Goal: Communication & Community: Answer question/provide support

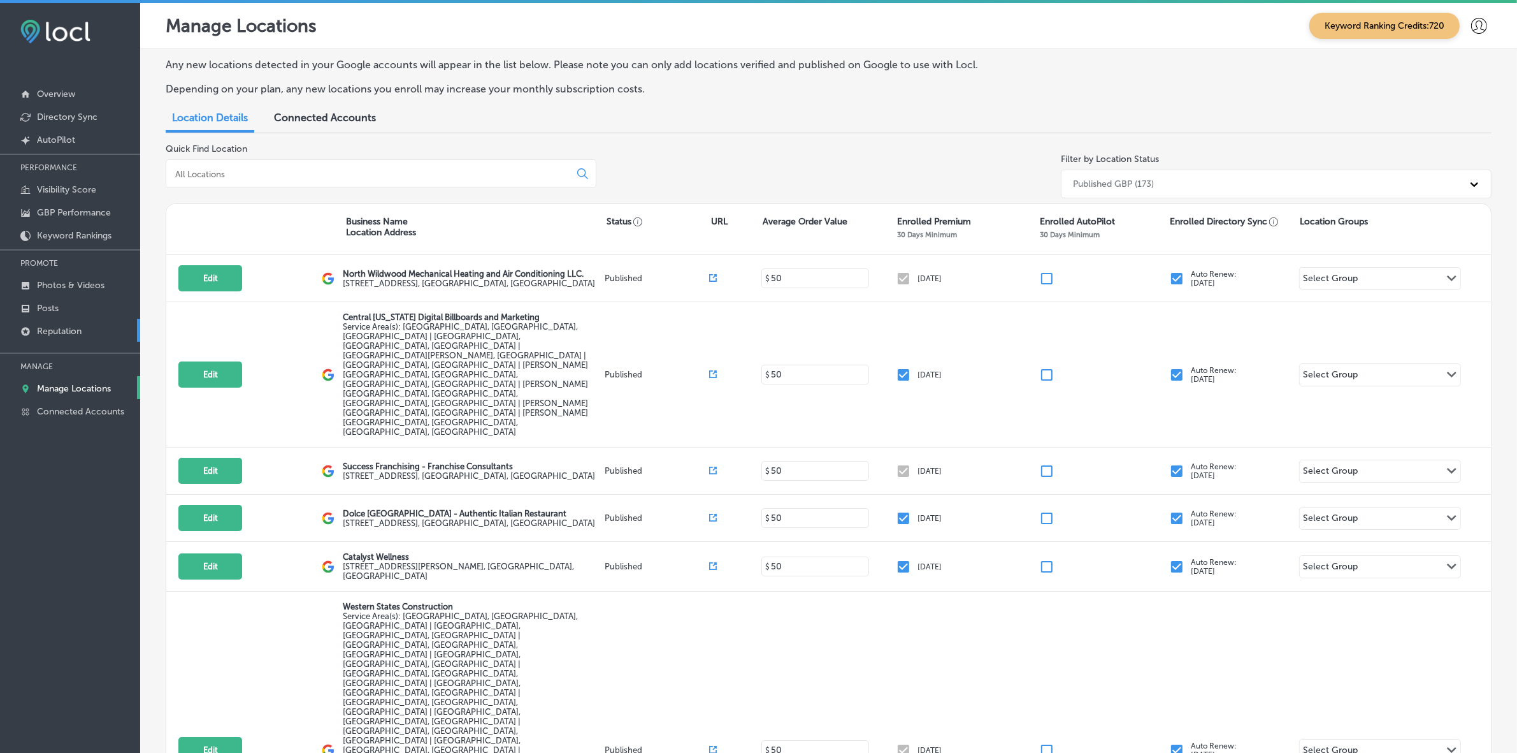
click at [80, 336] on p "Reputation" at bounding box center [59, 331] width 45 height 11
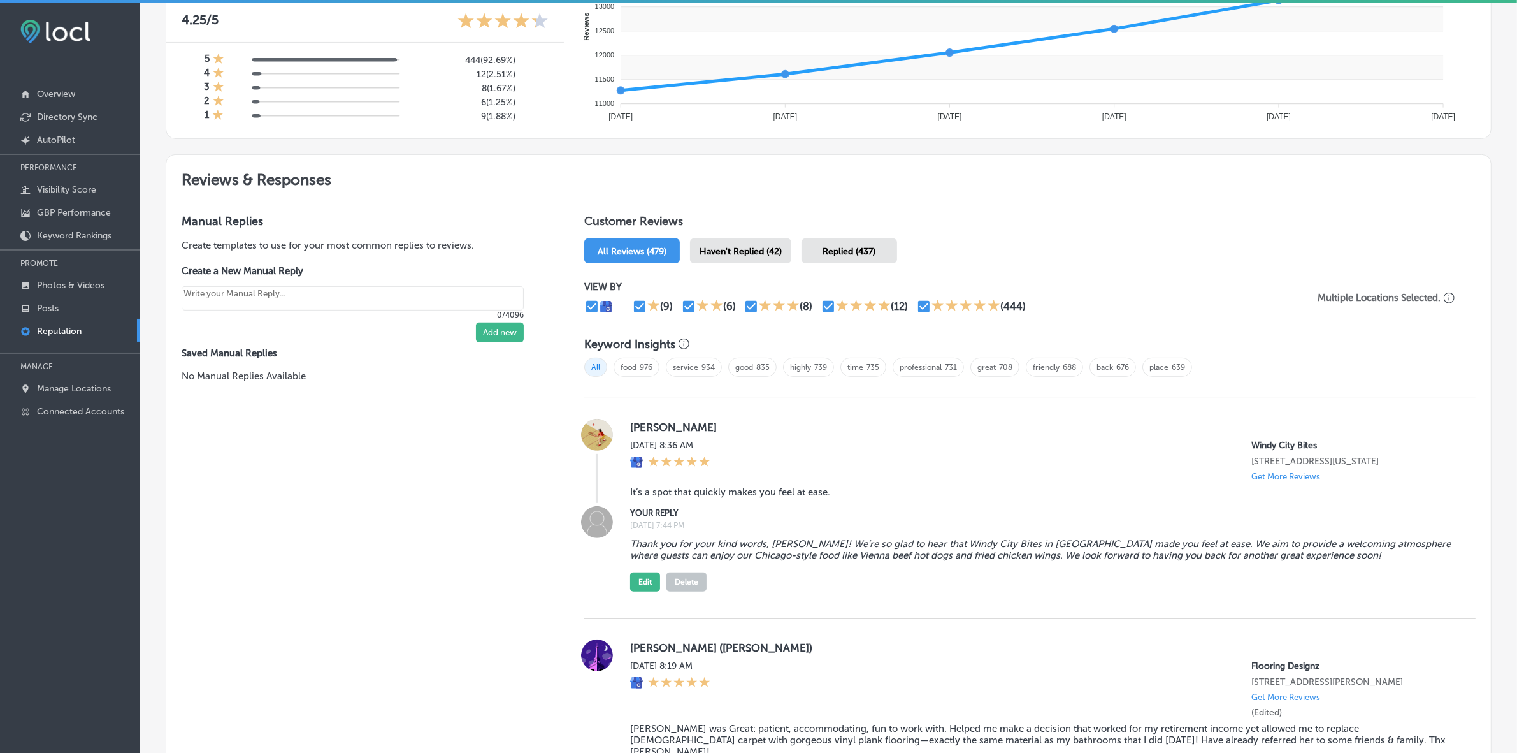
click at [774, 249] on span "Haven't Replied (42)" at bounding box center [741, 251] width 82 height 11
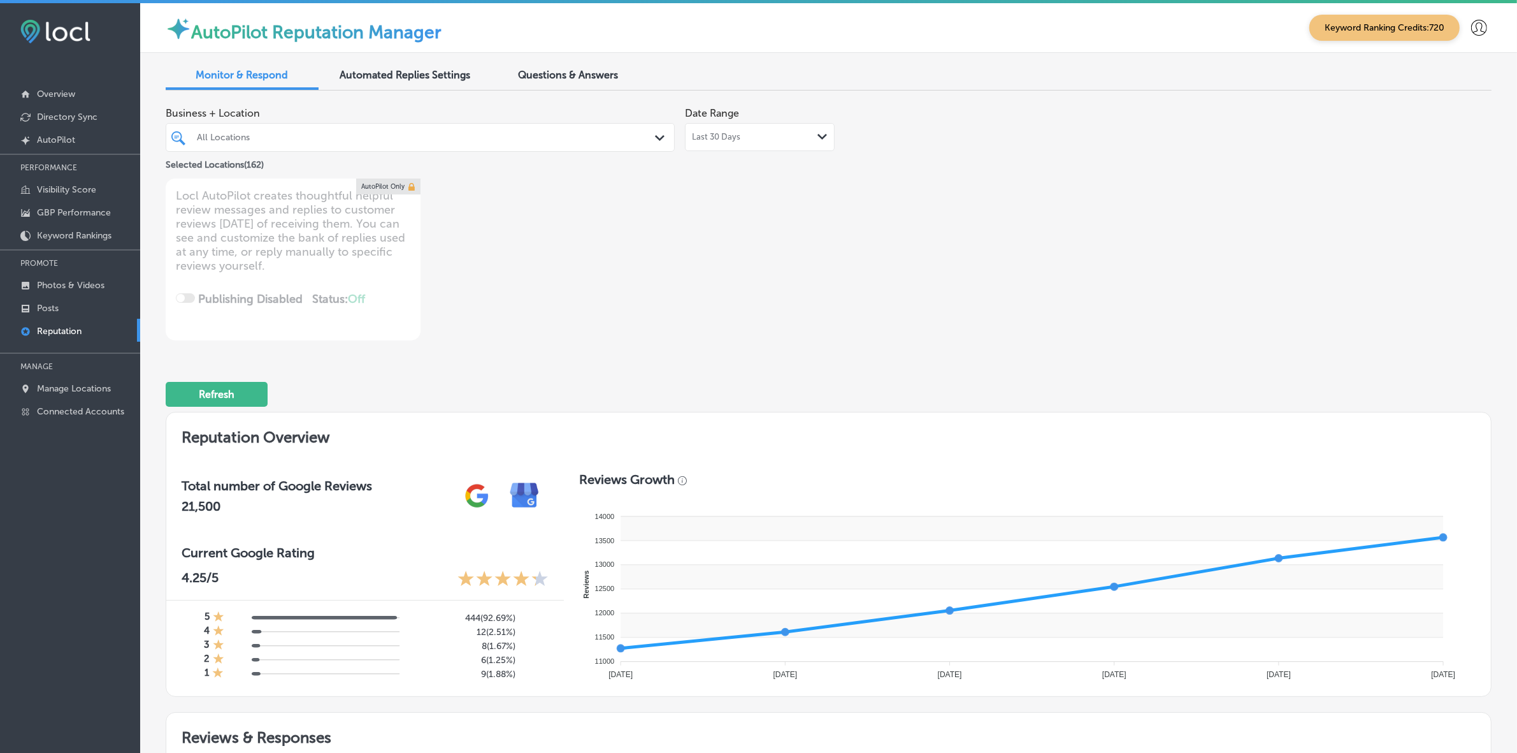
click at [607, 139] on div "All Locations" at bounding box center [426, 137] width 459 height 11
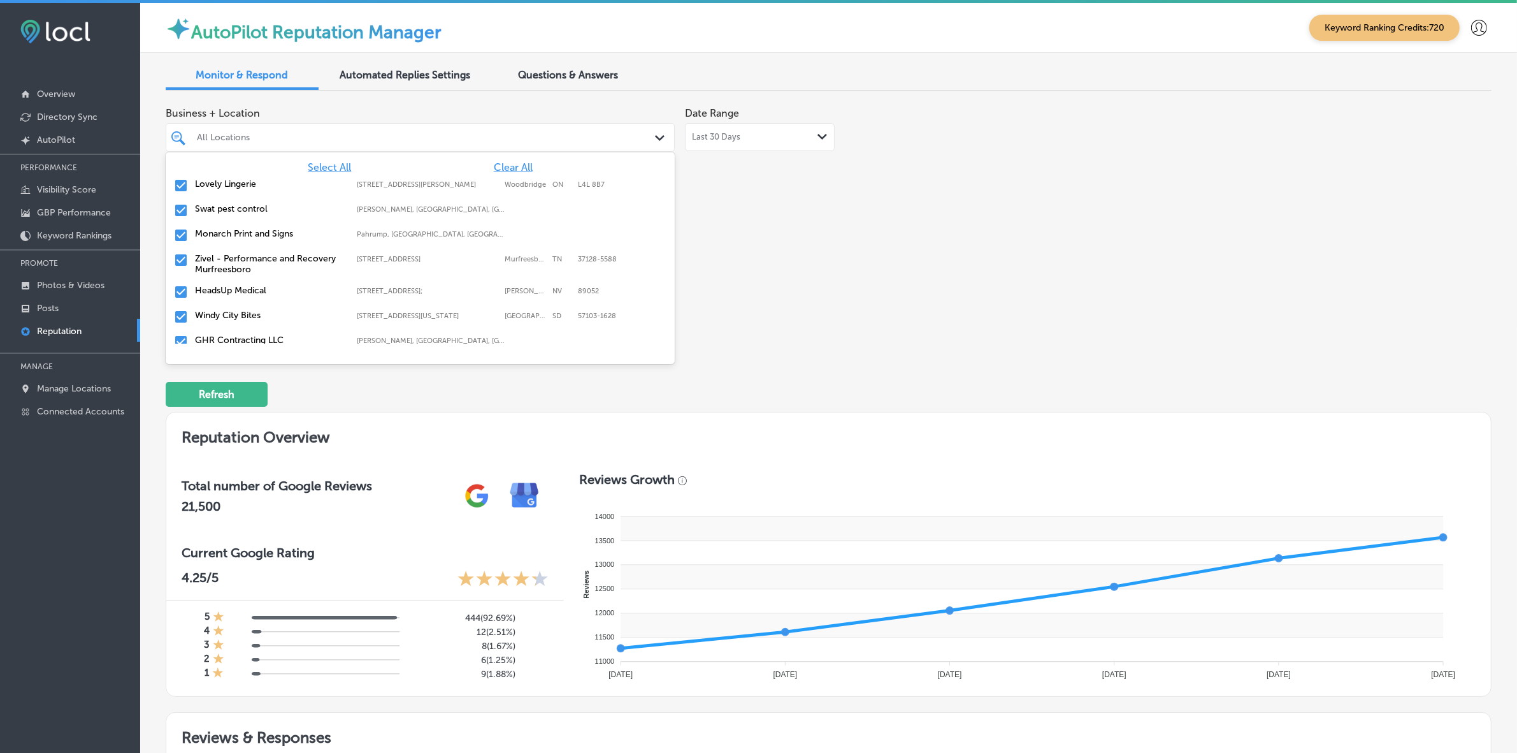
click at [507, 167] on span "Clear All" at bounding box center [513, 167] width 39 height 12
type textarea "x"
type input "pol"
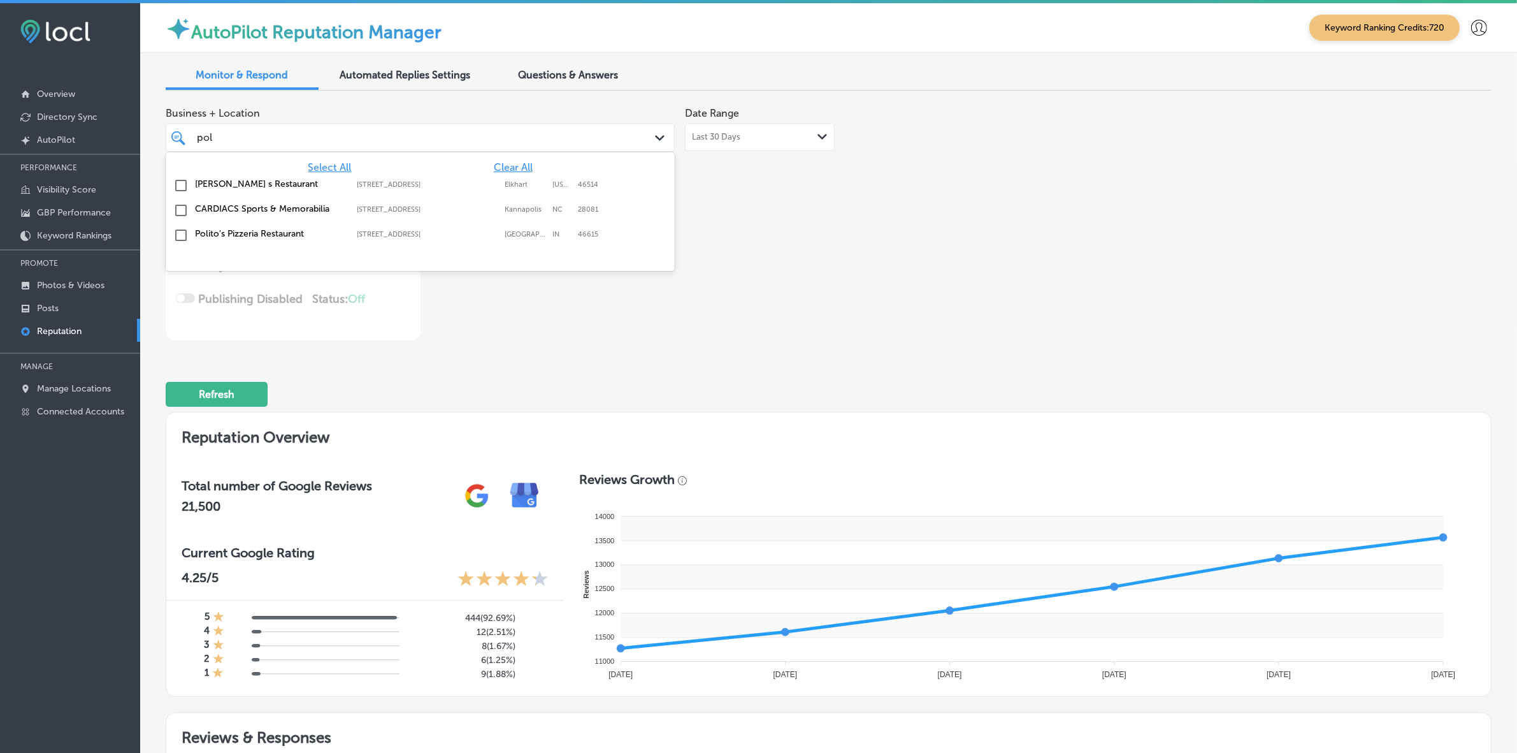
click at [272, 230] on label "Polito's Pizzeria Restaurant" at bounding box center [269, 233] width 149 height 11
click at [254, 185] on label "Polito's Pizzeria Restaurant" at bounding box center [269, 183] width 149 height 11
click at [332, 169] on span "Select All" at bounding box center [329, 167] width 43 height 12
click at [212, 234] on label "Polito's Pizzeria Restaurant" at bounding box center [269, 233] width 149 height 11
type textarea "x"
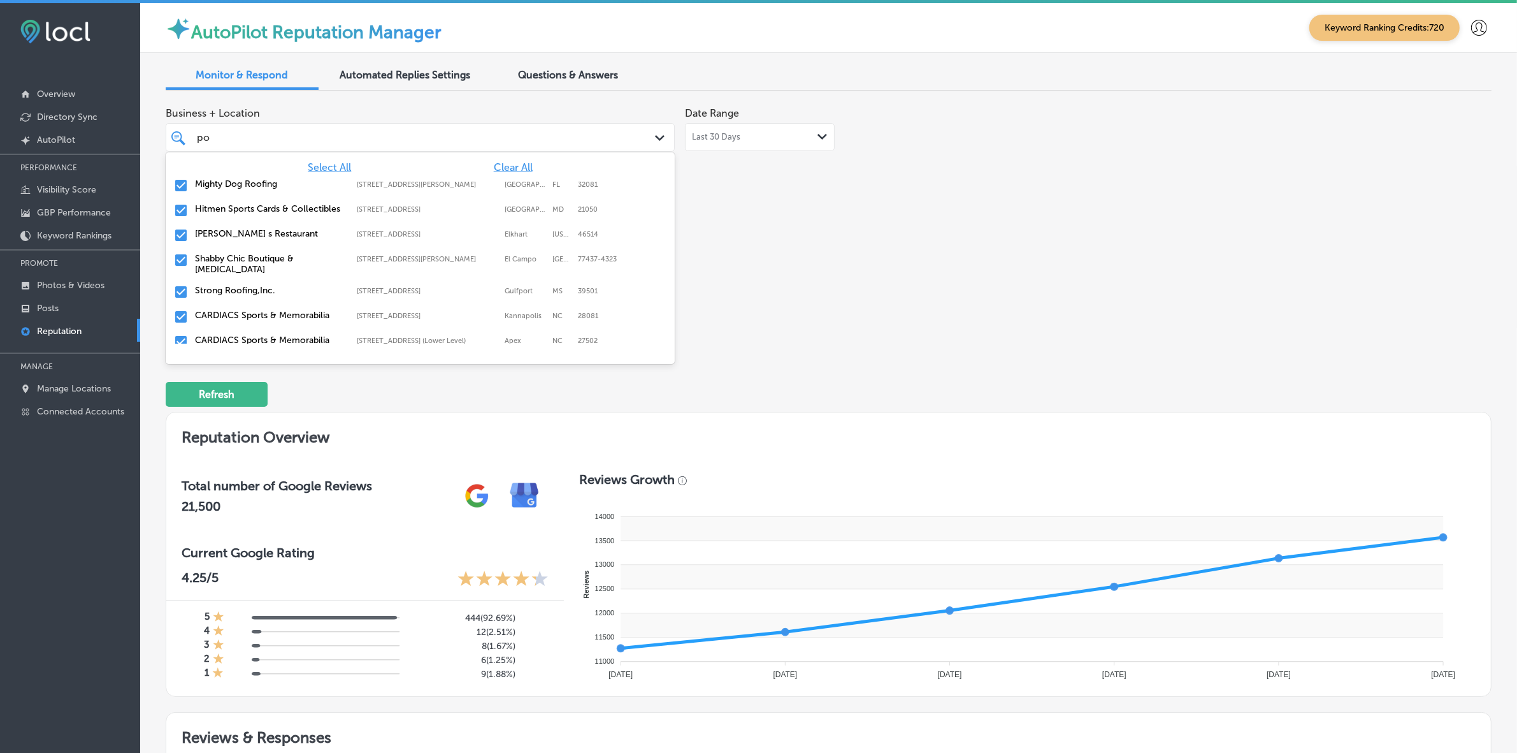
type input "p"
type input "wi"
click at [249, 208] on label "New View Windows" at bounding box center [269, 208] width 149 height 11
click at [249, 186] on label "Windy City Bites" at bounding box center [269, 183] width 149 height 11
click at [243, 186] on label "North Wildwood Mechanical Heating and Air Conditioning LLC." at bounding box center [269, 189] width 149 height 22
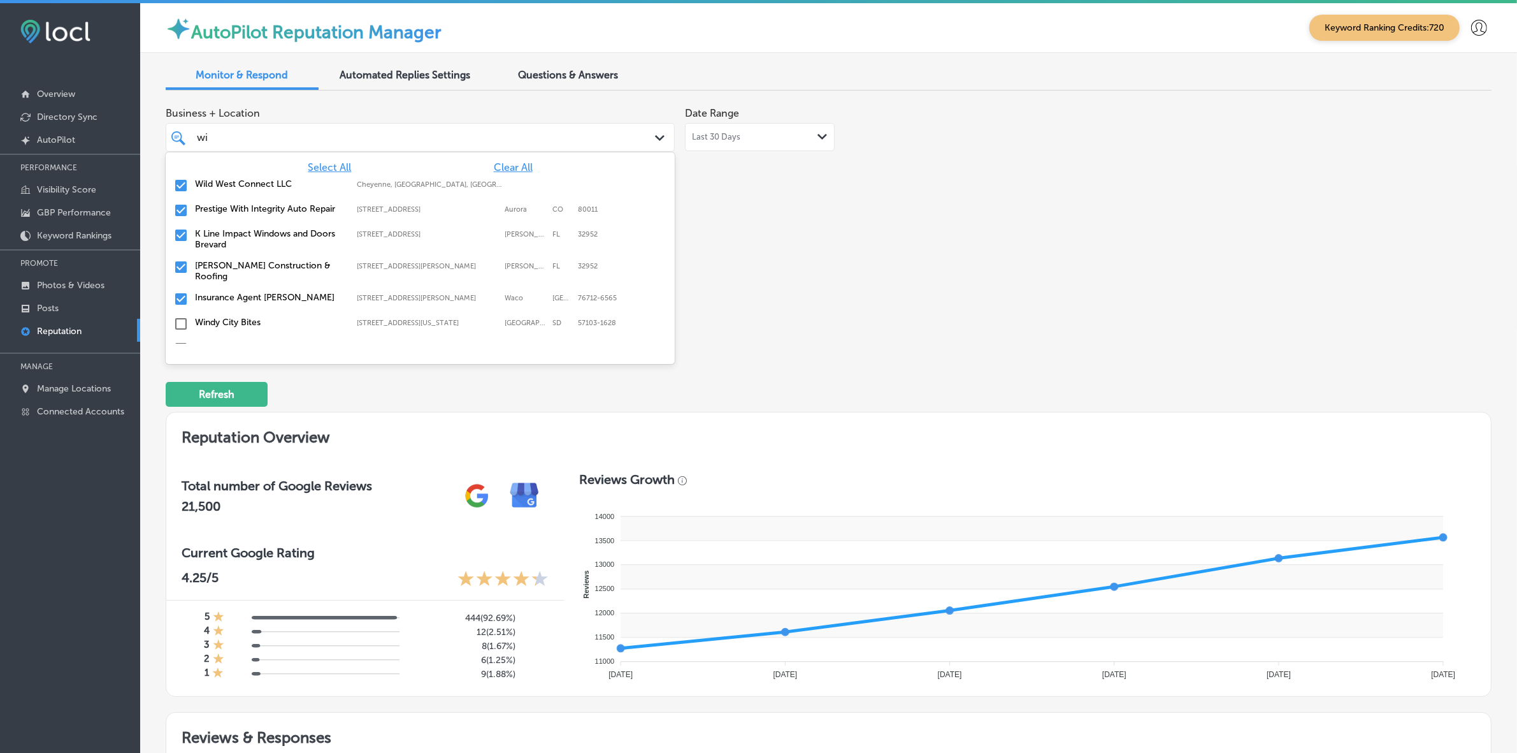
click at [247, 206] on label "Prestige With Integrity Auto Repair" at bounding box center [269, 208] width 149 height 11
click at [247, 206] on label "K Line Impact Windows and Doors Brevard" at bounding box center [269, 214] width 149 height 22
click at [250, 237] on label "Insurance Agent [PERSON_NAME]" at bounding box center [269, 240] width 149 height 11
type textarea "x"
type input "w"
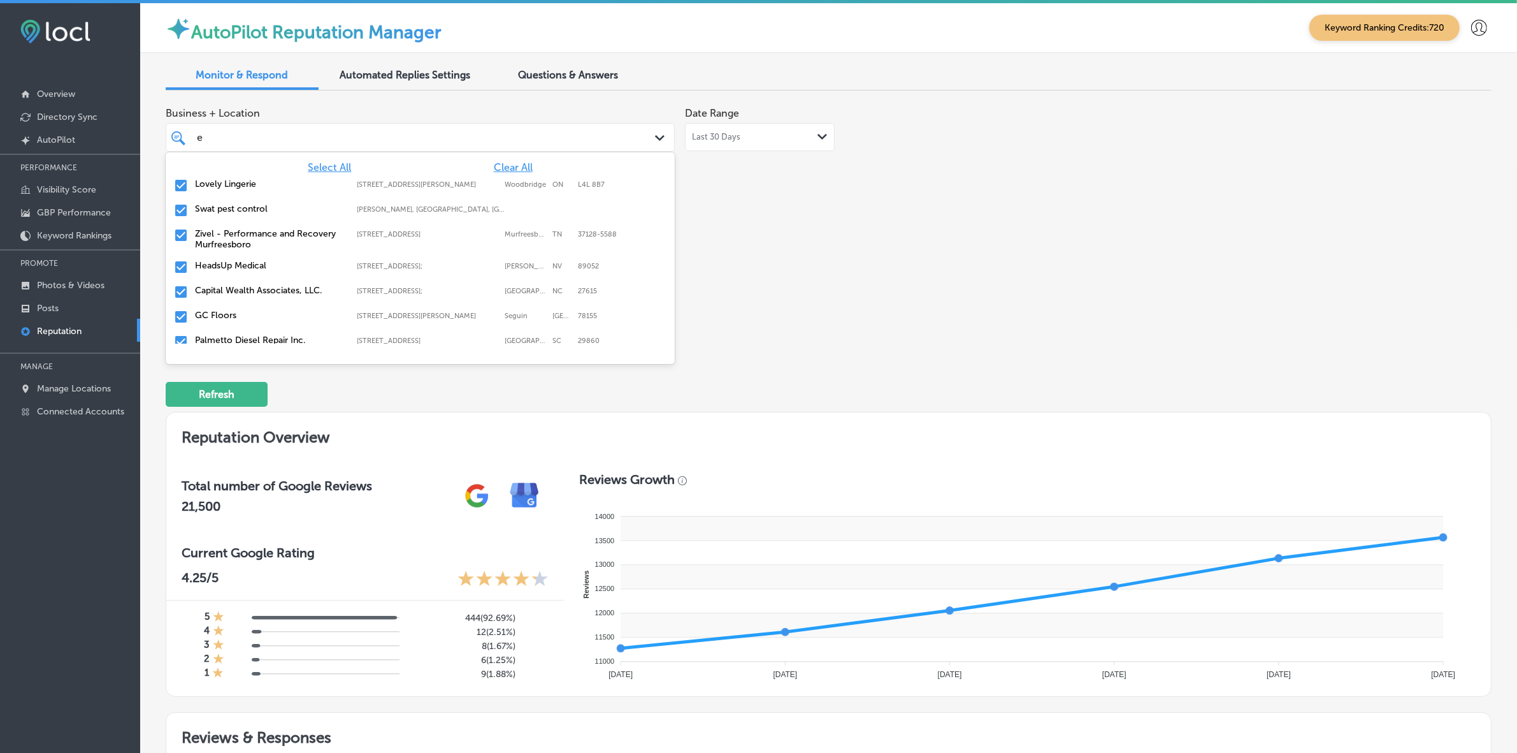
type input "el"
click at [240, 214] on label "Zivel - Performance and Recovery Murfreesboro" at bounding box center [269, 214] width 149 height 22
click at [254, 239] on label "El Mescal Family Mexican Restaurant Bar" at bounding box center [269, 239] width 149 height 22
click at [262, 234] on label "KAD Akademy LLC" at bounding box center [269, 233] width 149 height 11
click at [262, 233] on label "Zivel - [GEOGRAPHIC_DATA]" at bounding box center [269, 233] width 149 height 11
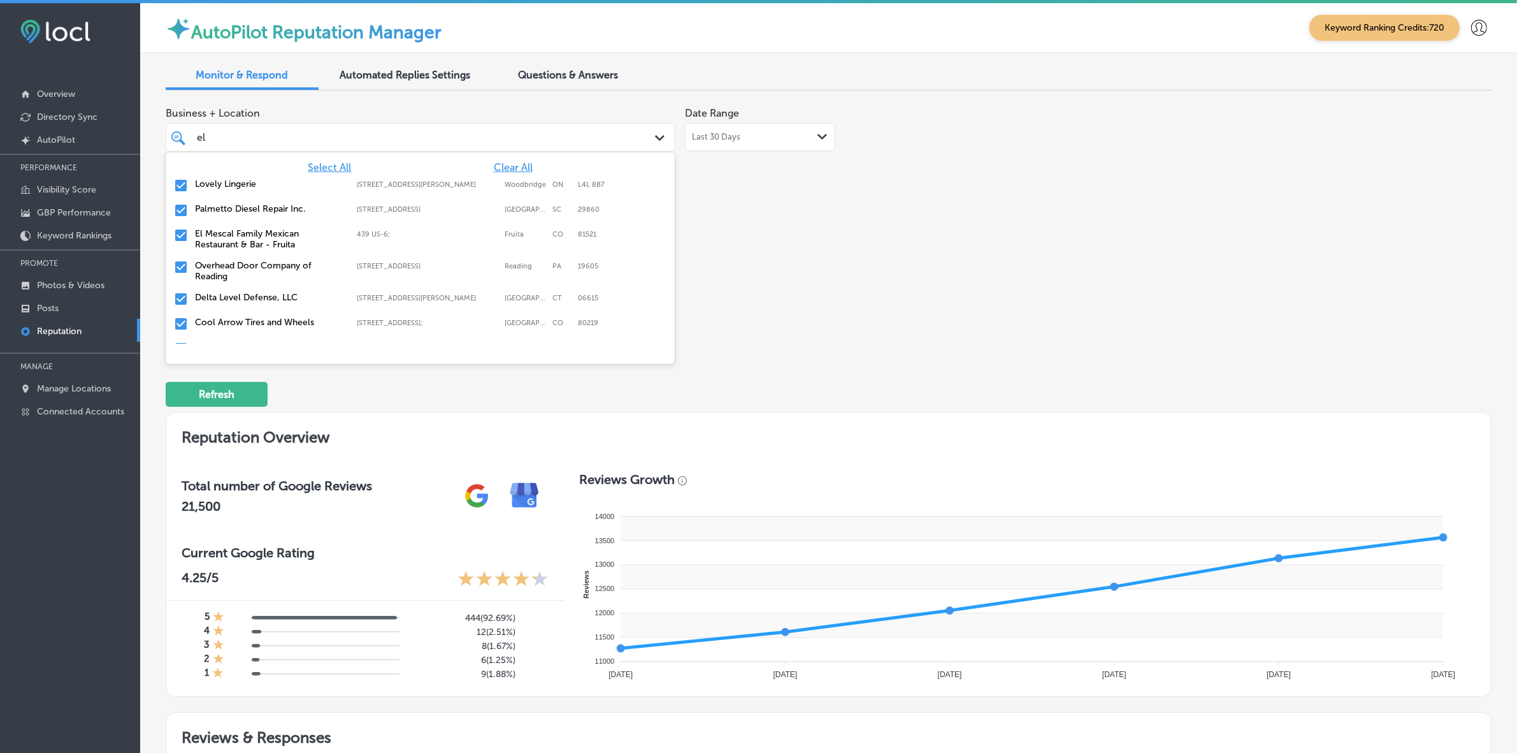
click at [262, 233] on label "El Mescal Family Mexican Restaurant & Bar - Fruita" at bounding box center [269, 239] width 149 height 22
click at [262, 233] on label "Overhead Door Company of Reading" at bounding box center [269, 239] width 149 height 22
click at [262, 233] on label "Delta Level Defense, LLC" at bounding box center [269, 233] width 149 height 11
click at [262, 233] on label "Cool Arrow Tires and Wheels" at bounding box center [269, 233] width 149 height 11
click at [262, 260] on label "[PERSON_NAME] Remodeling" at bounding box center [269, 265] width 149 height 11
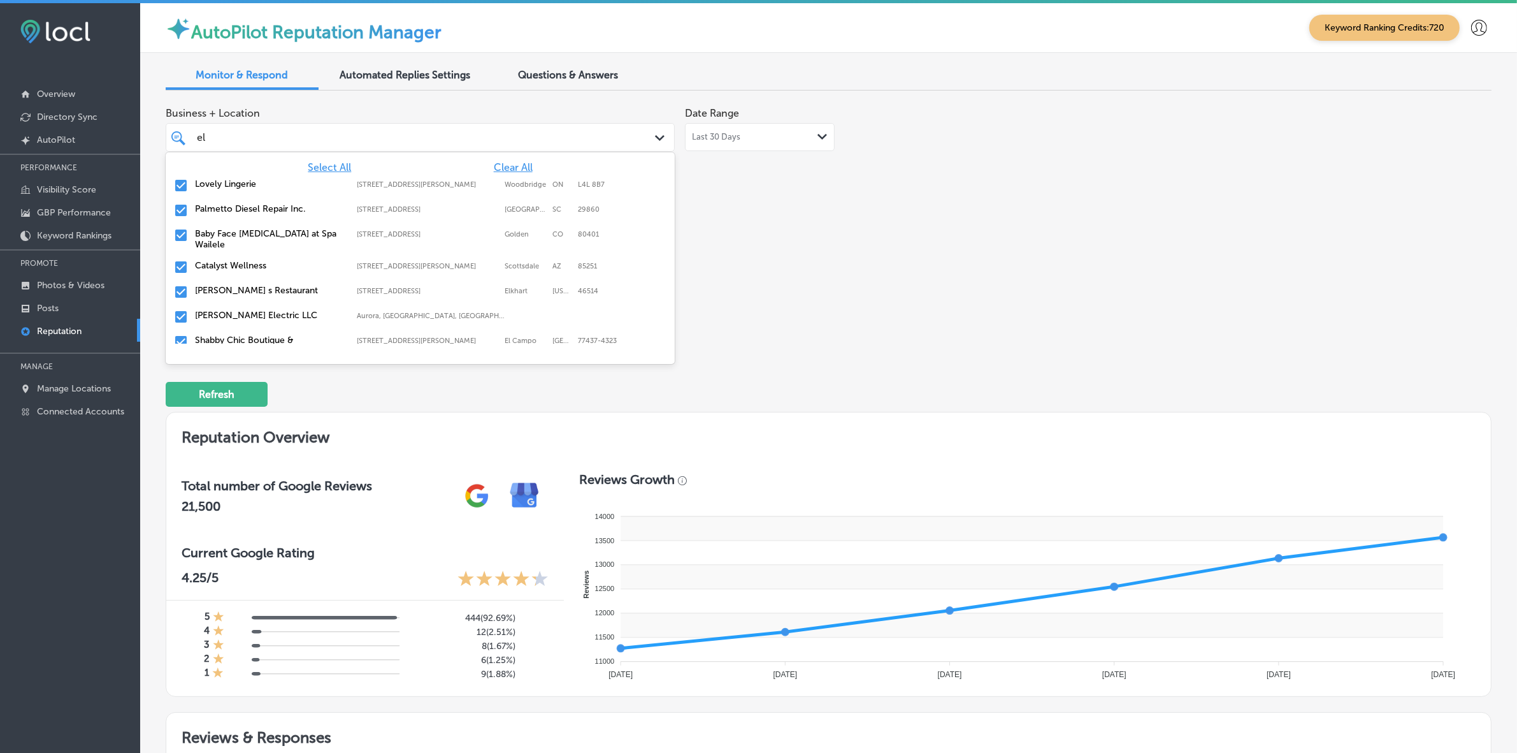
click at [272, 307] on div "[PERSON_NAME] Electric LLC [GEOGRAPHIC_DATA], [GEOGRAPHIC_DATA], [GEOGRAPHIC_DA…" at bounding box center [420, 317] width 499 height 20
click at [272, 307] on div "Shabby Chic Boutique & [MEDICAL_DATA] [STREET_ADDRESS][PERSON_NAME]-4323 [STREE…" at bounding box center [420, 320] width 499 height 27
click at [272, 307] on div "No Name [GEOGRAPHIC_DATA] [STREET_ADDRESS] A;, Columbia, SC, 29206 [STREET_ADDR…" at bounding box center [420, 317] width 499 height 20
click at [272, 307] on div "Zivel - Performance and Recovery [PERSON_NAME] [STREET_ADDRESS] [GEOGRAPHIC_DAT…" at bounding box center [420, 320] width 499 height 27
click at [272, 307] on div "[US_STATE] [MEDICAL_DATA] Allergy Clinic, P.A. [STREET_ADDRESS][PERSON_NAME][PE…" at bounding box center [420, 320] width 499 height 27
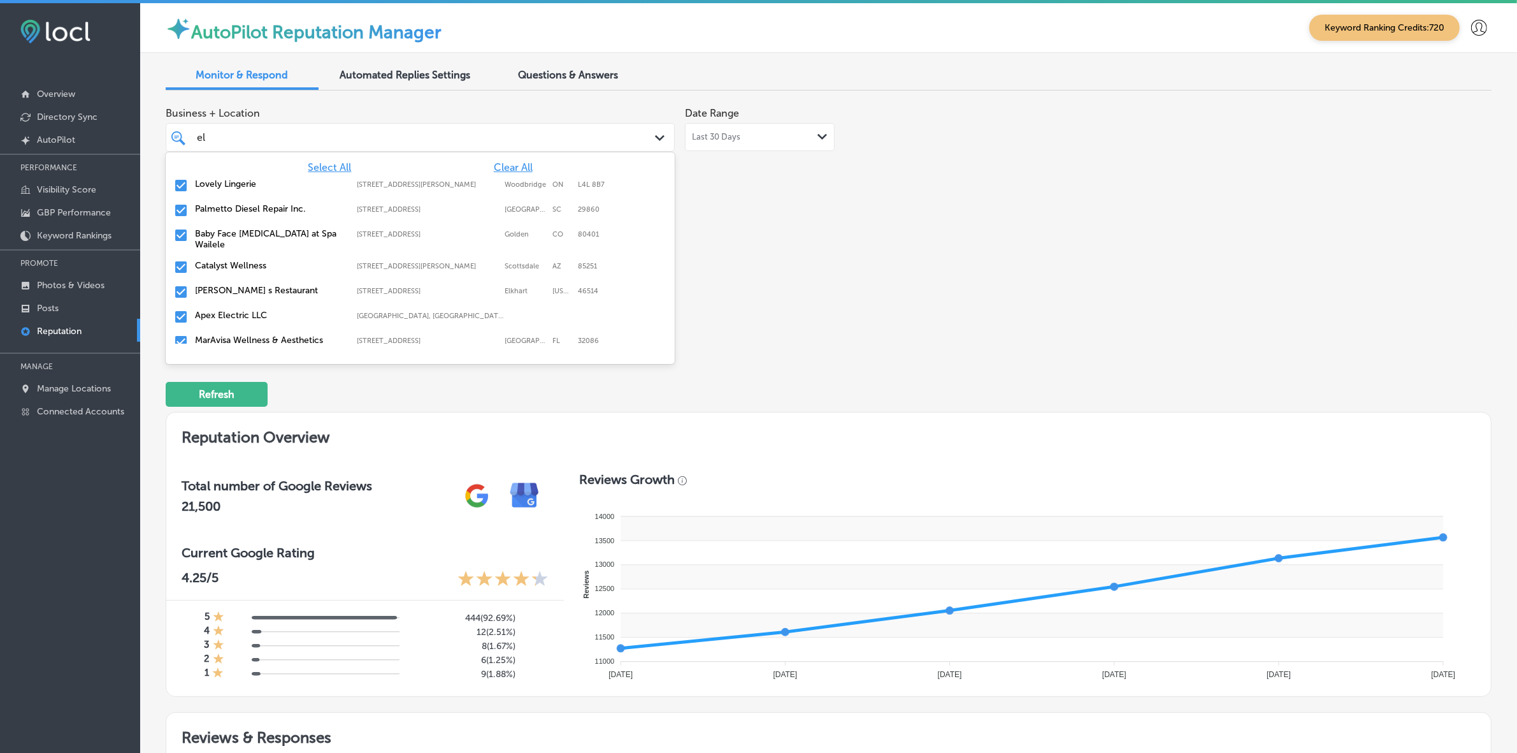
click at [272, 307] on div "Apex Electric LLC [GEOGRAPHIC_DATA], [GEOGRAPHIC_DATA], [GEOGRAPHIC_DATA] | [GE…" at bounding box center [420, 317] width 499 height 20
click at [272, 307] on div "MarAvisa Wellness & Aesthetics [STREET_ADDRESS][GEOGRAPHIC_DATA][STREET_ADDRESS]" at bounding box center [420, 317] width 499 height 20
click at [272, 307] on div "AKG Electrical [PERSON_NAME], [GEOGRAPHIC_DATA], [GEOGRAPHIC_DATA] | [GEOGRAPHI…" at bounding box center [420, 317] width 499 height 20
click at [279, 335] on label "[PERSON_NAME] Farm Garden DBA Cobleskill Agway" at bounding box center [269, 346] width 149 height 22
click at [279, 332] on div "Zivel - Performance & [GEOGRAPHIC_DATA] [STREET_ADDRESS] [STREET_ADDRESS]" at bounding box center [420, 345] width 499 height 27
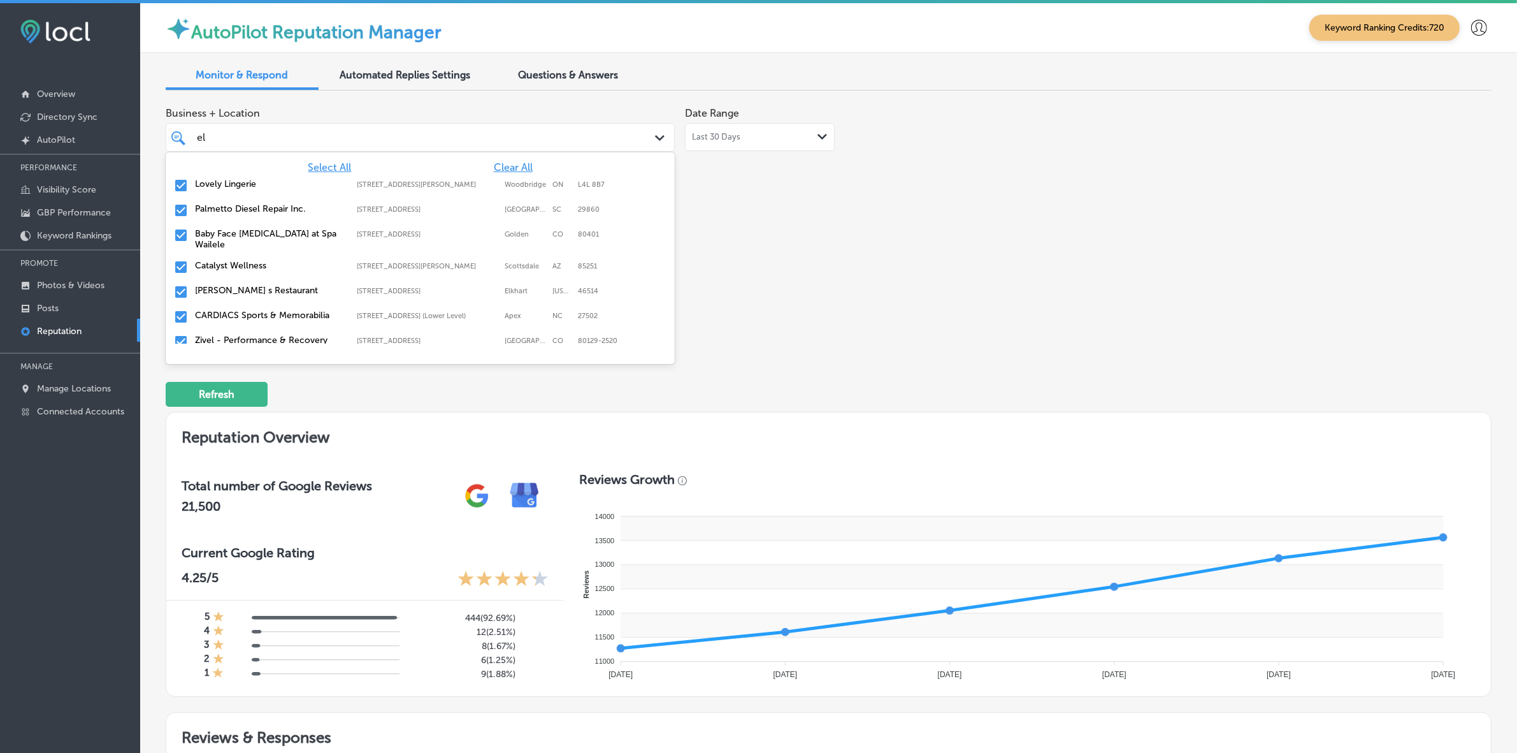
type textarea "x"
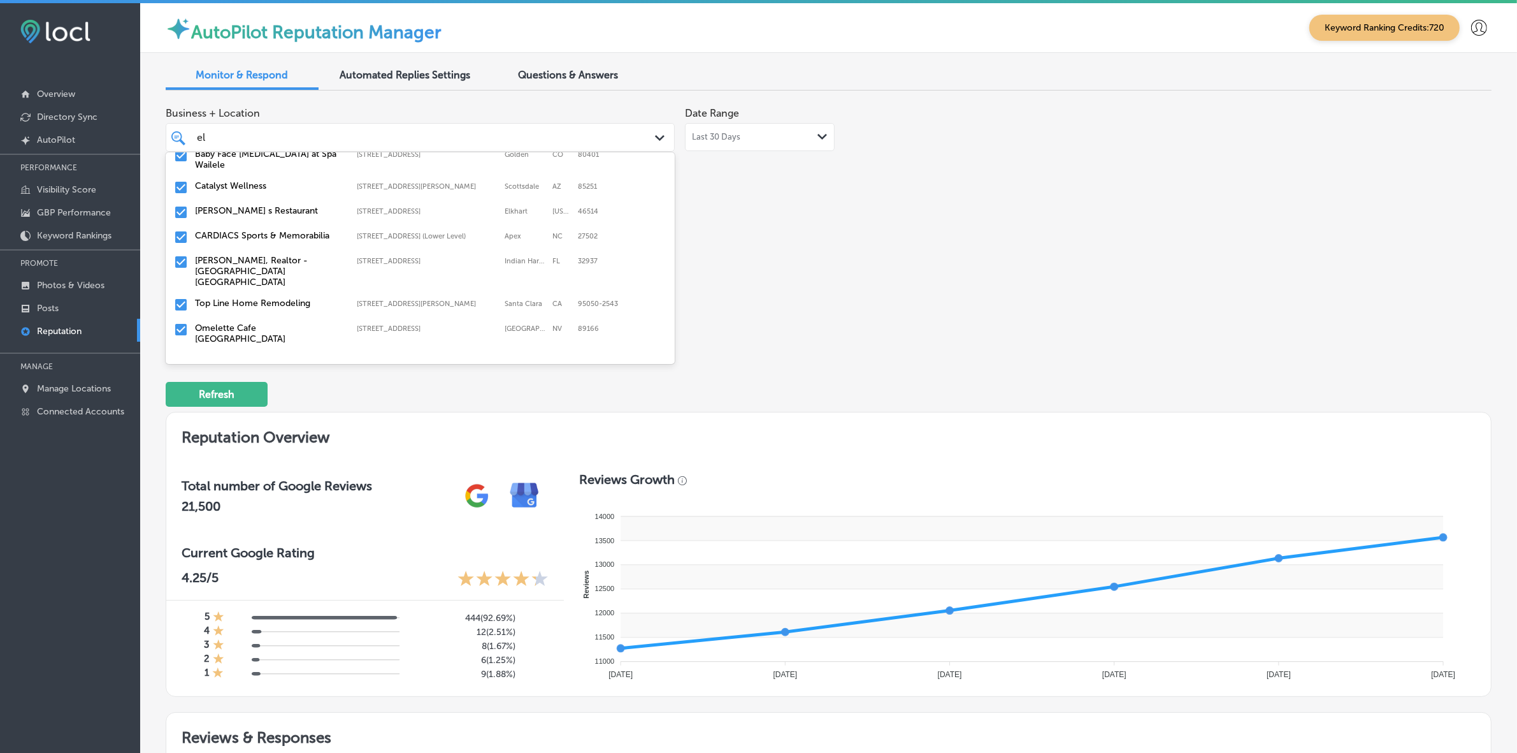
type input "e"
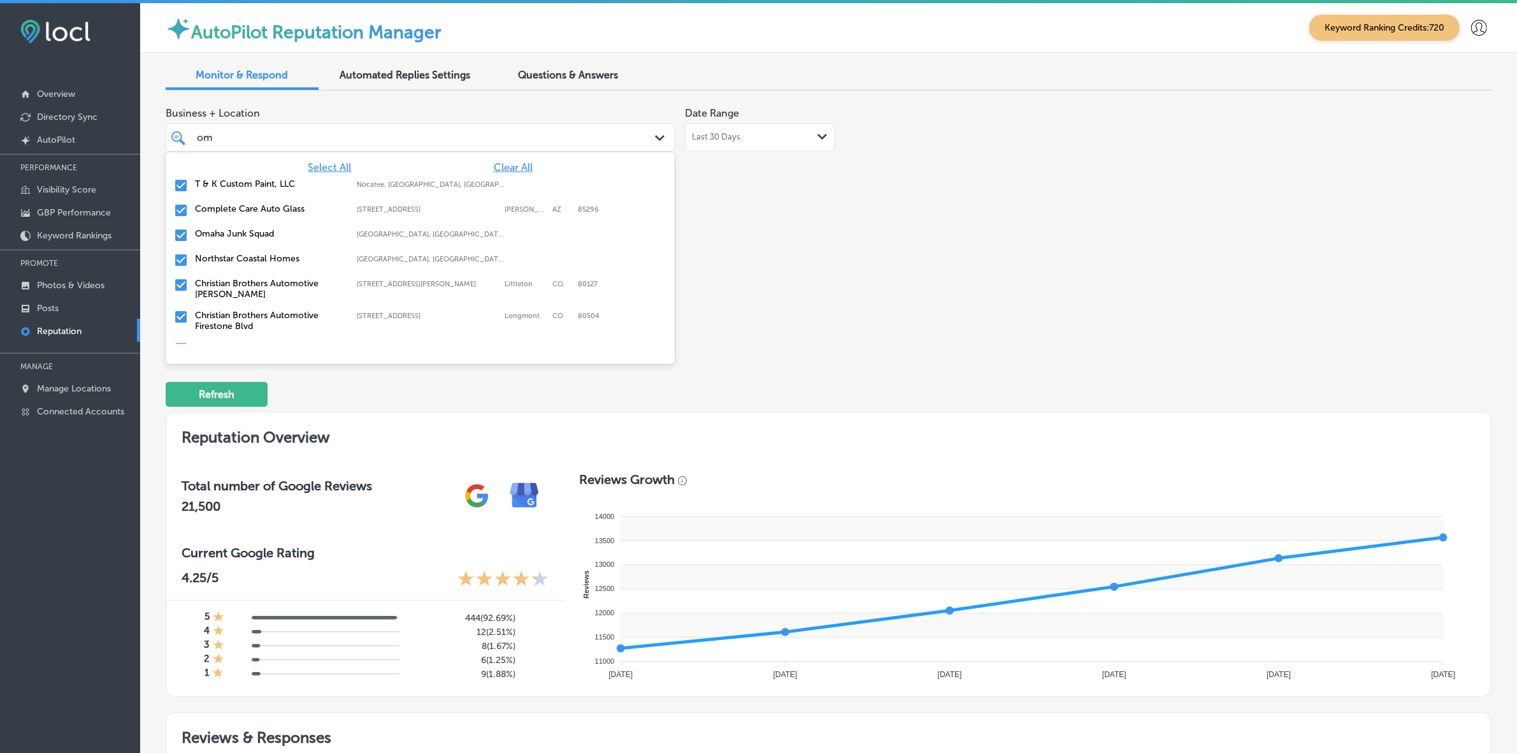
type input "oma"
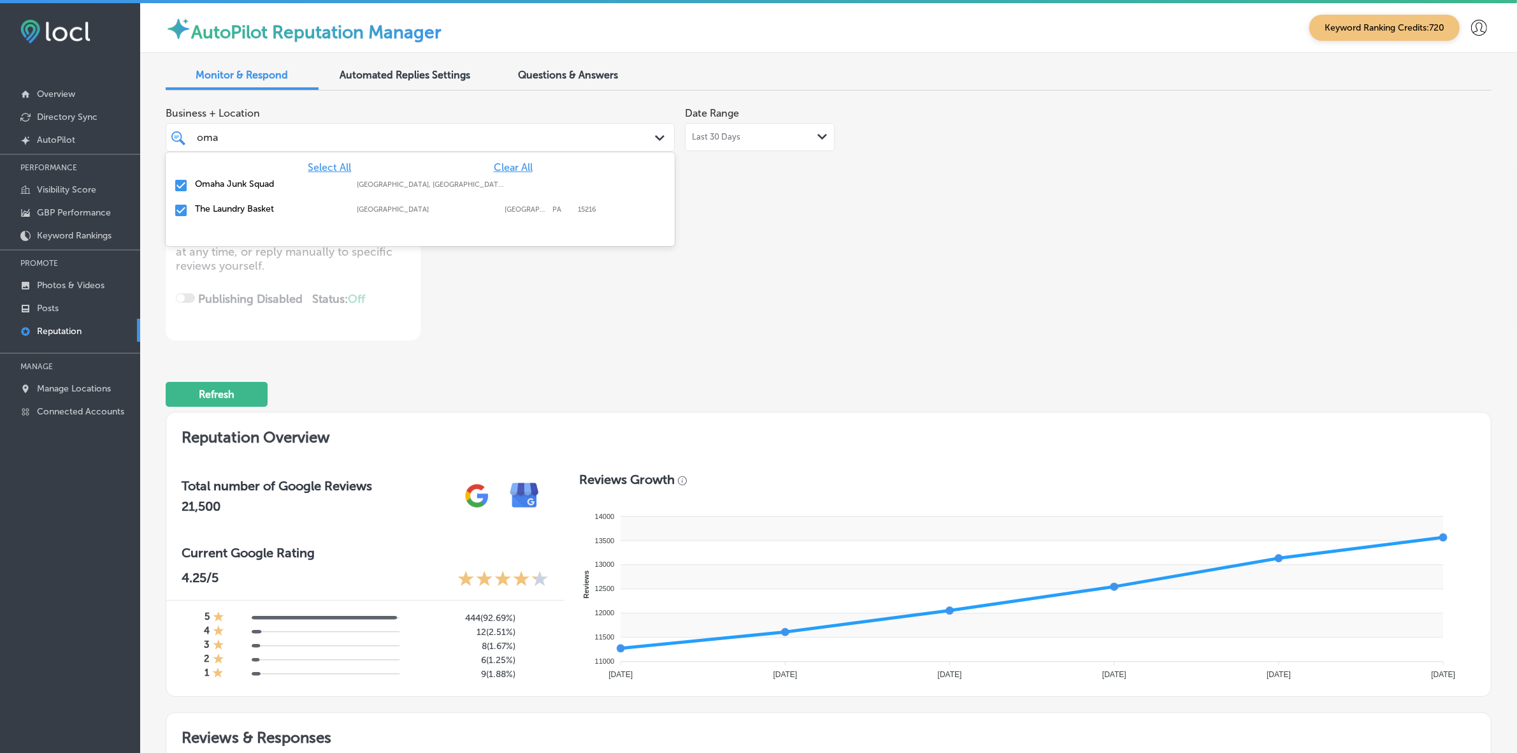
click at [250, 182] on label "Omaha Junk Squad" at bounding box center [269, 183] width 149 height 11
type textarea "x"
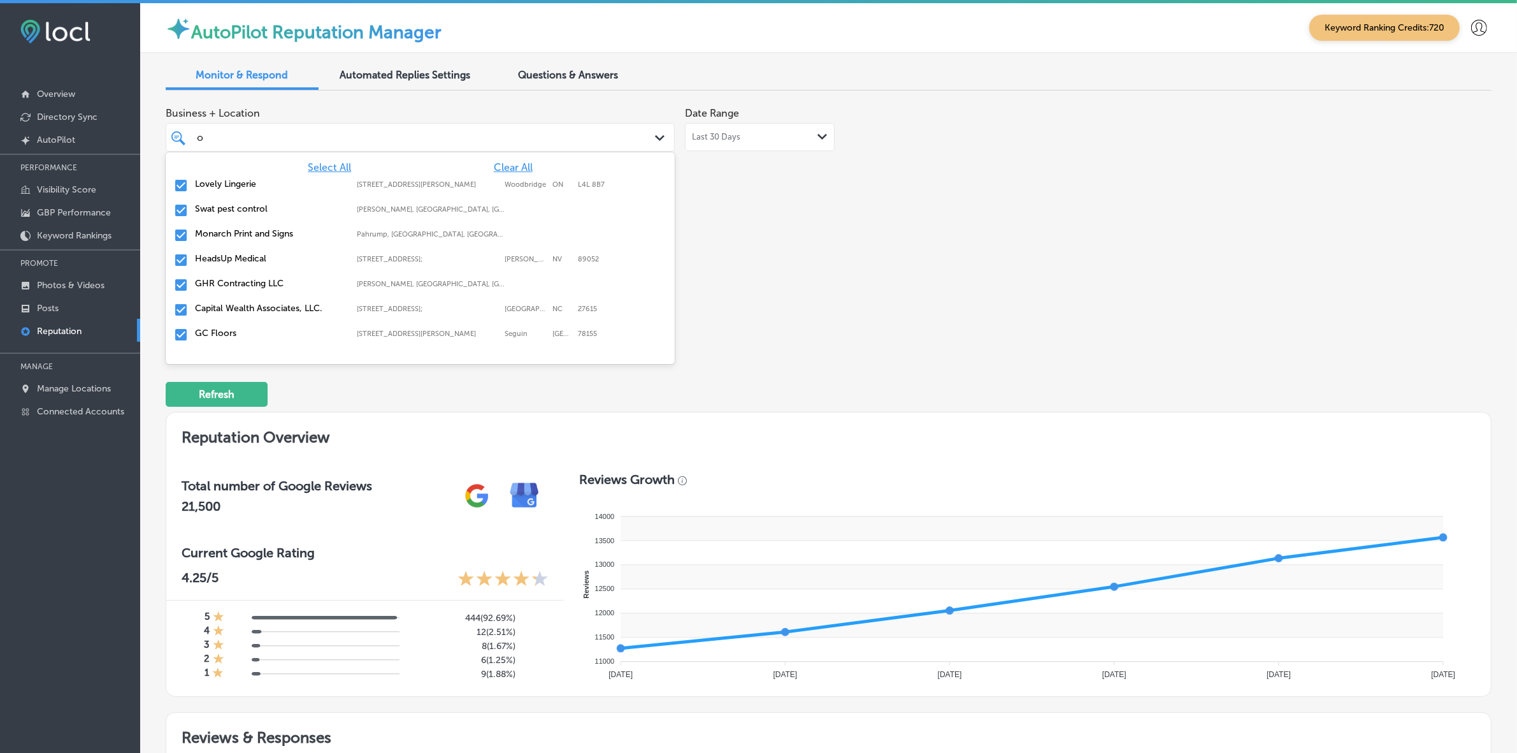
type input "om"
click at [243, 185] on label "T & K Custom Paint, LLC" at bounding box center [269, 183] width 149 height 11
click at [224, 268] on label "Christian Brothers Automotive Firestone Blvd" at bounding box center [269, 271] width 149 height 22
click at [224, 268] on label "Warp Computers" at bounding box center [269, 265] width 149 height 11
click at [224, 268] on label "The Landscaping Company" at bounding box center [269, 265] width 149 height 11
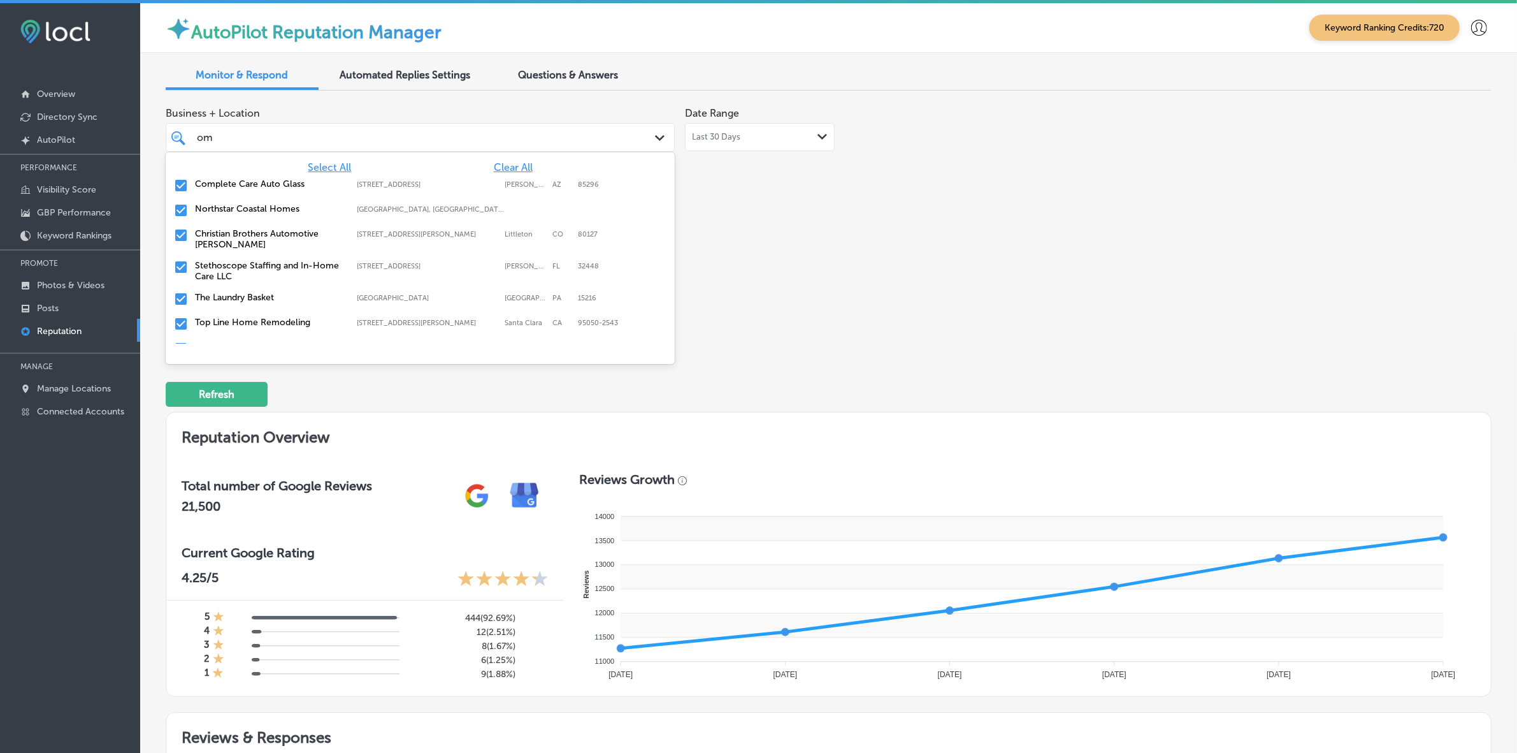
click at [224, 268] on label "Stethoscope Staffing and In-Home Care LLC" at bounding box center [269, 271] width 149 height 22
click at [225, 290] on label "Top Line Home Remodeling" at bounding box center [269, 290] width 149 height 11
click at [225, 290] on label "Omelette Cafe [GEOGRAPHIC_DATA]" at bounding box center [269, 296] width 149 height 22
click at [228, 320] on label "[PERSON_NAME] Commercial Van RV and Truck Center" at bounding box center [269, 321] width 149 height 22
click at [250, 315] on label "Home Loans By [PERSON_NAME]" at bounding box center [269, 315] width 149 height 11
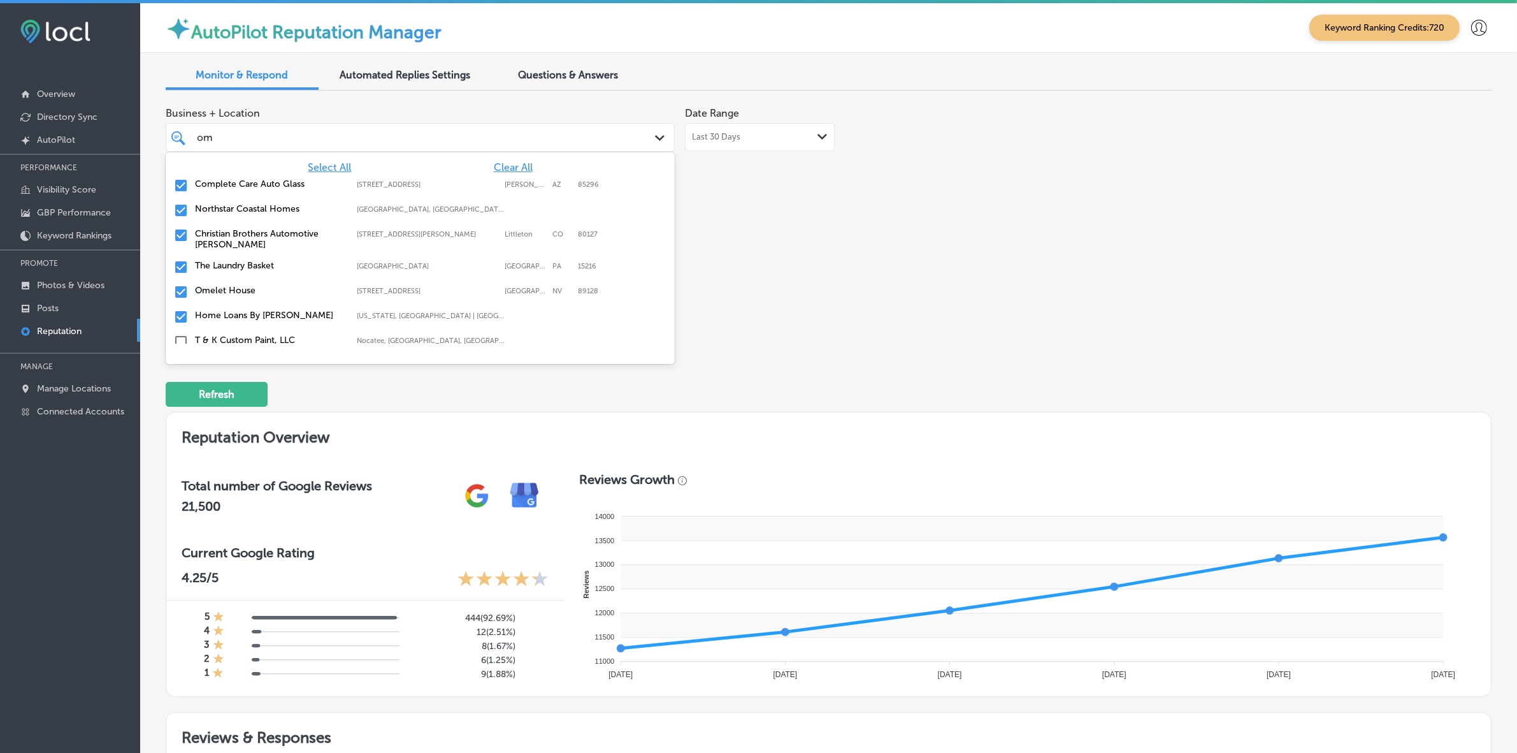
type textarea "x"
type input "o"
type input "sto"
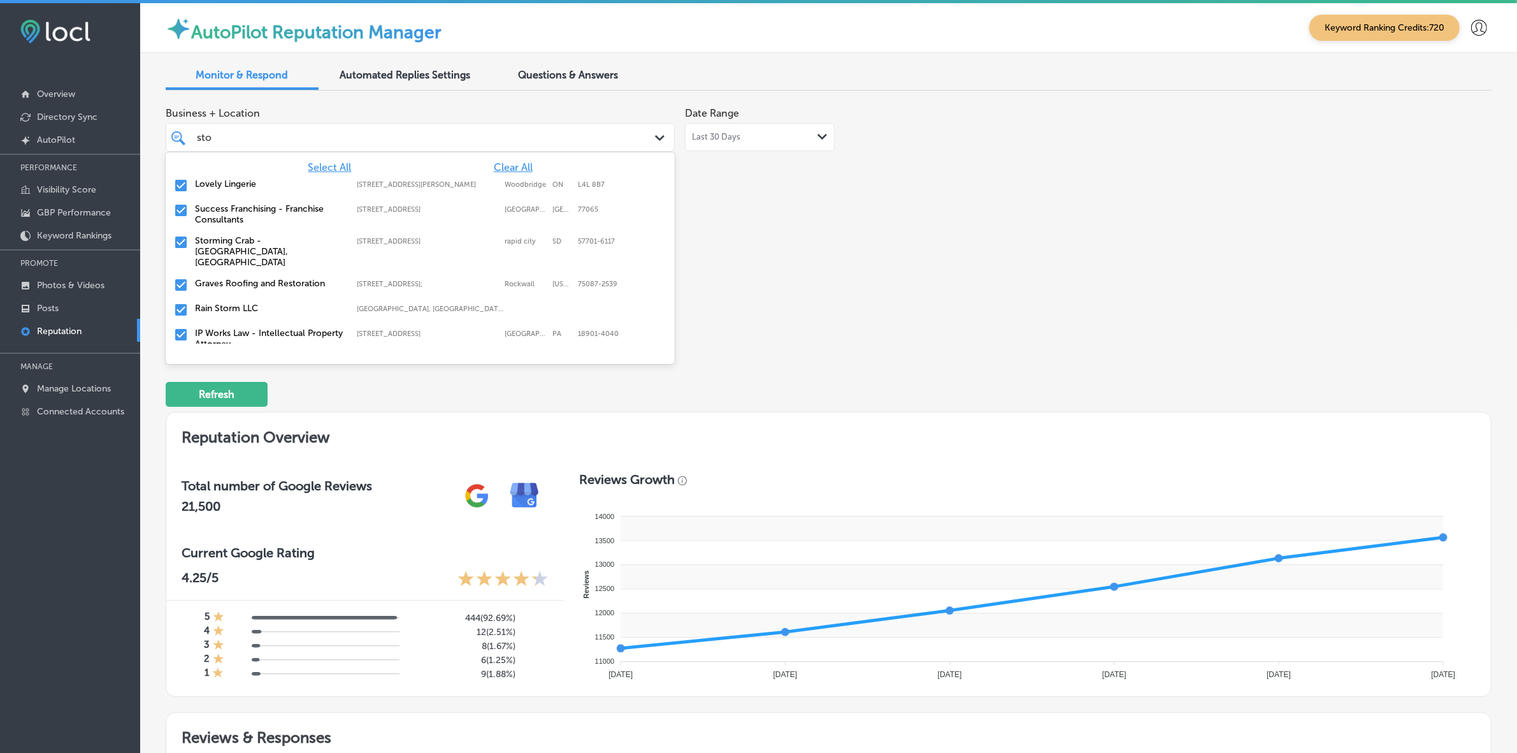
click at [247, 209] on label "Success Franchising - Franchise Consultants" at bounding box center [269, 214] width 149 height 22
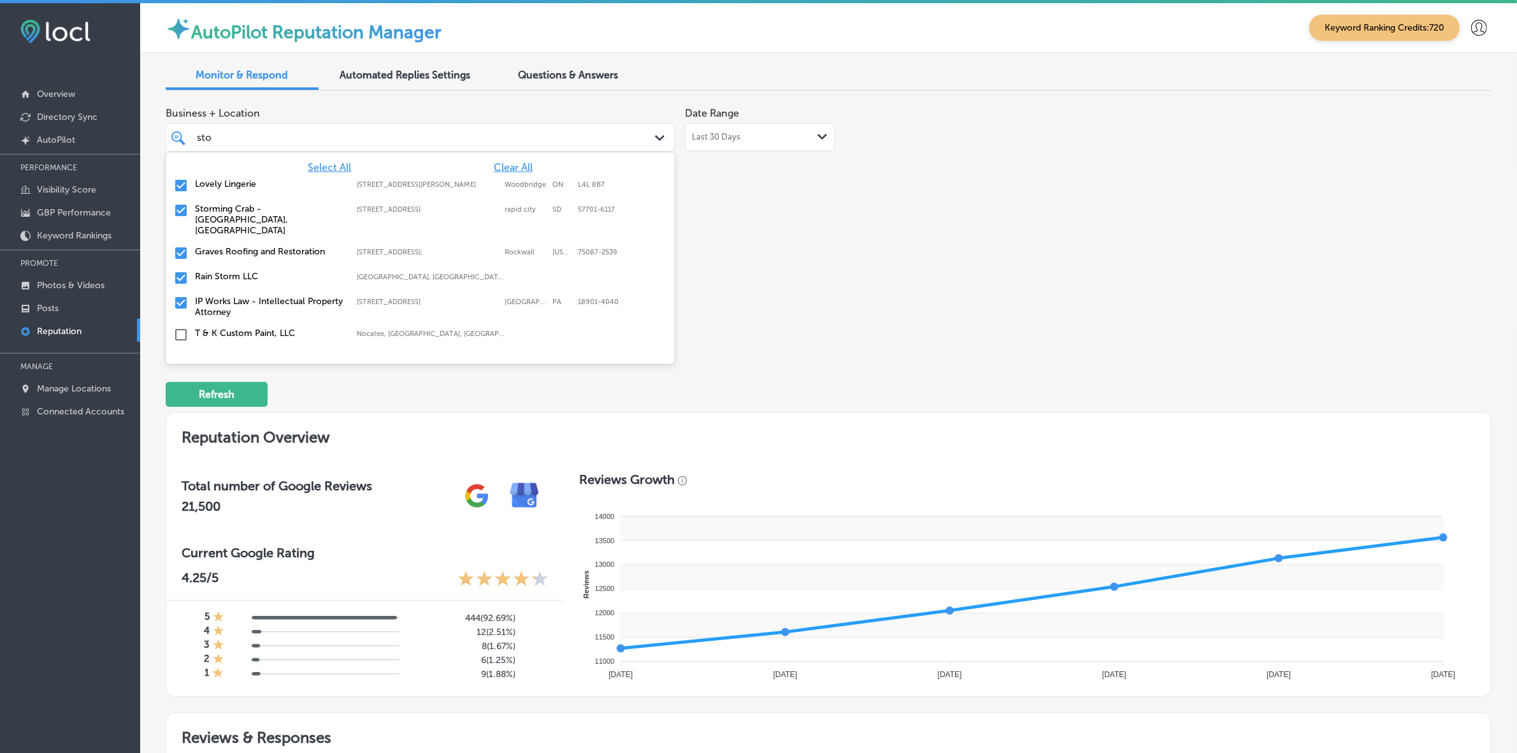
click at [247, 209] on label "Storming Crab - [GEOGRAPHIC_DATA], [GEOGRAPHIC_DATA]" at bounding box center [269, 219] width 149 height 32
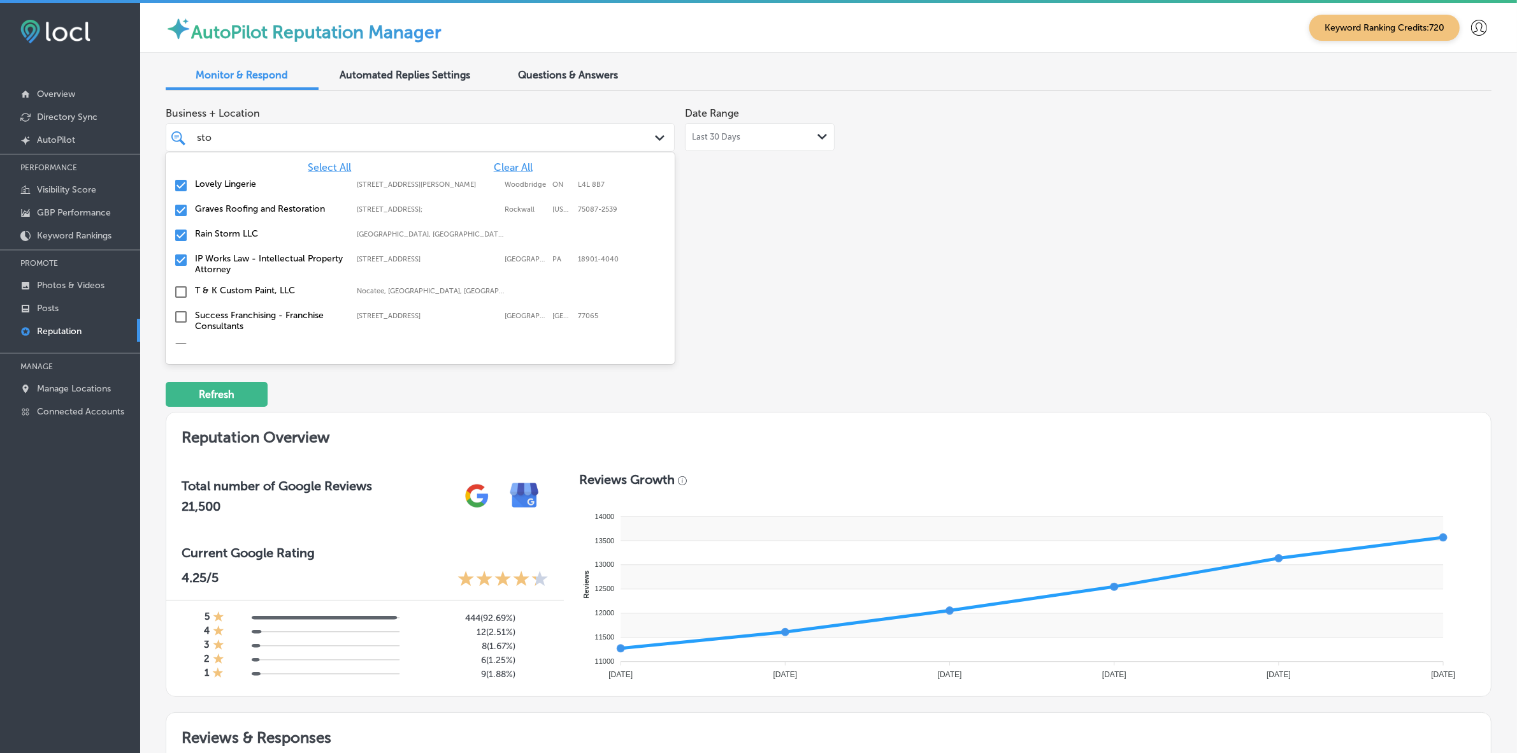
click at [247, 209] on label "Graves Roofing and Restoration" at bounding box center [269, 208] width 149 height 11
click at [247, 209] on label "Rain Storm LLC" at bounding box center [269, 208] width 149 height 11
click at [247, 210] on label "IP Works Law - Intellectual Property Attorney" at bounding box center [269, 214] width 149 height 22
type textarea "x"
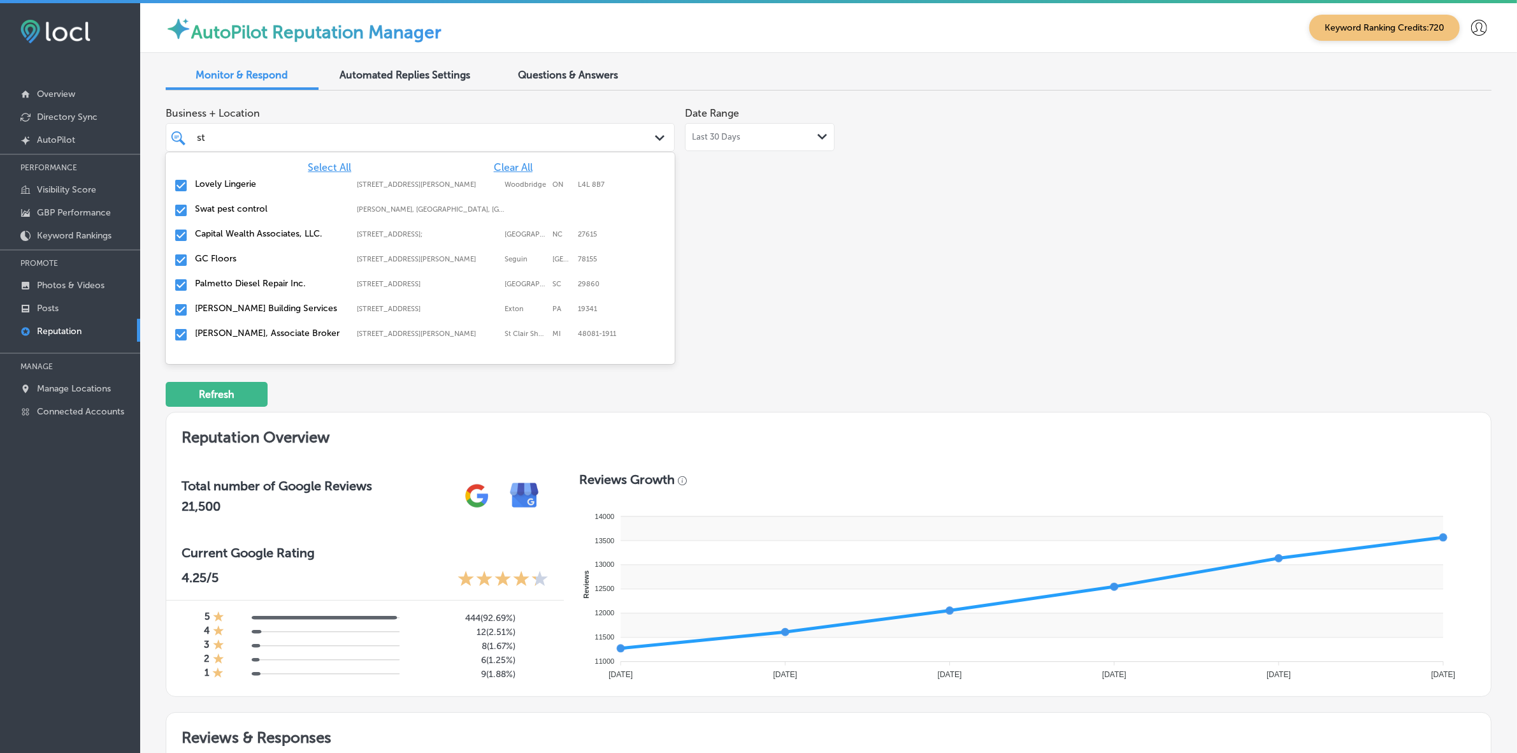
type input "s"
type input "gar"
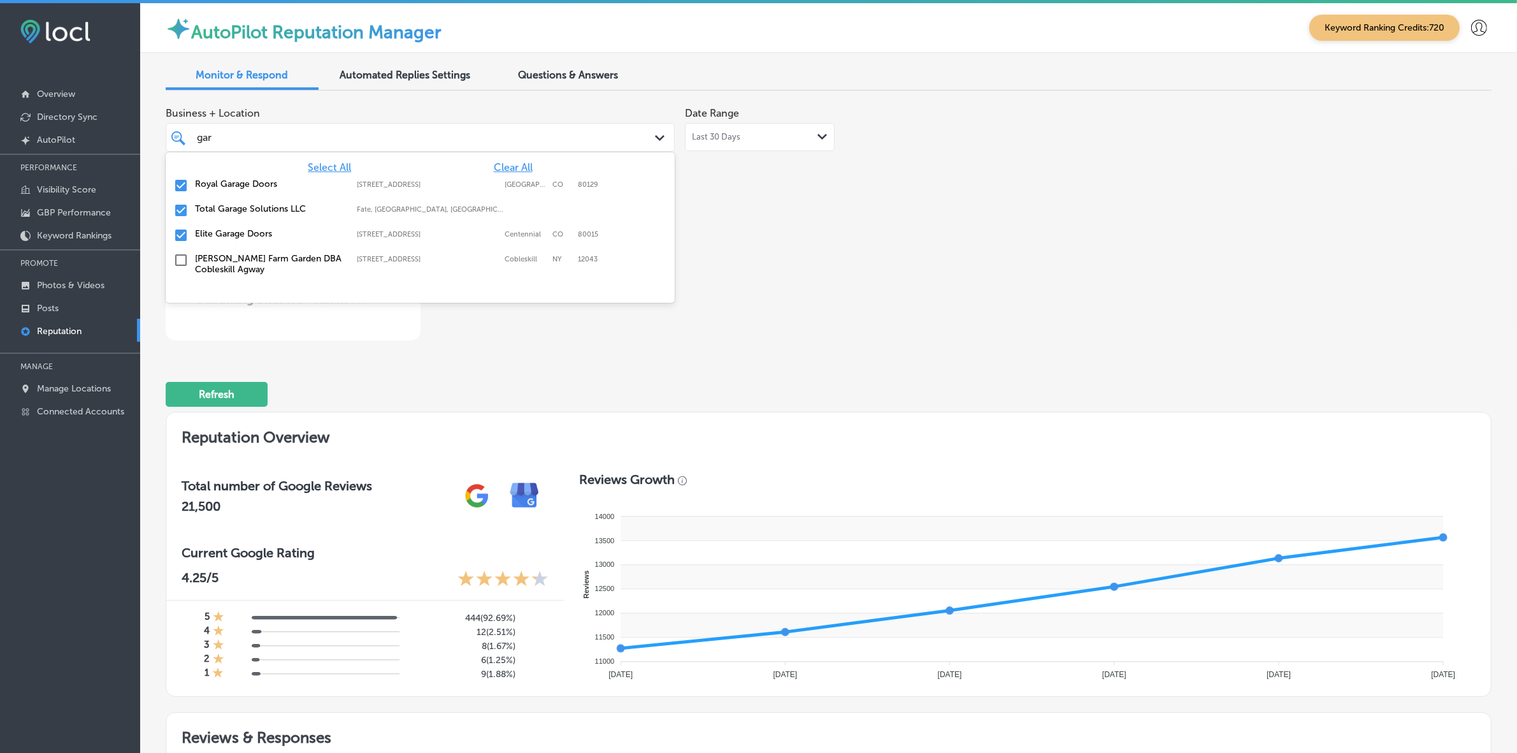
click at [257, 191] on div "Royal Garage Doors [STREET_ADDRESS][GEOGRAPHIC_DATA][STREET_ADDRESS]" at bounding box center [420, 186] width 499 height 20
click at [257, 191] on div "Total Garage Solutions LLC [GEOGRAPHIC_DATA], [GEOGRAPHIC_DATA], [GEOGRAPHIC_DA…" at bounding box center [420, 186] width 499 height 20
click at [257, 191] on div "Elite Garage Doors [STREET_ADDRESS] [STREET_ADDRESS]" at bounding box center [420, 186] width 499 height 20
type textarea "x"
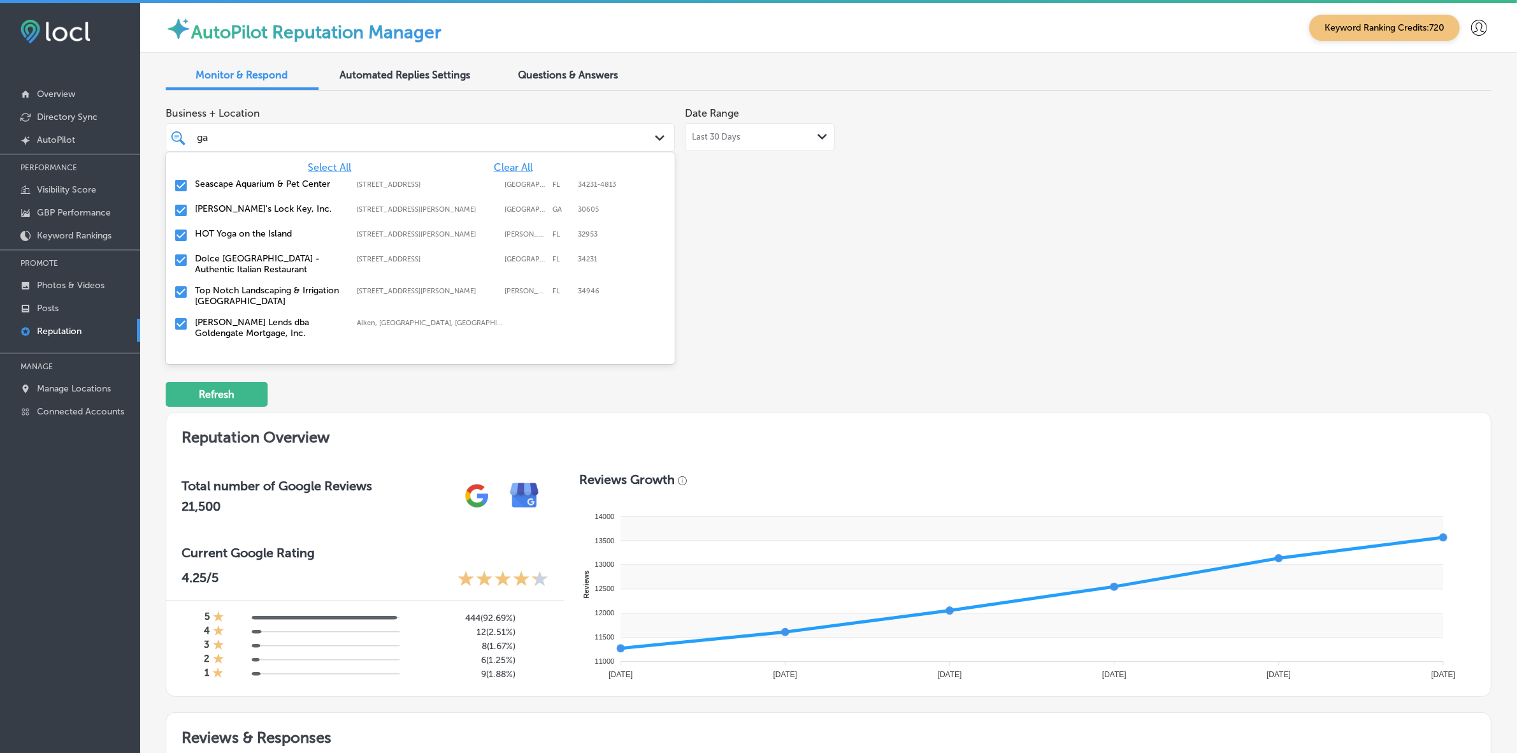
type input "g"
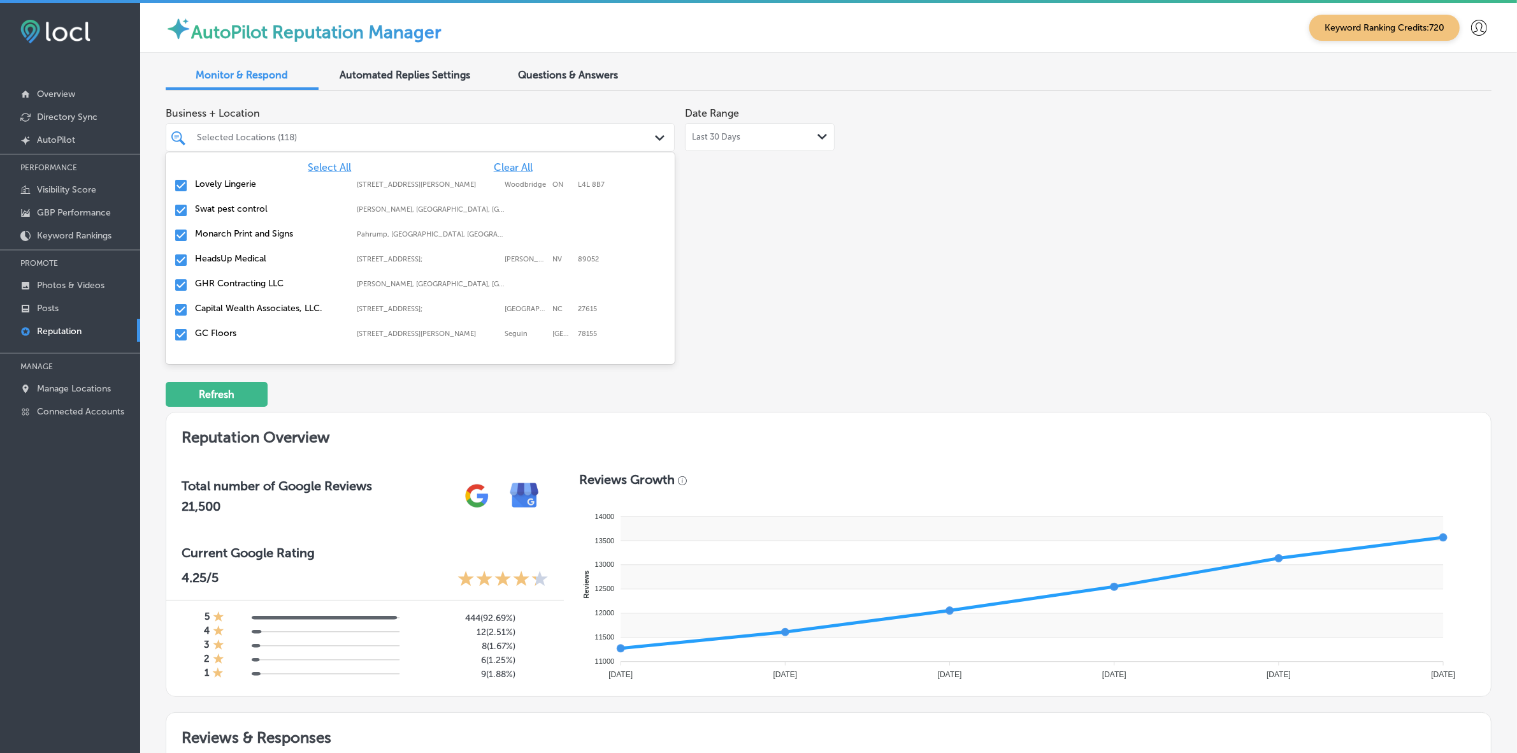
click at [257, 234] on label "Monarch Print and Signs" at bounding box center [269, 233] width 149 height 11
click at [259, 208] on label "Swat pest control" at bounding box center [269, 208] width 149 height 11
click at [259, 219] on div "HeadsUp Medical [STREET_ADDRESS][PERSON_NAME] [STREET_ADDRESS][PERSON_NAME]" at bounding box center [420, 211] width 499 height 20
type textarea "x"
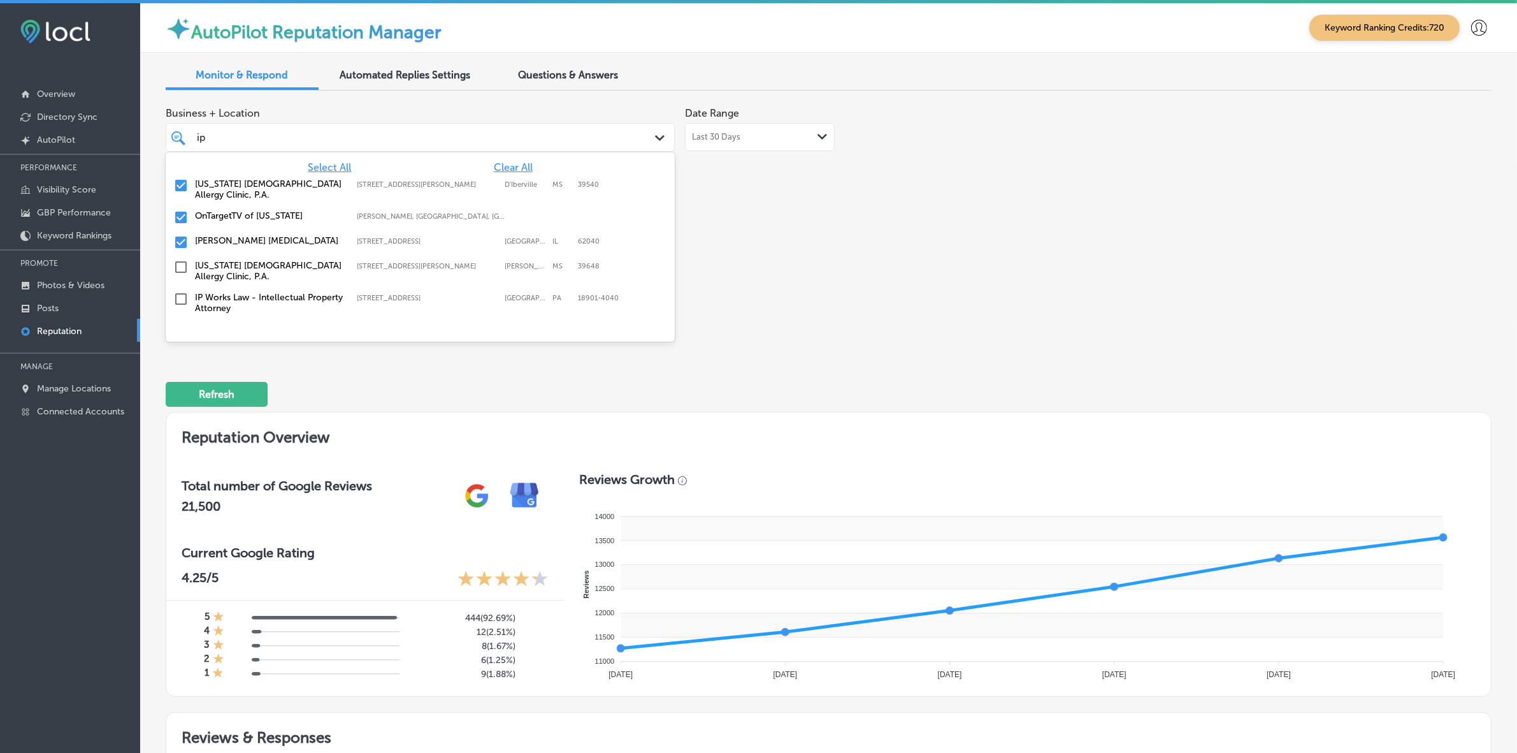
type input "i"
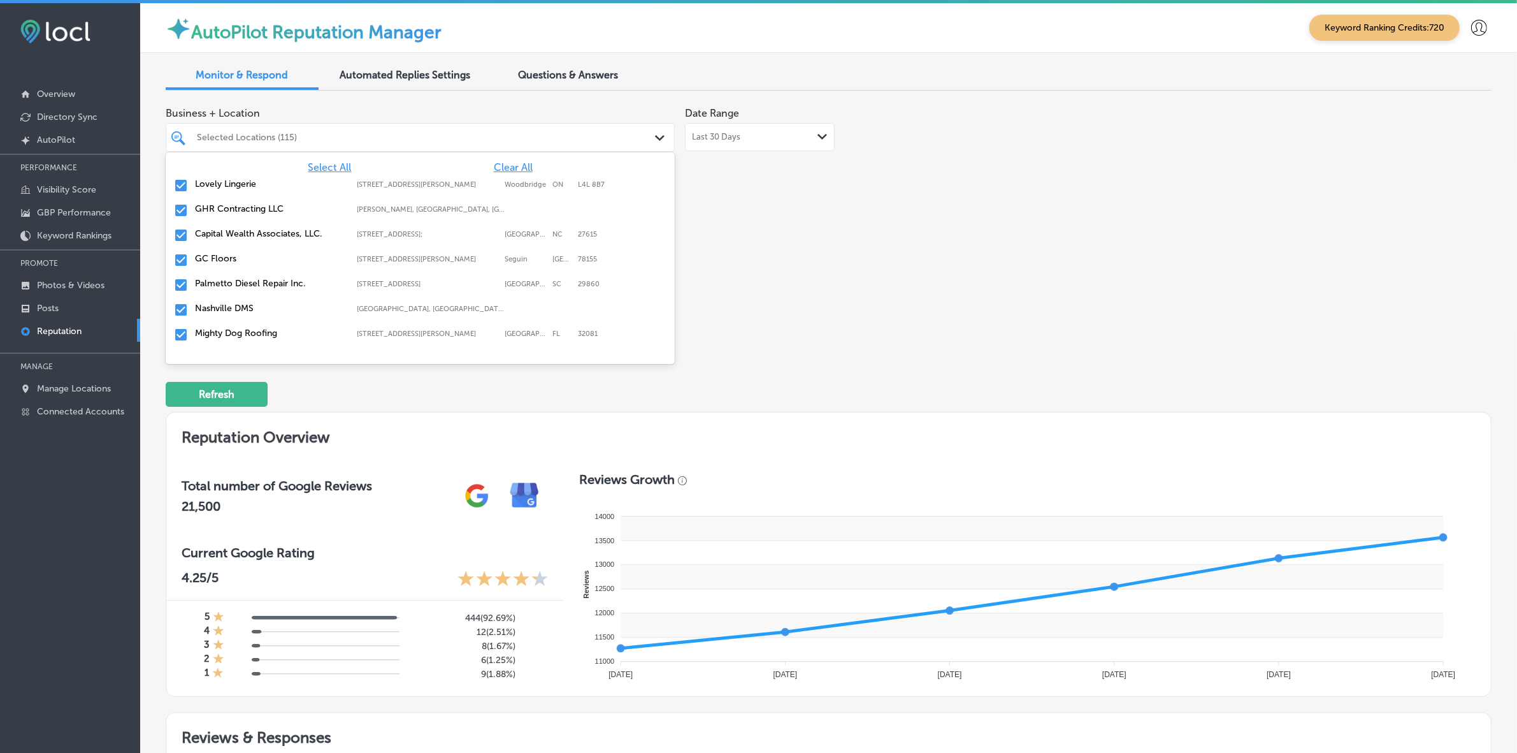
click at [1001, 285] on div "Business + Location option [STREET_ADDRESS]; , deselected. option [STREET_ADDRE…" at bounding box center [829, 221] width 1326 height 240
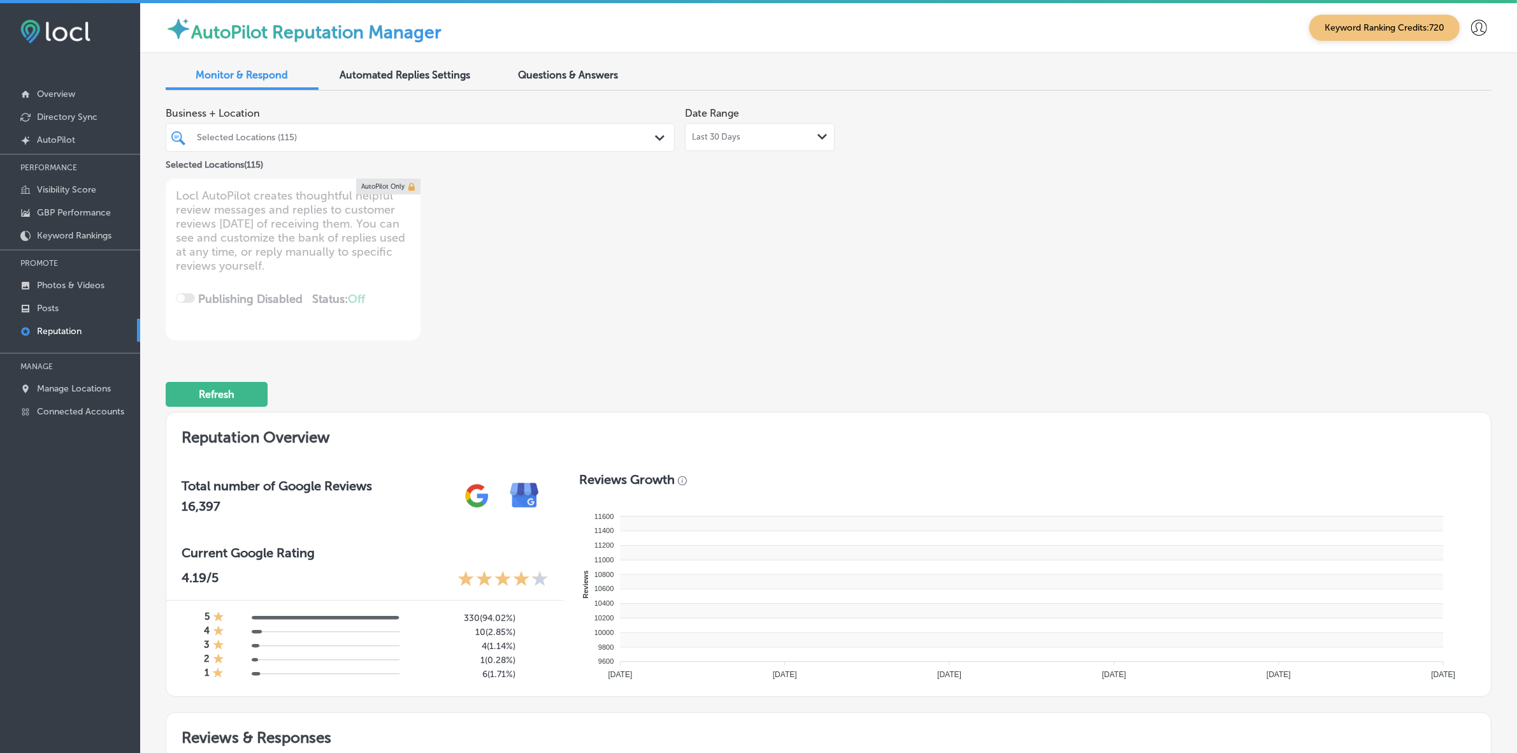
type textarea "x"
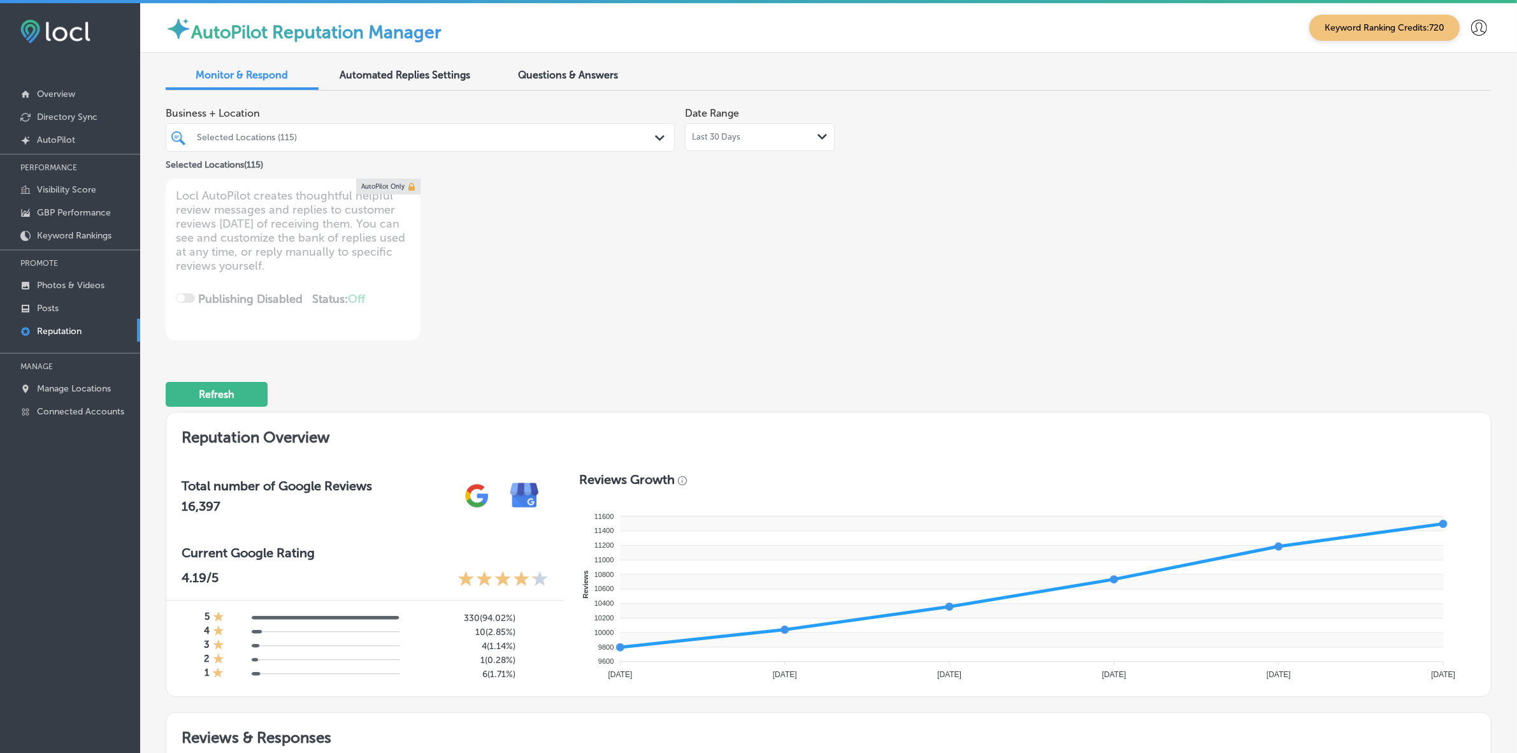
click at [333, 140] on div "Selected Locations (115)" at bounding box center [426, 137] width 459 height 11
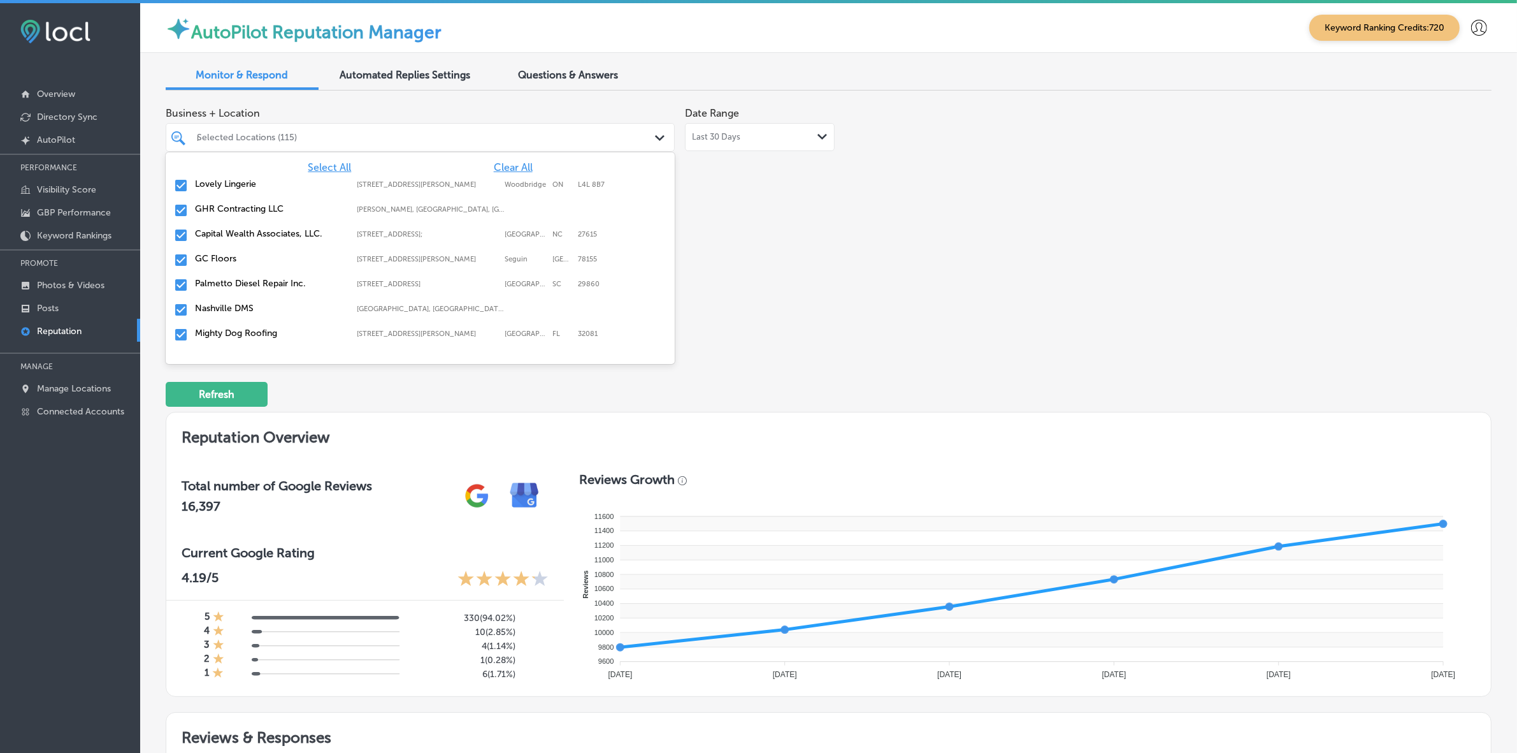
type input "na"
click at [231, 189] on label "Nashville DMS" at bounding box center [269, 183] width 149 height 11
click at [231, 212] on label "McGee Veterinary Service LLC" at bounding box center [269, 208] width 149 height 11
click at [237, 261] on label "CMIT Solutions - [GEOGRAPHIC_DATA] & [PERSON_NAME] Counties" at bounding box center [269, 269] width 149 height 32
click at [237, 261] on label "[PERSON_NAME] Insurance Agency Inc" at bounding box center [269, 264] width 149 height 22
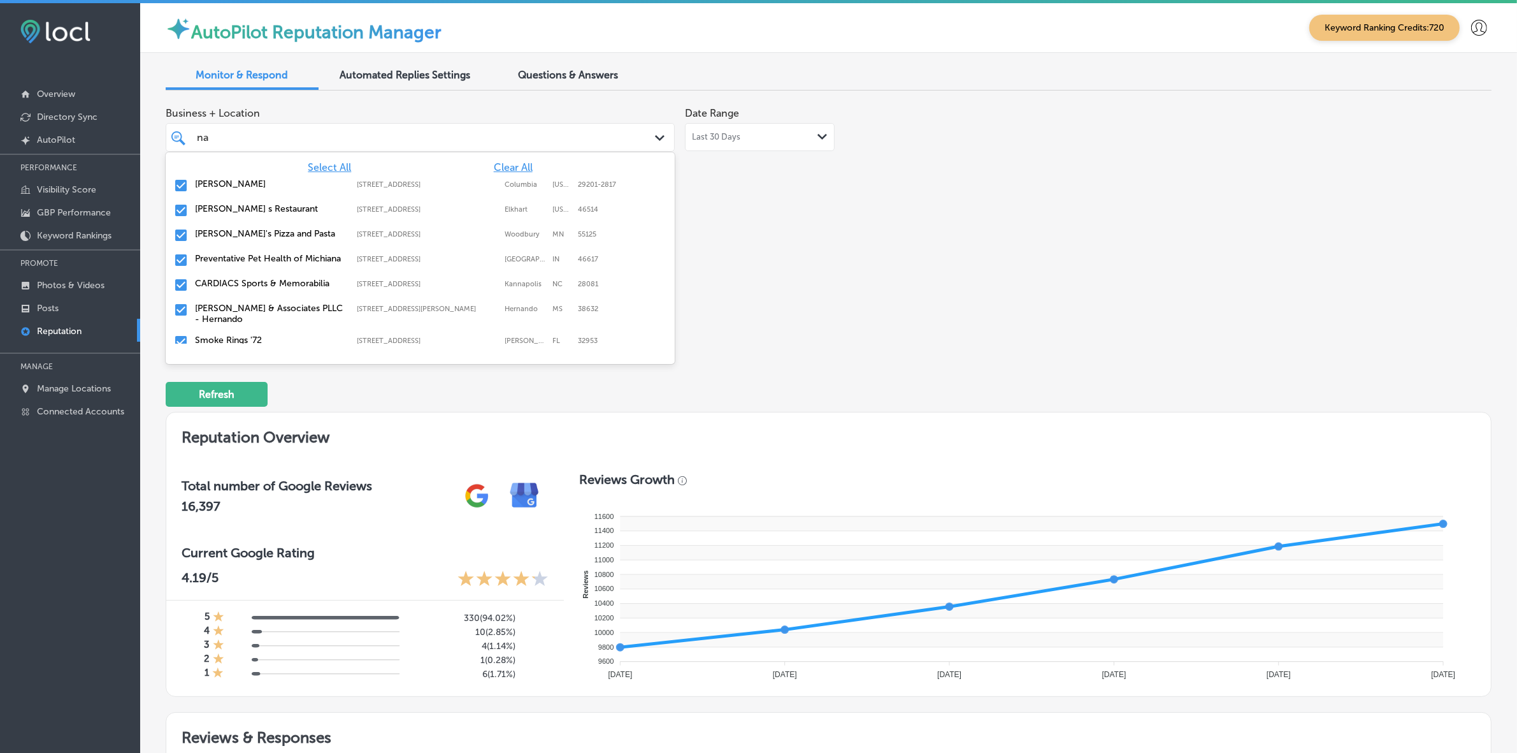
click at [237, 261] on label "Preventative Pet Health of Michiana" at bounding box center [269, 258] width 149 height 11
click at [237, 314] on label "Smoke Rings '72" at bounding box center [269, 315] width 149 height 11
type textarea "x"
type input "n"
type input "gl"
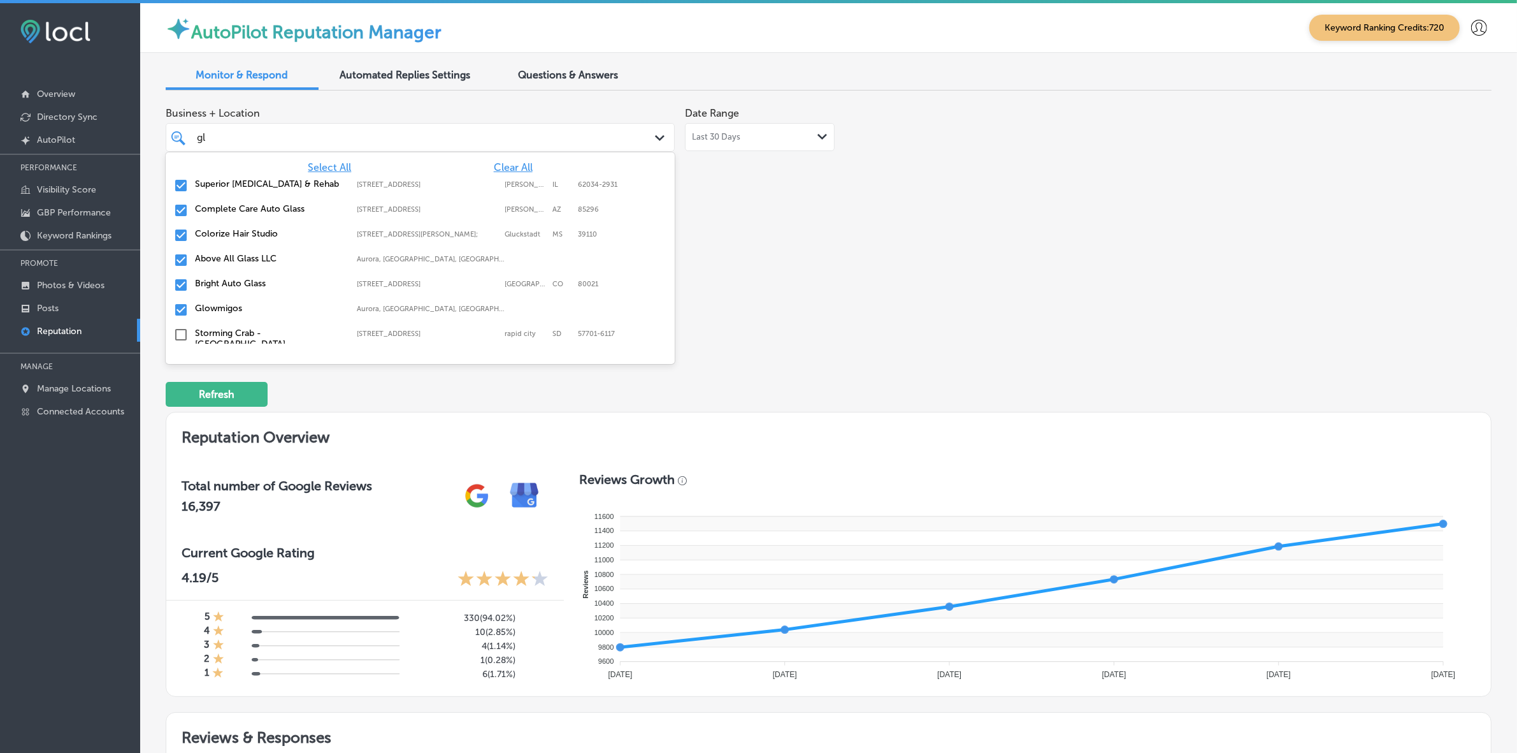
click at [240, 255] on label "Above All Glass LLC" at bounding box center [269, 258] width 149 height 11
click at [233, 234] on label "Colorize Hair Studio" at bounding box center [269, 233] width 149 height 11
click at [225, 183] on label "Superior [MEDICAL_DATA] & Rehab" at bounding box center [269, 183] width 149 height 11
click at [224, 233] on label "Glowmigos" at bounding box center [269, 233] width 149 height 11
type textarea "x"
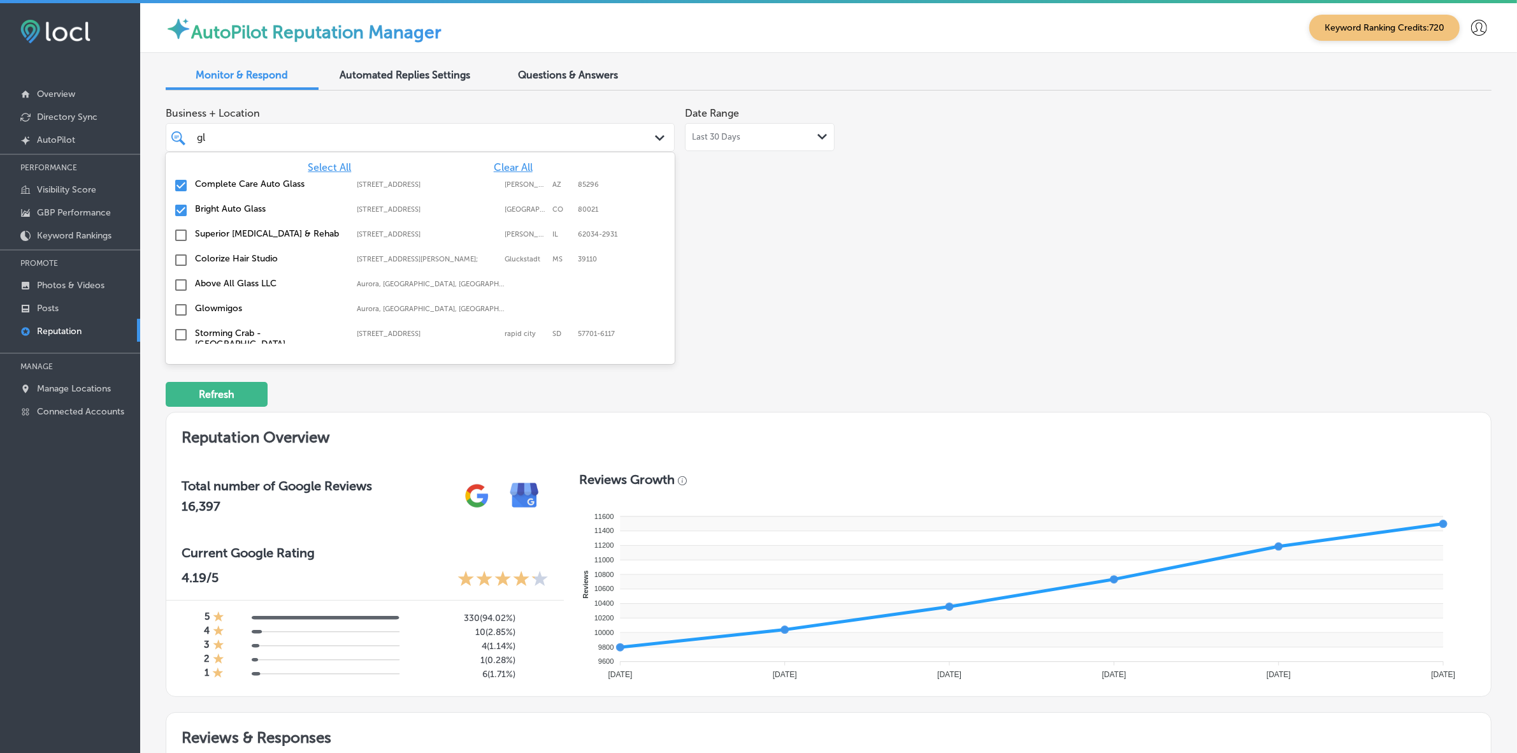
type input "g"
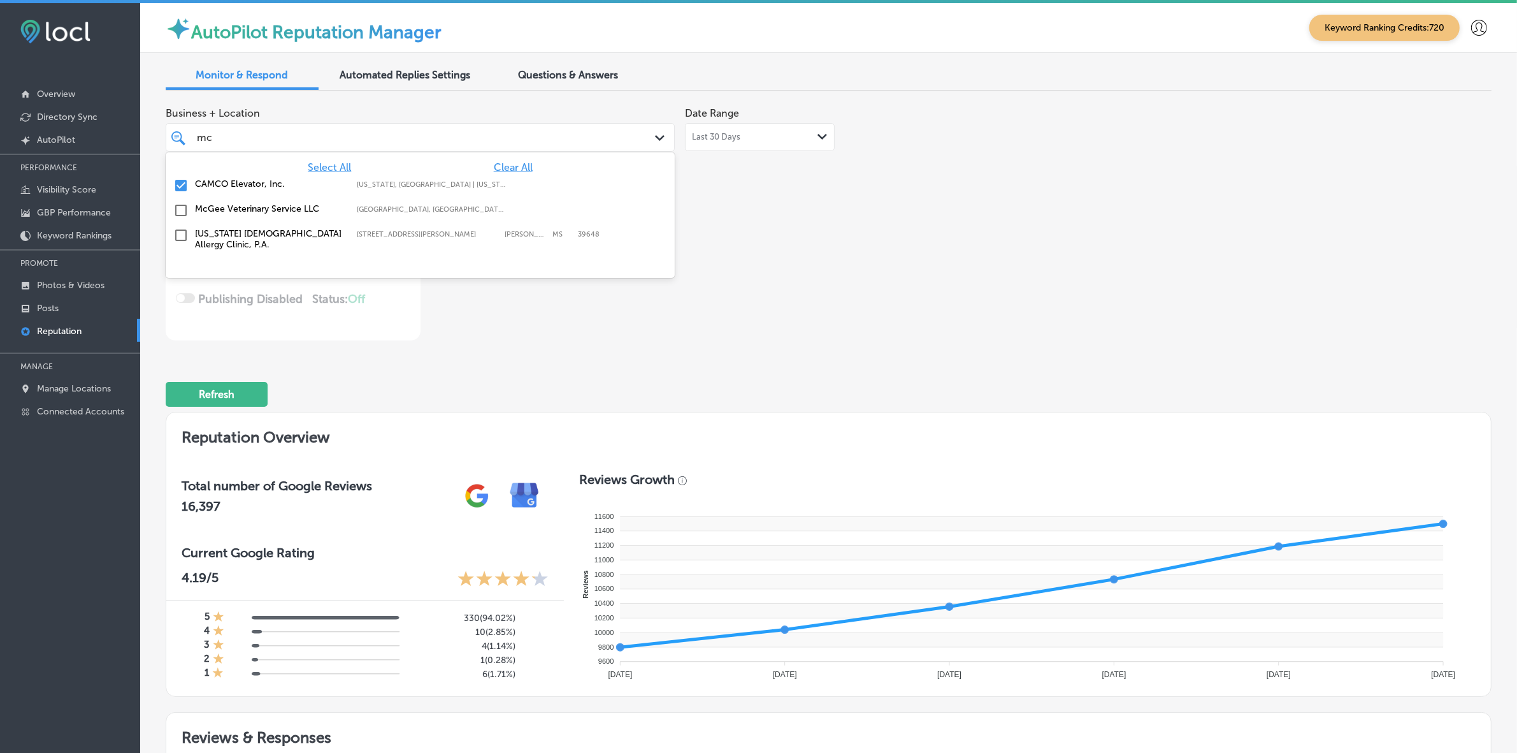
type input "m"
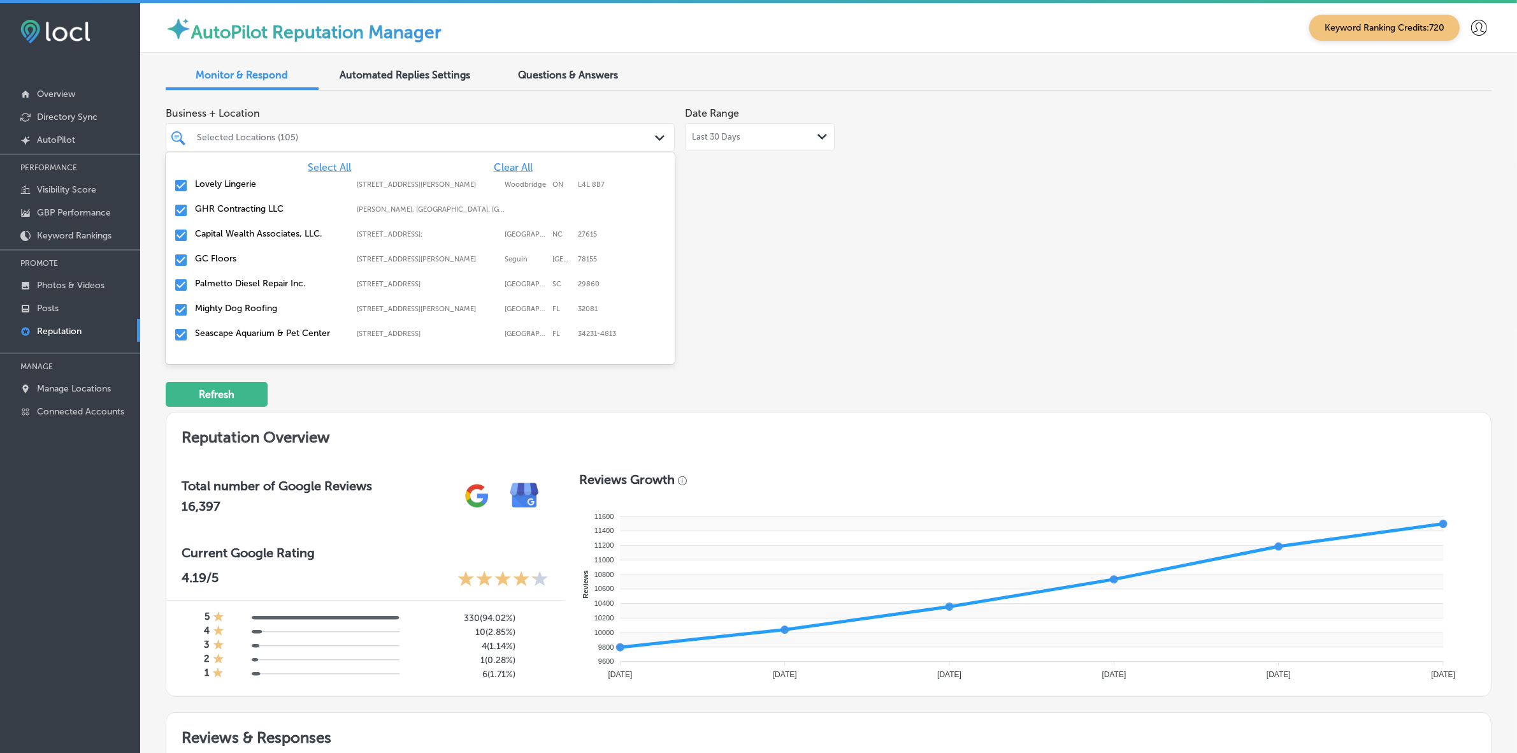
click at [849, 278] on div "Business + Location option [STREET_ADDRESS][PERSON_NAME]-5-6 focused, 7 of 163.…" at bounding box center [564, 221] width 796 height 240
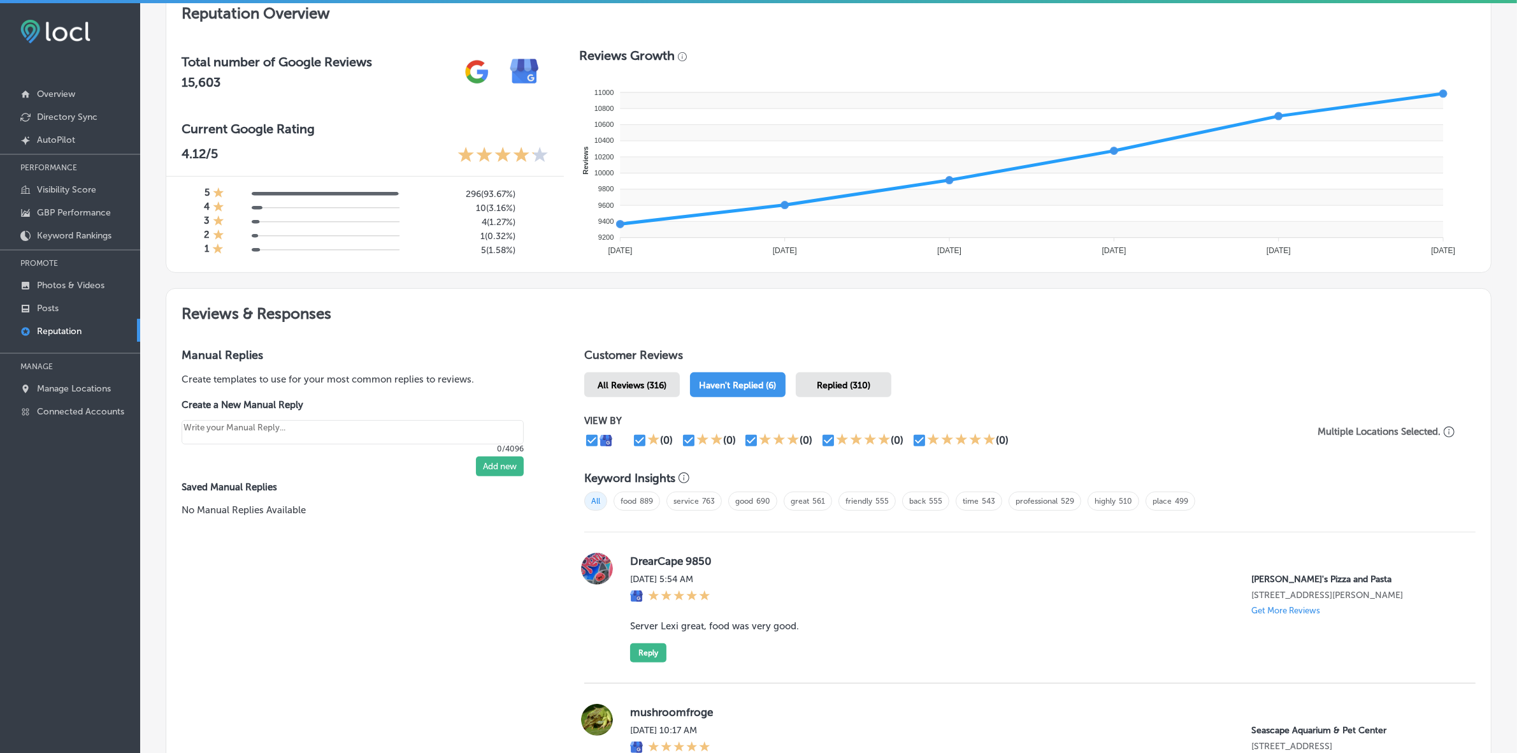
scroll to position [568, 0]
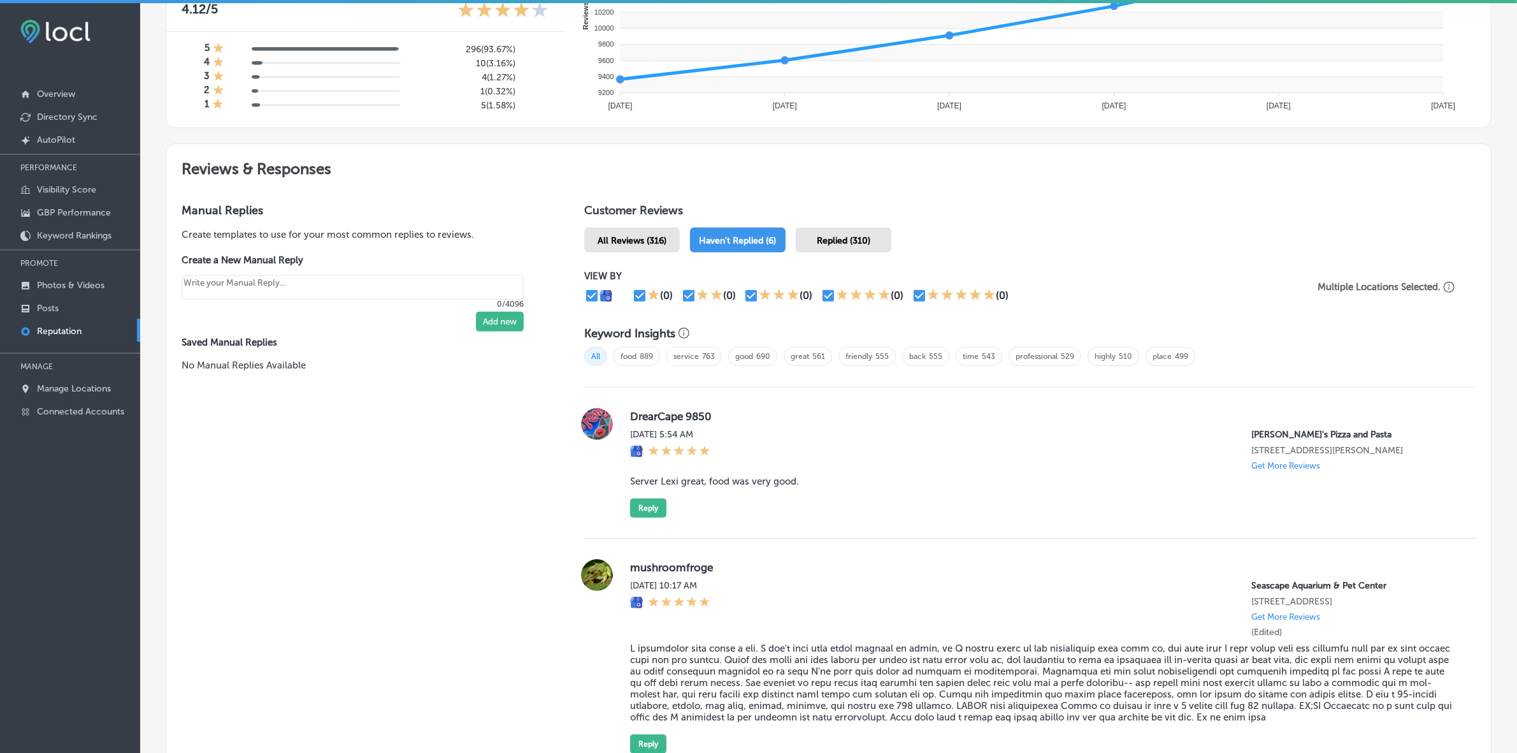
click at [647, 417] on label "DrearCape 9850" at bounding box center [1042, 416] width 825 height 13
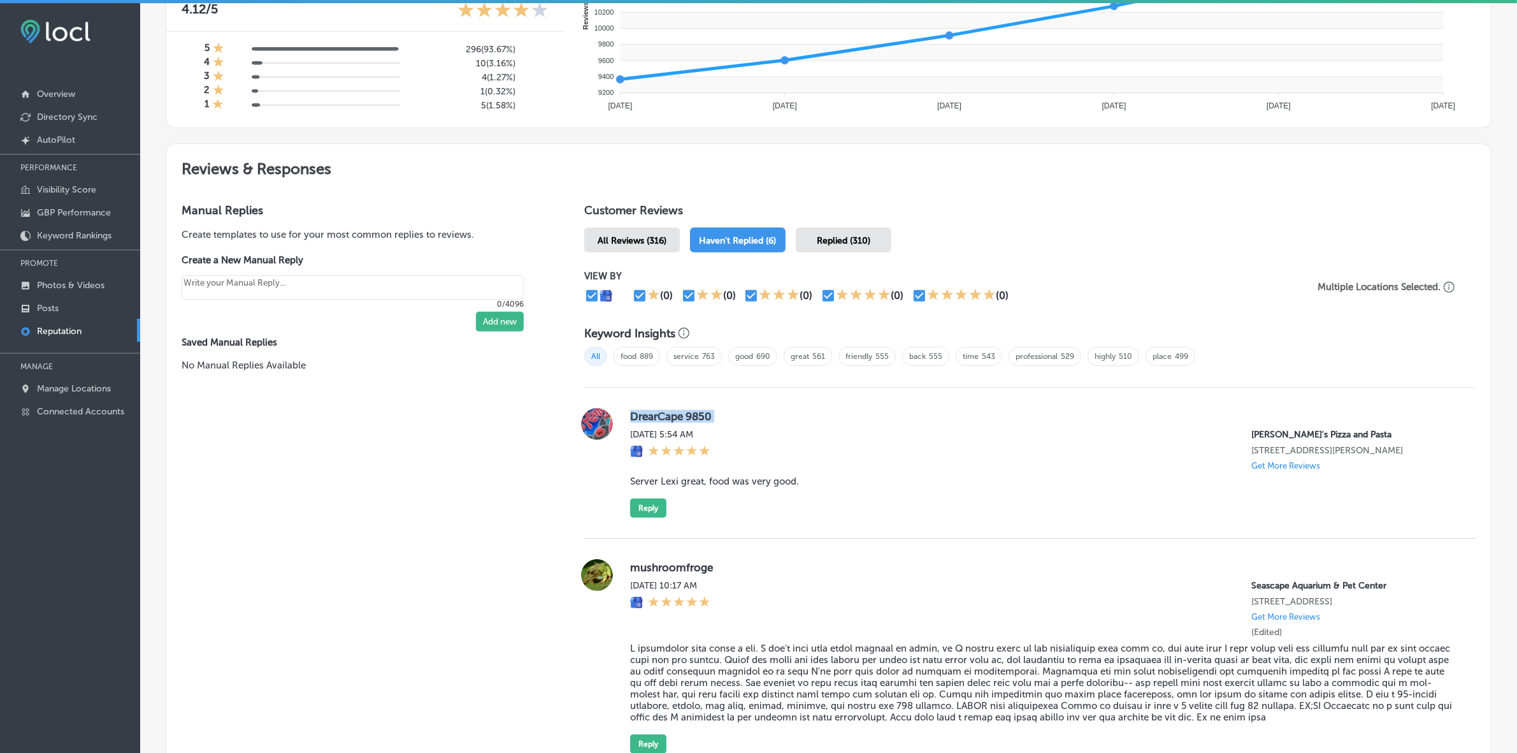
click at [647, 417] on label "DrearCape 9850" at bounding box center [1042, 416] width 825 height 13
click at [657, 485] on blockquote "Server Lexi great, food was very good." at bounding box center [1042, 480] width 825 height 11
copy blockquote "Server Lexi great, food was very good."
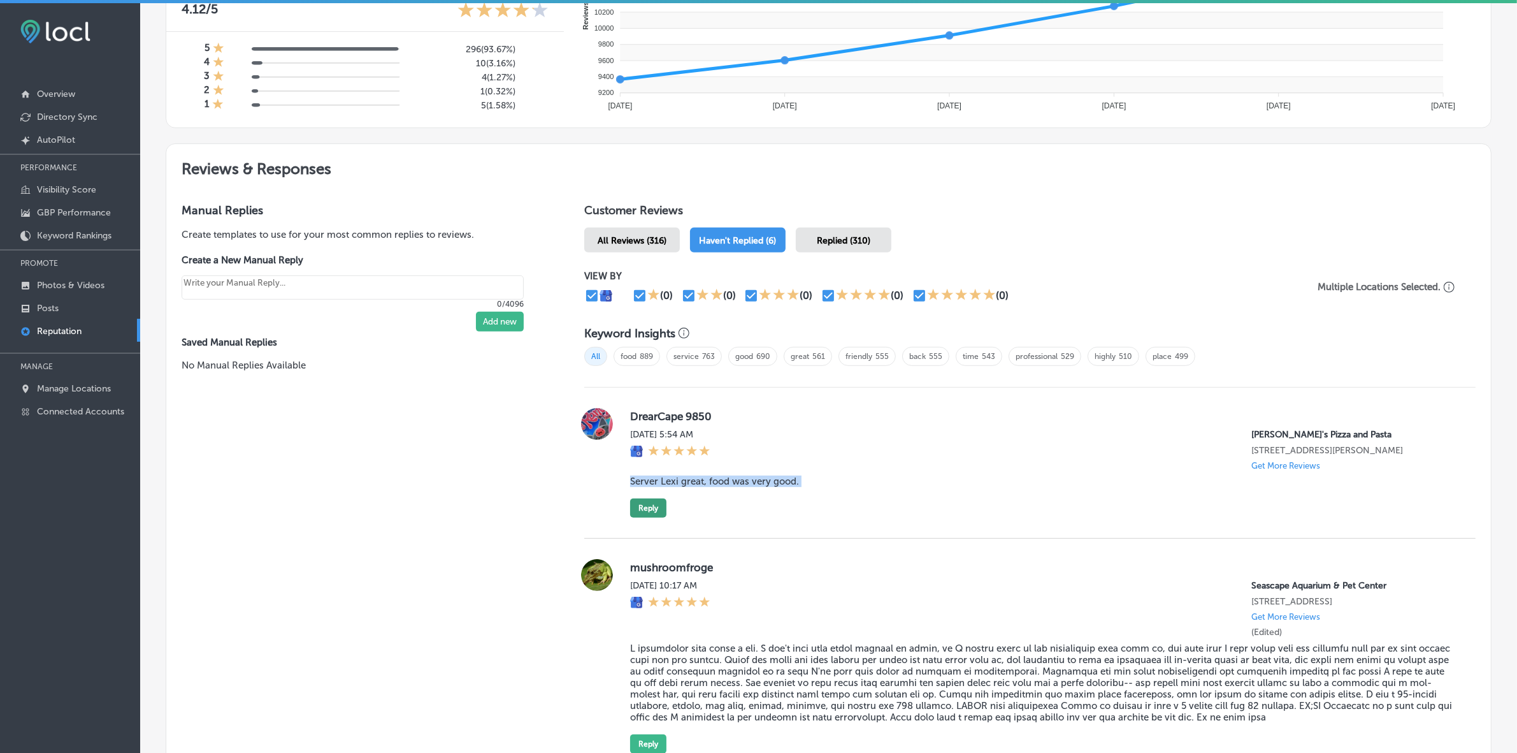
click at [644, 510] on button "Reply" at bounding box center [648, 507] width 36 height 19
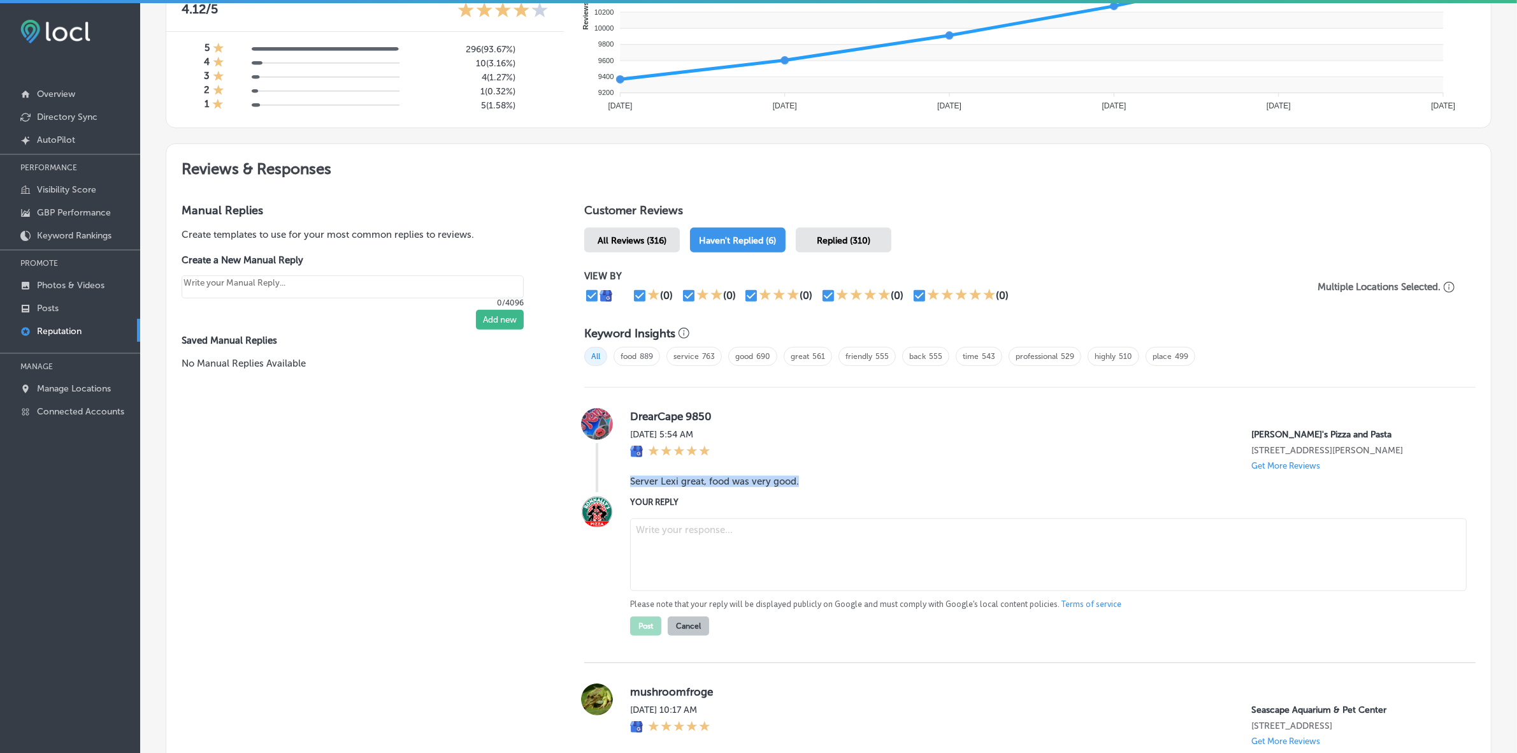
type textarea "x"
click at [741, 559] on textarea at bounding box center [1048, 554] width 837 height 73
paste textarea "Thank you, [reviewer's name], for the wonderful review! We’re so glad to hear y…"
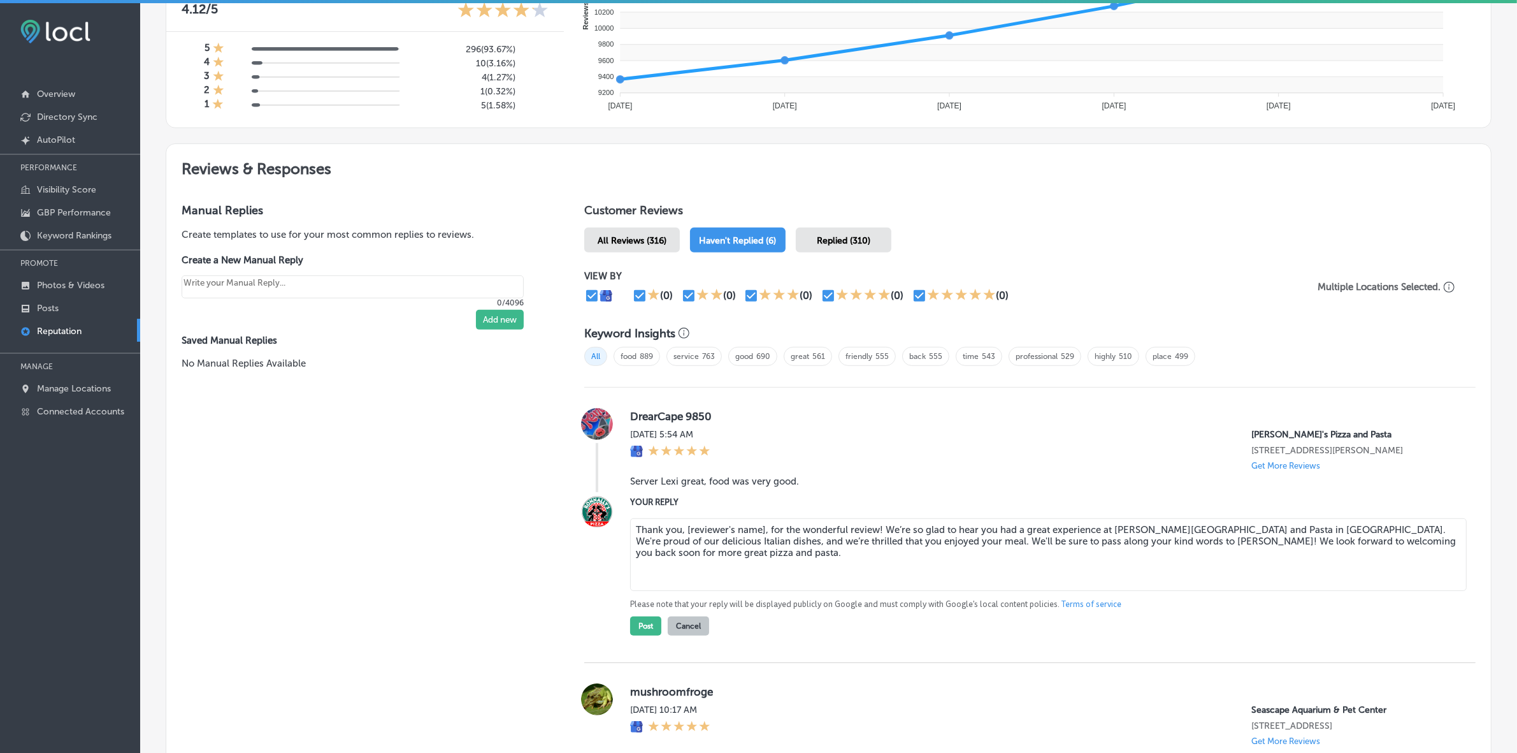
click at [732, 536] on textarea "Thank you, [reviewer's name], for the wonderful review! We’re so glad to hear y…" at bounding box center [1048, 554] width 837 height 73
drag, startPoint x: 765, startPoint y: 533, endPoint x: 679, endPoint y: 532, distance: 86.0
click at [679, 532] on textarea "Thank you, [reviewer's name], for the wonderful review! We’re so glad to hear y…" at bounding box center [1048, 554] width 837 height 73
type textarea "Thank you for the wonderful review! We’re so glad to hear you had a great exper…"
click at [642, 631] on button "Post" at bounding box center [645, 625] width 31 height 19
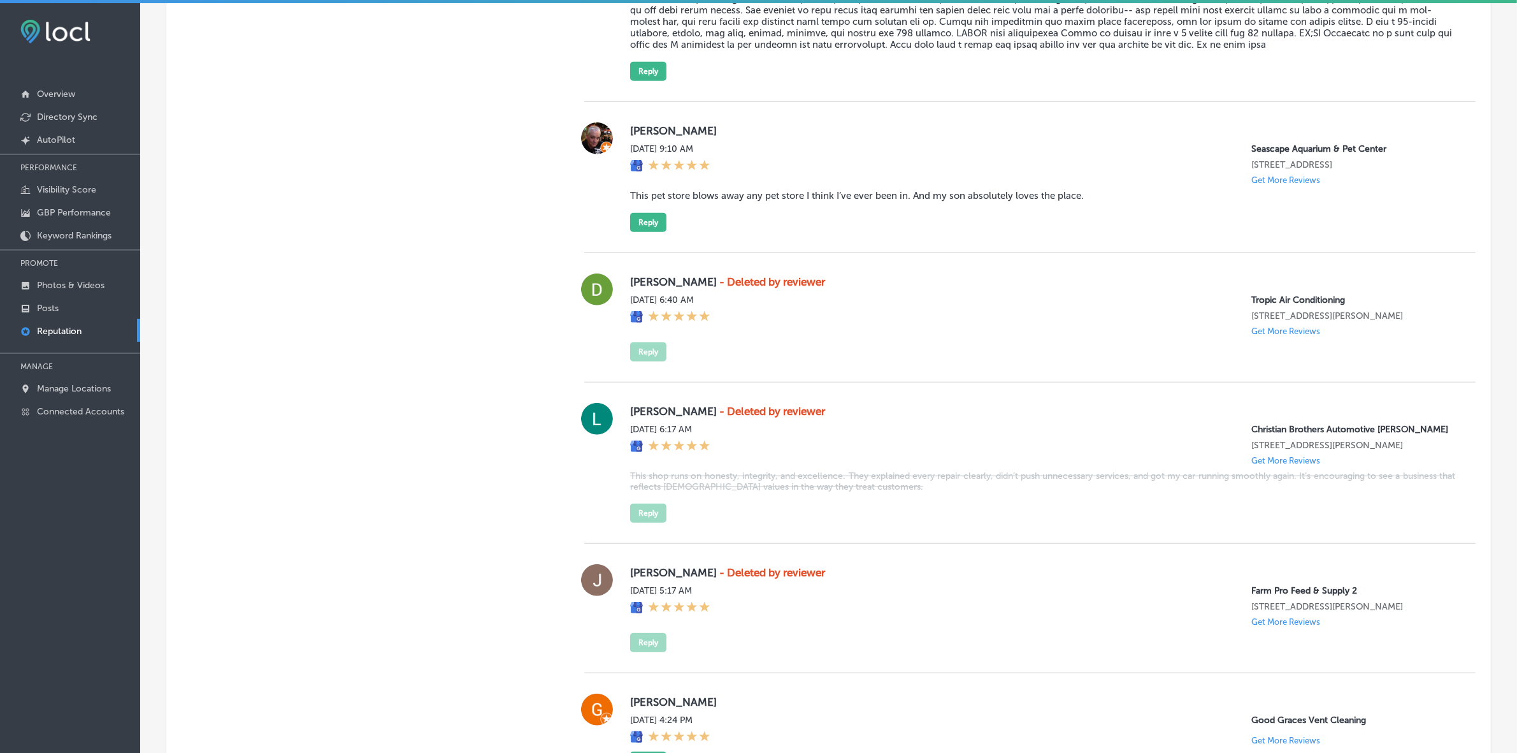
type textarea "x"
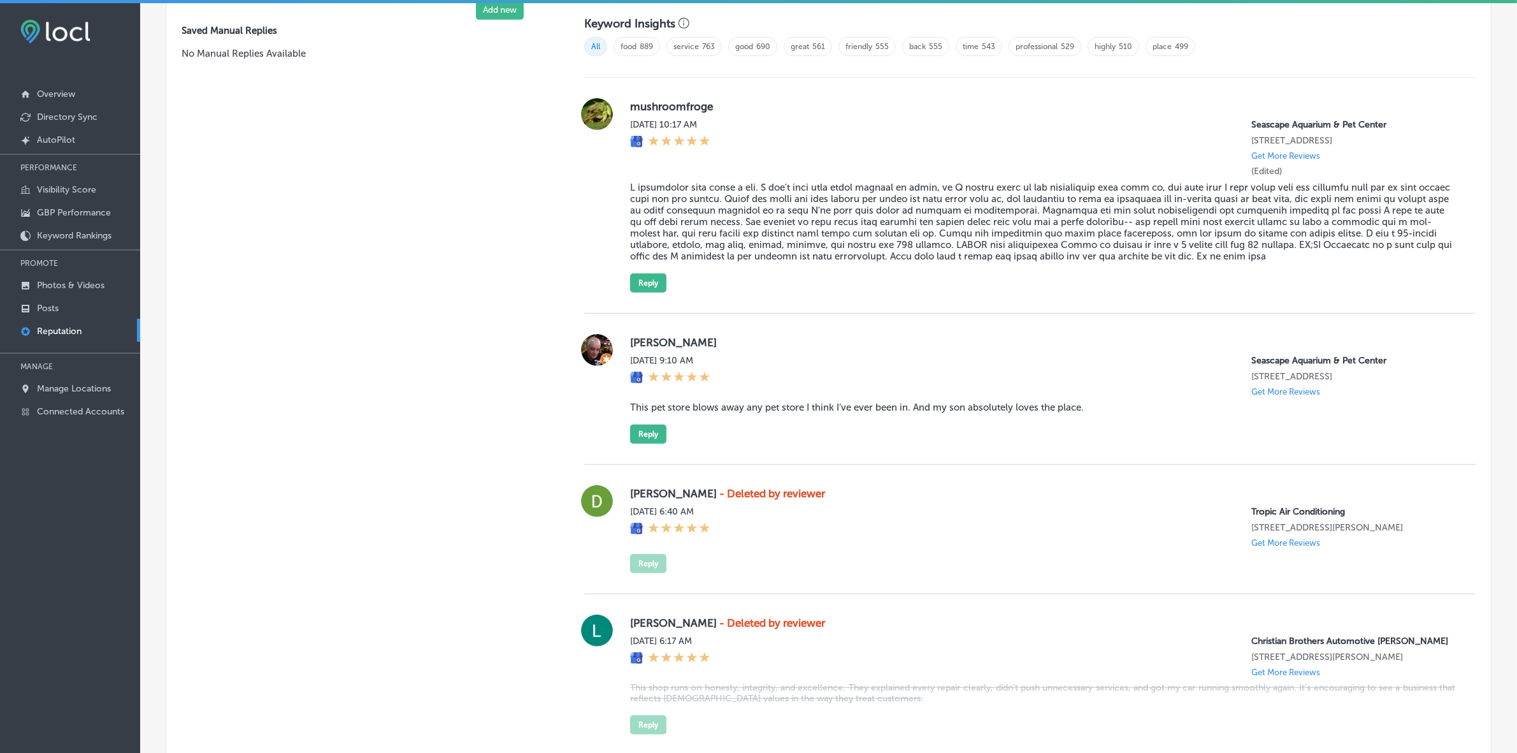
scroll to position [654, 0]
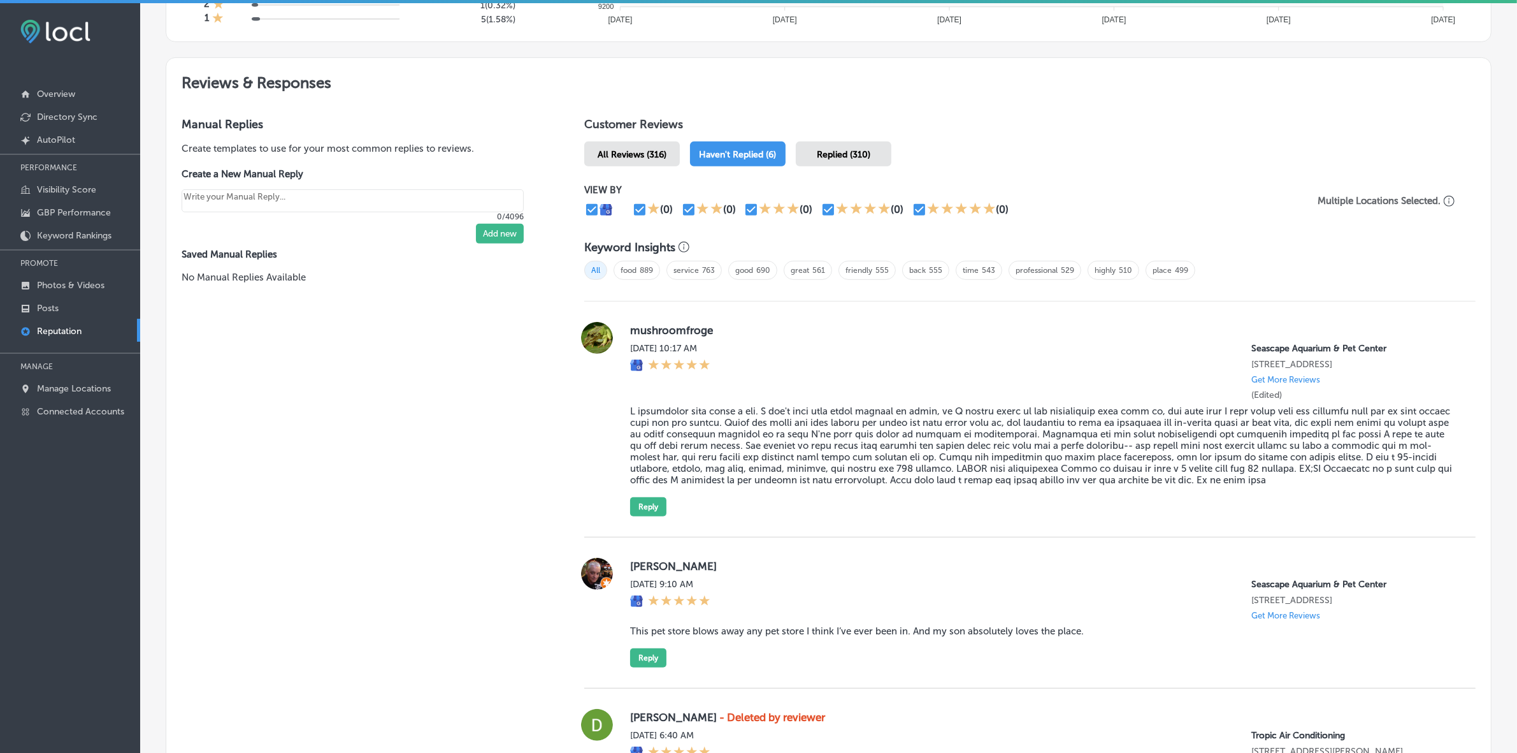
click at [723, 436] on blockquote at bounding box center [1042, 445] width 825 height 80
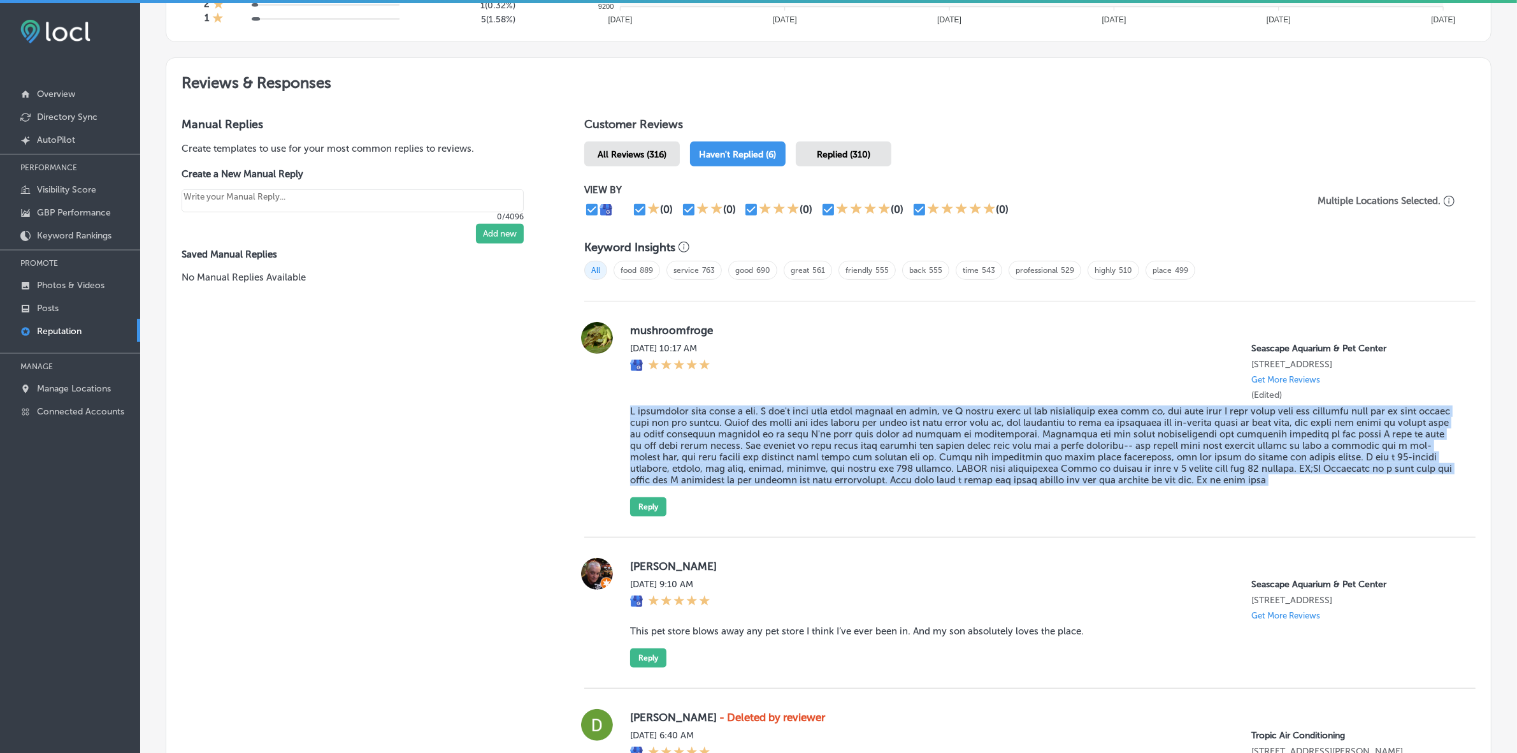
click at [723, 436] on blockquote at bounding box center [1042, 445] width 825 height 80
copy blockquote "I appreciate this place a lot. I don't know much about mammals or birds, so I c…"
click at [626, 510] on div "mushroomfroge [DATE] 10:17 AM Seascape Aquarium & Pet Center [STREET_ADDRESS] G…" at bounding box center [1029, 419] width 891 height 194
click at [648, 512] on button "Reply" at bounding box center [648, 506] width 36 height 19
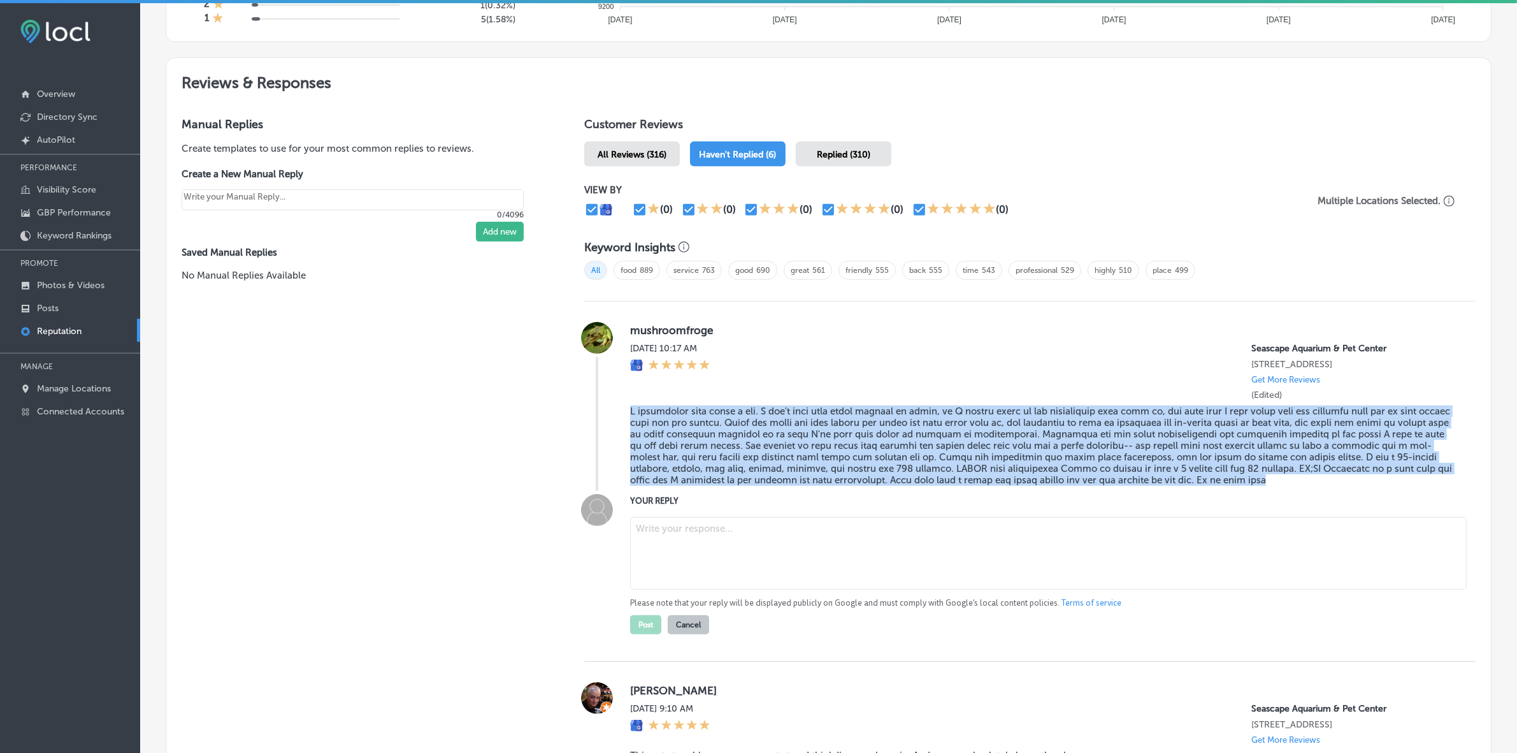
click at [768, 561] on textarea at bounding box center [1048, 553] width 837 height 73
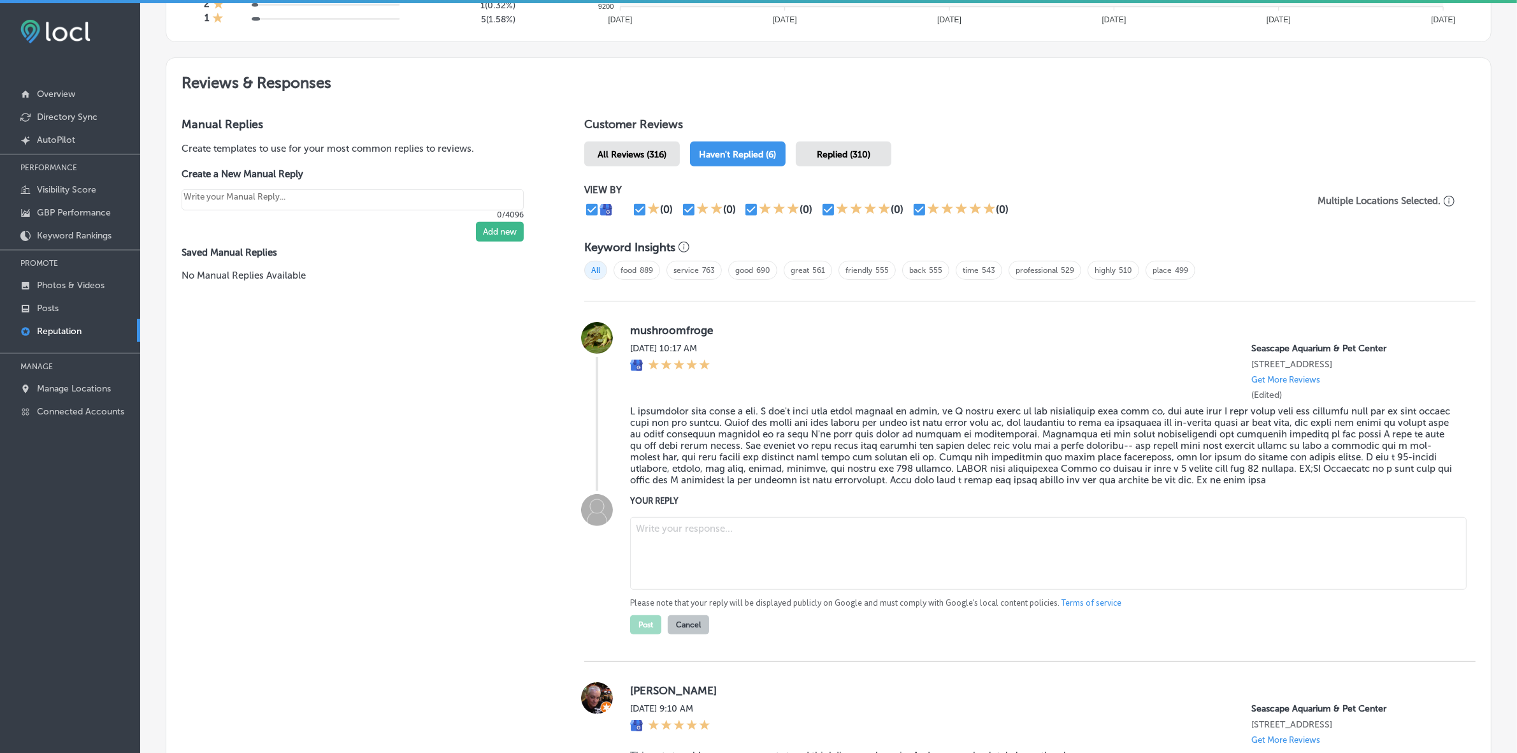
paste textarea "Thank you so much for the amazing review, [Reviewer's Name]! We’re thrilled to …"
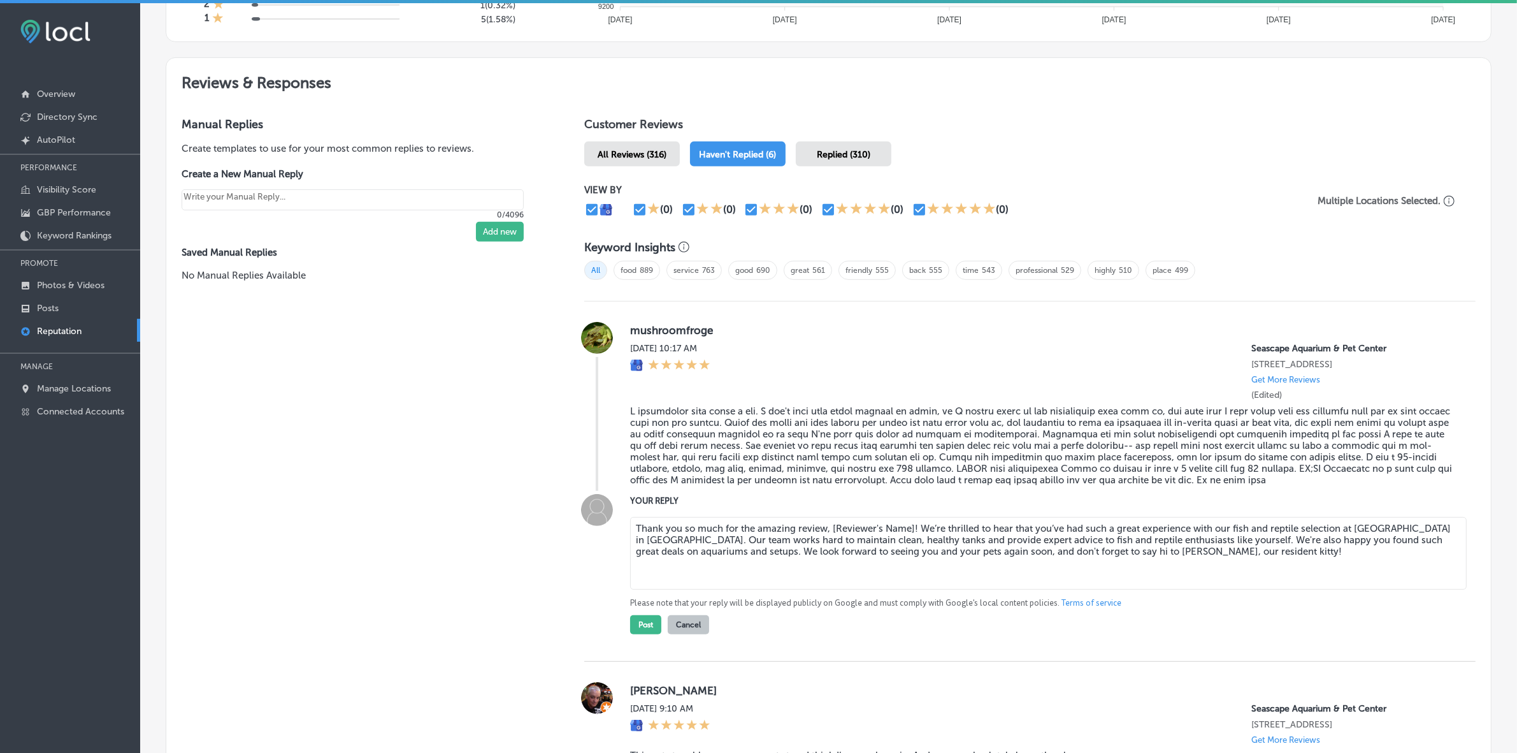
drag, startPoint x: 823, startPoint y: 529, endPoint x: 910, endPoint y: 532, distance: 86.7
click at [910, 532] on textarea "Thank you so much for the amazing review, [Reviewer's Name]! We’re thrilled to …" at bounding box center [1048, 553] width 837 height 73
click at [868, 531] on textarea "Thank you so much for the amazing review! We’re thrilled to hear that you’ve ha…" at bounding box center [1048, 553] width 837 height 73
type textarea "Thank you so much for the amazing review! We’re happy to hear that you’ve had s…"
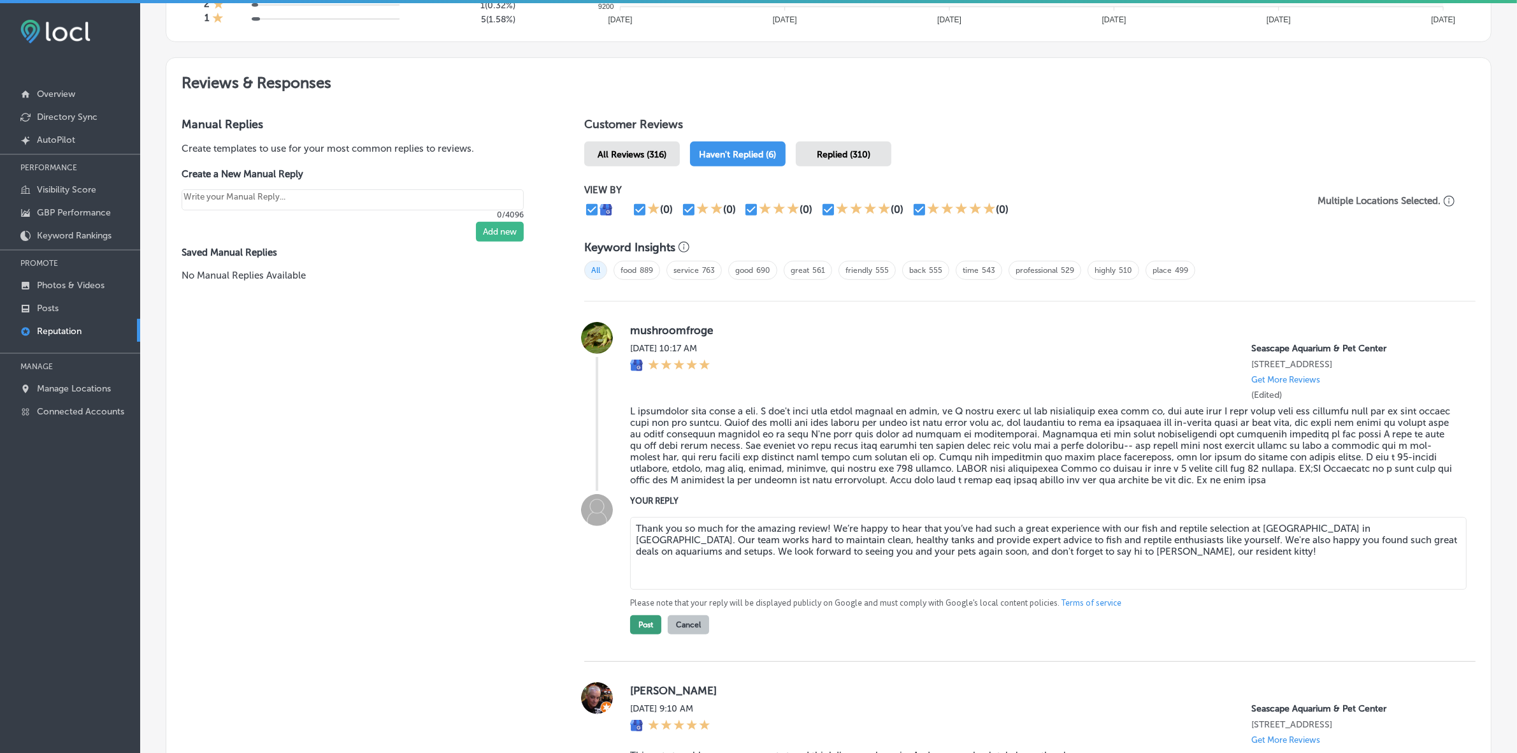
click at [642, 631] on button "Post" at bounding box center [645, 624] width 31 height 19
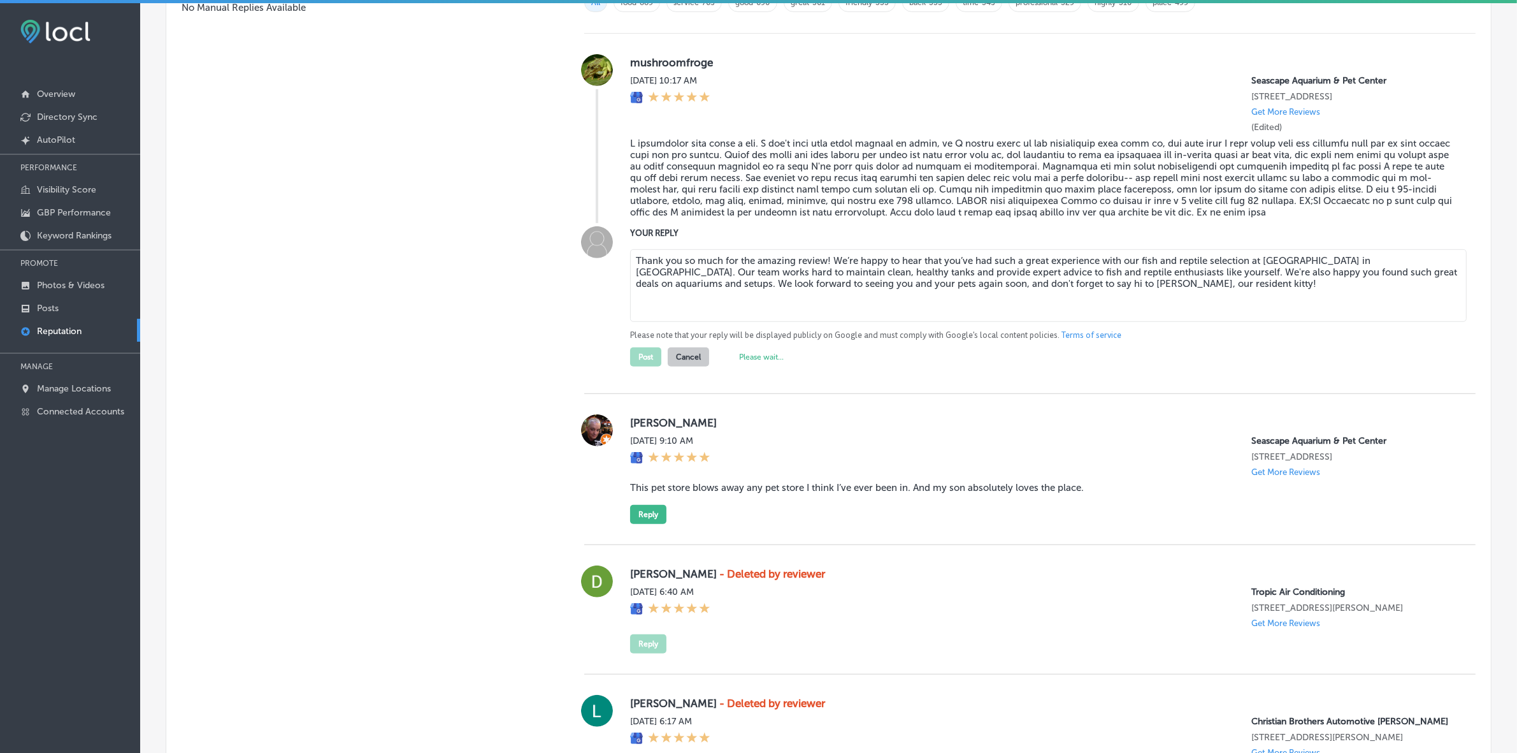
scroll to position [973, 0]
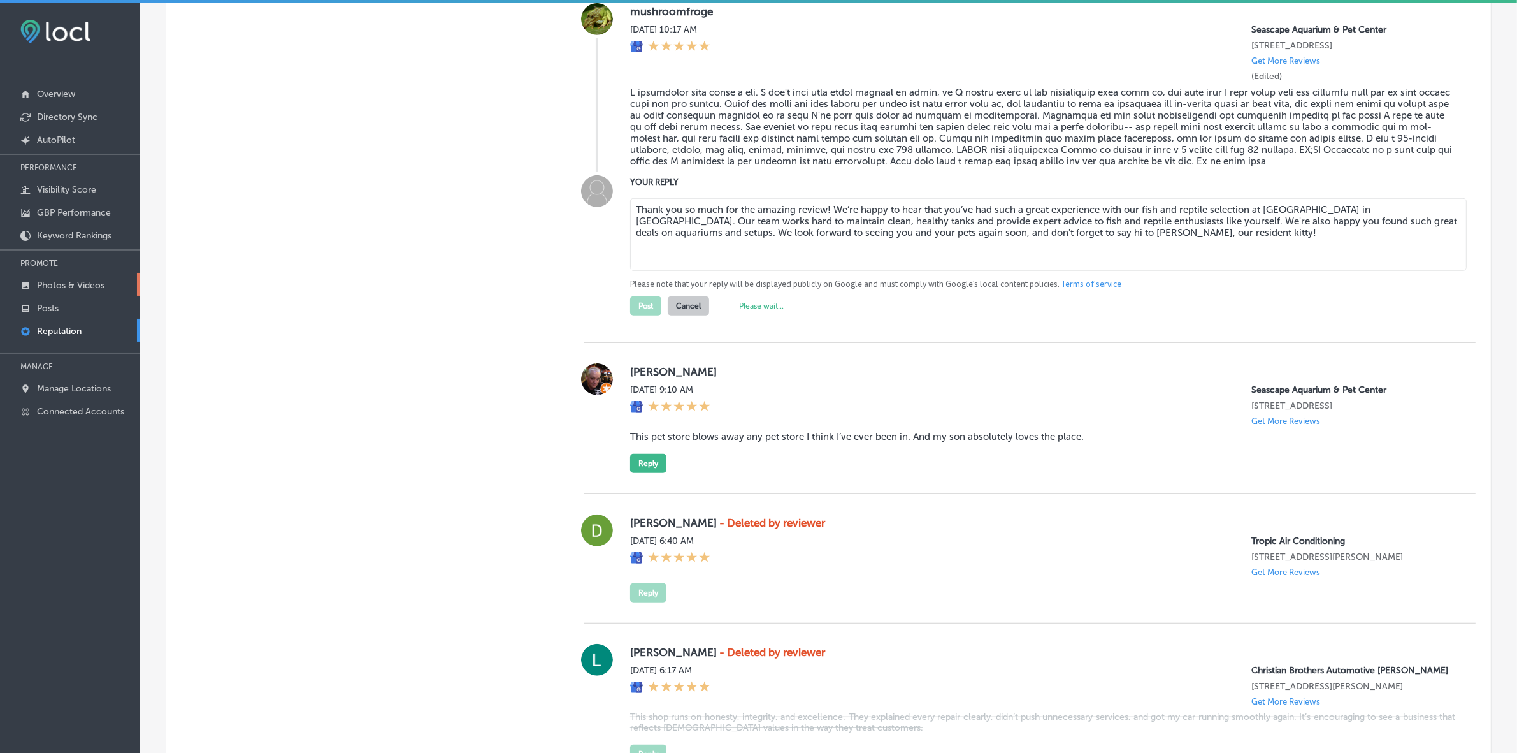
type textarea "x"
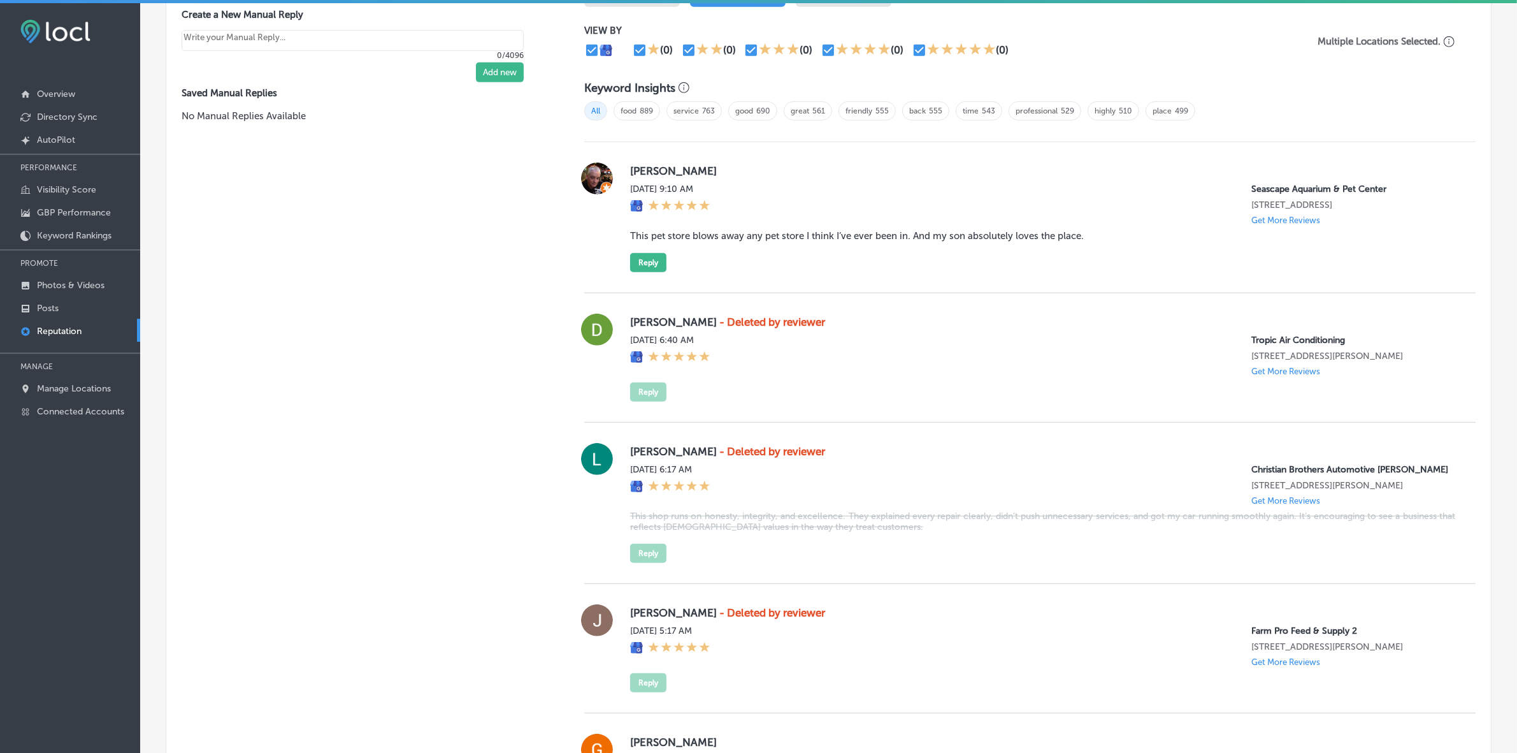
scroll to position [734, 0]
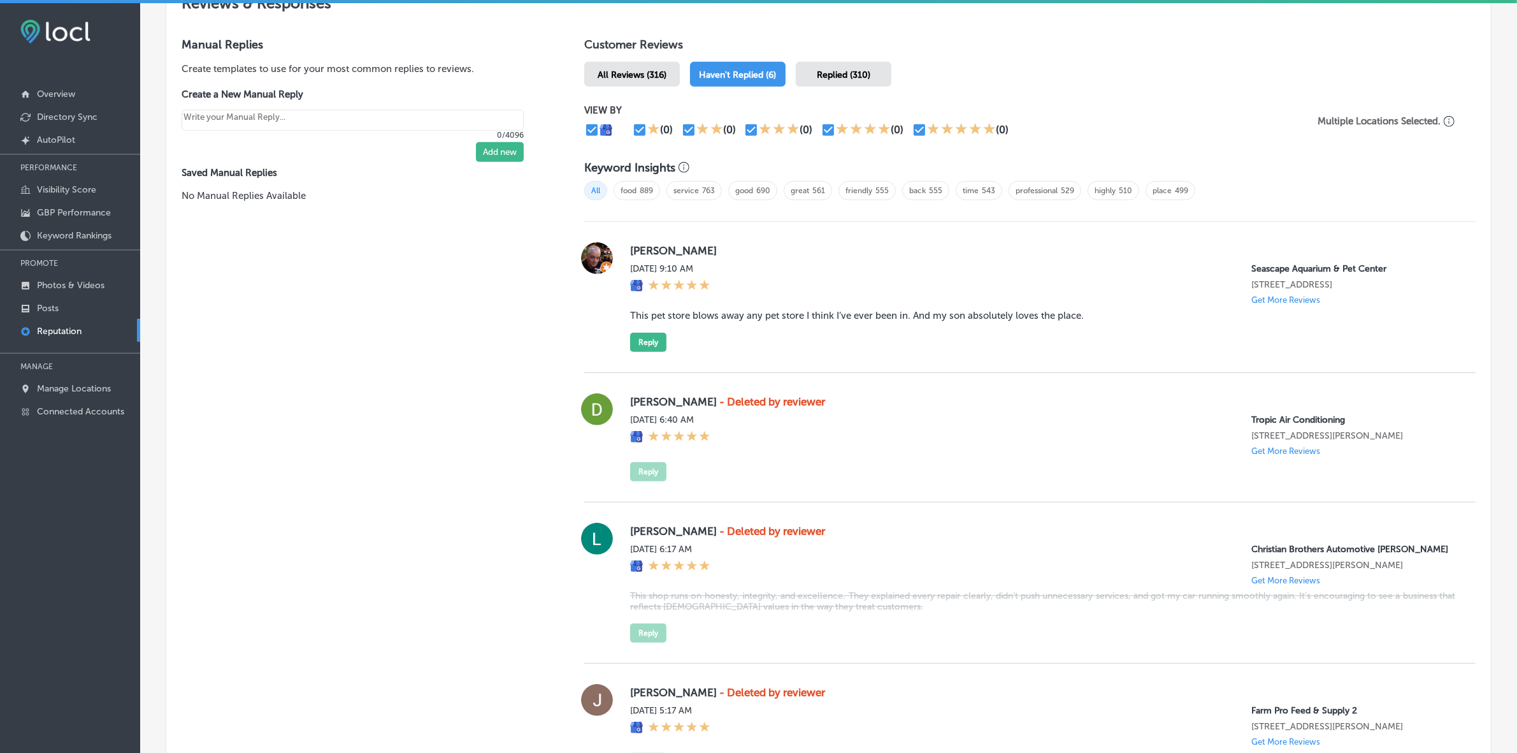
click at [639, 253] on label "[PERSON_NAME]" at bounding box center [1042, 250] width 825 height 13
copy label "Heath"
click at [720, 319] on blockquote "This pet store blows away any pet store I think I’ve ever been in. And my son a…" at bounding box center [1042, 315] width 825 height 11
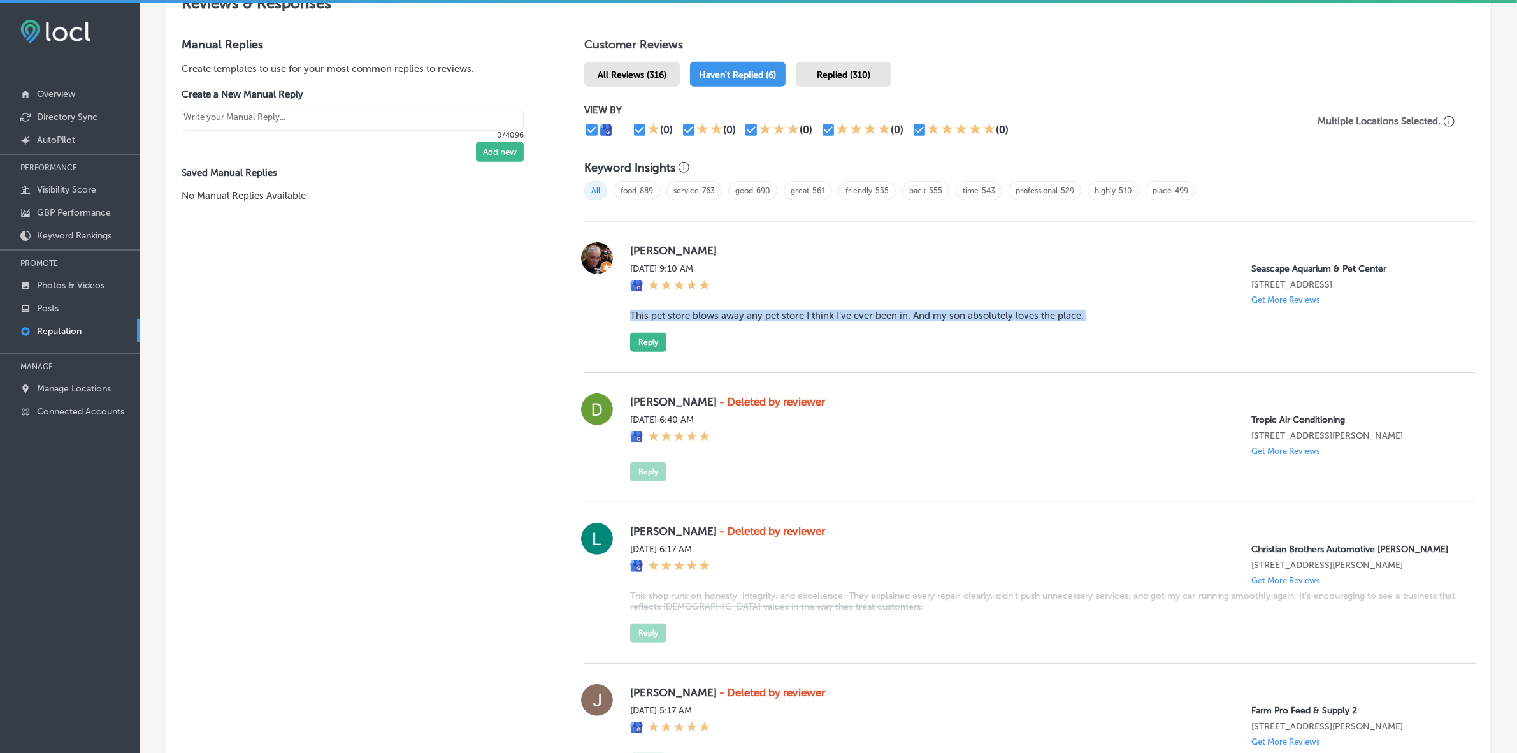
click at [720, 319] on blockquote "This pet store blows away any pet store I think I’ve ever been in. And my son a…" at bounding box center [1042, 315] width 825 height 11
copy blockquote "This pet store blows away any pet store I think I’ve ever been in. And my son a…"
click at [635, 346] on button "Reply" at bounding box center [648, 342] width 36 height 19
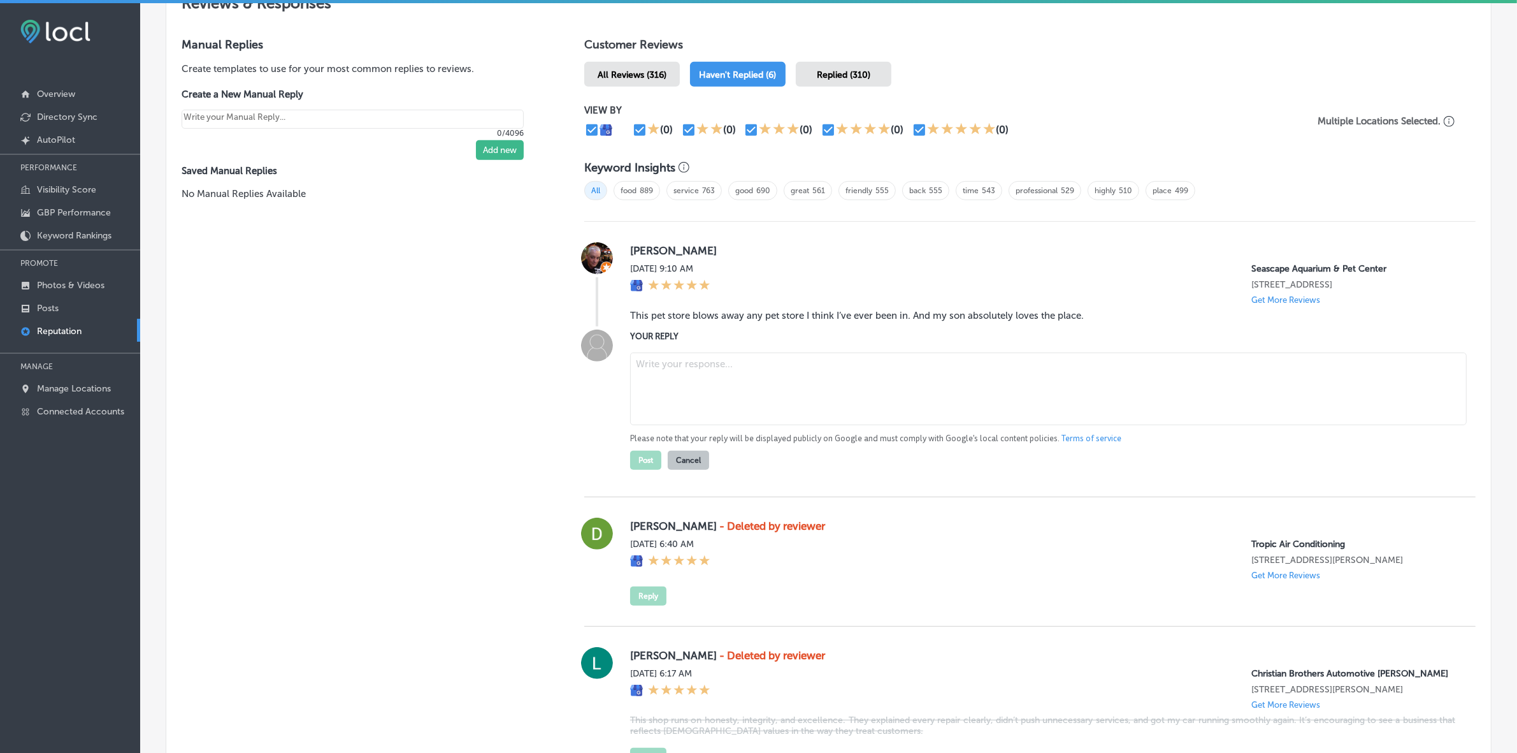
click at [721, 370] on textarea at bounding box center [1048, 388] width 837 height 73
paste textarea "Thank you, [PERSON_NAME], for the amazing review! We're so glad to hear that yo…"
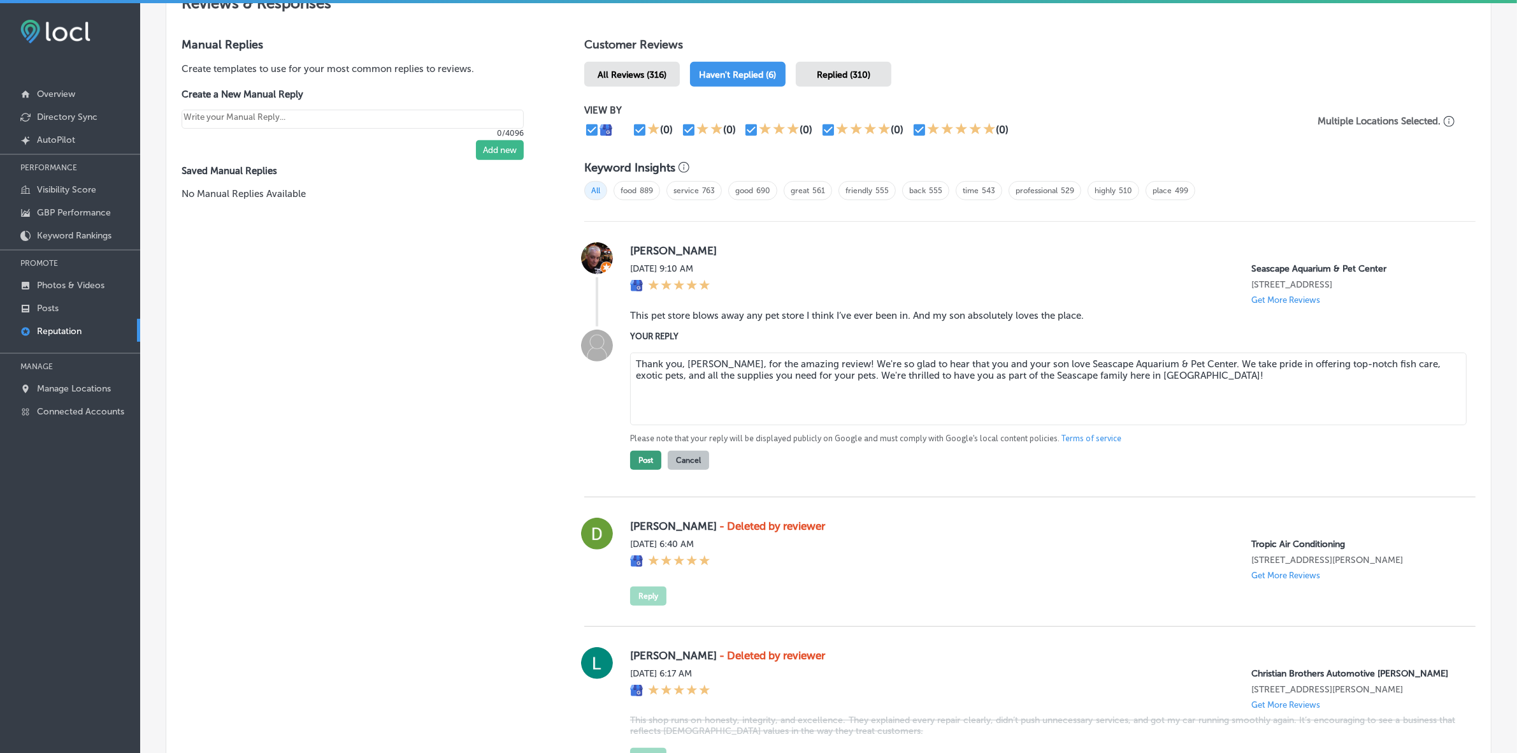
type textarea "Thank you, [PERSON_NAME], for the amazing review! We're so glad to hear that yo…"
click at [636, 463] on button "Post" at bounding box center [645, 459] width 31 height 19
type textarea "x"
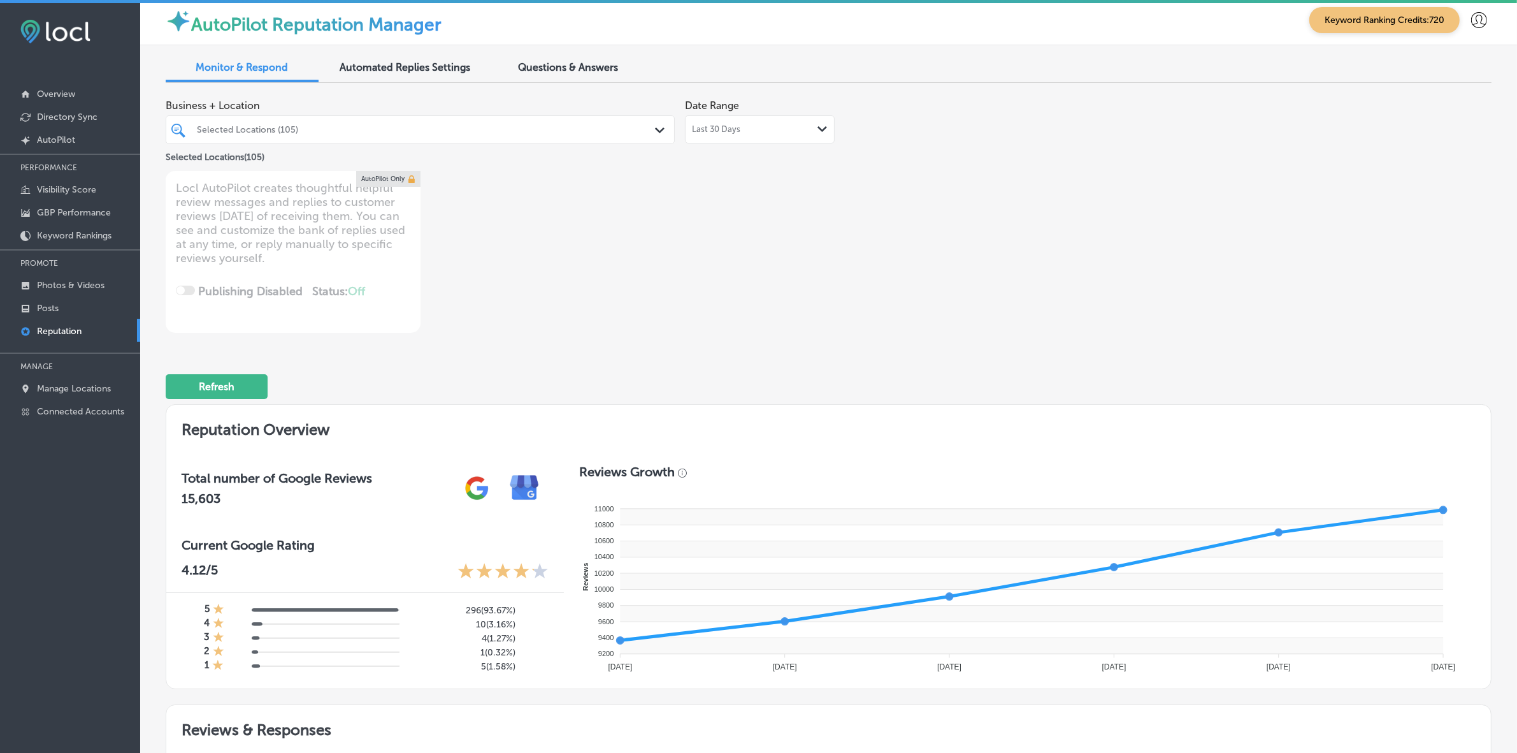
scroll to position [0, 0]
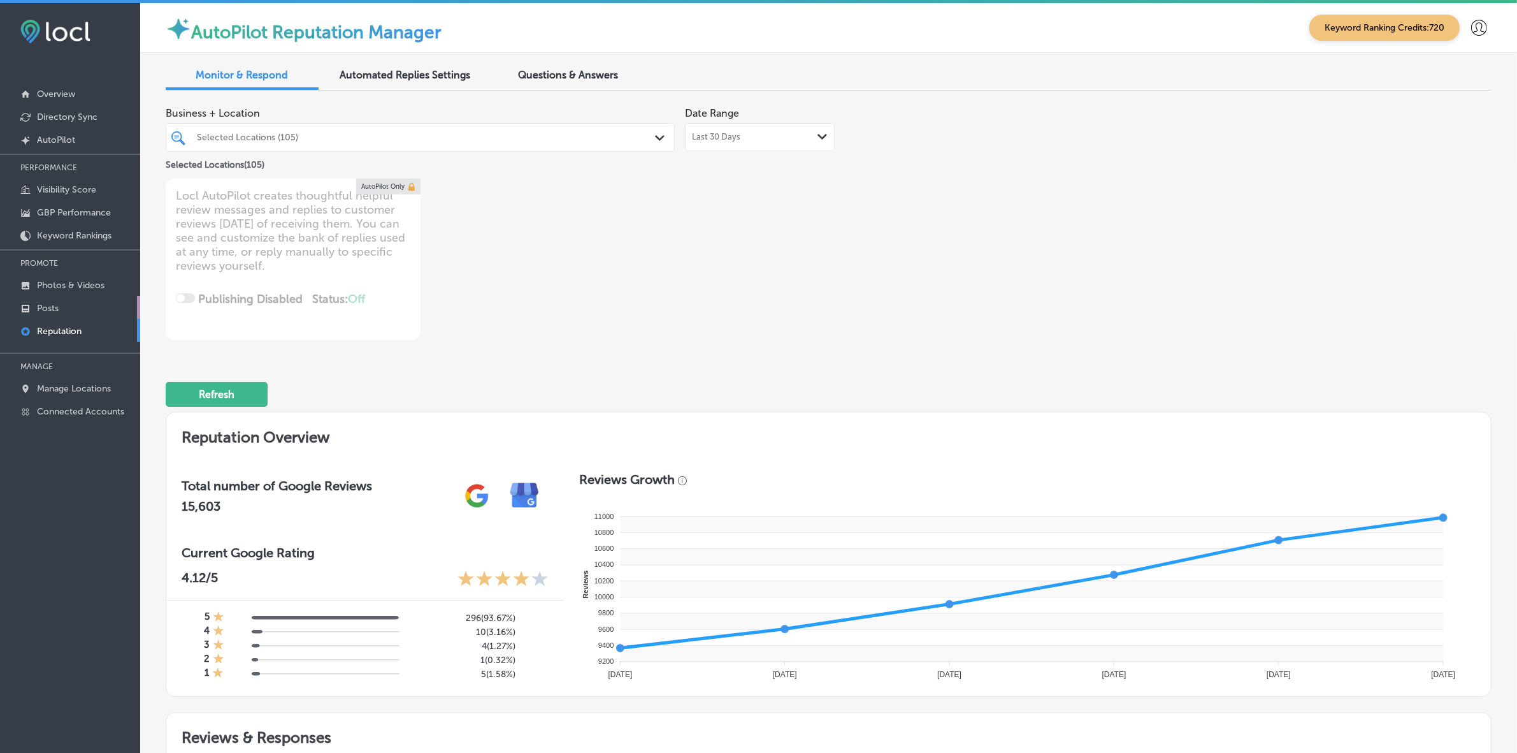
click at [61, 311] on link "Posts" at bounding box center [70, 307] width 140 height 23
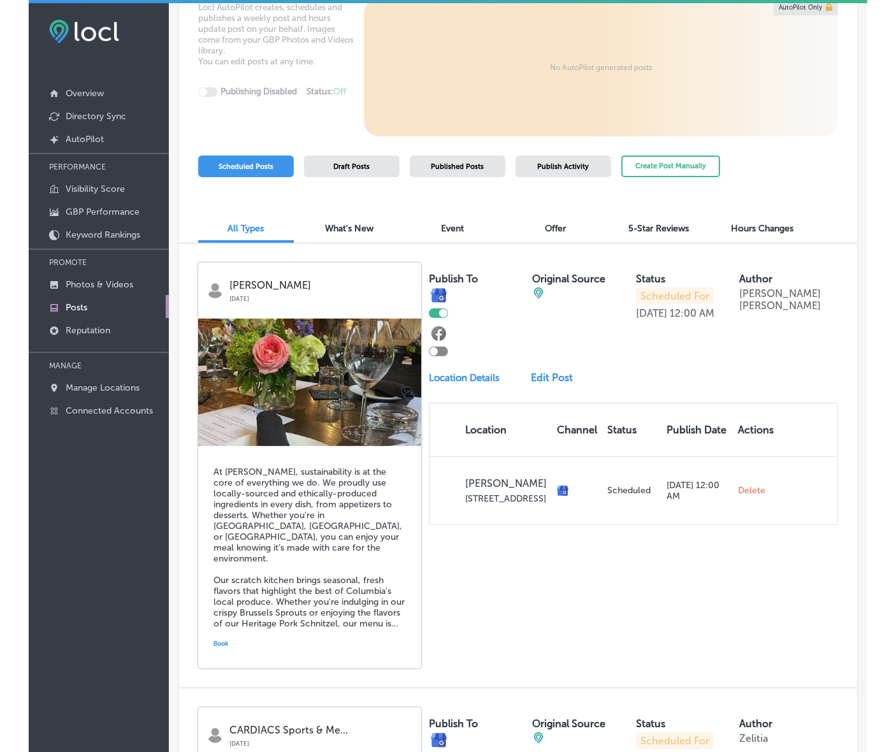
scroll to position [167, 0]
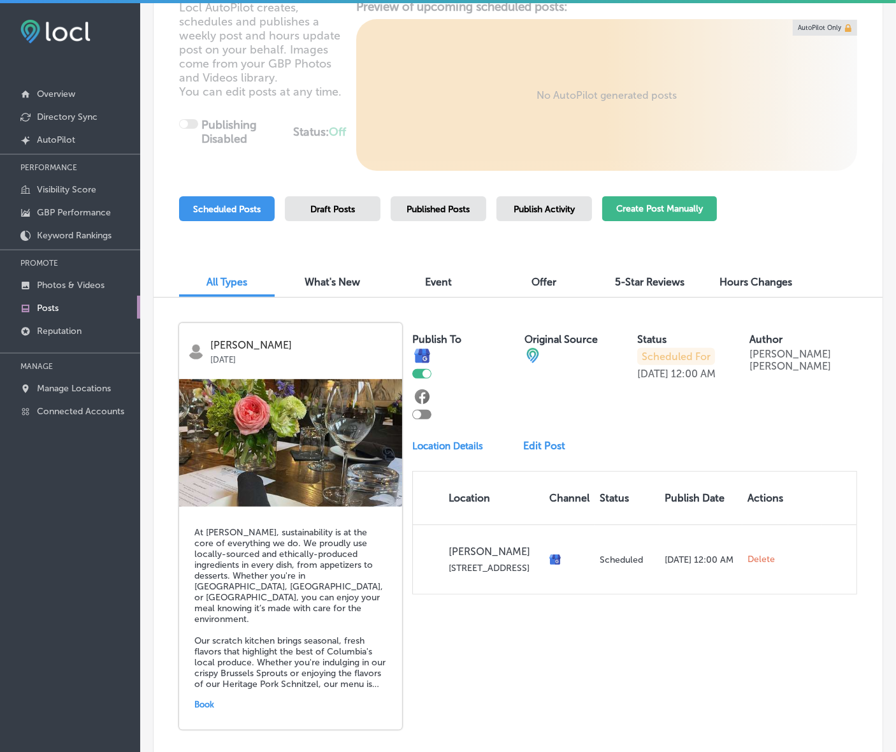
click at [687, 217] on button "Create Post Manually" at bounding box center [659, 208] width 115 height 25
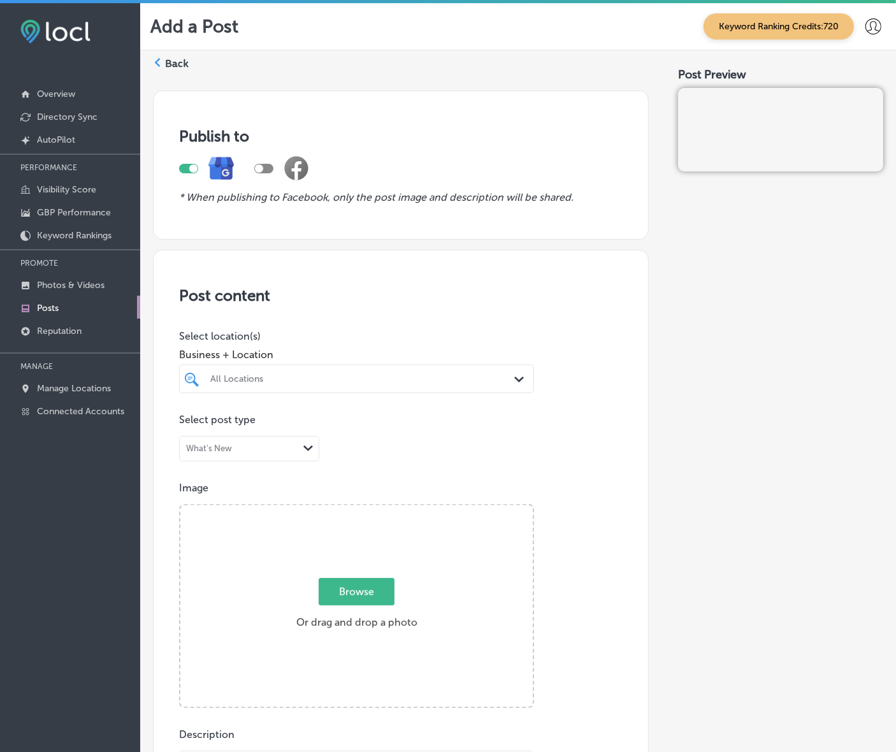
click at [357, 378] on div "All Locations" at bounding box center [362, 378] width 305 height 11
click at [357, 422] on label "[STREET_ADDRESS]" at bounding box center [373, 426] width 98 height 8
type input "[PERSON_NAME]"
click at [774, 390] on div "Post Preview" at bounding box center [780, 721] width 205 height 1283
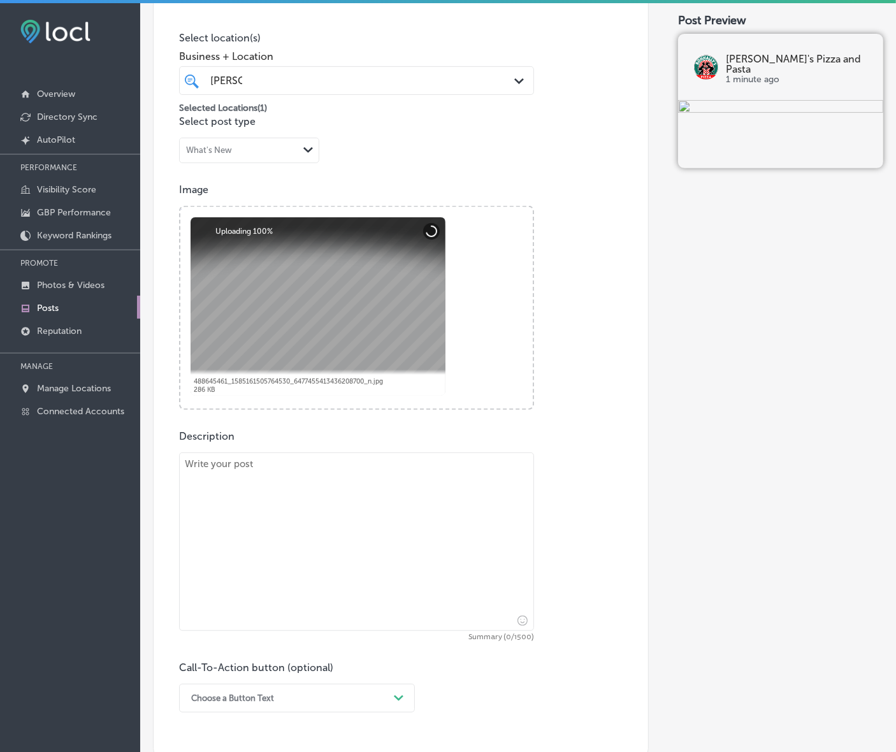
scroll to position [319, 0]
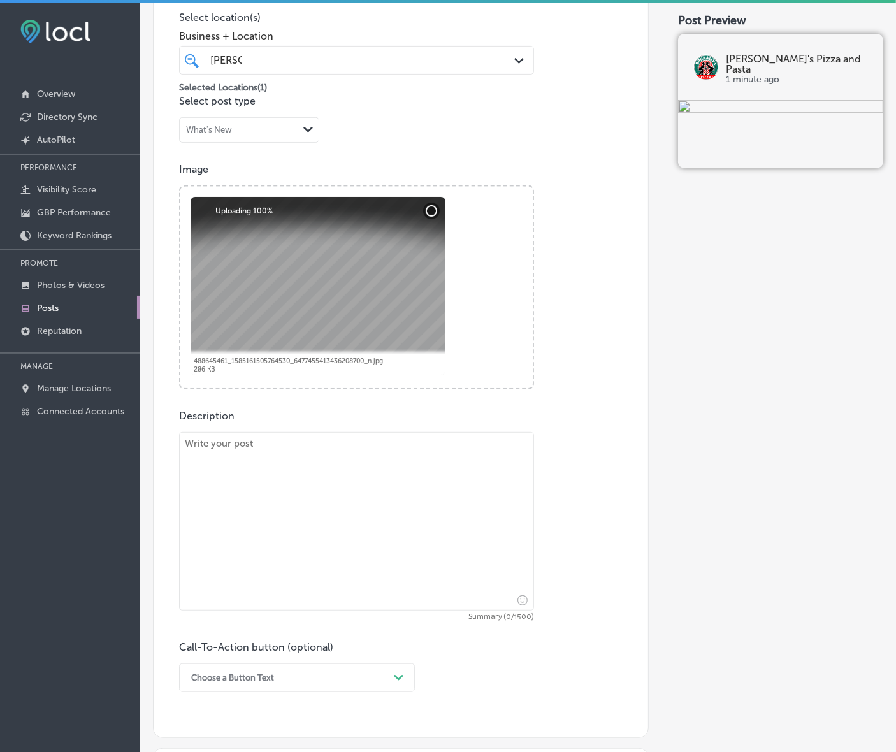
click at [408, 491] on textarea at bounding box center [356, 521] width 355 height 178
paste textarea "[PERSON_NAME]’s Pizza and Pasta in [GEOGRAPHIC_DATA] is known for its fresh, ho…"
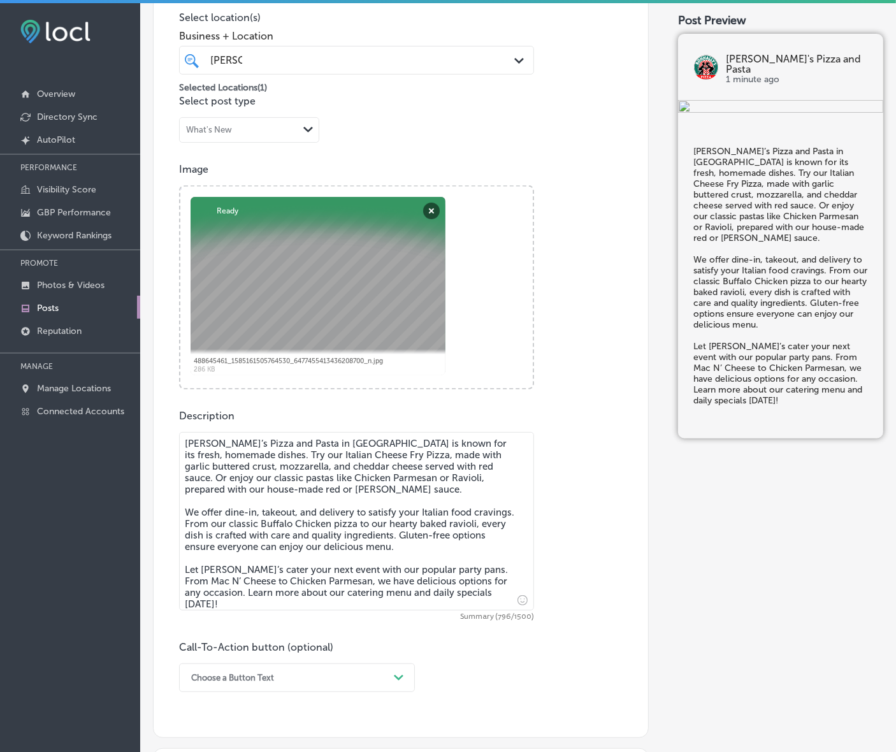
type textarea "[PERSON_NAME]’s Pizza and Pasta in [GEOGRAPHIC_DATA] is known for its fresh, ho…"
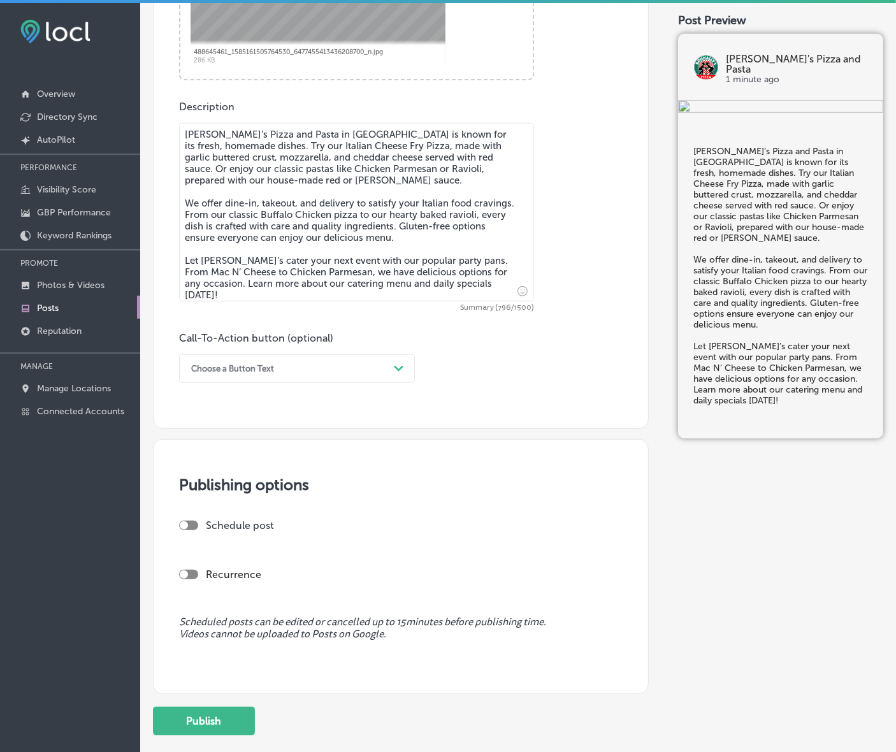
scroll to position [637, 0]
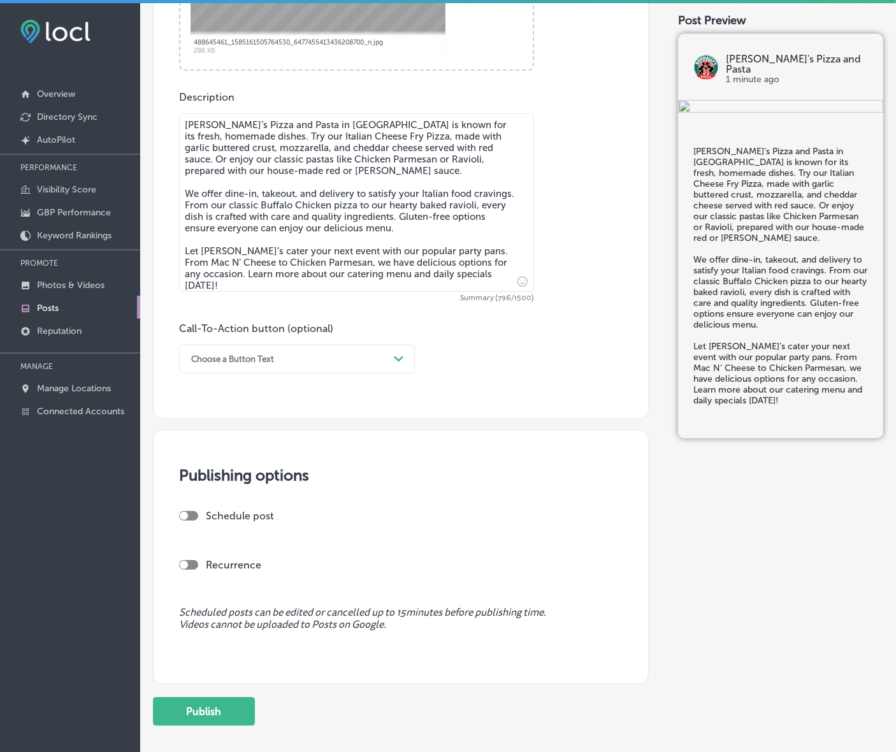
click at [399, 356] on icon "Path Created with Sketch." at bounding box center [399, 359] width 10 height 6
click at [219, 478] on div "Learn more" at bounding box center [297, 476] width 236 height 22
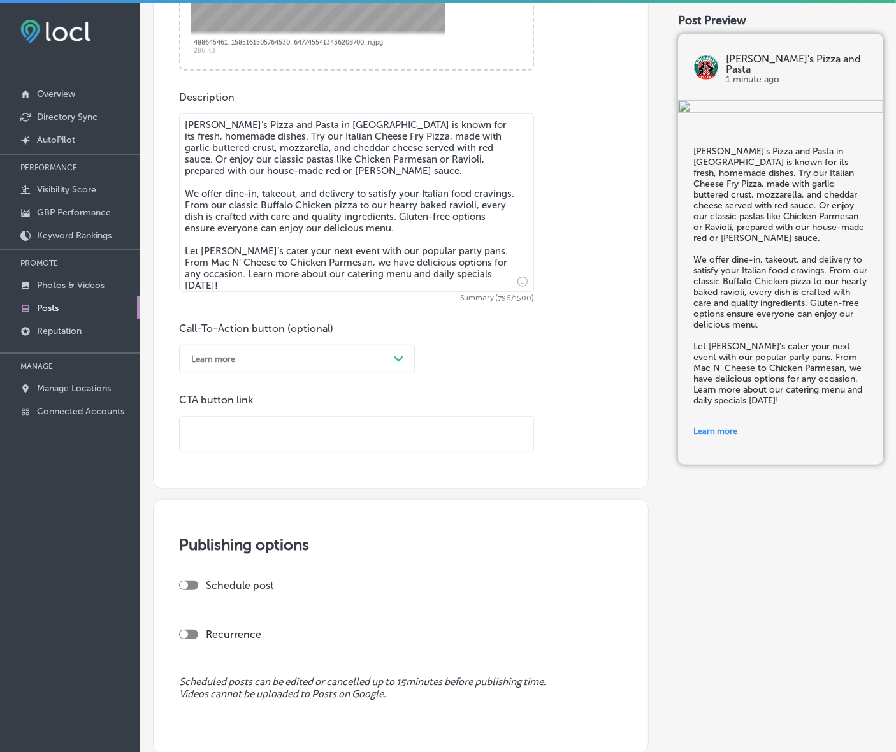
click at [252, 438] on input "text" at bounding box center [357, 434] width 354 height 35
paste input "[URL][DOMAIN_NAME]"
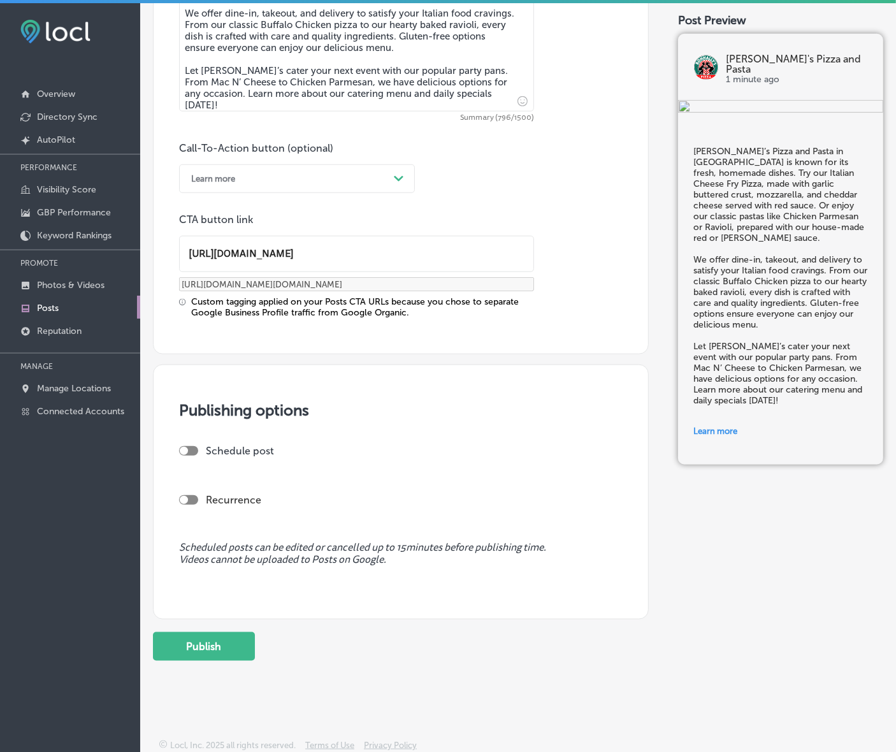
scroll to position [819, 0]
click at [190, 447] on div at bounding box center [188, 450] width 19 height 10
type input "[URL][DOMAIN_NAME]"
checkbox input "true"
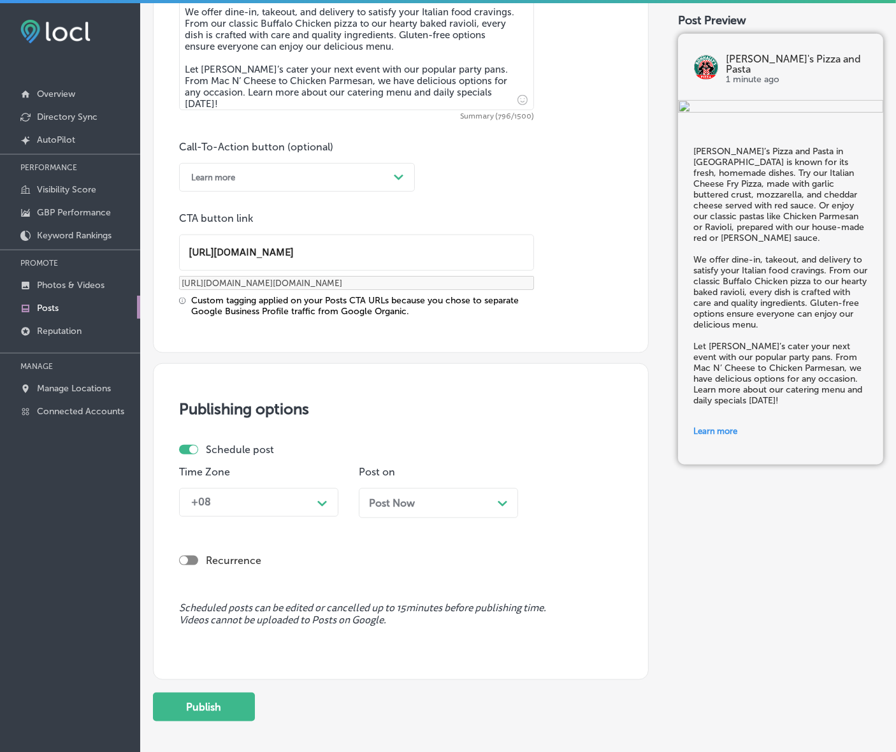
click at [263, 508] on div "+08" at bounding box center [248, 502] width 127 height 22
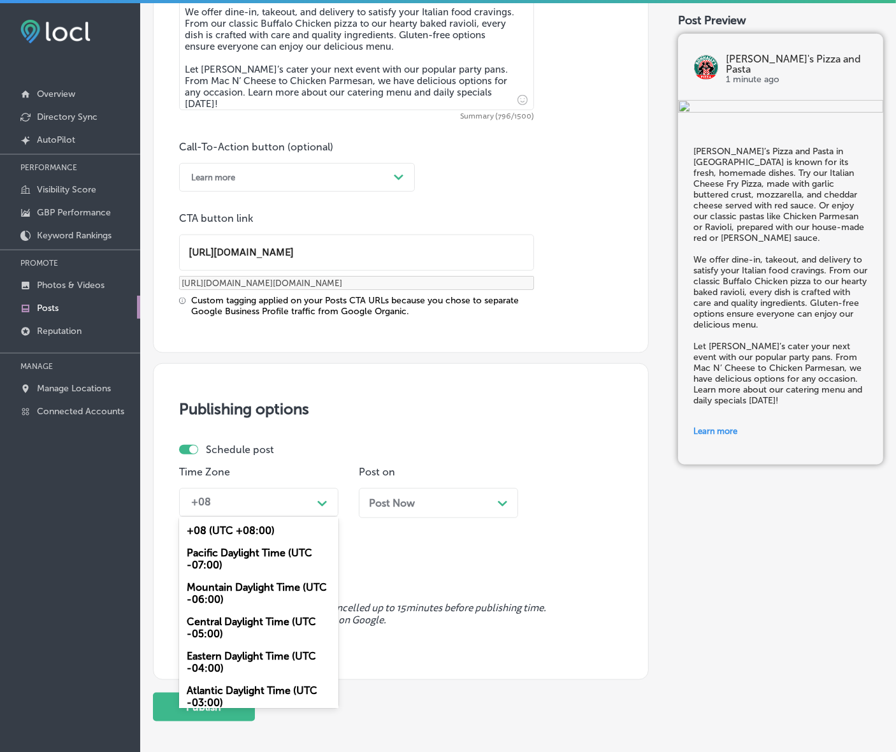
click at [260, 591] on div "Mountain Daylight Time (UTC -06:00)" at bounding box center [258, 593] width 159 height 34
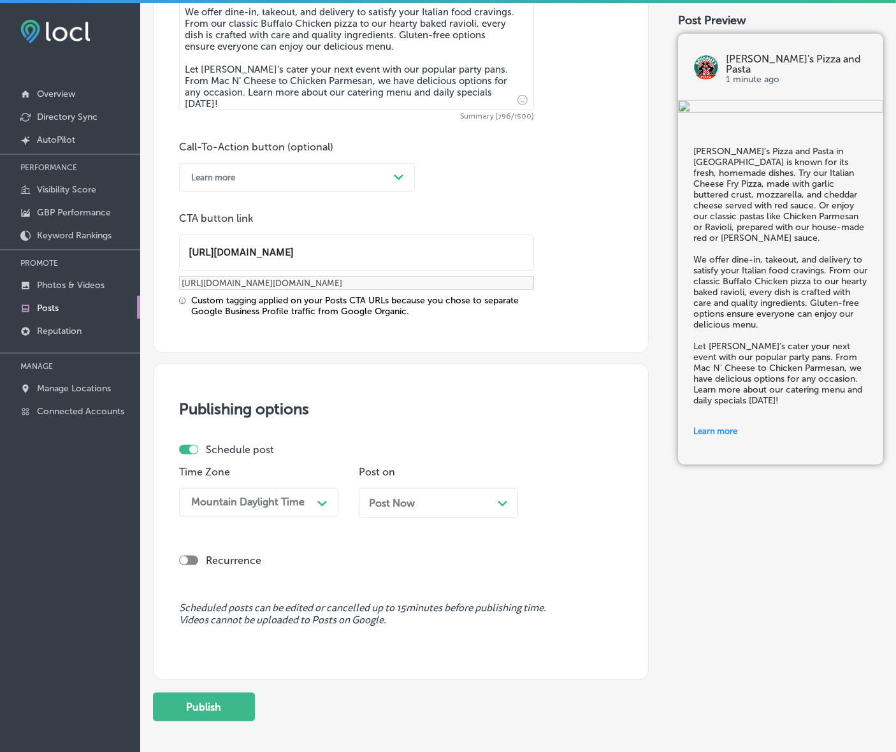
click at [430, 491] on div "Post Now Path Created with Sketch." at bounding box center [438, 503] width 159 height 30
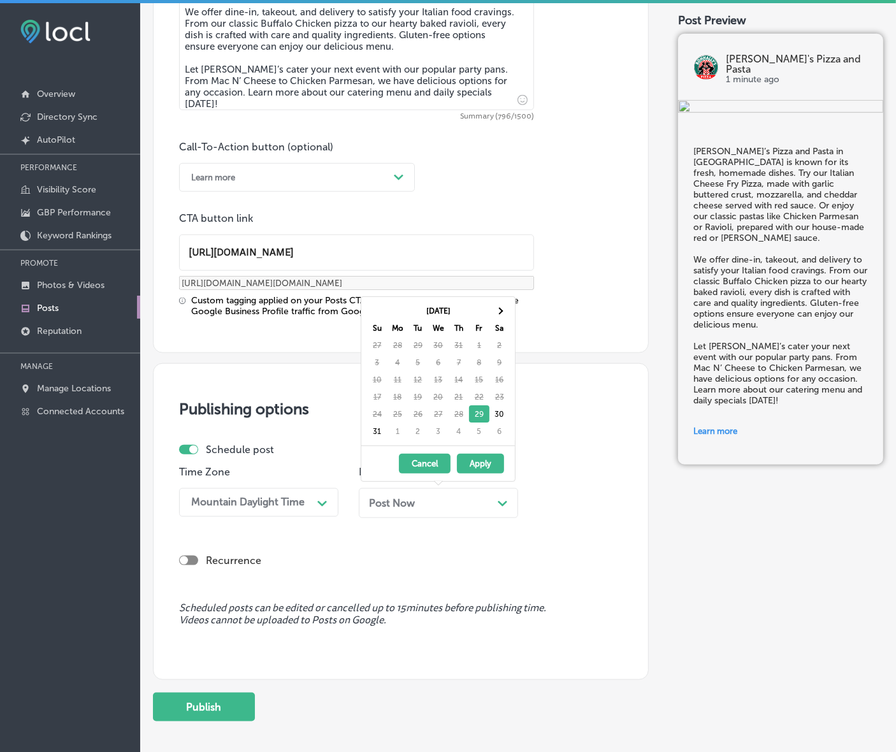
click at [431, 498] on div "Post Now Path Created with Sketch." at bounding box center [438, 503] width 139 height 12
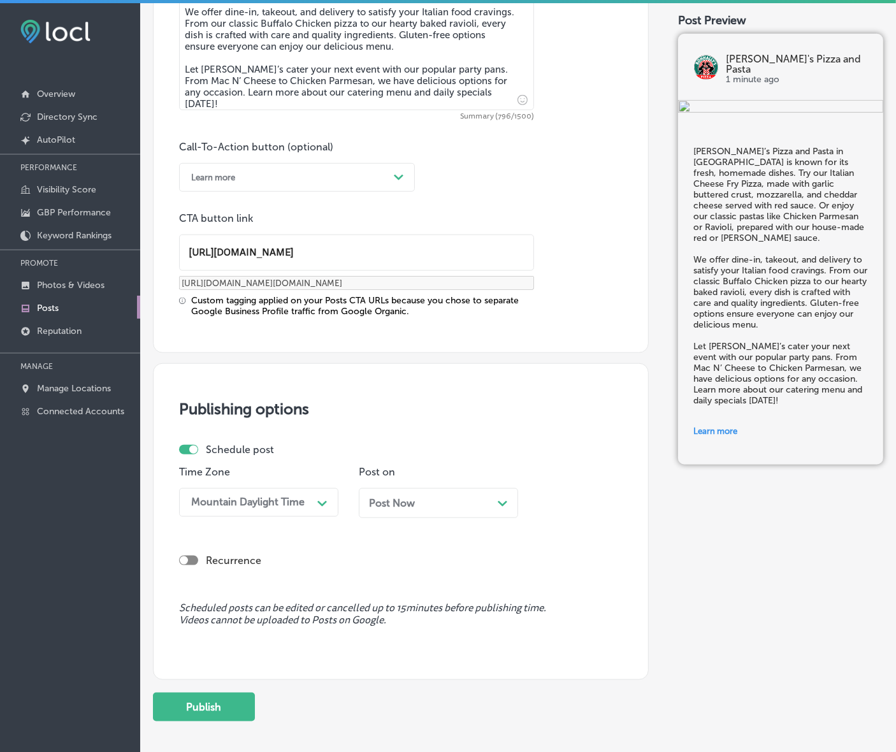
click at [431, 498] on div "Post Now Path Created with Sketch." at bounding box center [438, 503] width 139 height 12
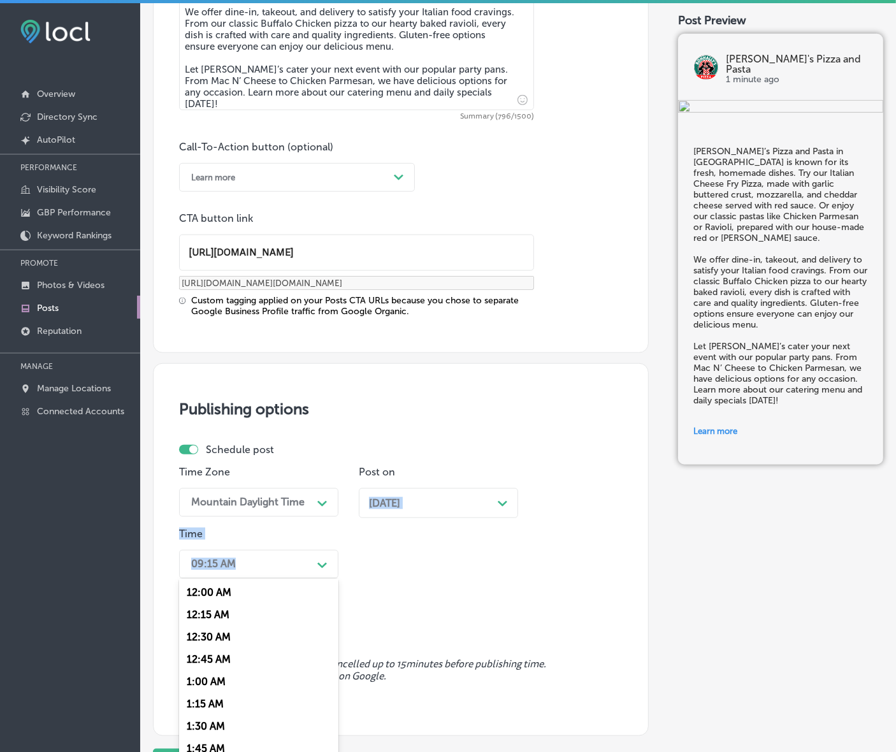
click at [316, 561] on div "option 12:00 AM focused, 1 of 96. 96 results available. Use Up and Down to choo…" at bounding box center [258, 564] width 159 height 29
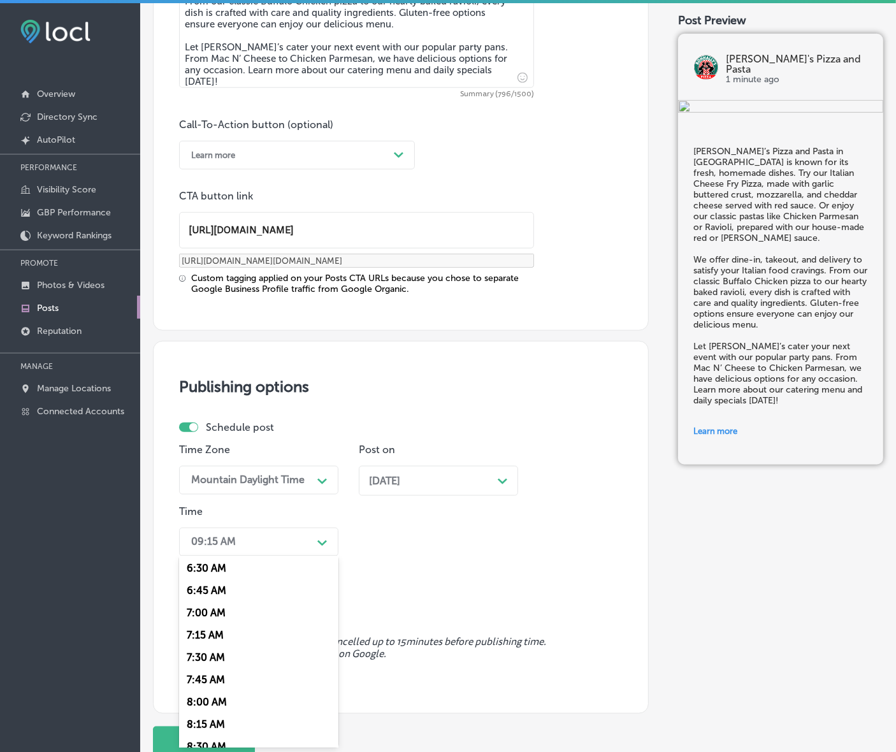
scroll to position [558, 0]
click at [207, 634] on div "7:00 AM" at bounding box center [258, 637] width 159 height 22
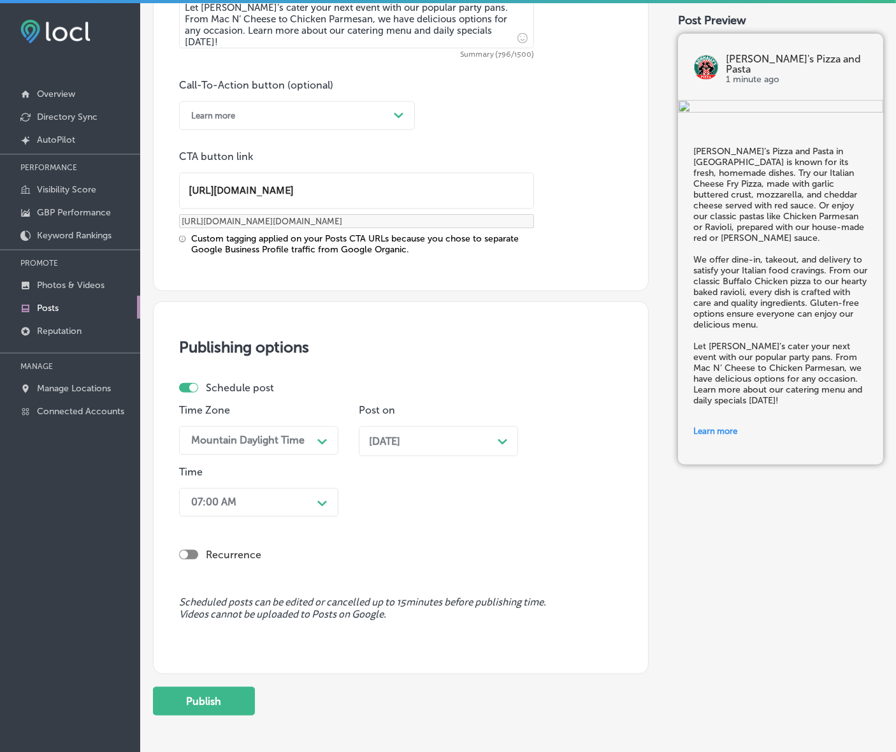
scroll to position [937, 0]
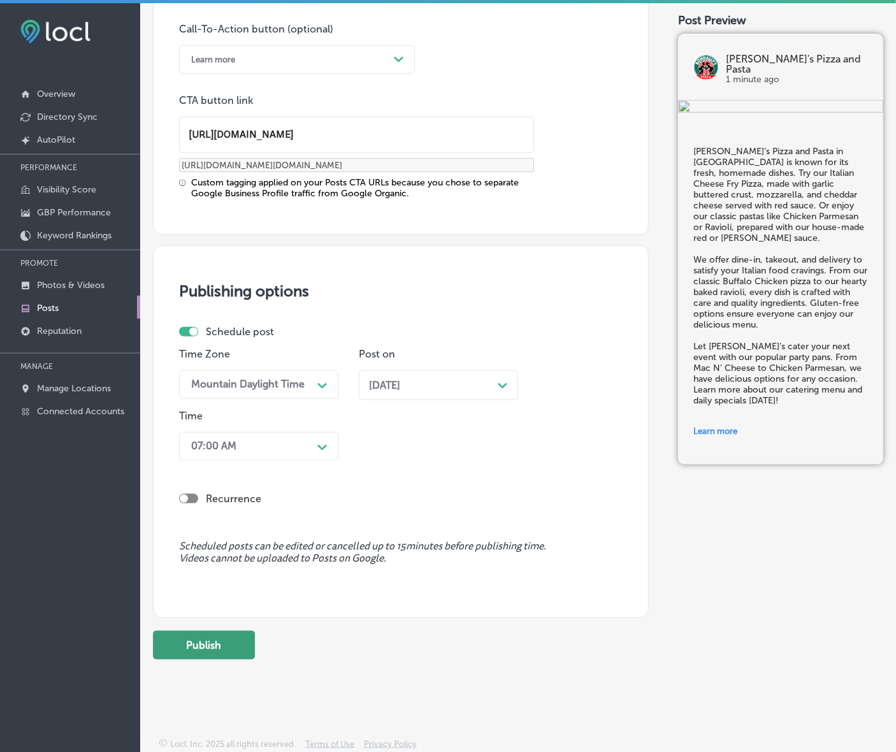
click at [231, 641] on button "Publish" at bounding box center [204, 645] width 102 height 29
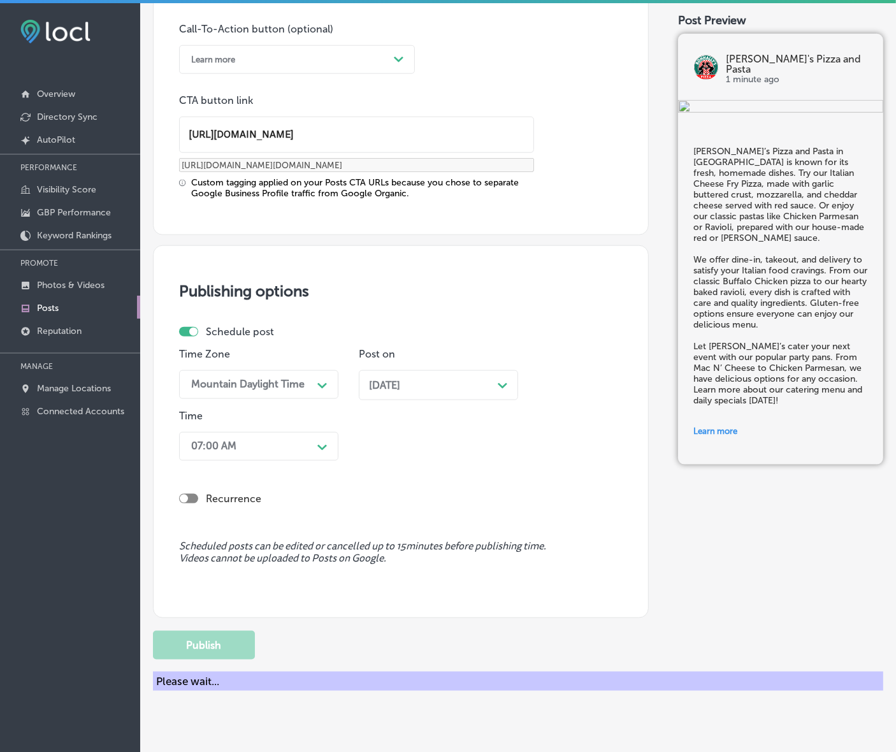
scroll to position [765, 0]
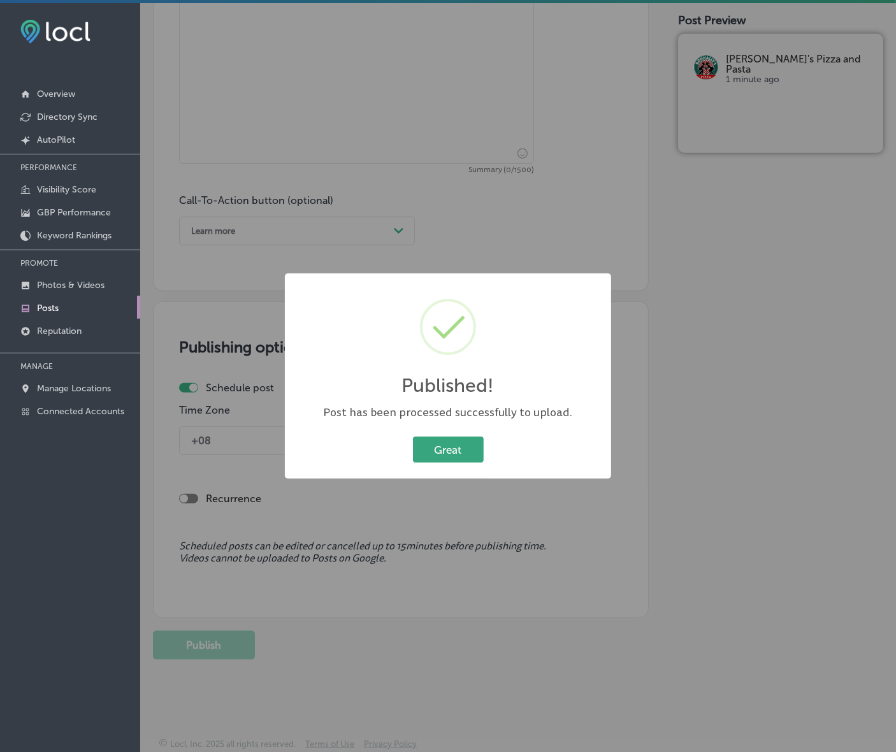
click at [447, 451] on button "Great" at bounding box center [448, 449] width 71 height 26
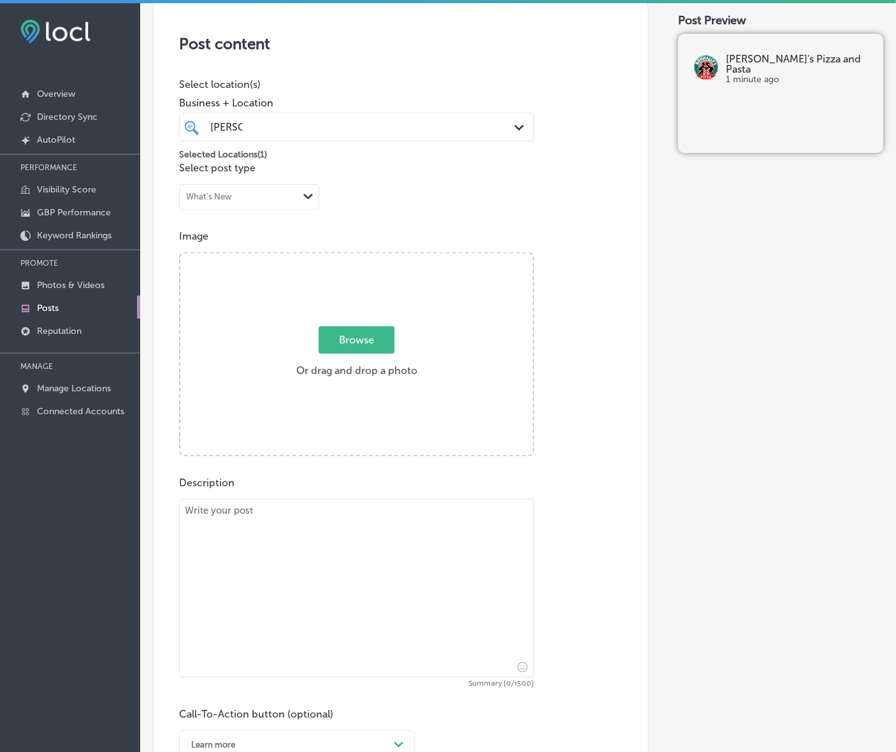
scroll to position [287, 0]
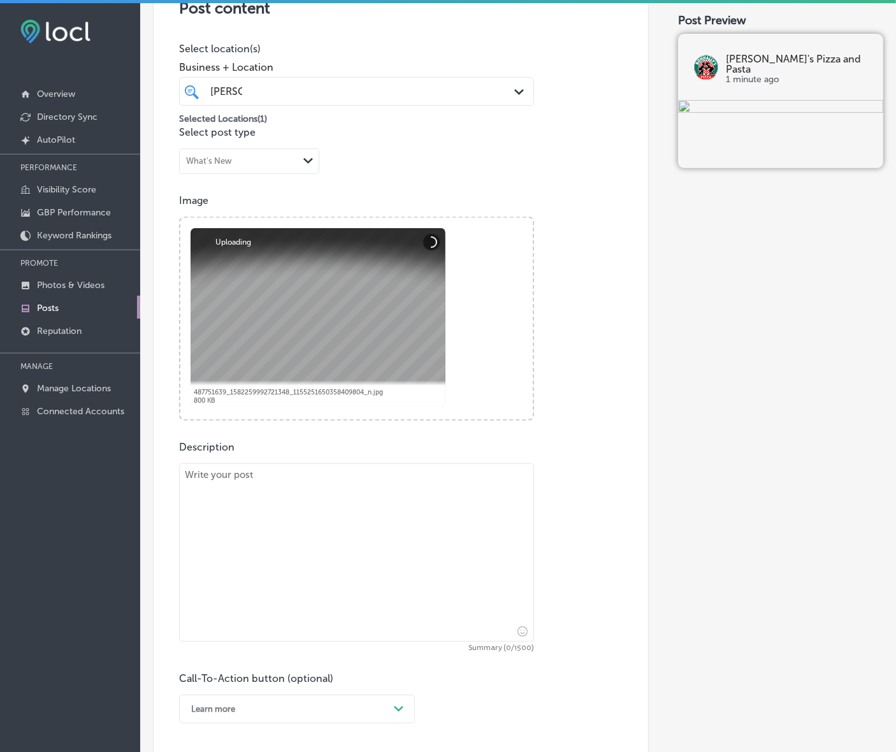
click at [481, 619] on textarea at bounding box center [356, 552] width 355 height 178
paste textarea "Discover authentic Italian flavors at Ronnally’s Pizza and Pasta, [GEOGRAPHIC_D…"
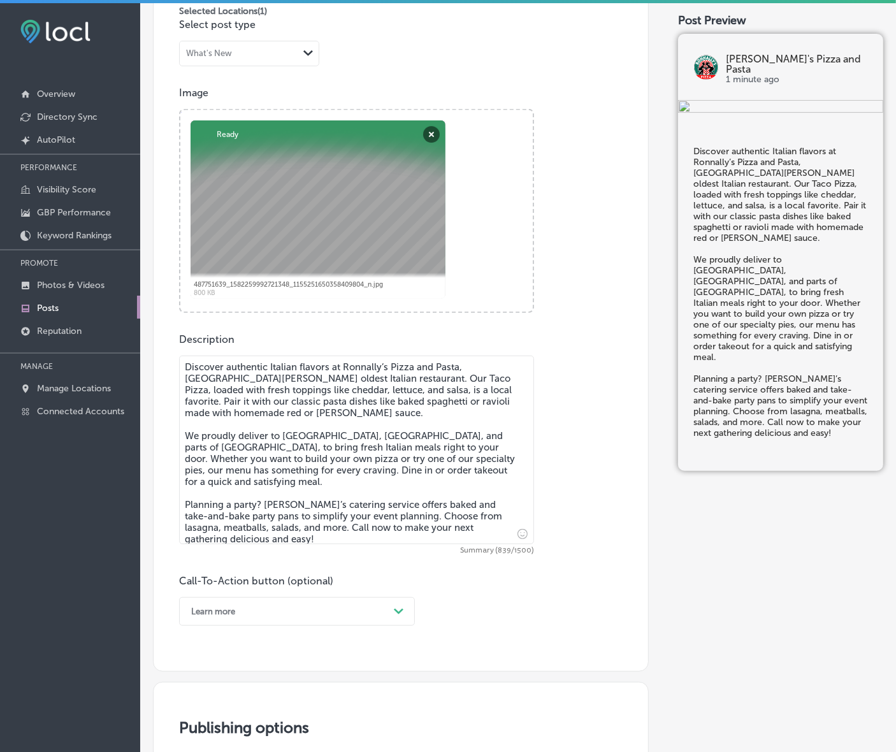
scroll to position [526, 0]
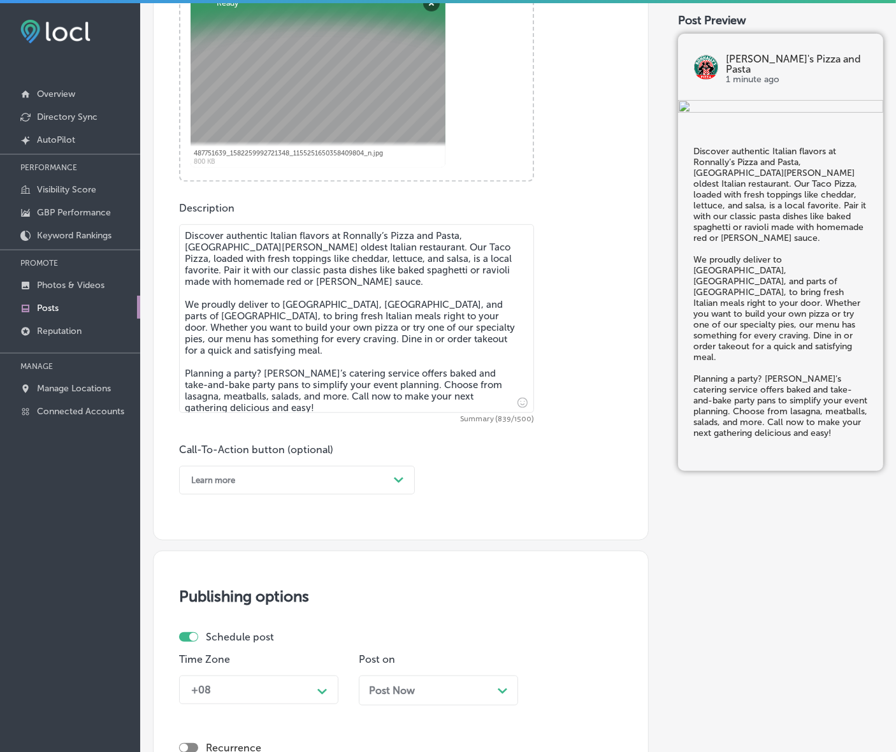
type textarea "Discover authentic Italian flavors at Ronnally’s Pizza and Pasta, [GEOGRAPHIC_D…"
click at [390, 479] on div "Path Created with Sketch." at bounding box center [399, 480] width 20 height 20
click at [199, 639] on div "Call Now" at bounding box center [297, 642] width 236 height 22
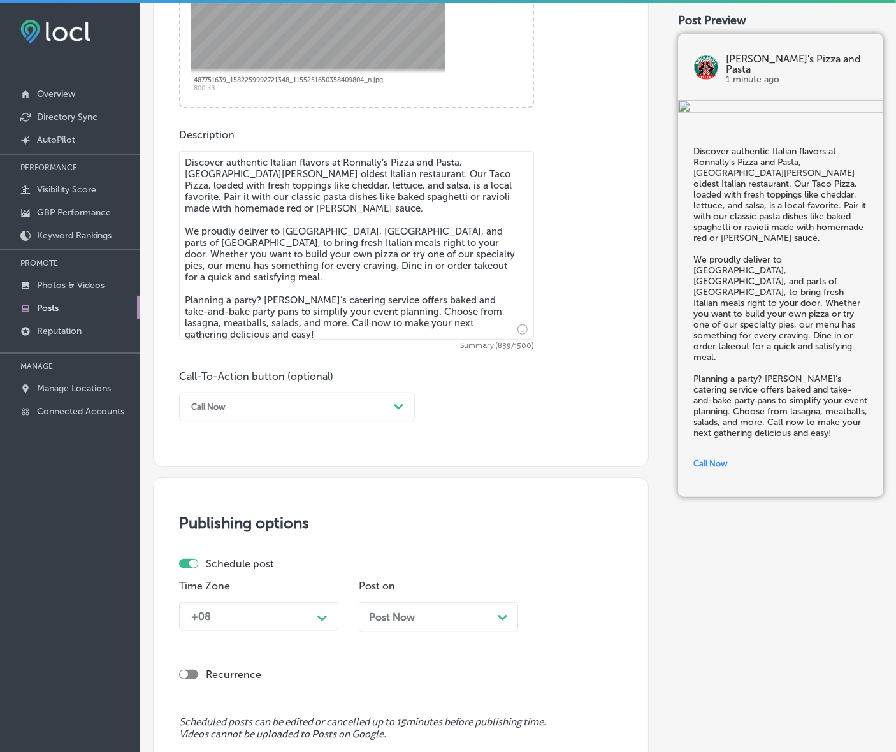
scroll to position [686, 0]
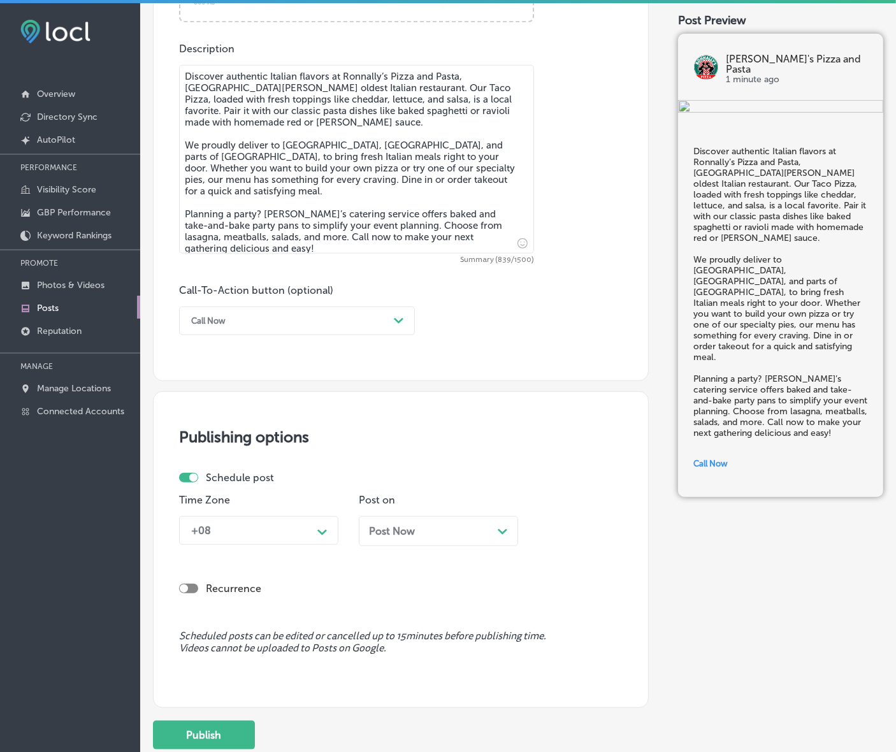
click at [320, 534] on icon "Path Created with Sketch." at bounding box center [322, 533] width 10 height 6
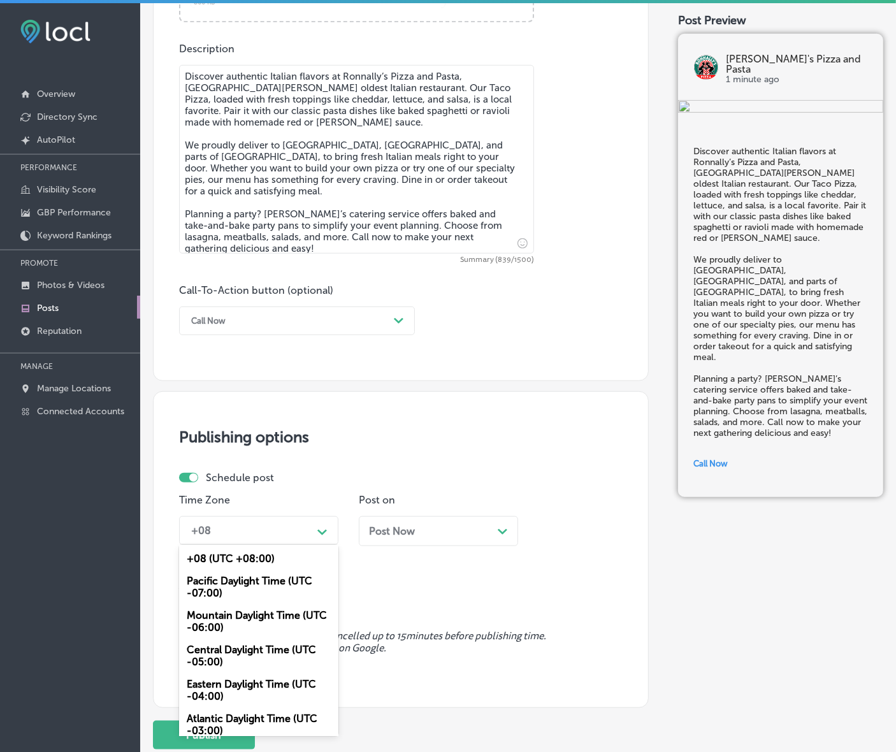
click at [255, 621] on div "Mountain Daylight Time (UTC -06:00)" at bounding box center [258, 621] width 159 height 34
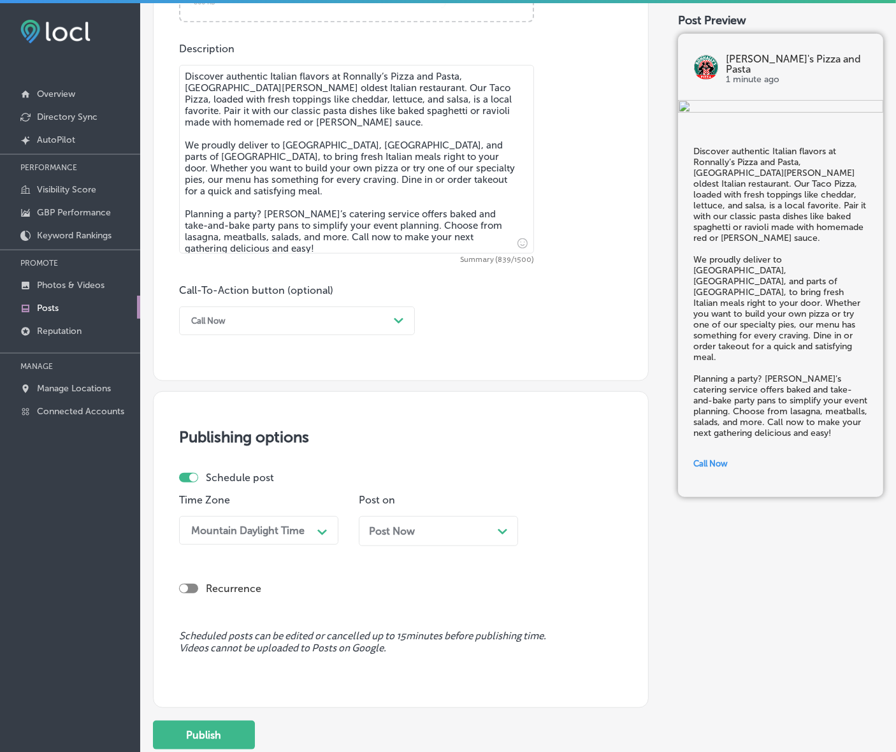
click at [476, 531] on div "Post Now Path Created with Sketch." at bounding box center [438, 531] width 139 height 12
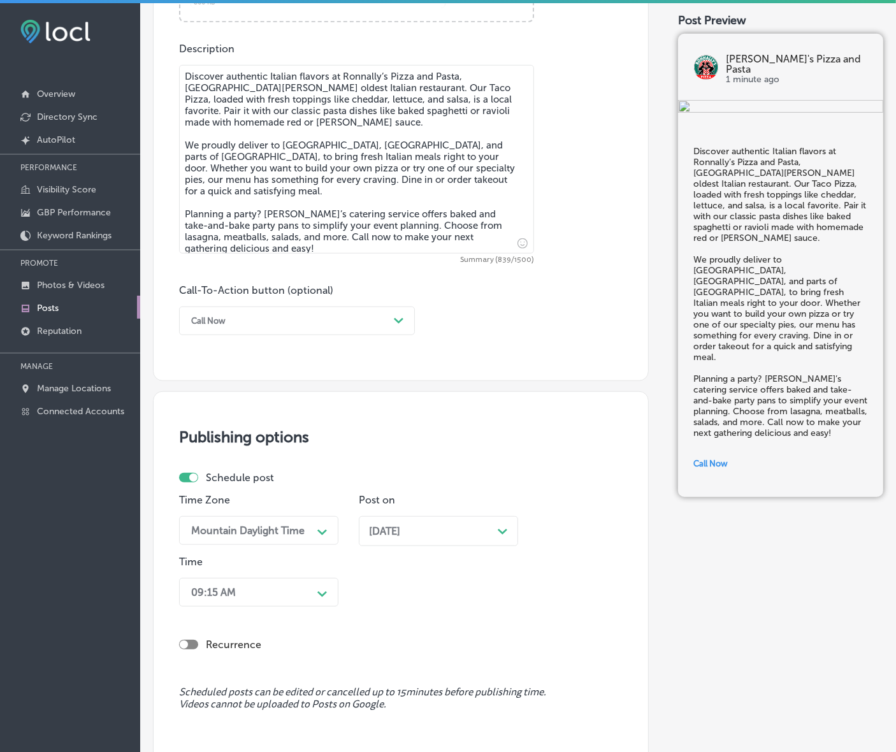
click at [303, 596] on div "09:15 AM Path Created with Sketch." at bounding box center [258, 592] width 159 height 29
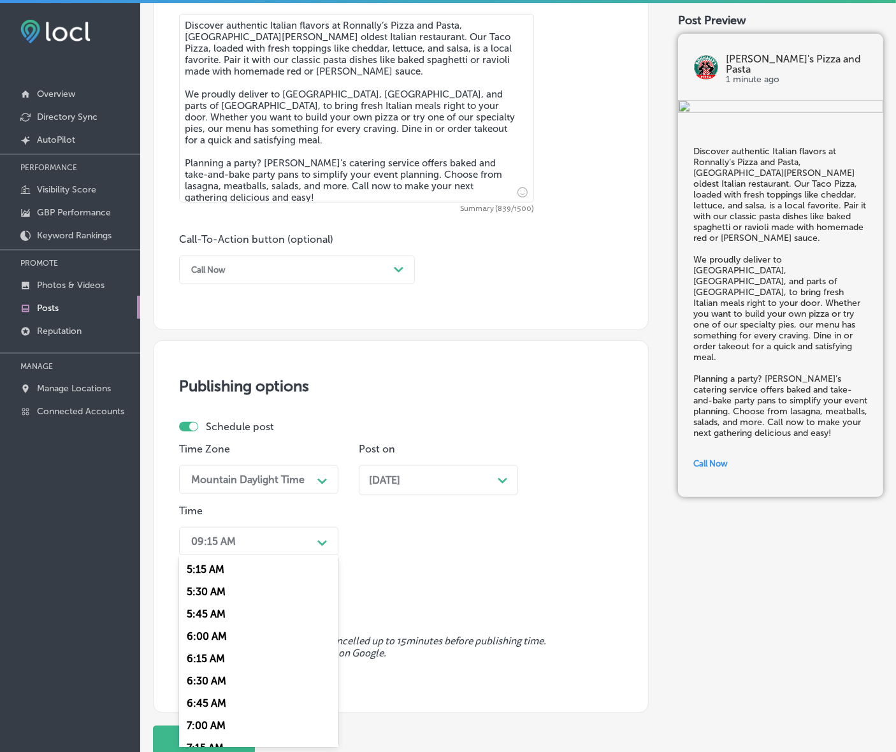
scroll to position [558, 0]
click at [221, 629] on div "7:00 AM" at bounding box center [258, 636] width 159 height 22
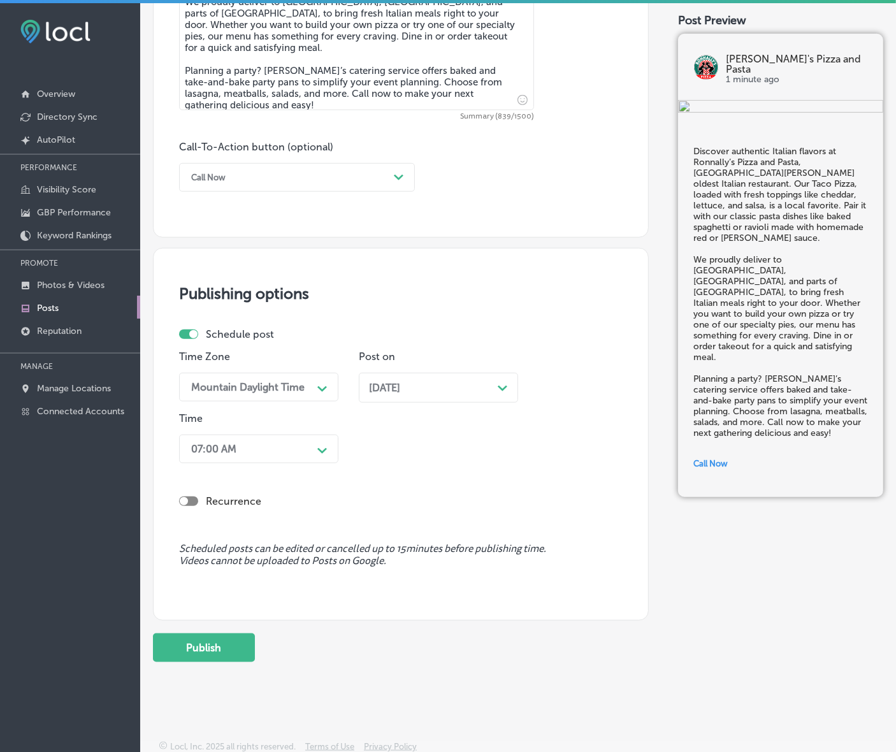
scroll to position [832, 0]
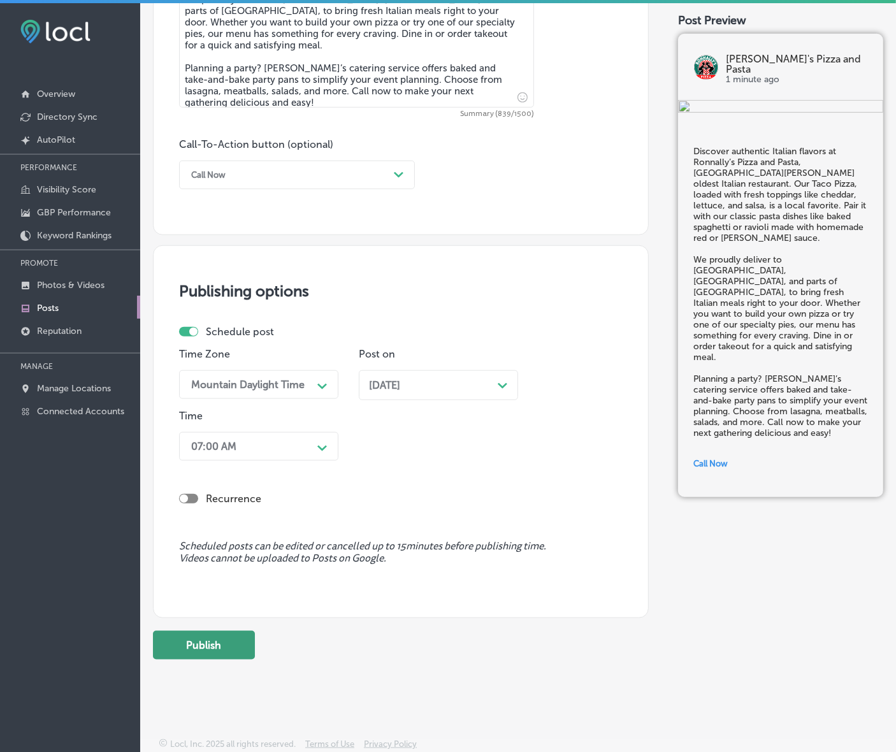
click at [226, 650] on button "Publish" at bounding box center [204, 645] width 102 height 29
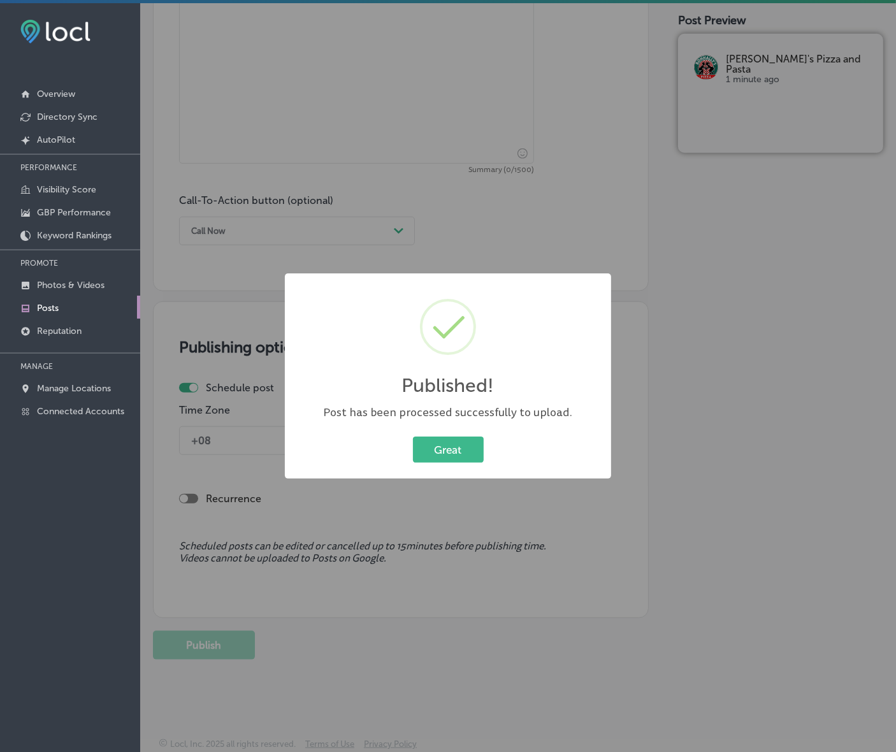
scroll to position [775, 0]
drag, startPoint x: 464, startPoint y: 450, endPoint x: 489, endPoint y: 454, distance: 25.8
click at [464, 450] on button "Great" at bounding box center [448, 449] width 71 height 26
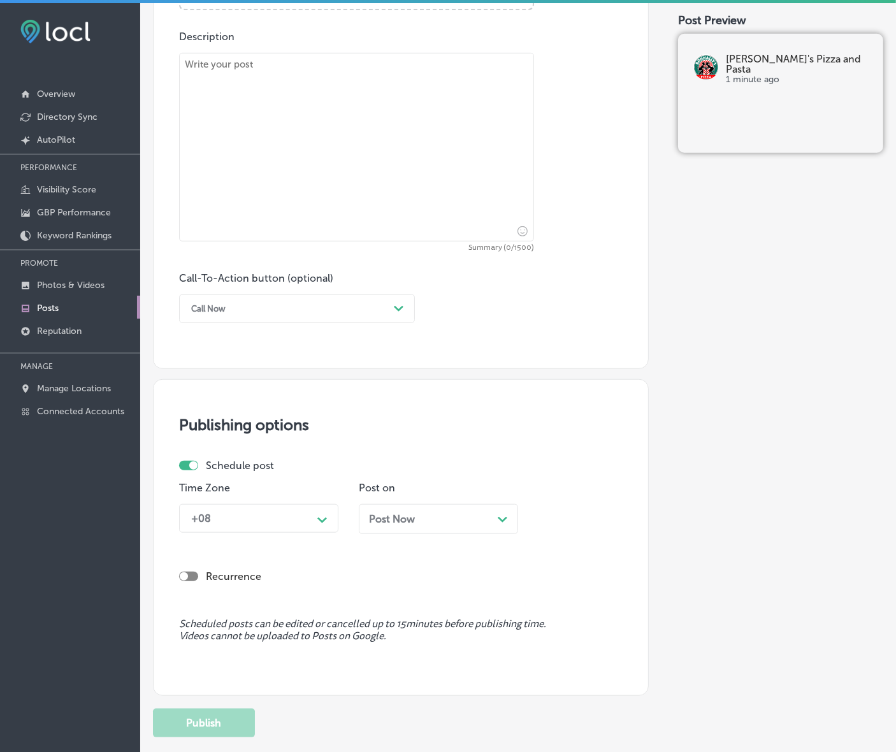
scroll to position [377, 0]
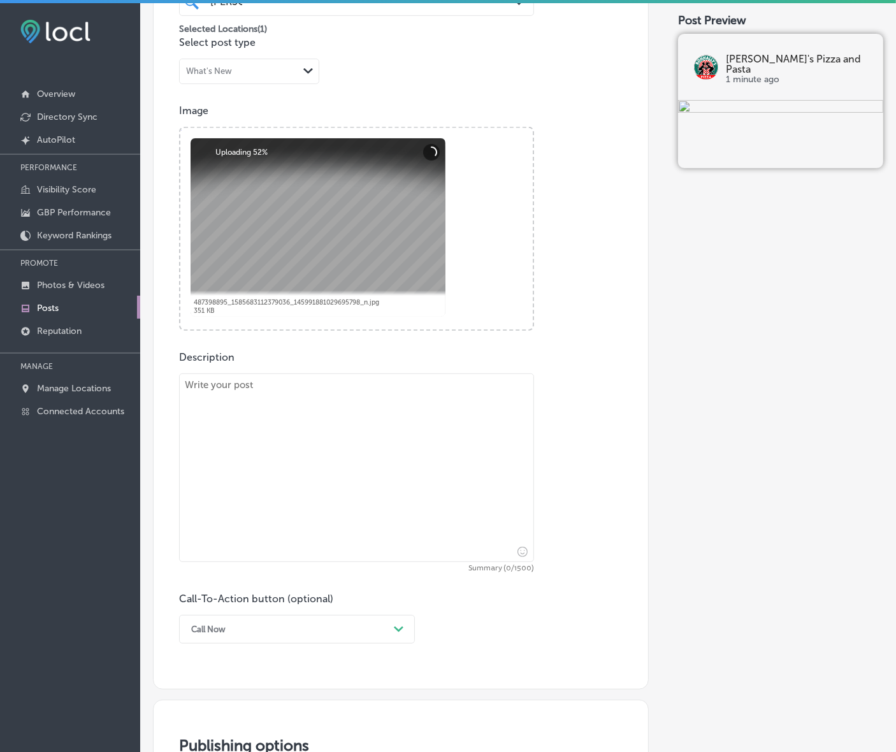
drag, startPoint x: 556, startPoint y: 523, endPoint x: 533, endPoint y: 501, distance: 32.0
click at [556, 521] on div "Description Summary (0/1500) Call-To-Action button (optional) Call Now Path Cre…" at bounding box center [400, 497] width 443 height 292
click at [496, 482] on textarea at bounding box center [356, 467] width 355 height 189
paste textarea "At [PERSON_NAME]’s Pizza and Pasta, we blend tradition with fresh, homemade rec…"
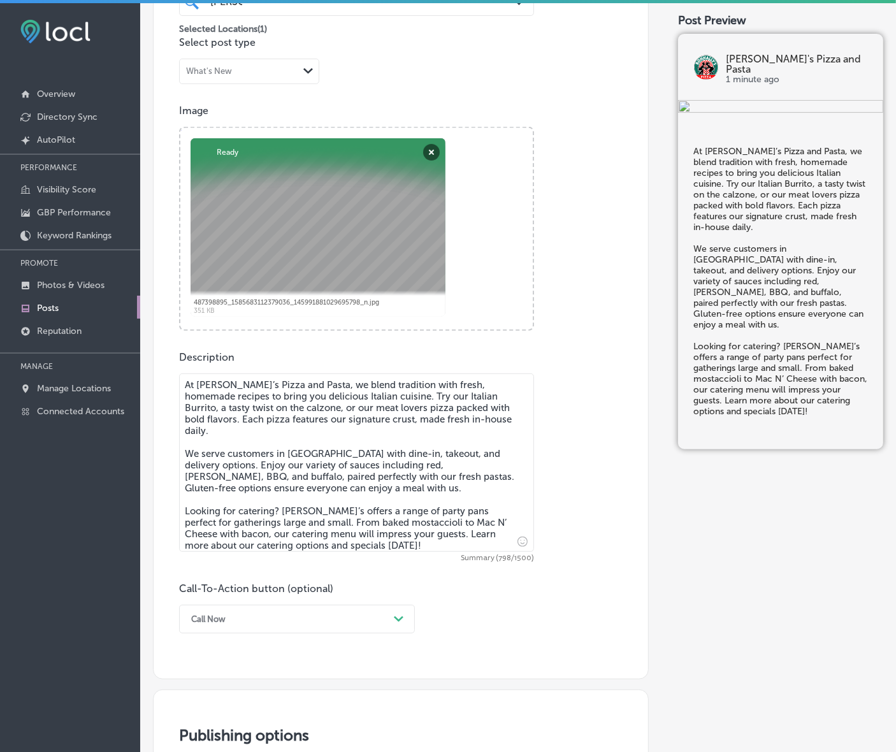
type textarea "At [PERSON_NAME]’s Pizza and Pasta, we blend tradition with fresh, homemade rec…"
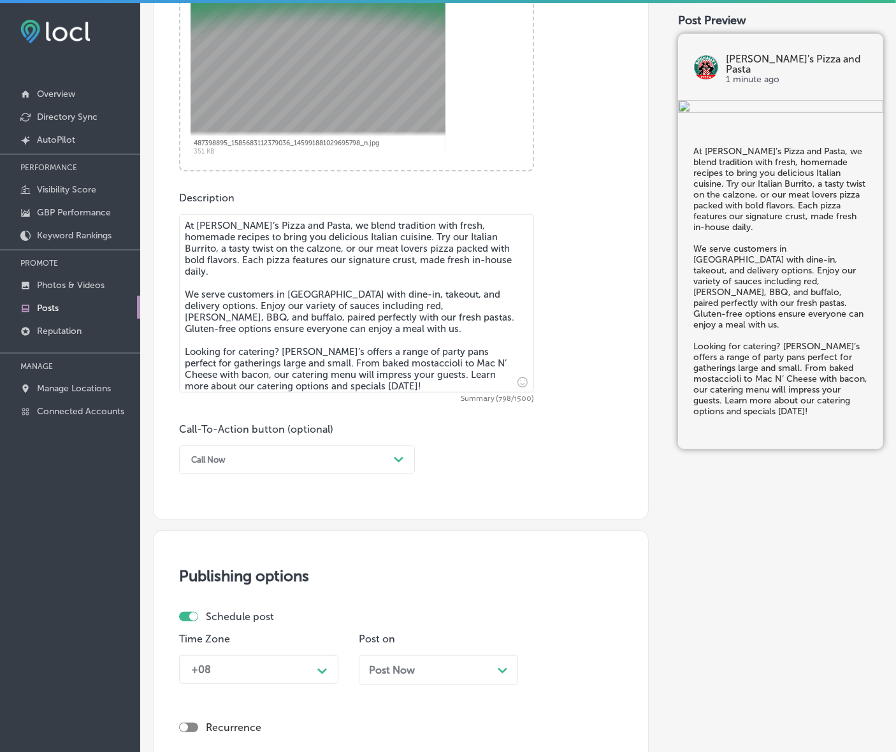
drag, startPoint x: 396, startPoint y: 476, endPoint x: 350, endPoint y: 475, distance: 45.9
click at [393, 473] on div "Post content Select location(s) Business + Location [PERSON_NAME] [PERSON_NAME]…" at bounding box center [401, 116] width 496 height 807
click at [317, 460] on div "Call Now" at bounding box center [287, 460] width 204 height 20
click at [214, 575] on div "Learn more" at bounding box center [297, 577] width 236 height 22
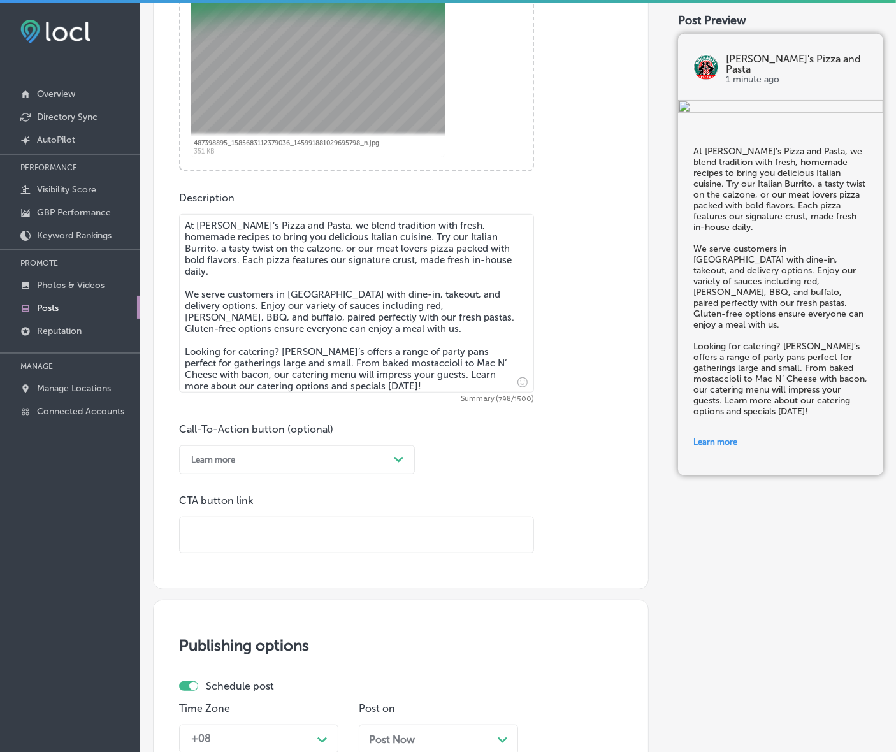
click at [258, 523] on input "text" at bounding box center [357, 534] width 354 height 35
paste input "[URL][DOMAIN_NAME]"
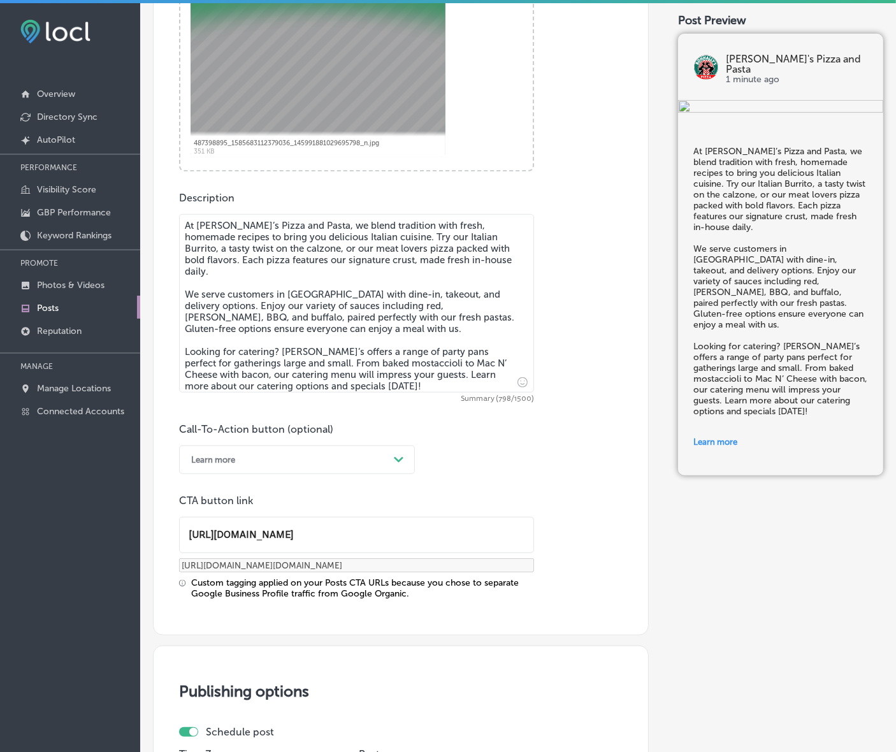
scroll to position [855, 0]
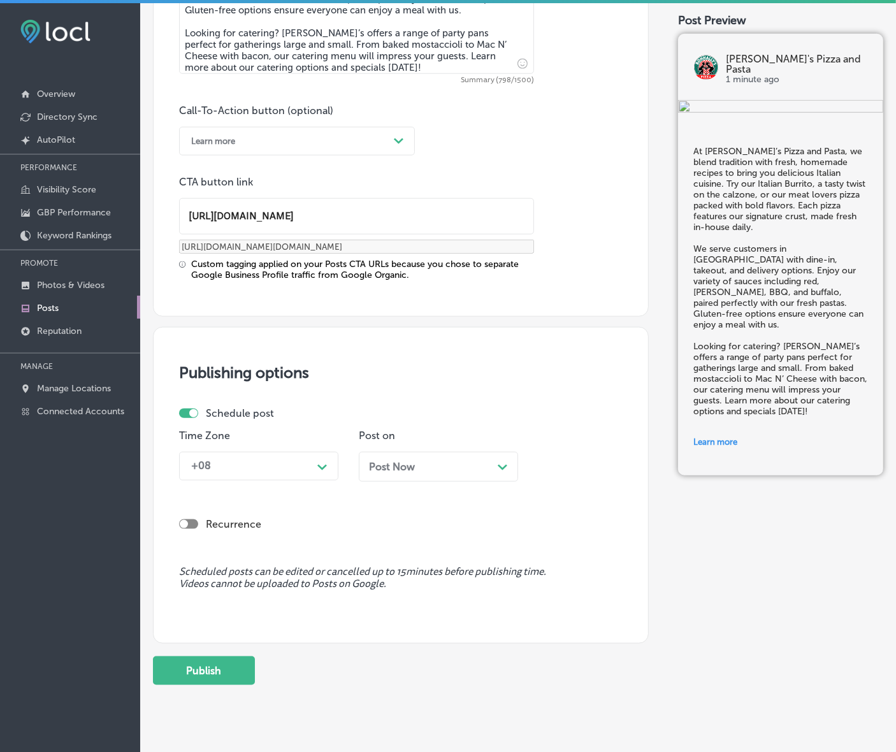
type input "[URL][DOMAIN_NAME]"
click at [323, 468] on polygon at bounding box center [322, 468] width 10 height 6
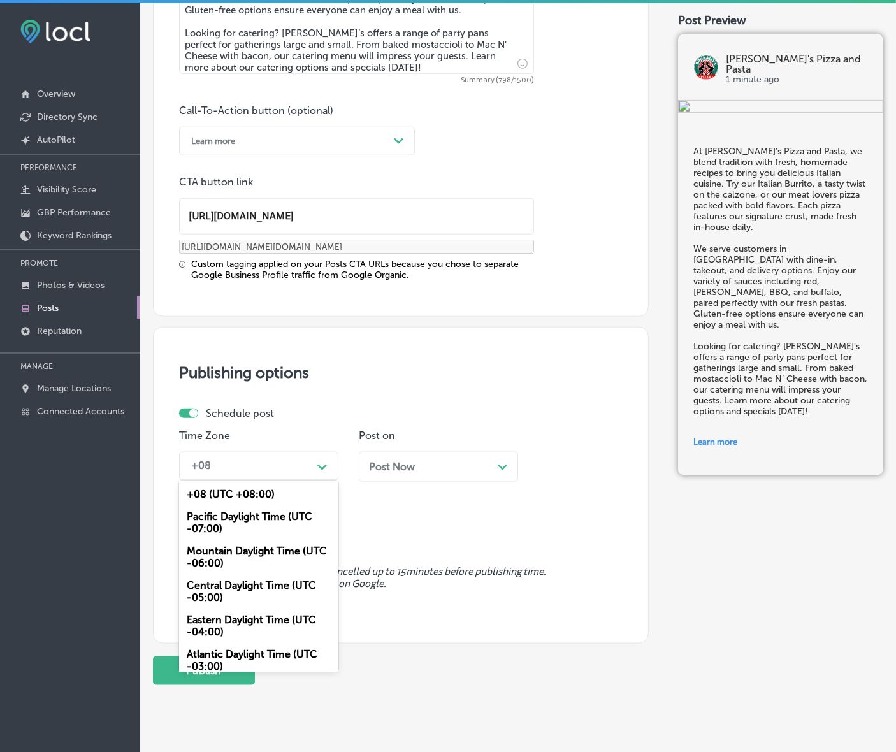
click at [277, 552] on div "Mountain Daylight Time (UTC -06:00)" at bounding box center [258, 557] width 159 height 34
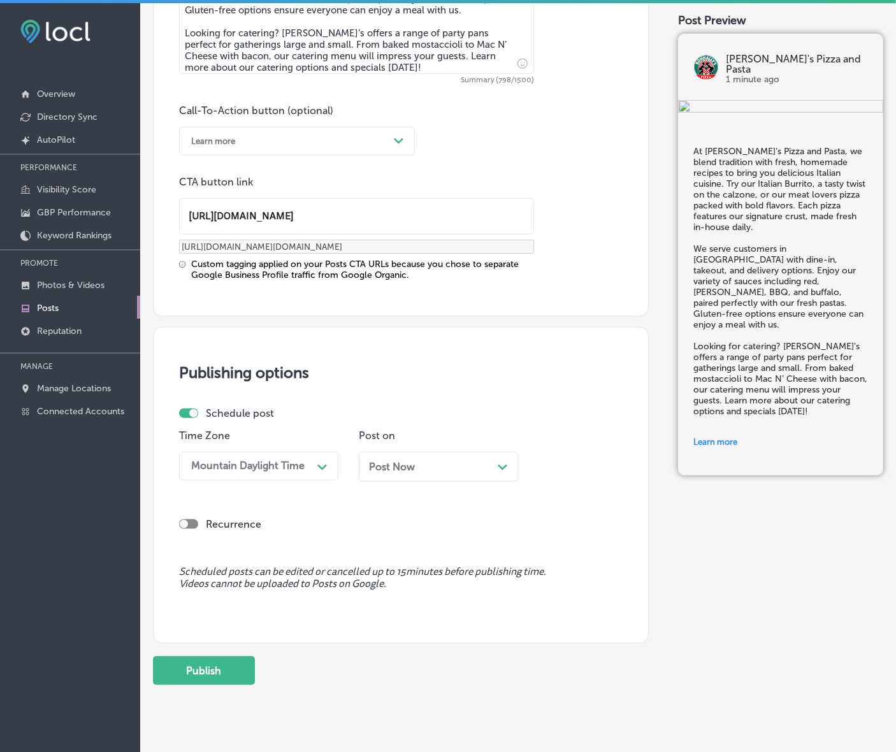
click at [405, 472] on span "Post Now" at bounding box center [392, 467] width 46 height 12
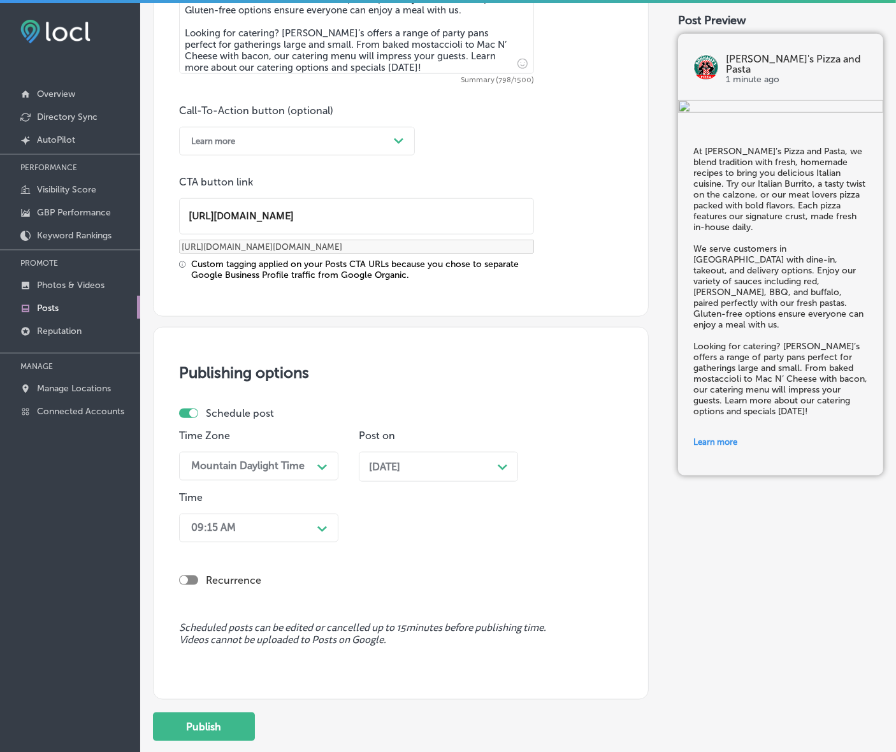
click at [294, 518] on div "09:15 AM" at bounding box center [248, 528] width 127 height 22
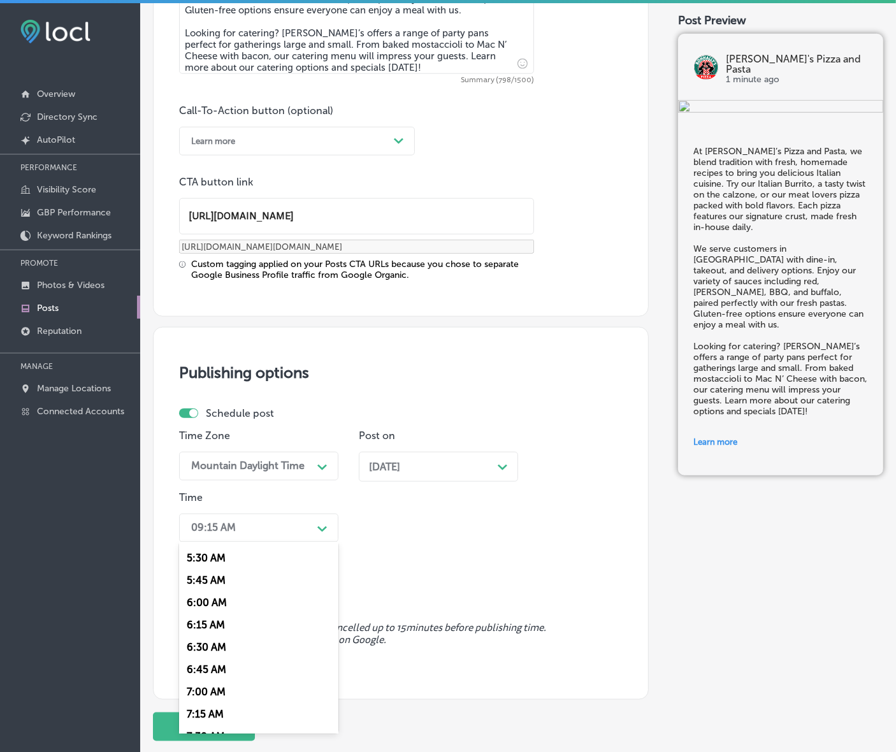
scroll to position [558, 0]
click at [208, 619] on div "7:00 AM" at bounding box center [258, 623] width 159 height 22
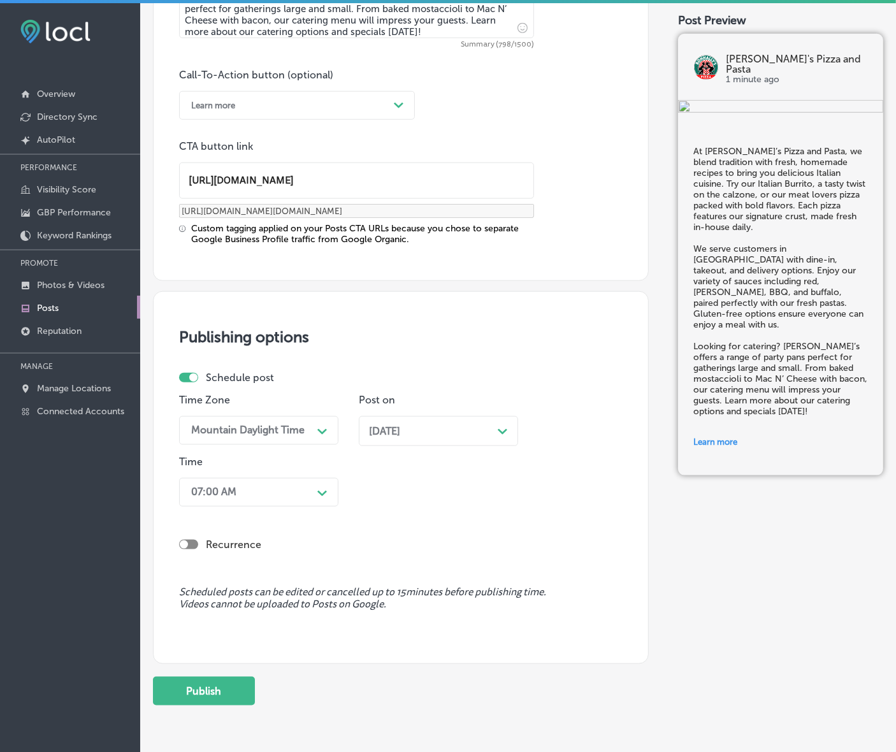
scroll to position [937, 0]
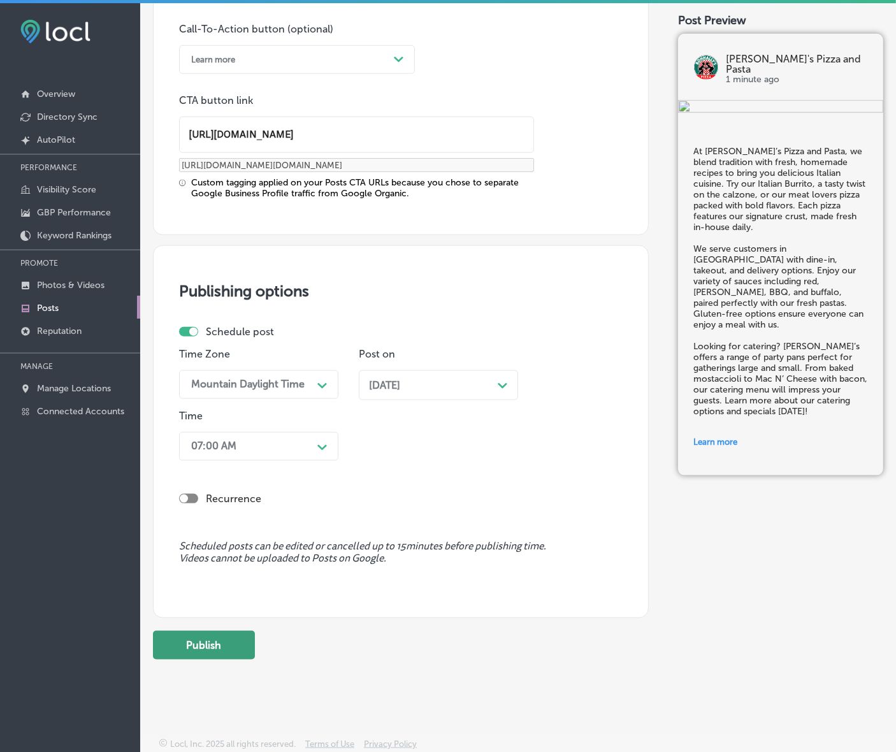
click at [214, 641] on button "Publish" at bounding box center [204, 645] width 102 height 29
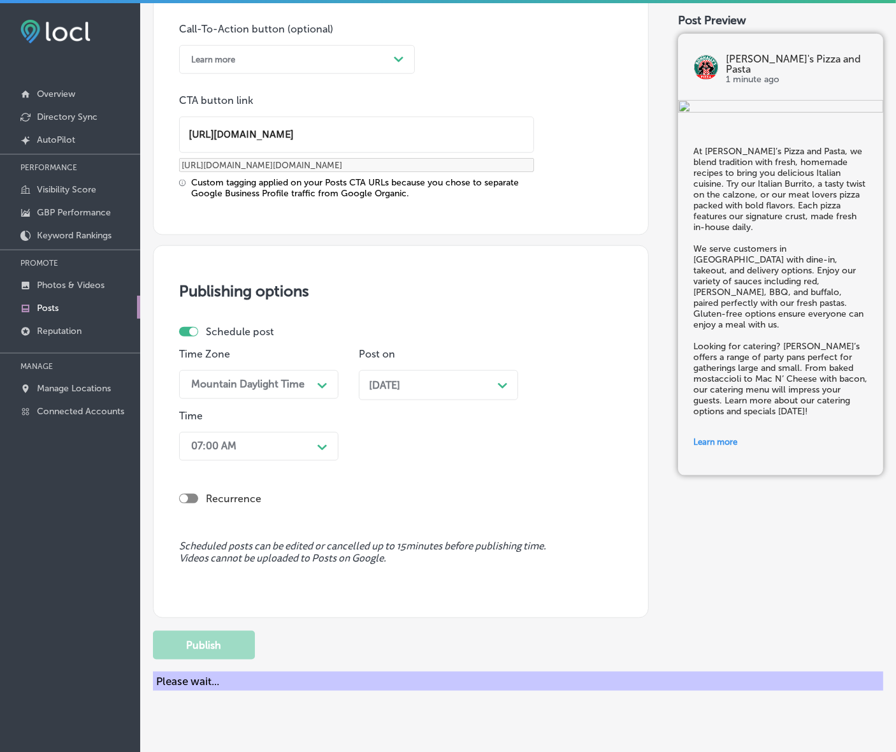
scroll to position [765, 0]
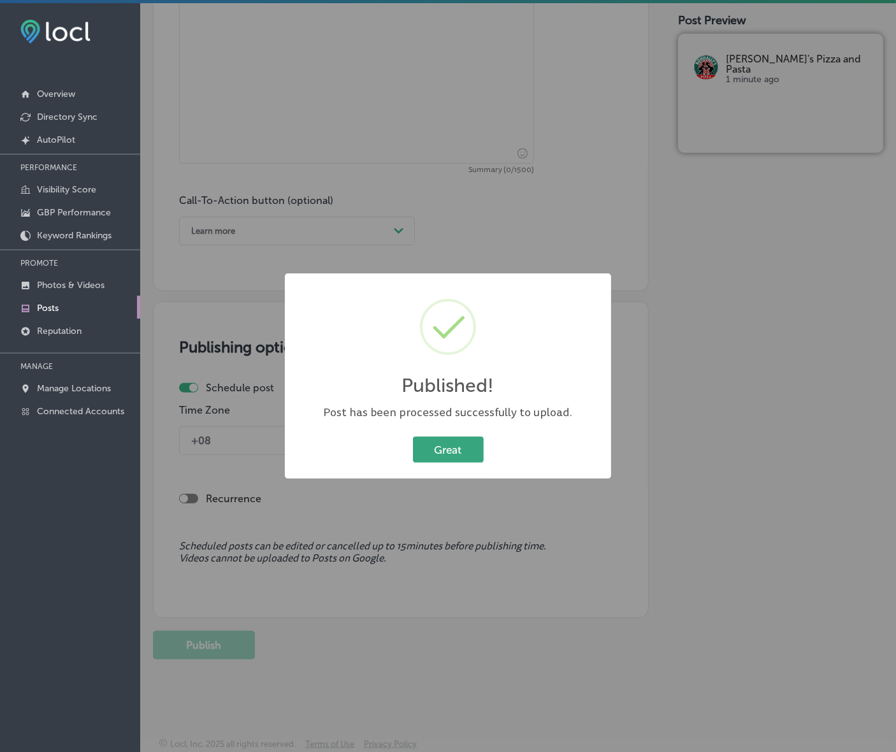
click at [450, 438] on button "Great" at bounding box center [448, 449] width 71 height 26
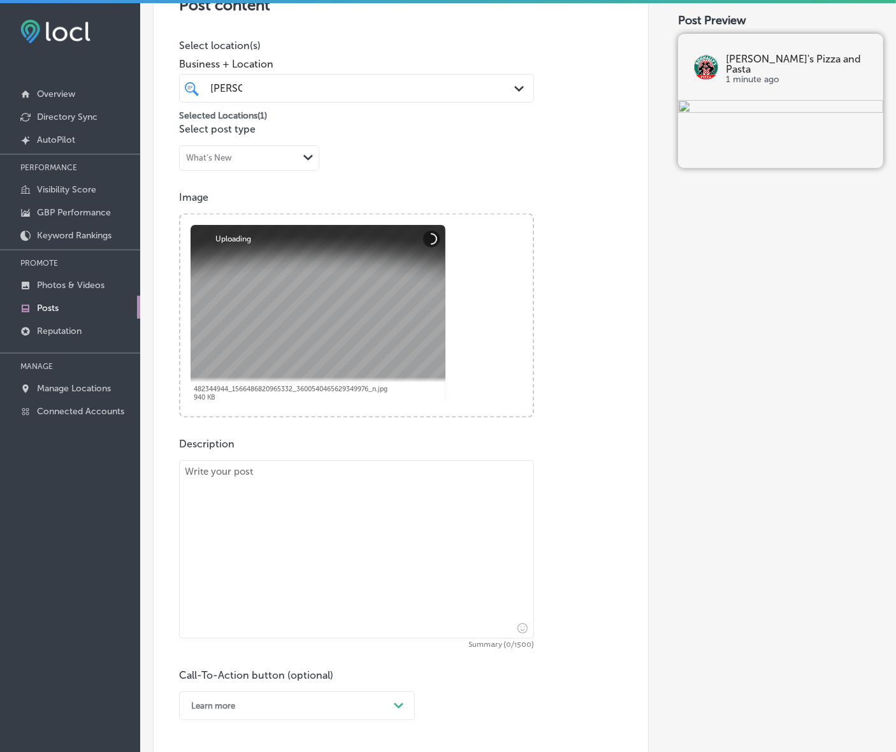
scroll to position [319, 0]
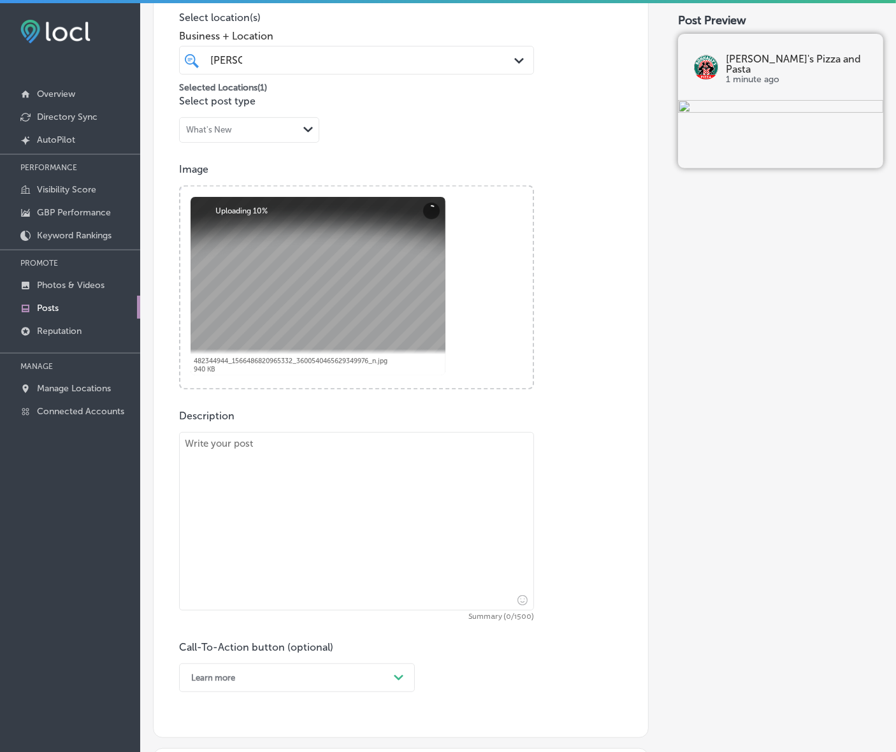
click at [428, 543] on textarea at bounding box center [356, 521] width 355 height 178
paste textarea "[PERSON_NAME]’s Pizza and Pasta is the oldest Italian restaurant in [GEOGRAPHIC…"
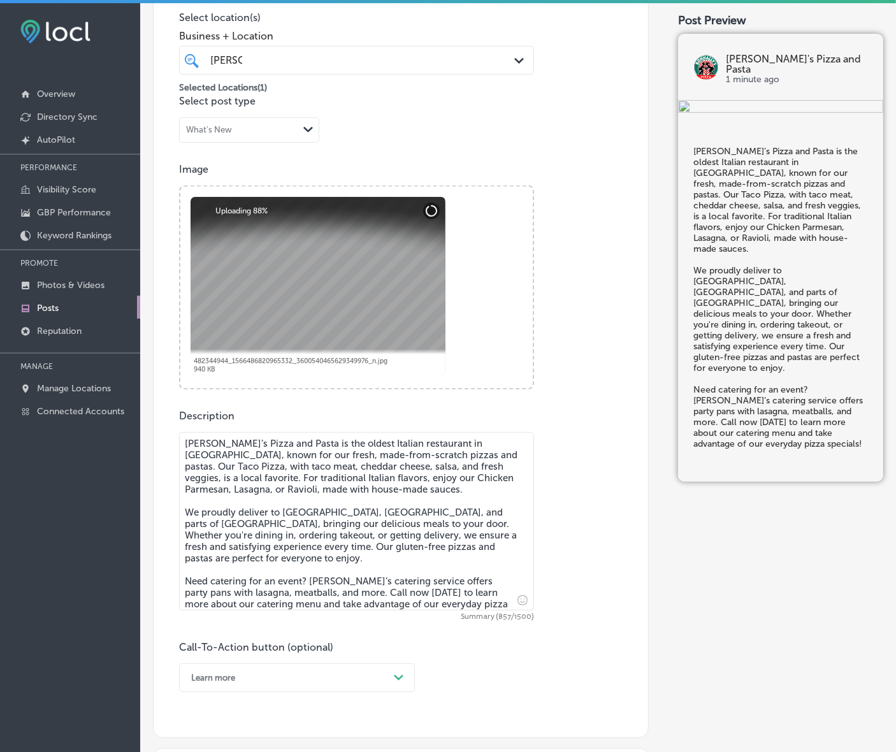
scroll to position [478, 0]
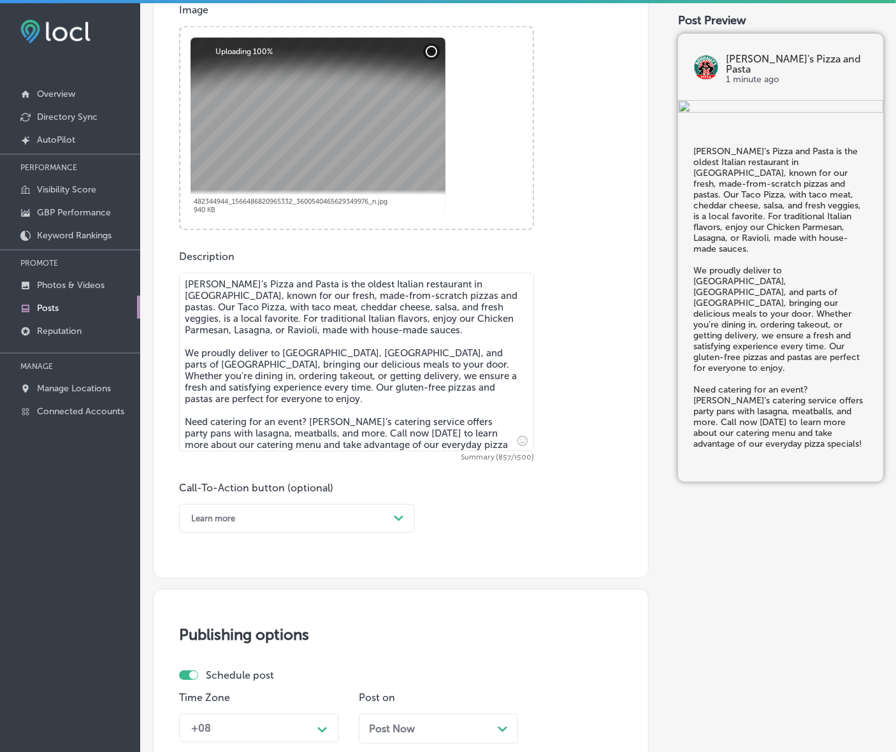
type textarea "[PERSON_NAME]’s Pizza and Pasta is the oldest Italian restaurant in [GEOGRAPHIC…"
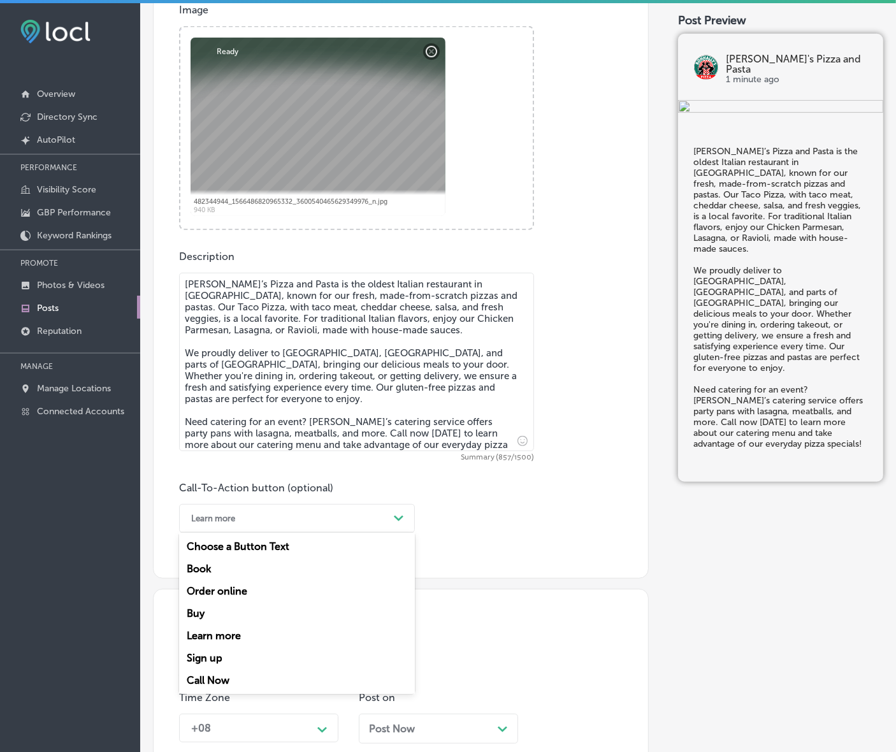
click at [398, 510] on div "Path Created with Sketch." at bounding box center [399, 518] width 20 height 20
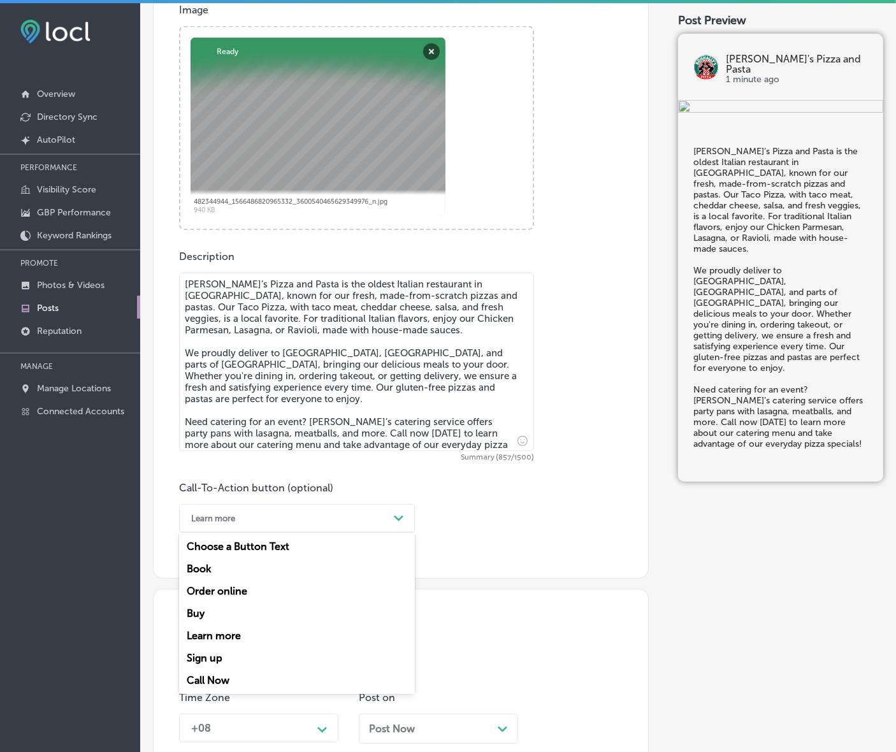
click at [206, 677] on div "Call Now" at bounding box center [297, 680] width 236 height 22
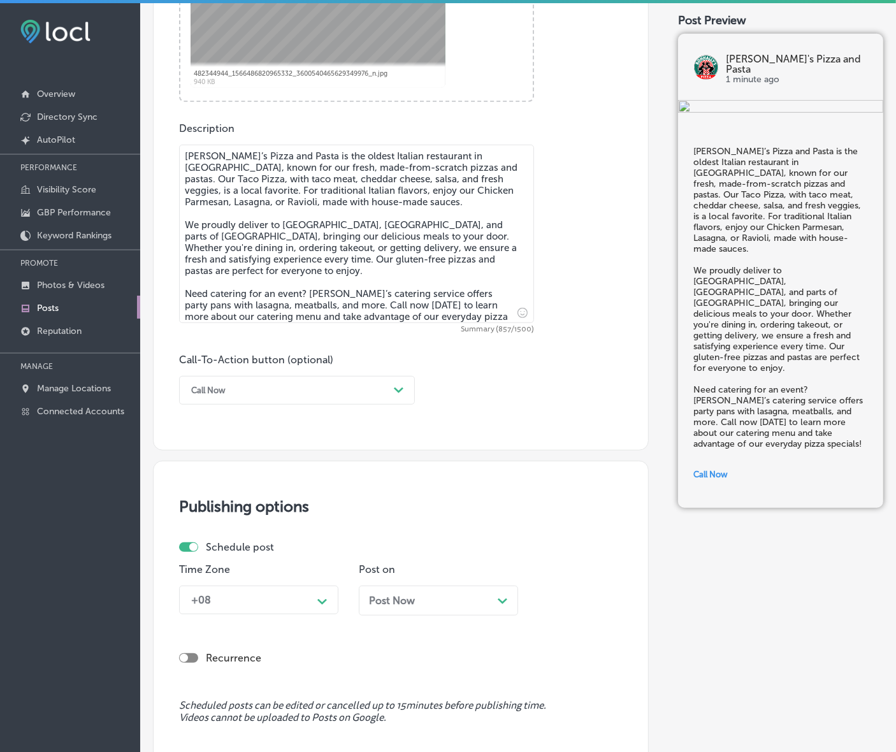
scroll to position [765, 0]
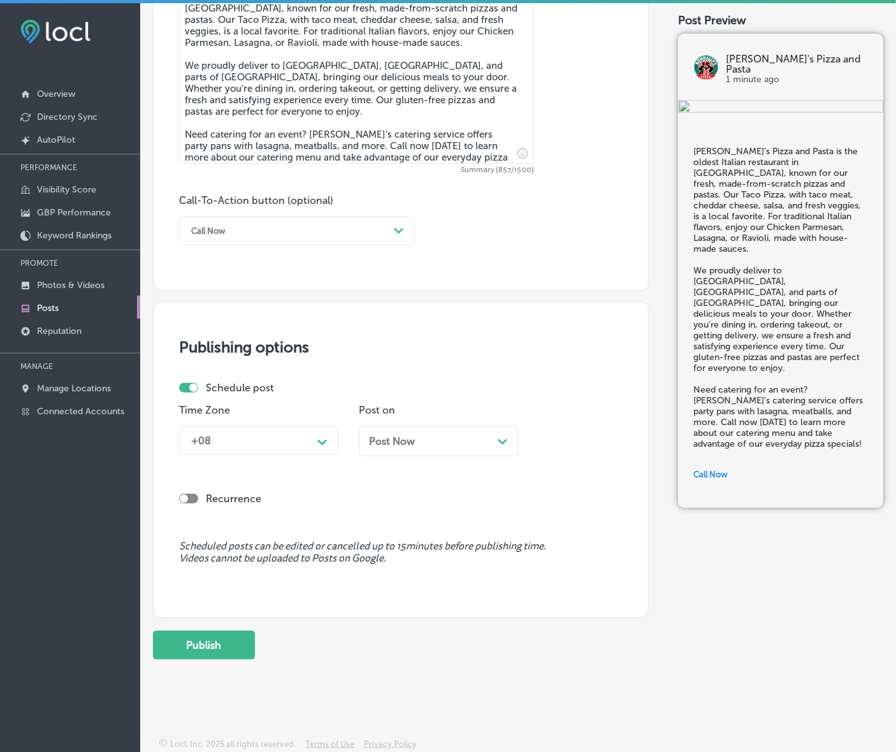
click at [327, 434] on div "Path Created with Sketch." at bounding box center [322, 441] width 20 height 20
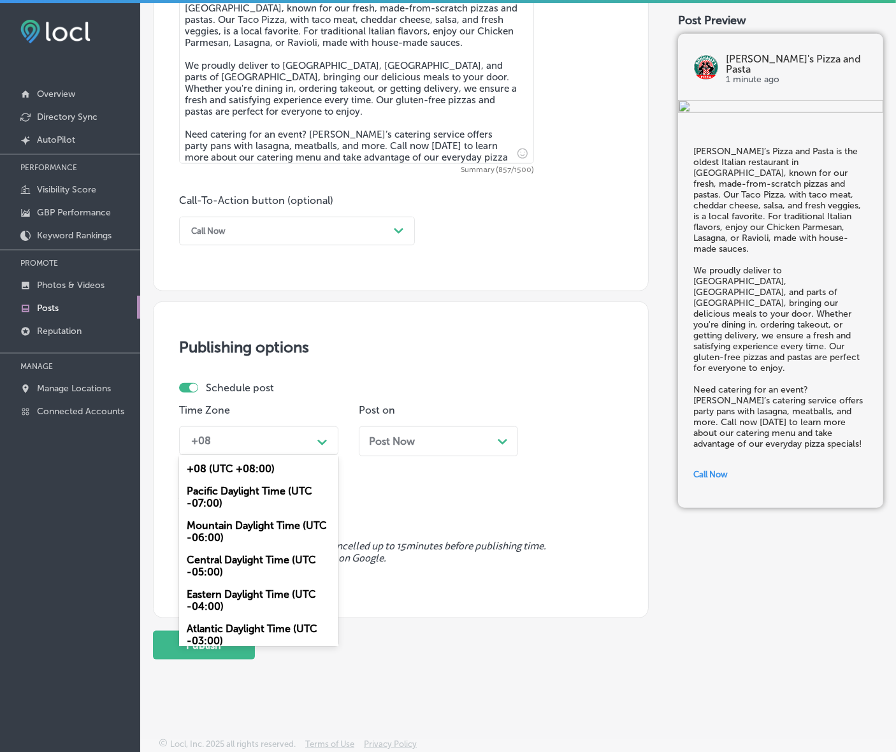
click at [278, 521] on div "Mountain Daylight Time (UTC -06:00)" at bounding box center [258, 531] width 159 height 34
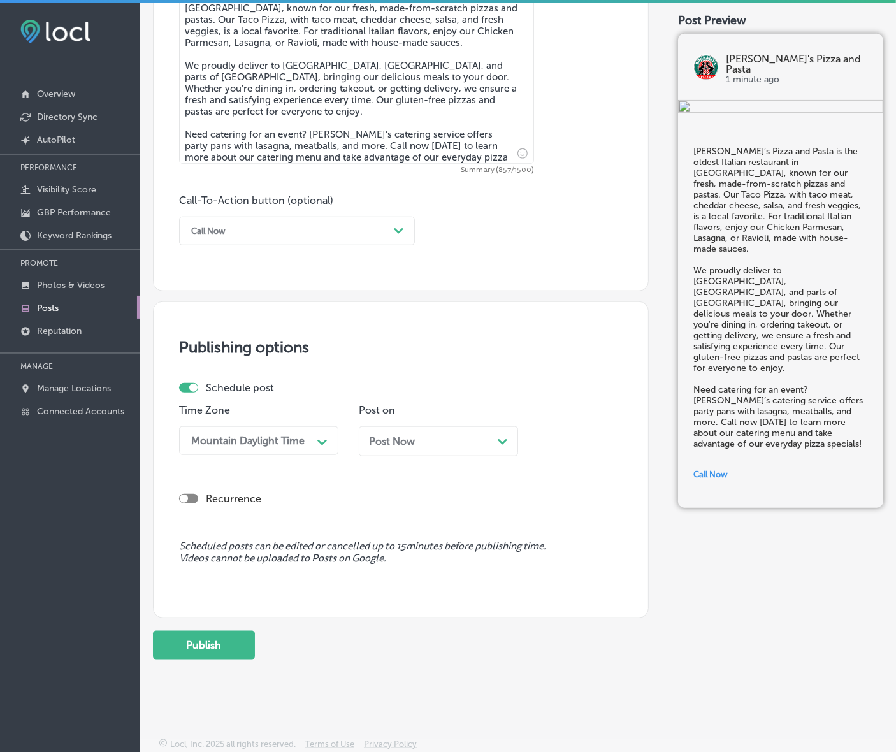
click at [394, 446] on span "Post Now" at bounding box center [392, 441] width 46 height 12
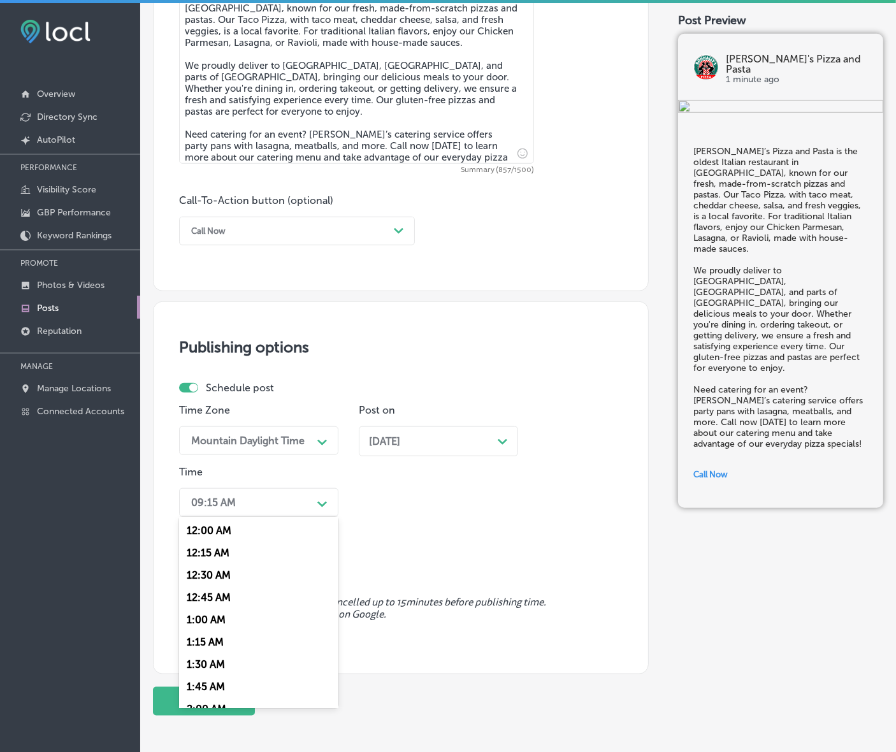
click at [312, 494] on div "09:15 AM" at bounding box center [248, 502] width 127 height 22
click at [202, 672] on div "7:00 AM" at bounding box center [258, 677] width 159 height 22
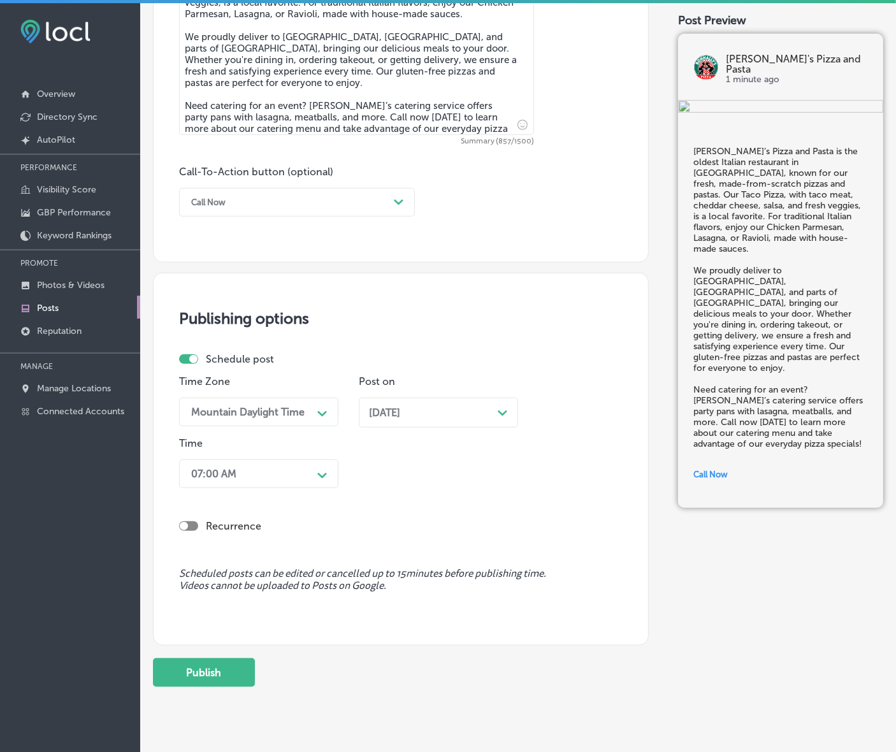
scroll to position [821, 0]
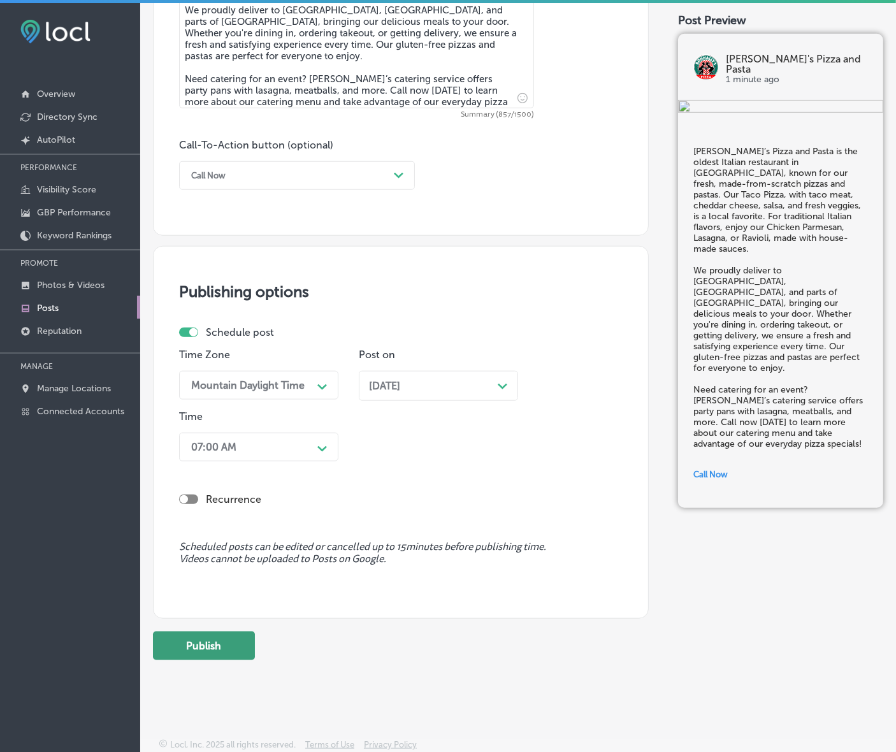
click at [222, 649] on button "Publish" at bounding box center [204, 645] width 102 height 29
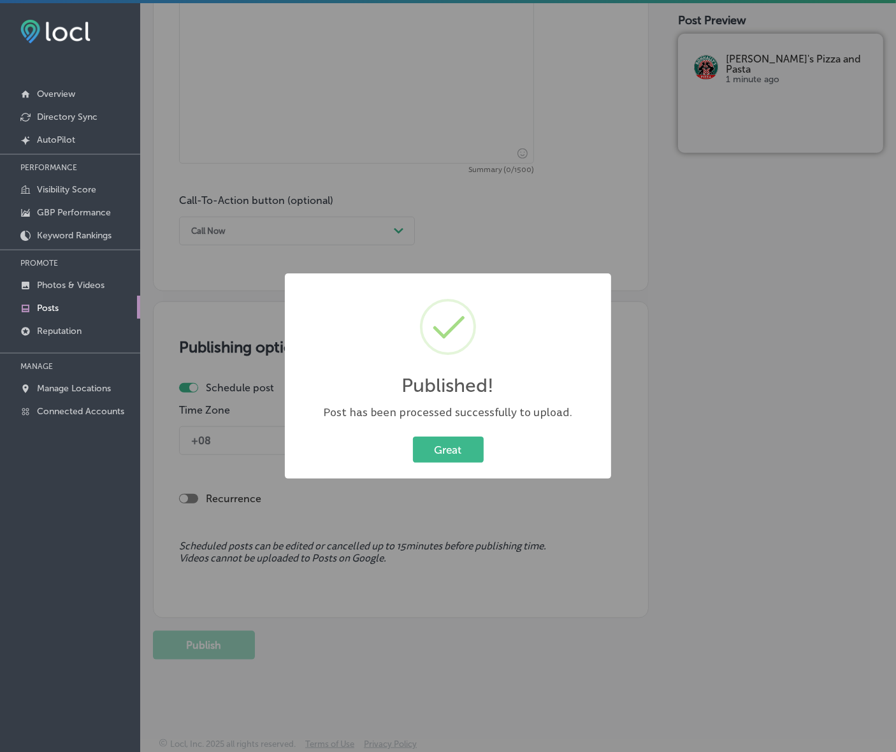
scroll to position [765, 0]
click at [447, 447] on button "Great" at bounding box center [448, 449] width 71 height 26
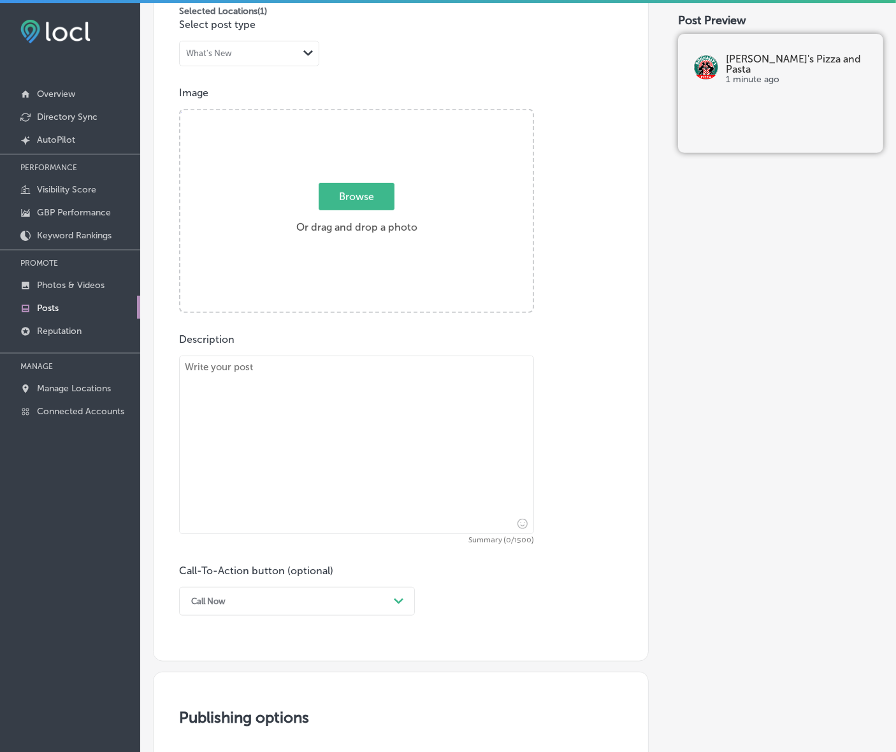
scroll to position [367, 0]
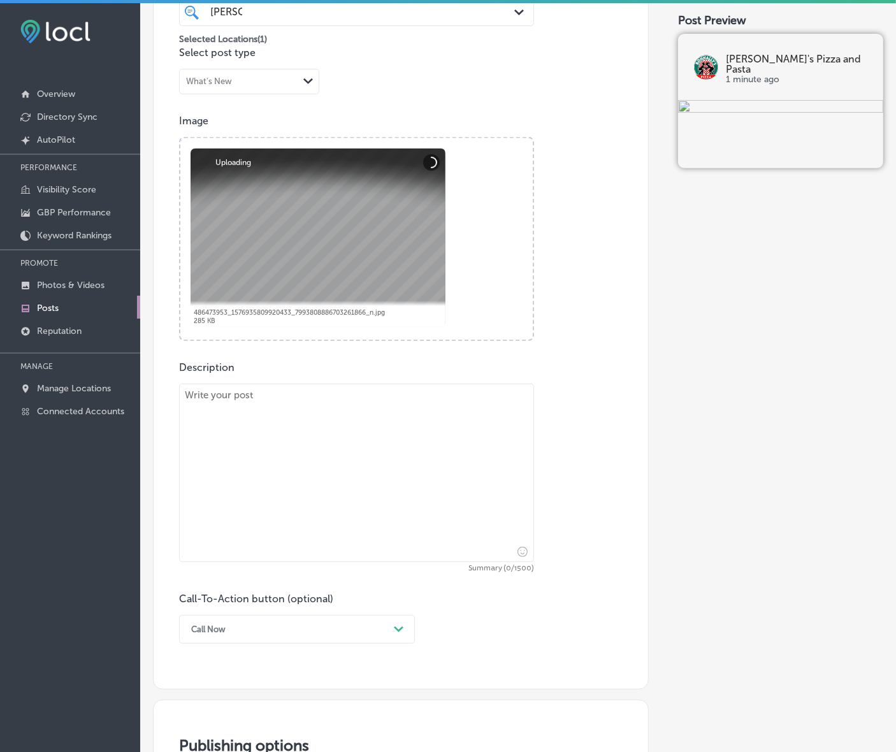
drag, startPoint x: 289, startPoint y: 468, endPoint x: 291, endPoint y: 459, distance: 9.9
click at [290, 468] on textarea at bounding box center [356, 473] width 355 height 178
paste textarea "[PERSON_NAME]’s Pizza and Pasta has been a part of [GEOGRAPHIC_DATA]’s dining s…"
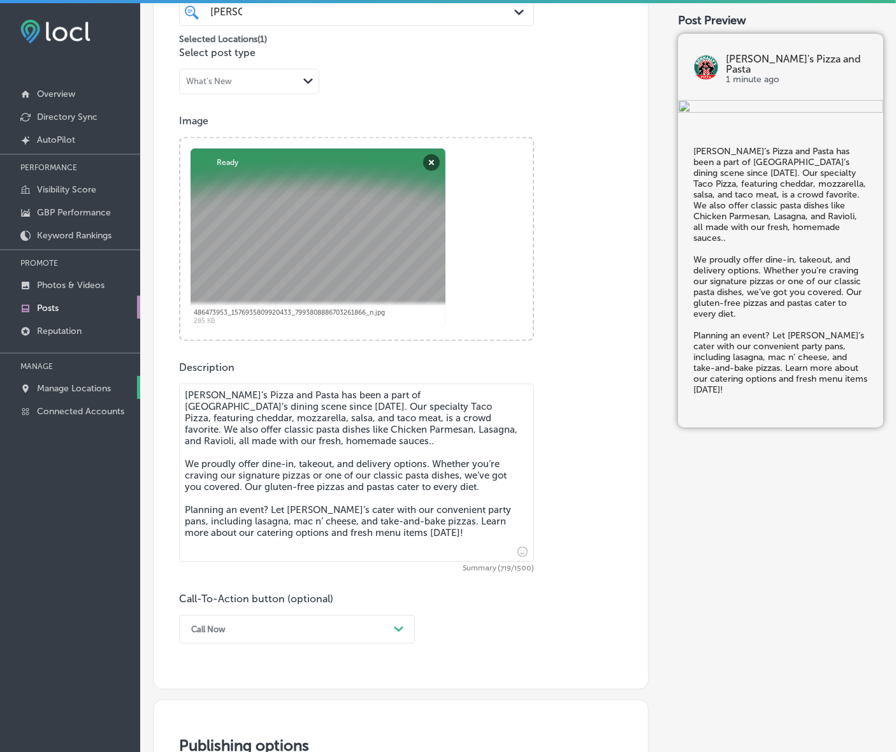
type textarea "[PERSON_NAME]’s Pizza and Pasta has been a part of [GEOGRAPHIC_DATA]’s dining s…"
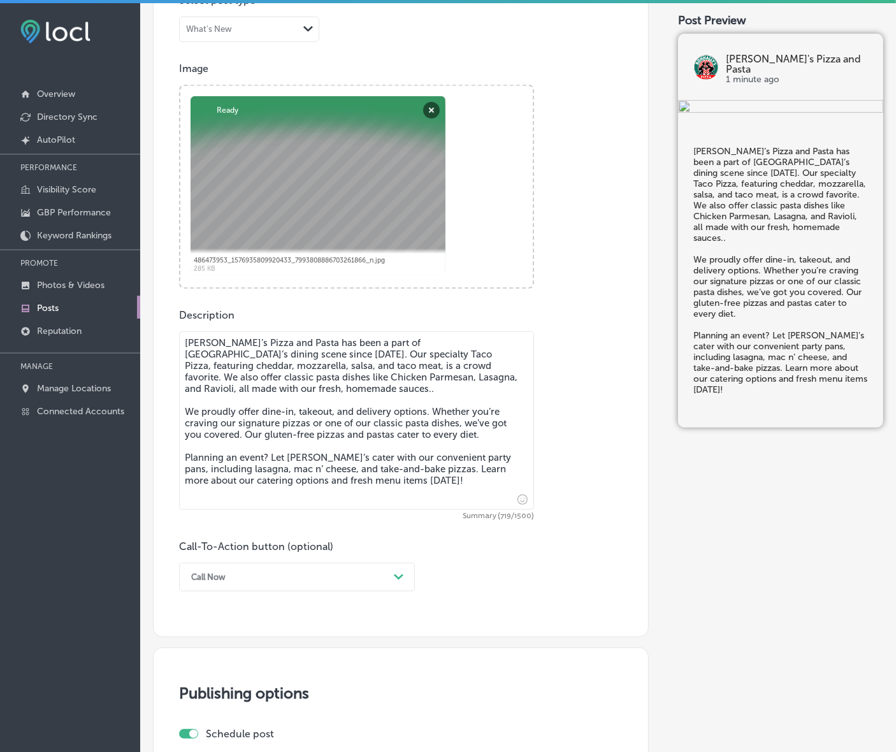
scroll to position [447, 0]
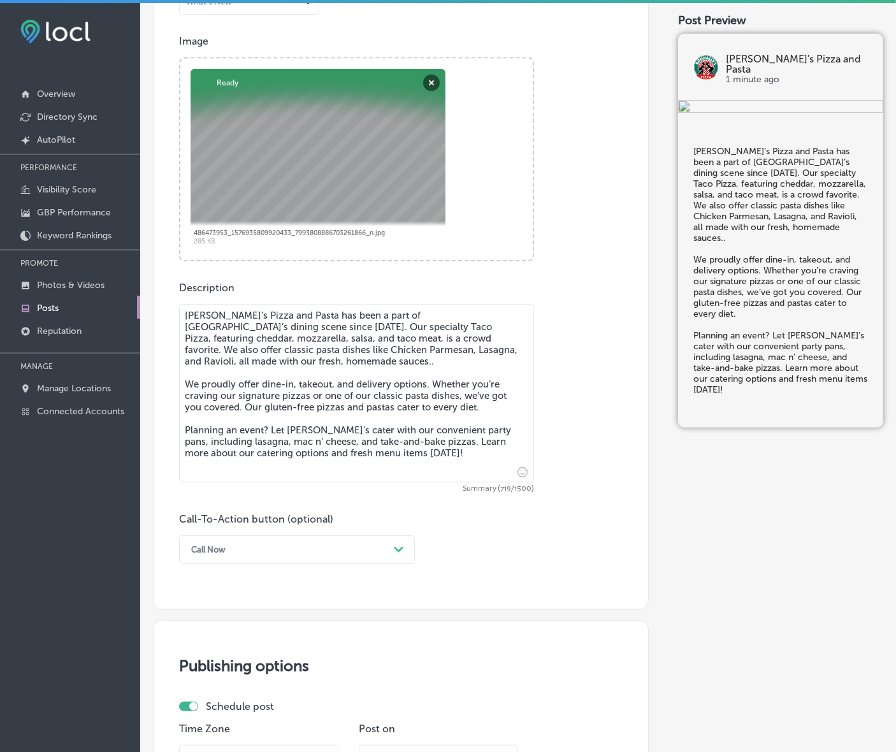
click at [395, 552] on icon "Path Created with Sketch." at bounding box center [399, 550] width 10 height 6
click at [215, 667] on div "Learn more" at bounding box center [297, 667] width 236 height 22
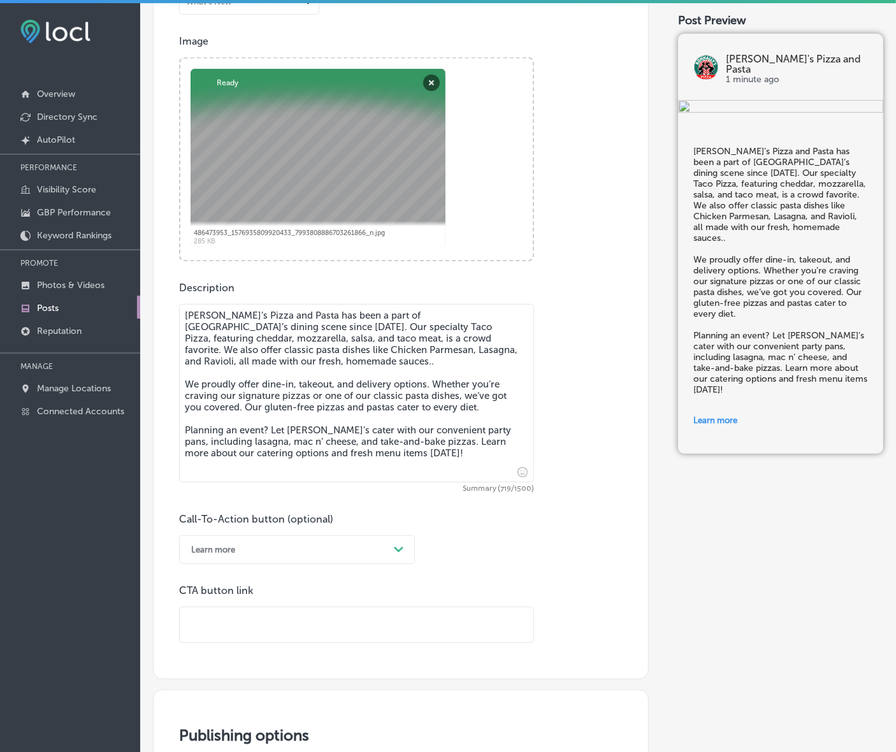
click at [271, 603] on div "CTA button link" at bounding box center [356, 613] width 355 height 59
click at [260, 617] on input "text" at bounding box center [357, 624] width 354 height 35
paste input "[URL][DOMAIN_NAME]"
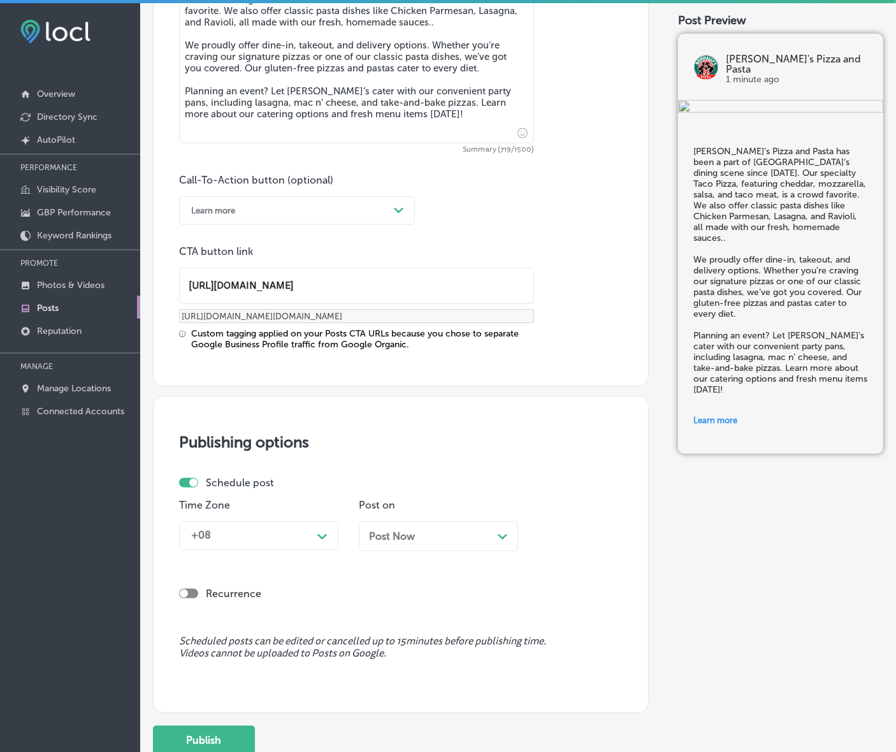
scroll to position [845, 0]
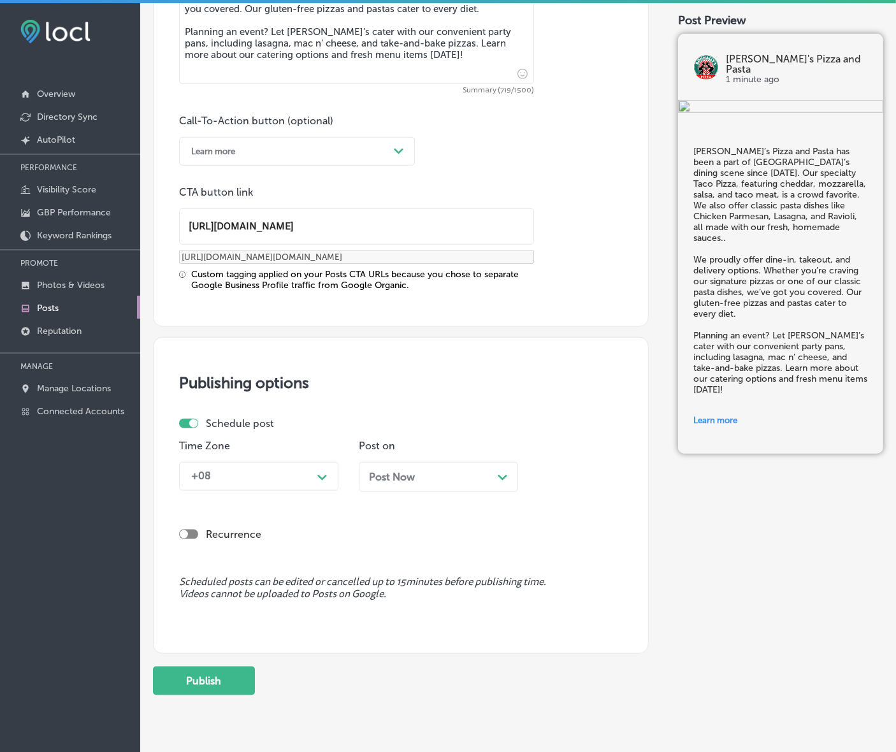
type input "[URL][DOMAIN_NAME]"
click at [275, 480] on div "+08" at bounding box center [248, 476] width 127 height 22
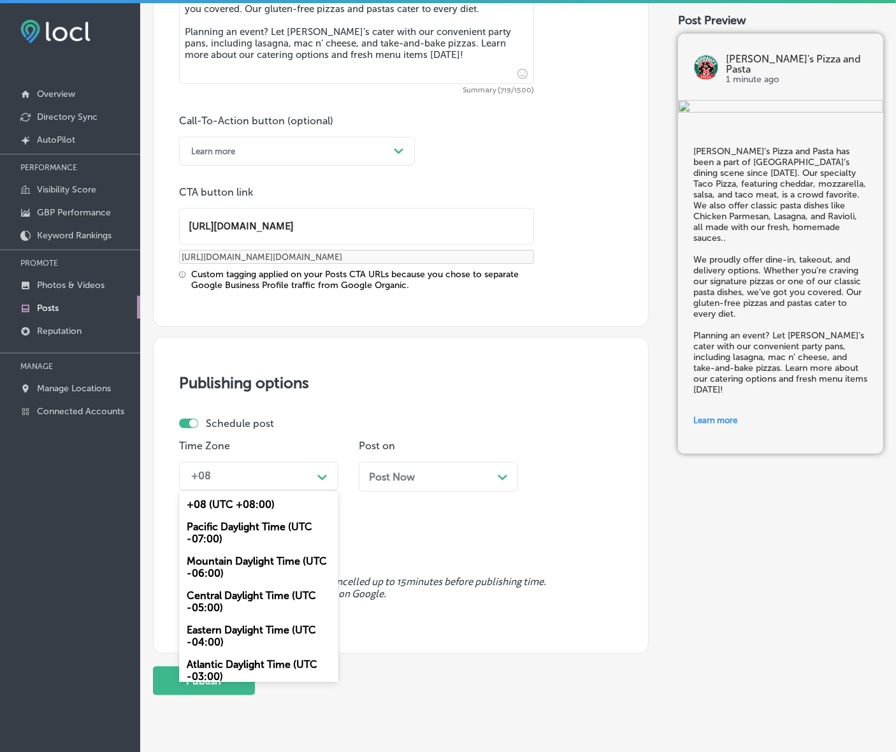
click at [253, 563] on div "Mountain Daylight Time (UTC -06:00)" at bounding box center [258, 567] width 159 height 34
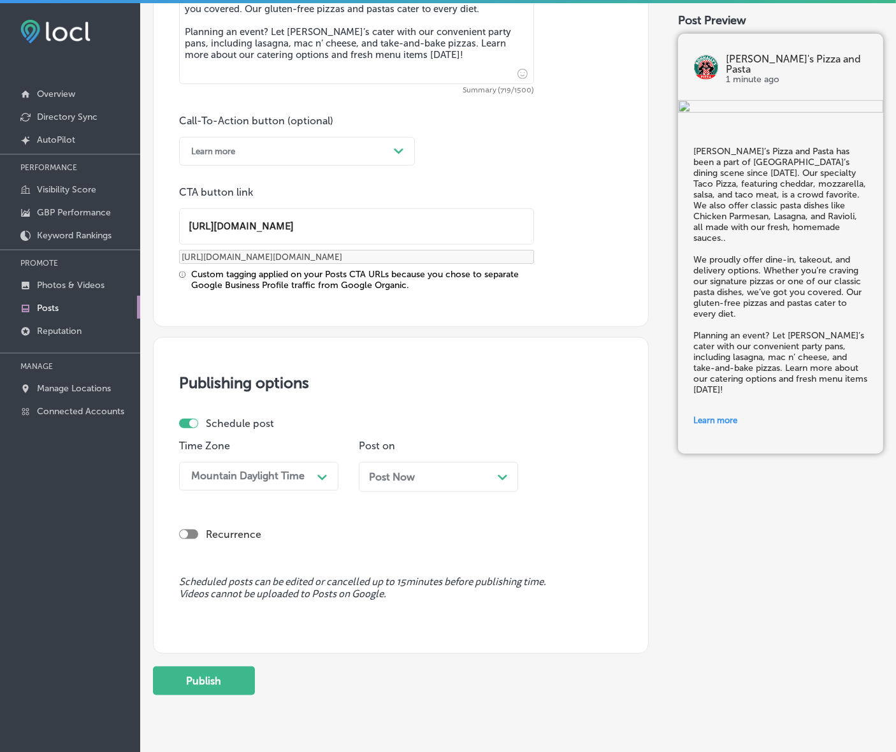
click at [477, 480] on div "Post Now Path Created with Sketch." at bounding box center [438, 477] width 139 height 12
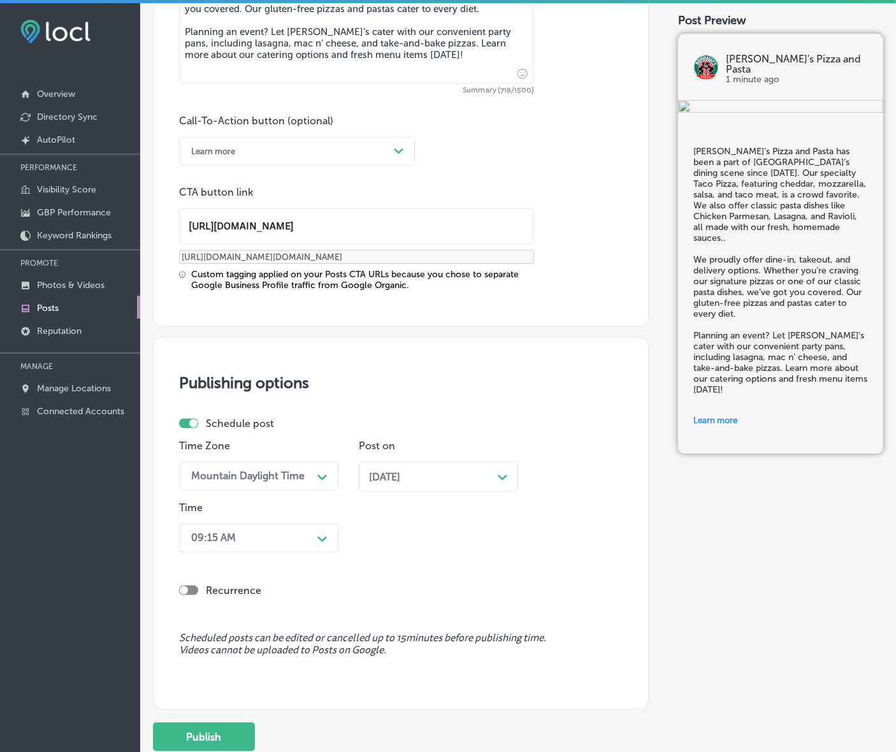
click at [398, 486] on div "[DATE] Path Created with Sketch." at bounding box center [438, 477] width 159 height 30
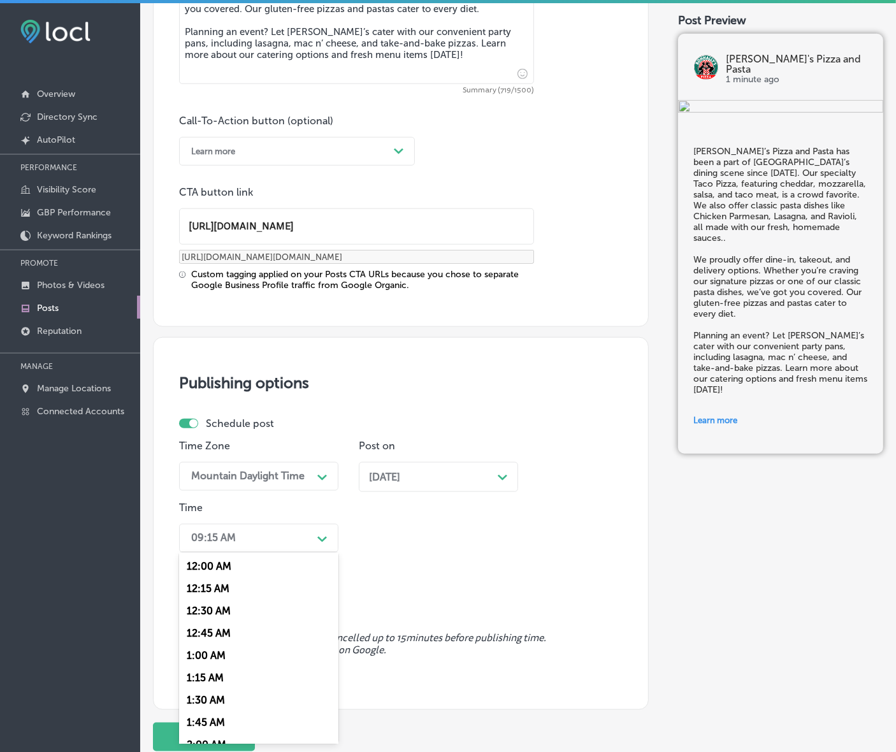
click at [322, 528] on div "Path Created with Sketch." at bounding box center [322, 538] width 20 height 20
click at [217, 622] on div "7:00 AM" at bounding box center [258, 633] width 159 height 22
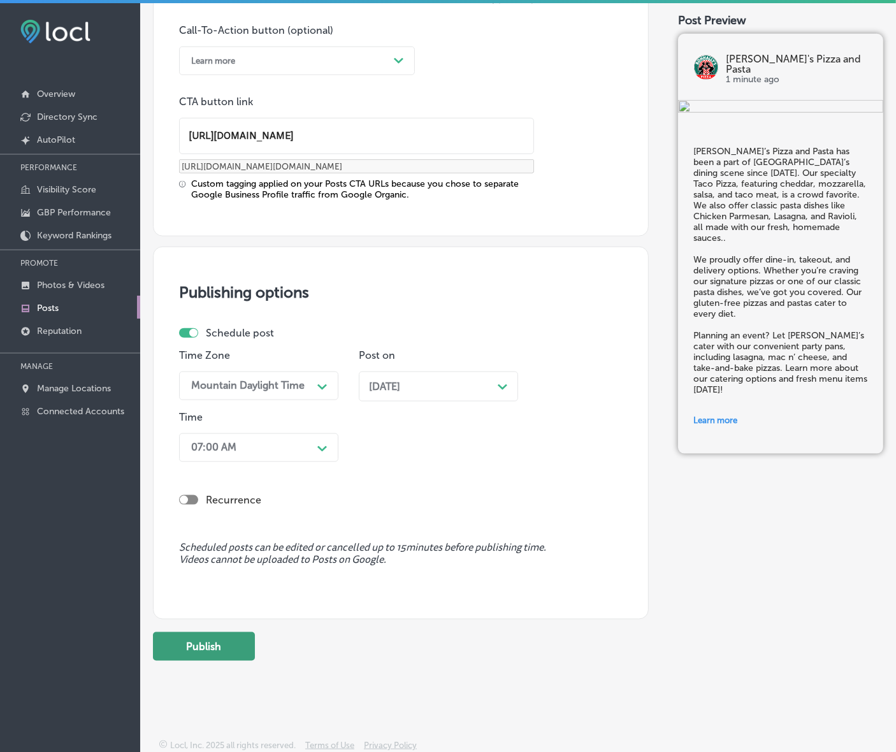
scroll to position [937, 0]
click at [227, 644] on button "Publish" at bounding box center [204, 645] width 102 height 29
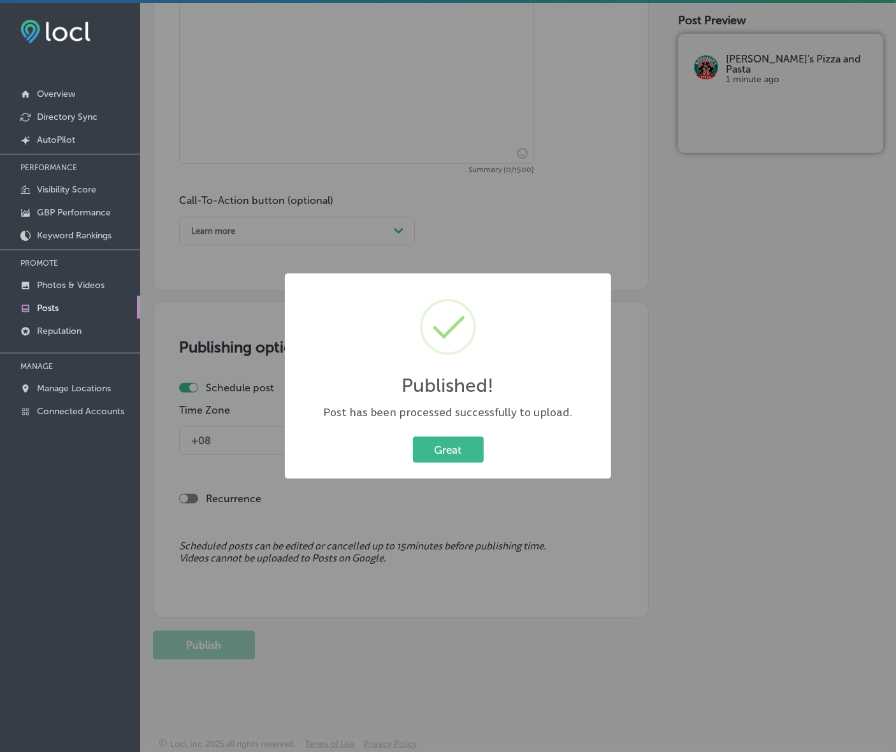
scroll to position [765, 0]
click at [428, 441] on button "Great" at bounding box center [448, 449] width 71 height 26
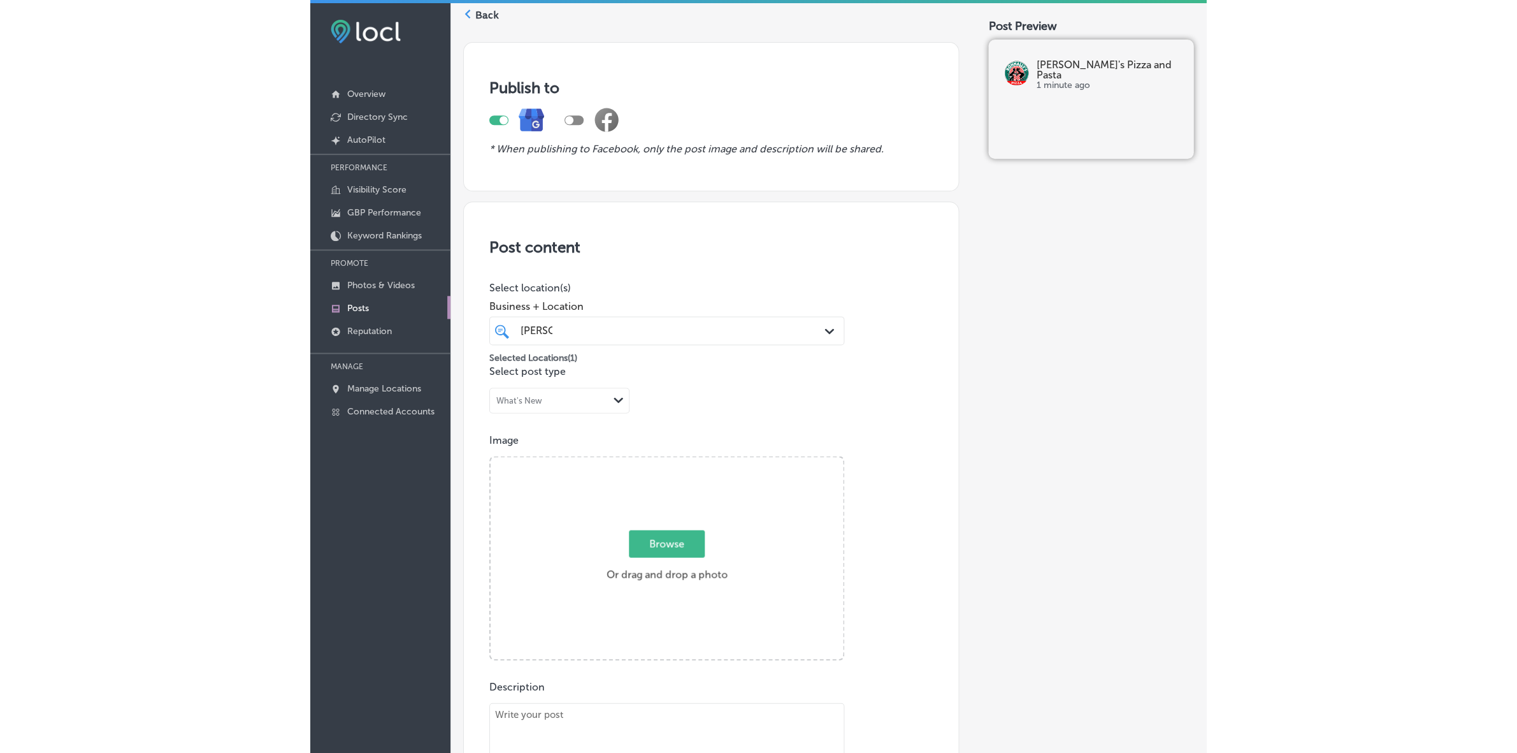
scroll to position [367, 0]
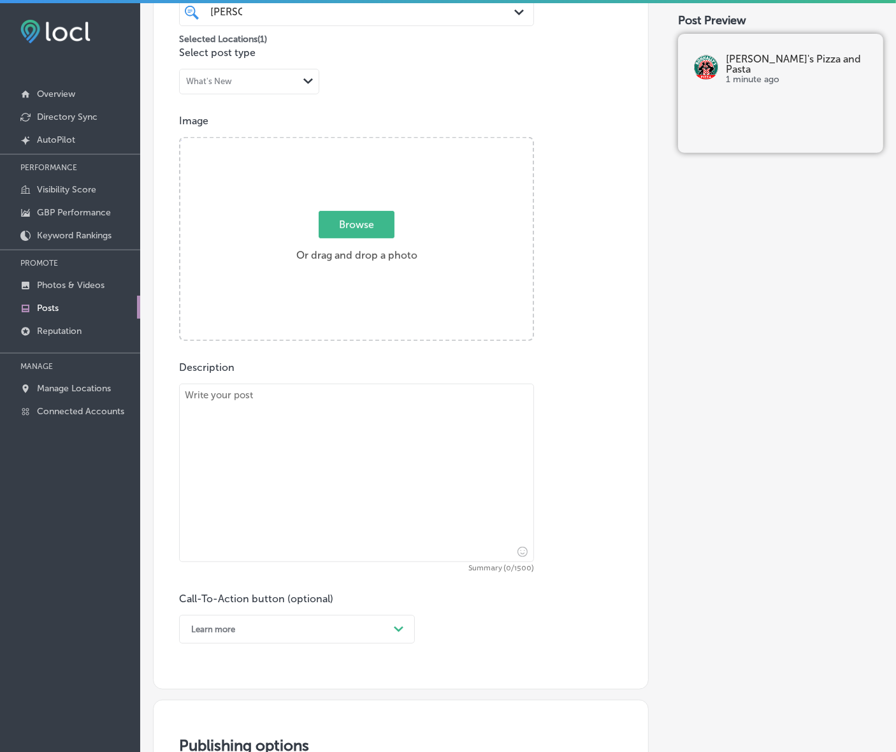
click at [72, 310] on link "Posts" at bounding box center [70, 307] width 140 height 23
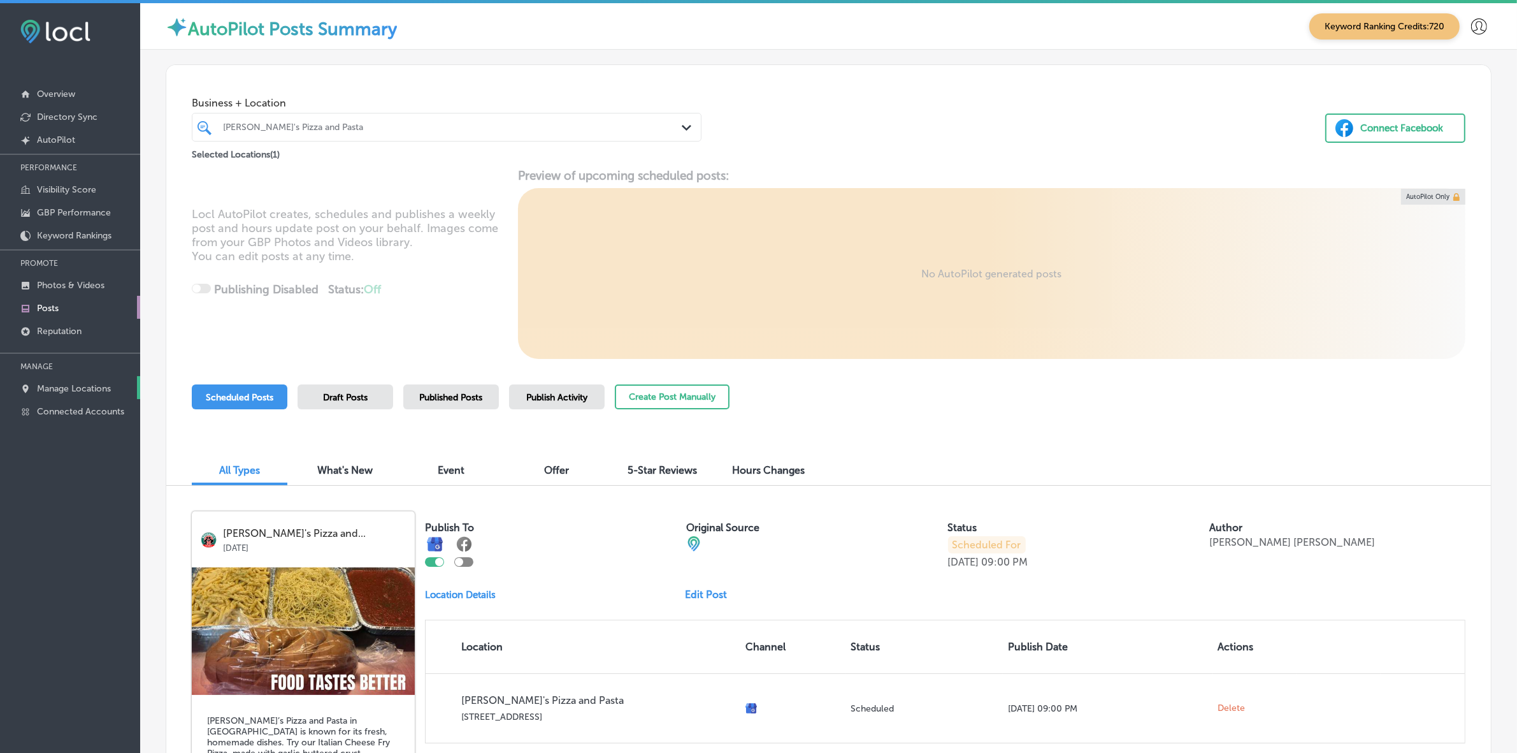
click at [71, 392] on p "Manage Locations" at bounding box center [74, 388] width 74 height 11
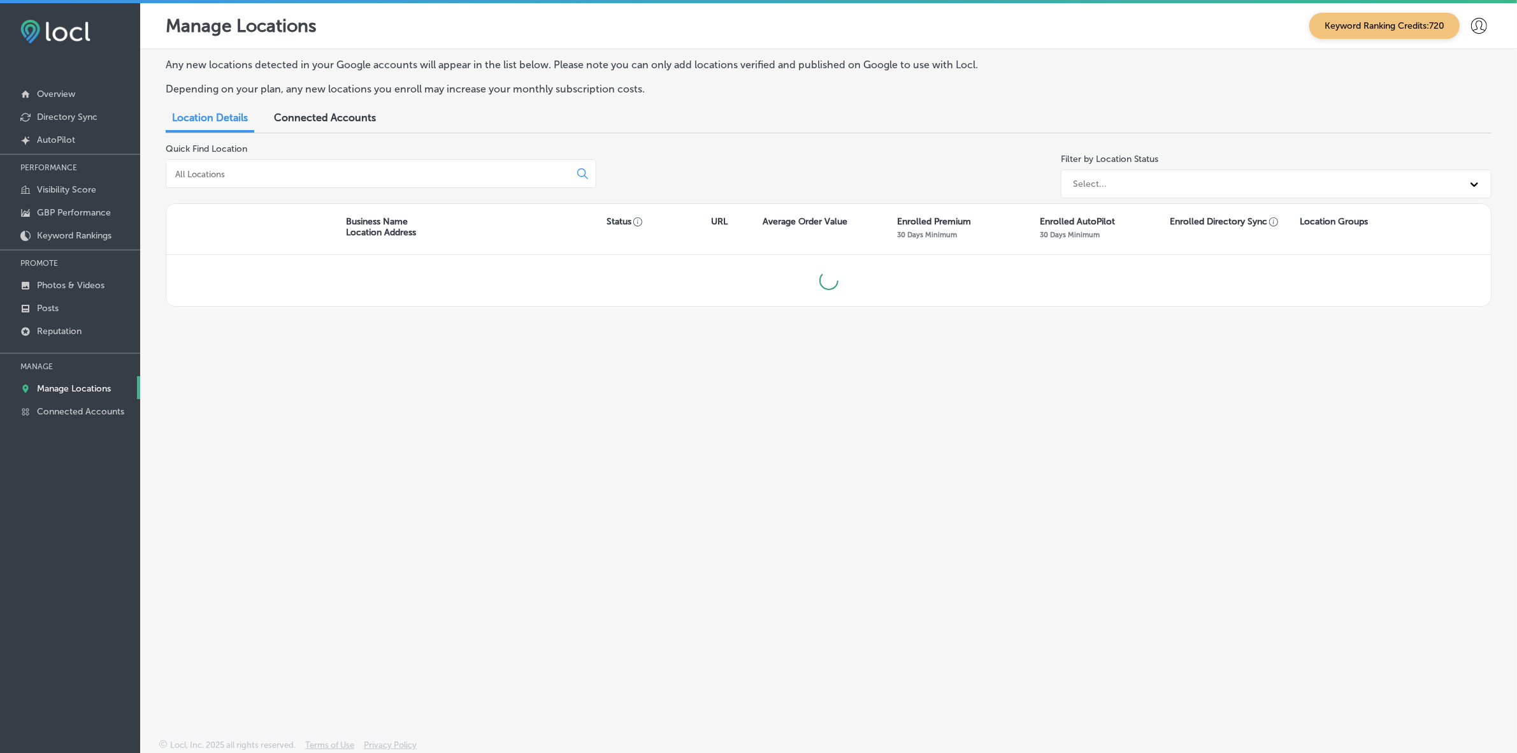
click at [319, 170] on input at bounding box center [370, 173] width 393 height 11
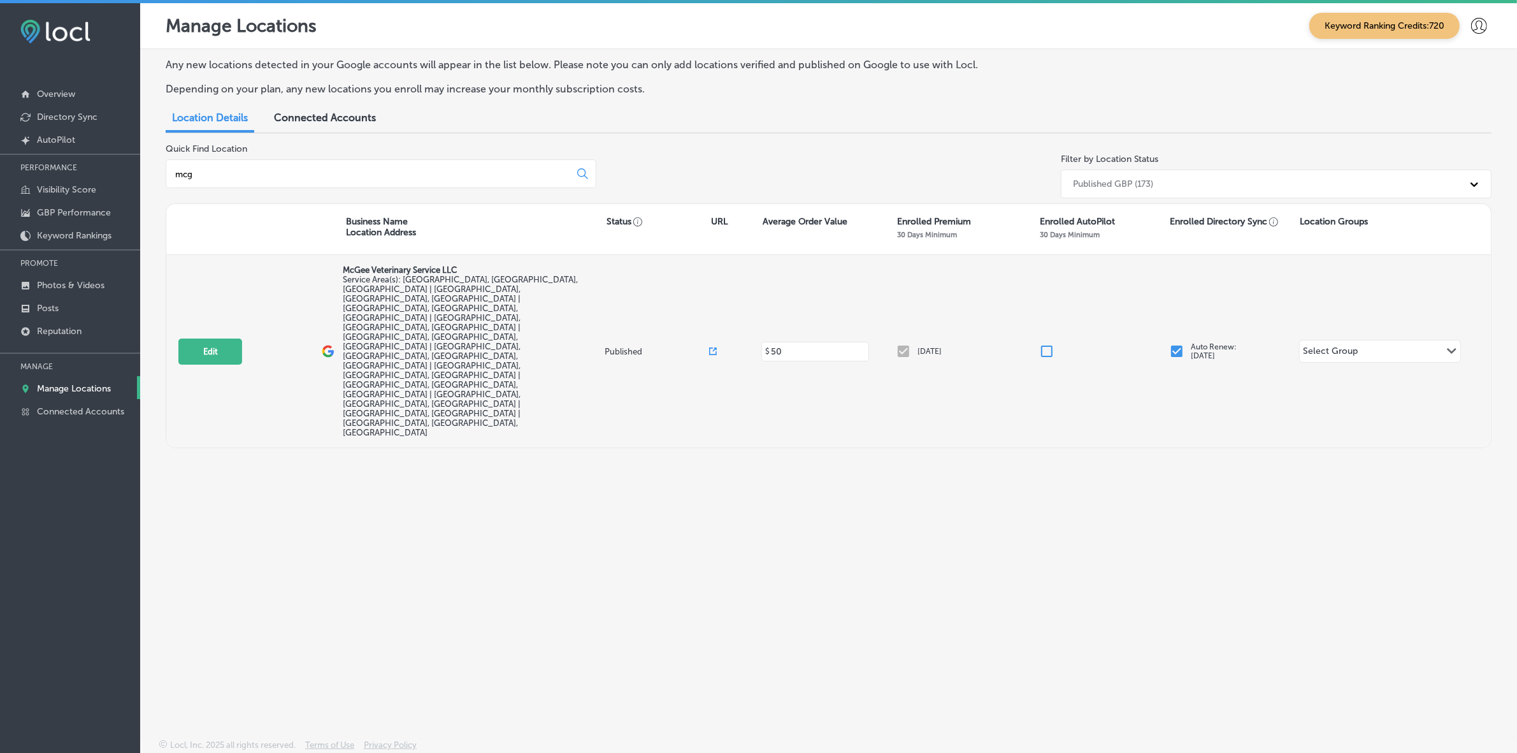
type input "mcg"
click at [207, 276] on div "Edit This location is not published yet. [PERSON_NAME] Veterinary Service LLC S…" at bounding box center [828, 351] width 1325 height 192
click at [211, 338] on button "Edit" at bounding box center [210, 351] width 64 height 26
select select "US"
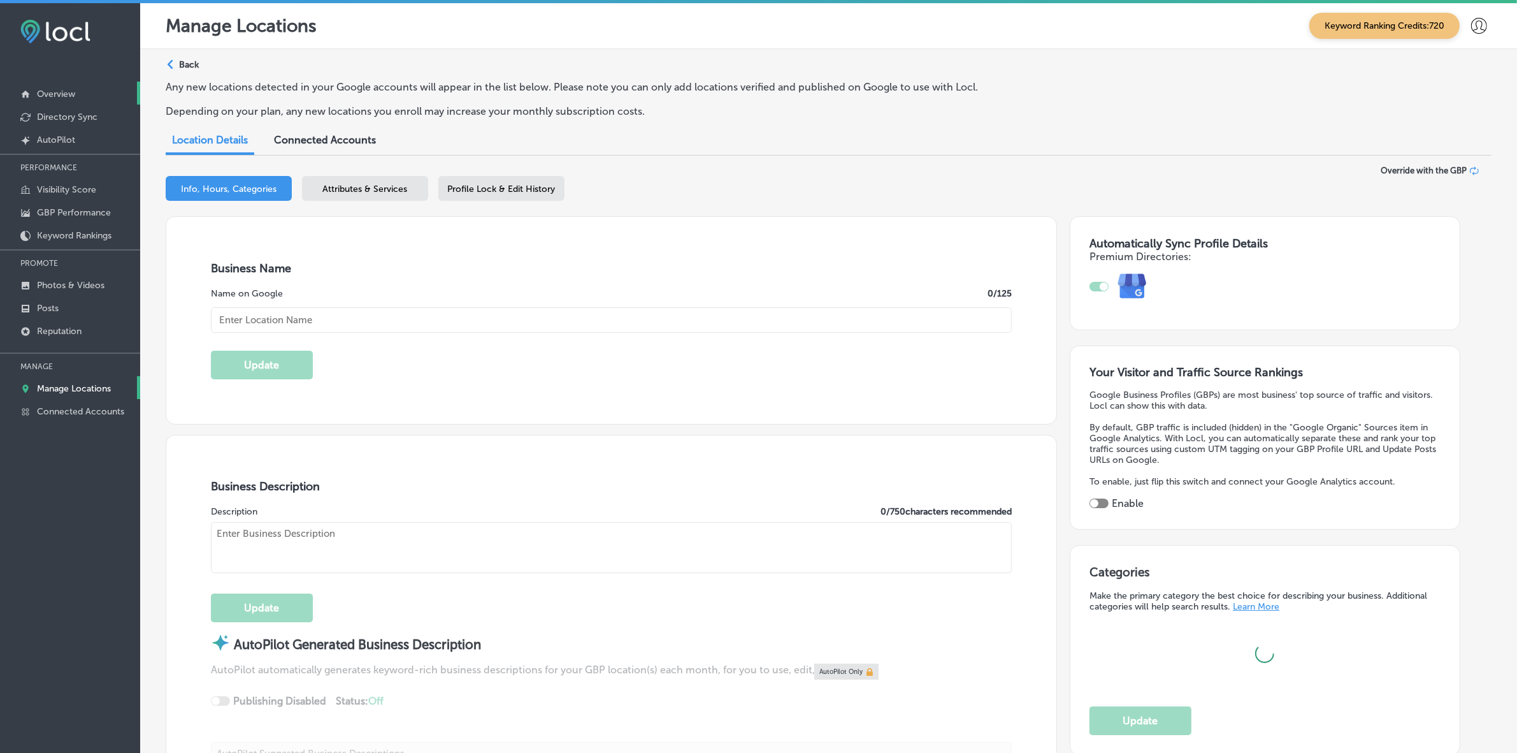
type input "McGee Veterinary Service LLC"
type input "[STREET_ADDRESS] Suite 141-422"
type input "[GEOGRAPHIC_DATA]"
type input "85310"
type input "US"
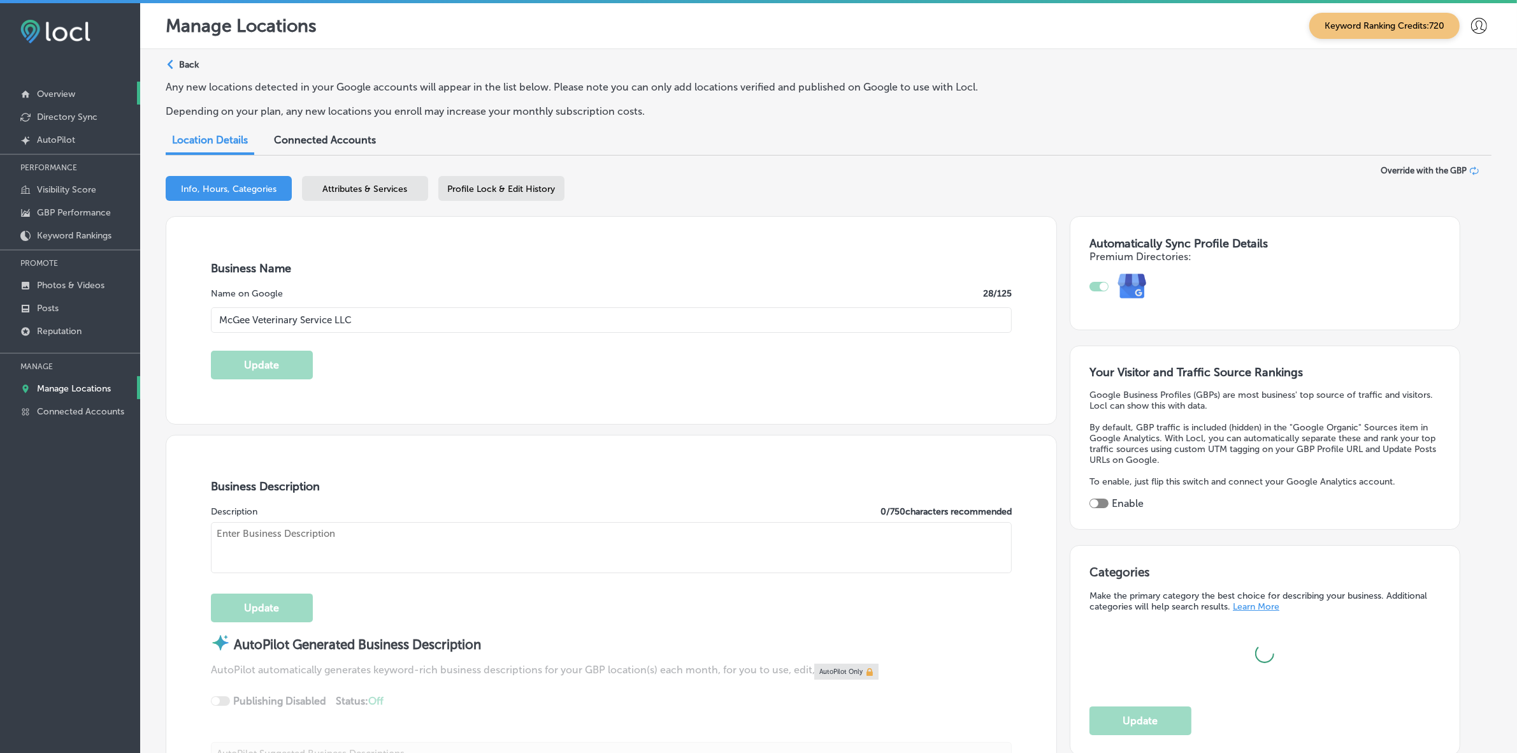
type input "[URL][DOMAIN_NAME]"
type textarea "[PERSON_NAME] Veterinary Service LLC, established in [DATE], offers comfort to …"
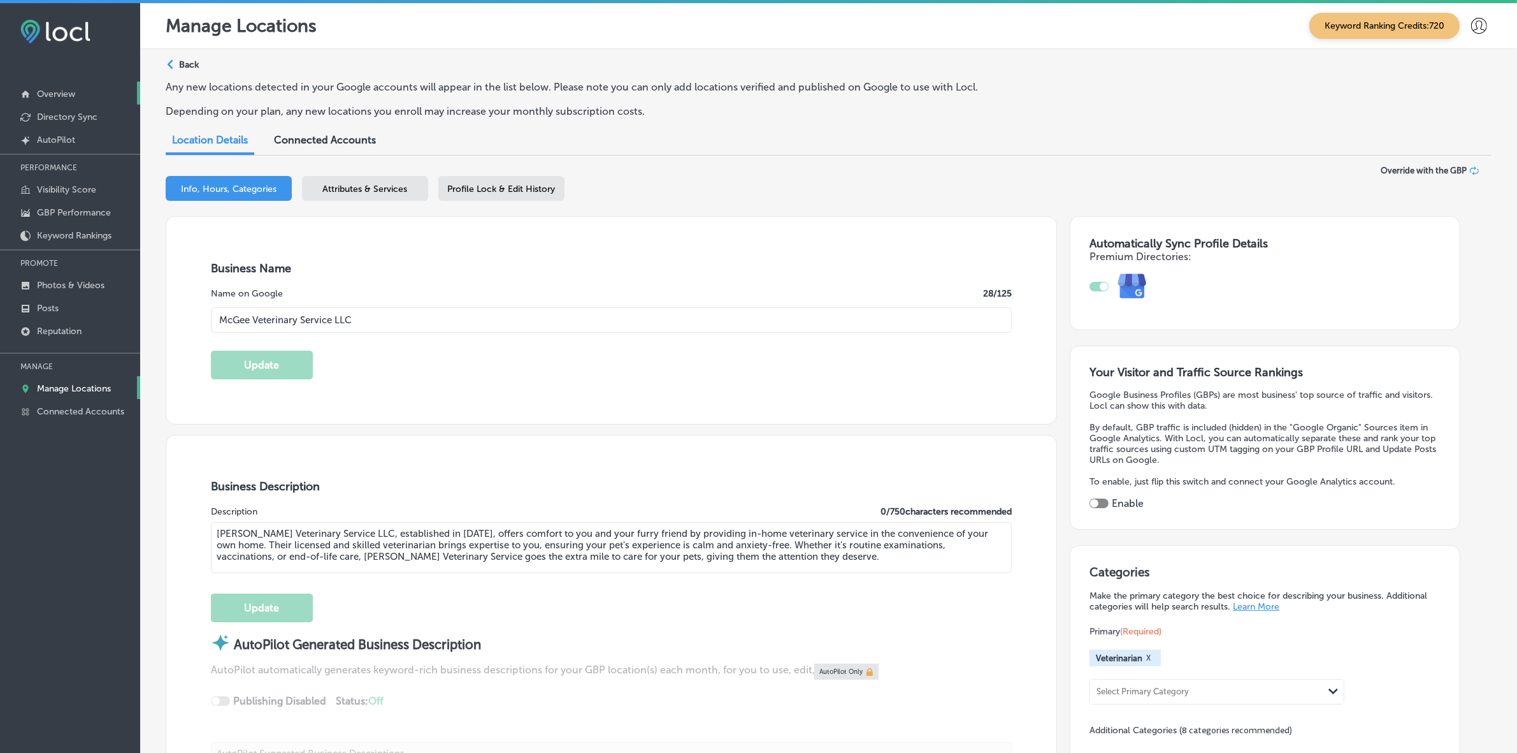
type input "[PHONE_NUMBER]"
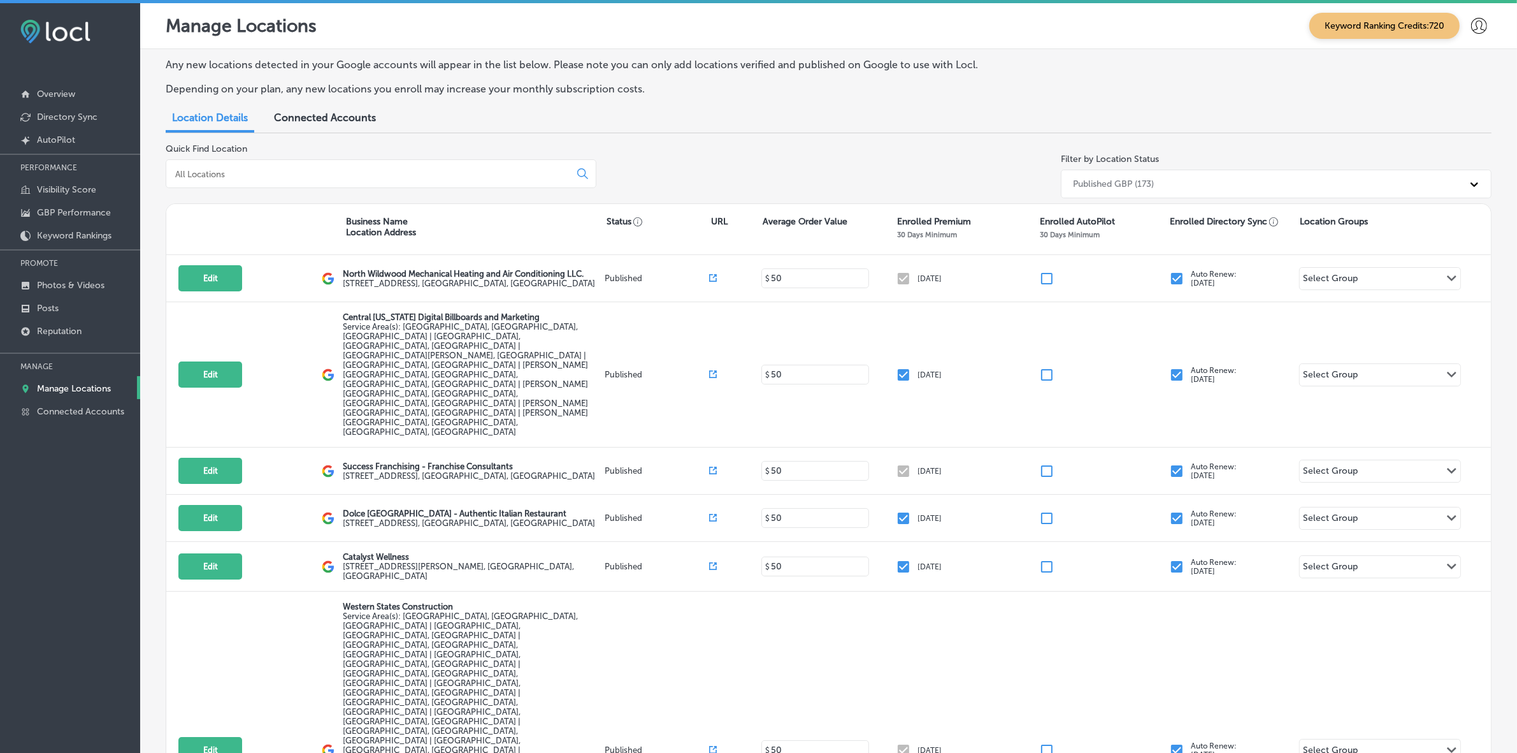
click at [282, 175] on input at bounding box center [370, 173] width 393 height 11
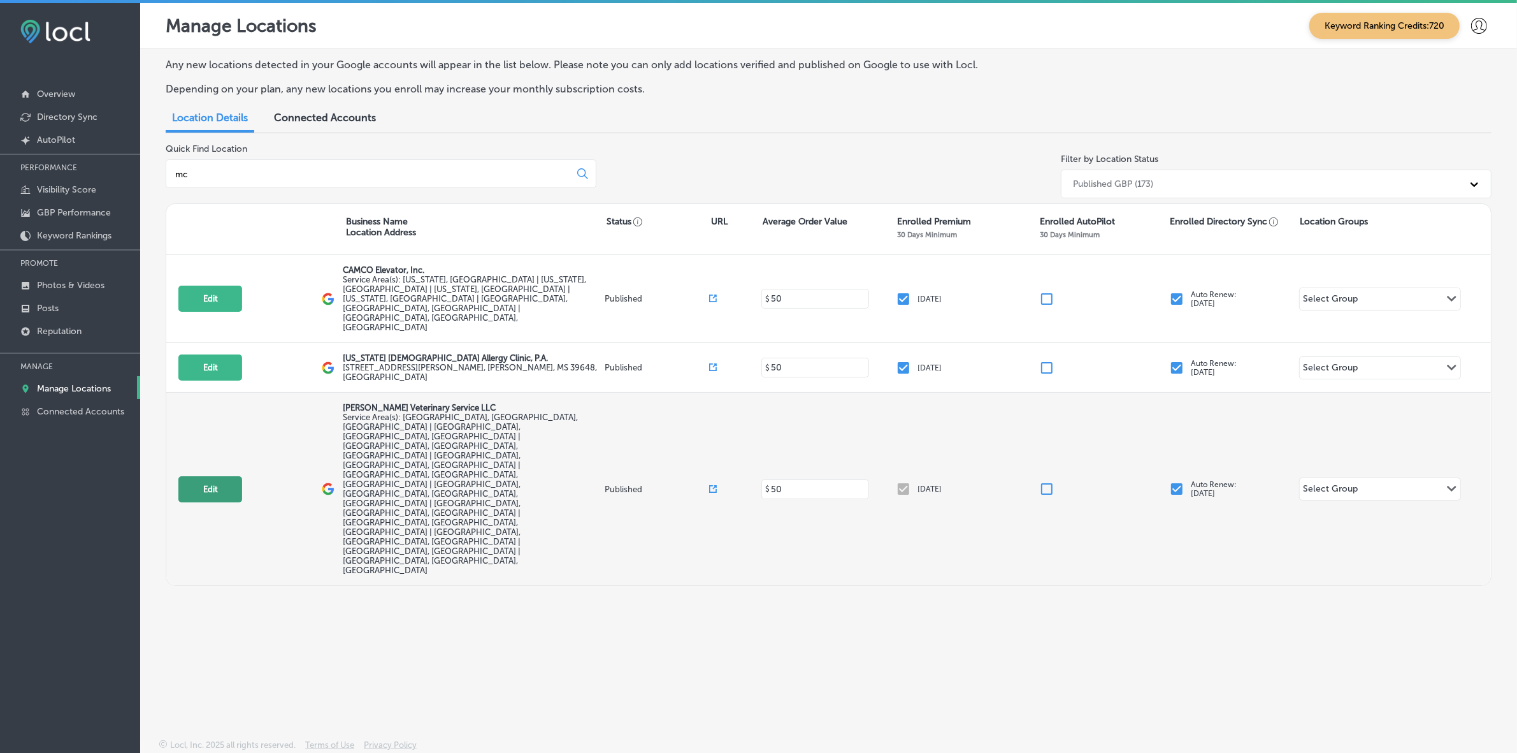
type input "mc"
click at [220, 476] on button "Edit" at bounding box center [210, 489] width 64 height 26
select select "US"
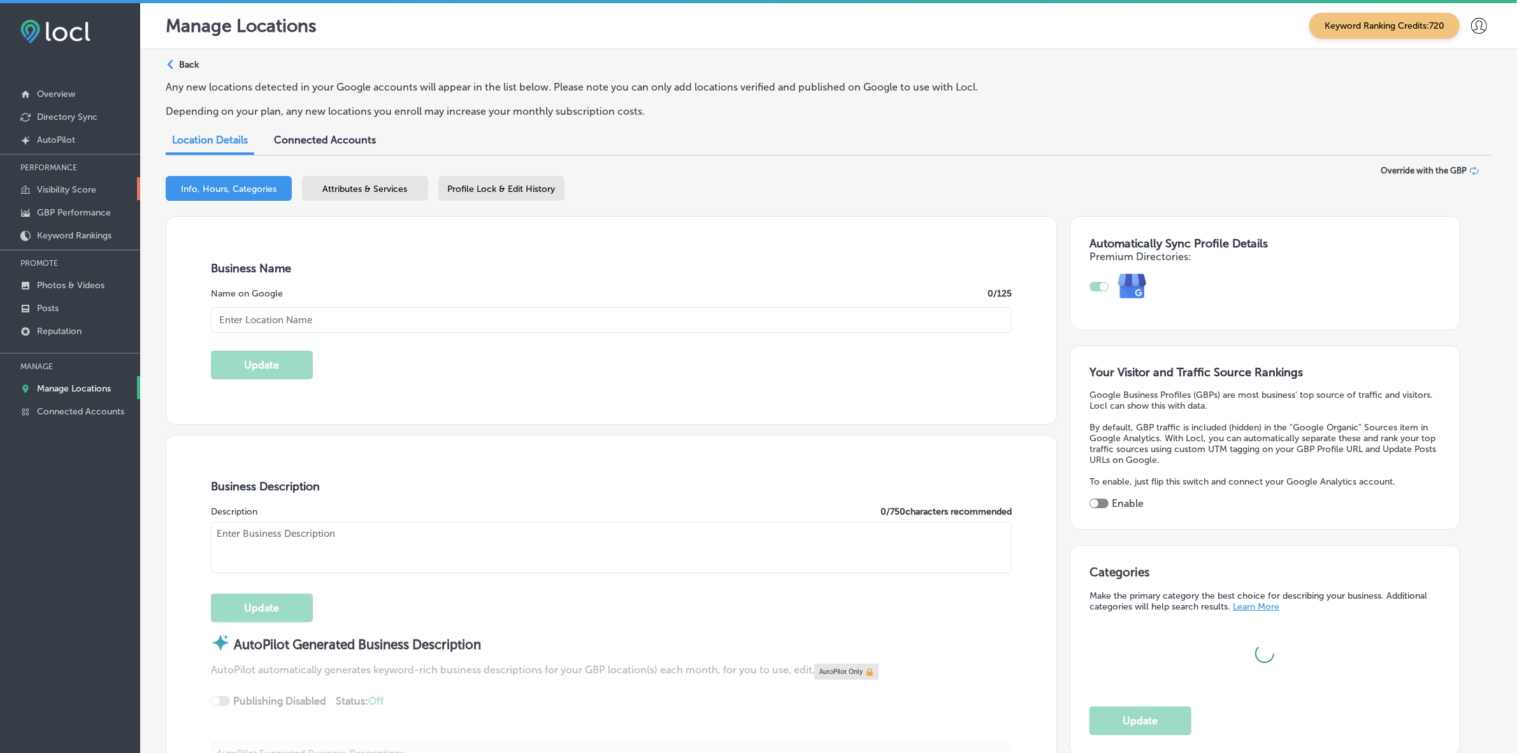
type input "McGee Veterinary Service LLC"
type input "[STREET_ADDRESS] Suite 141-422"
type input "[GEOGRAPHIC_DATA]"
type input "85310"
type input "US"
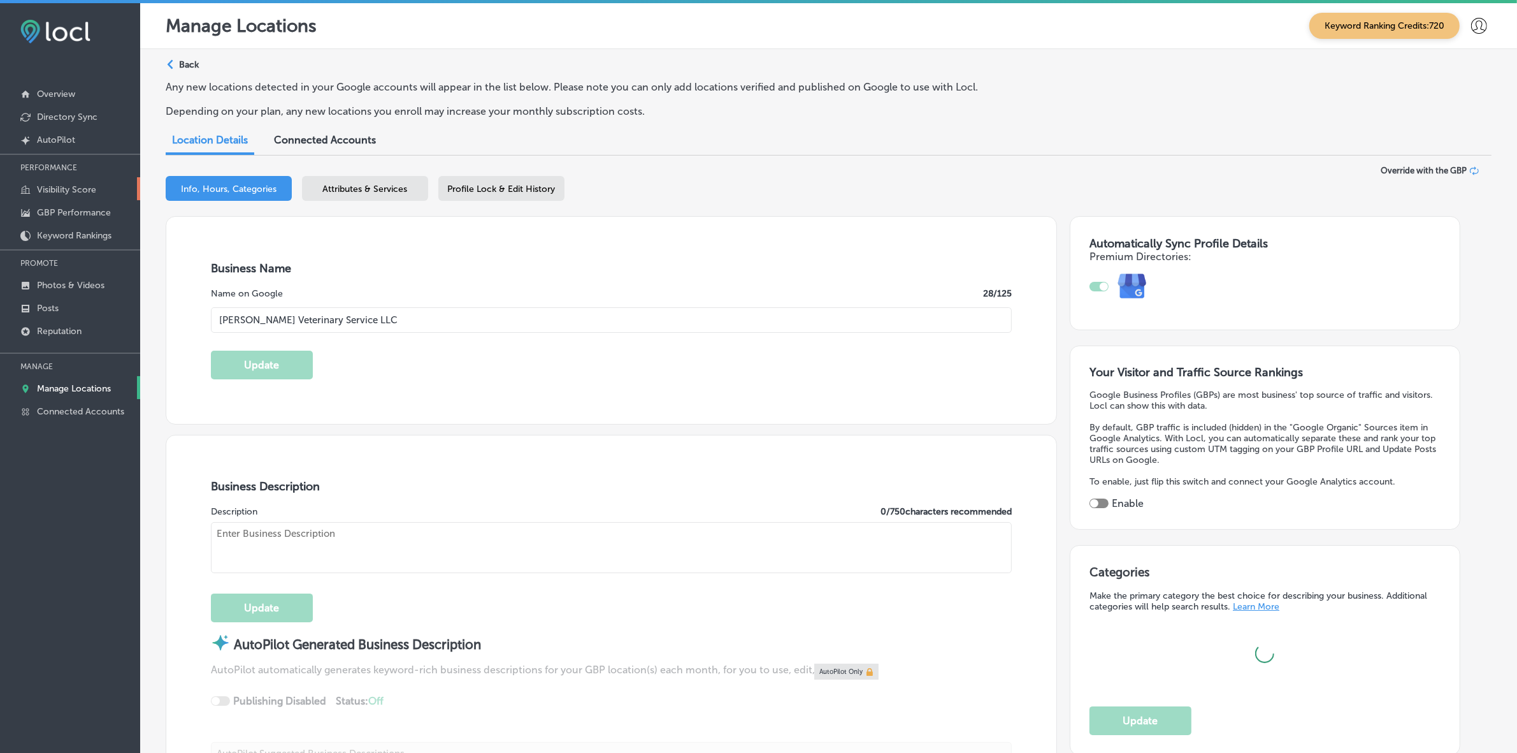
type input "[URL][DOMAIN_NAME]"
type textarea "[PERSON_NAME] Veterinary Service LLC, established in [DATE], offers comfort to …"
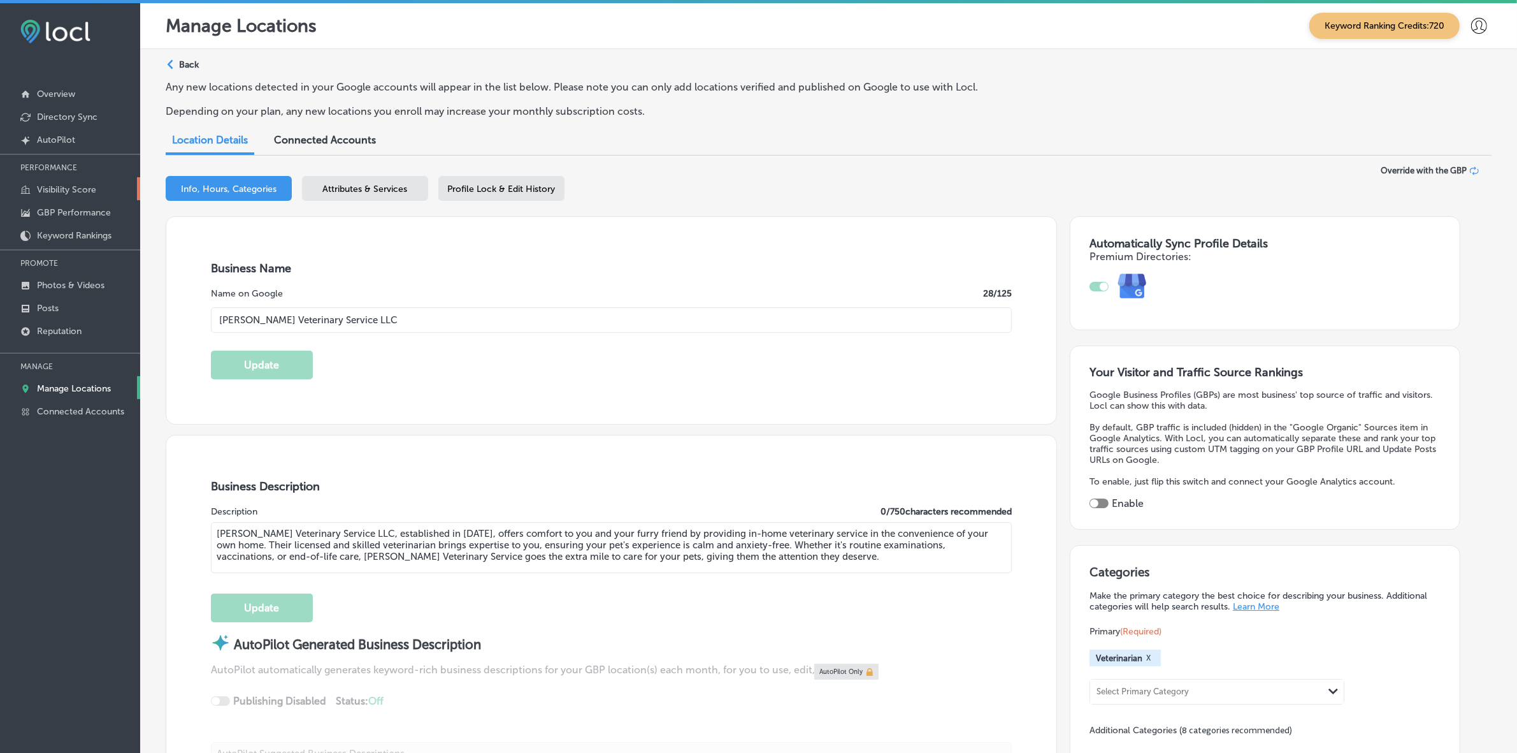
type input "[PHONE_NUMBER]"
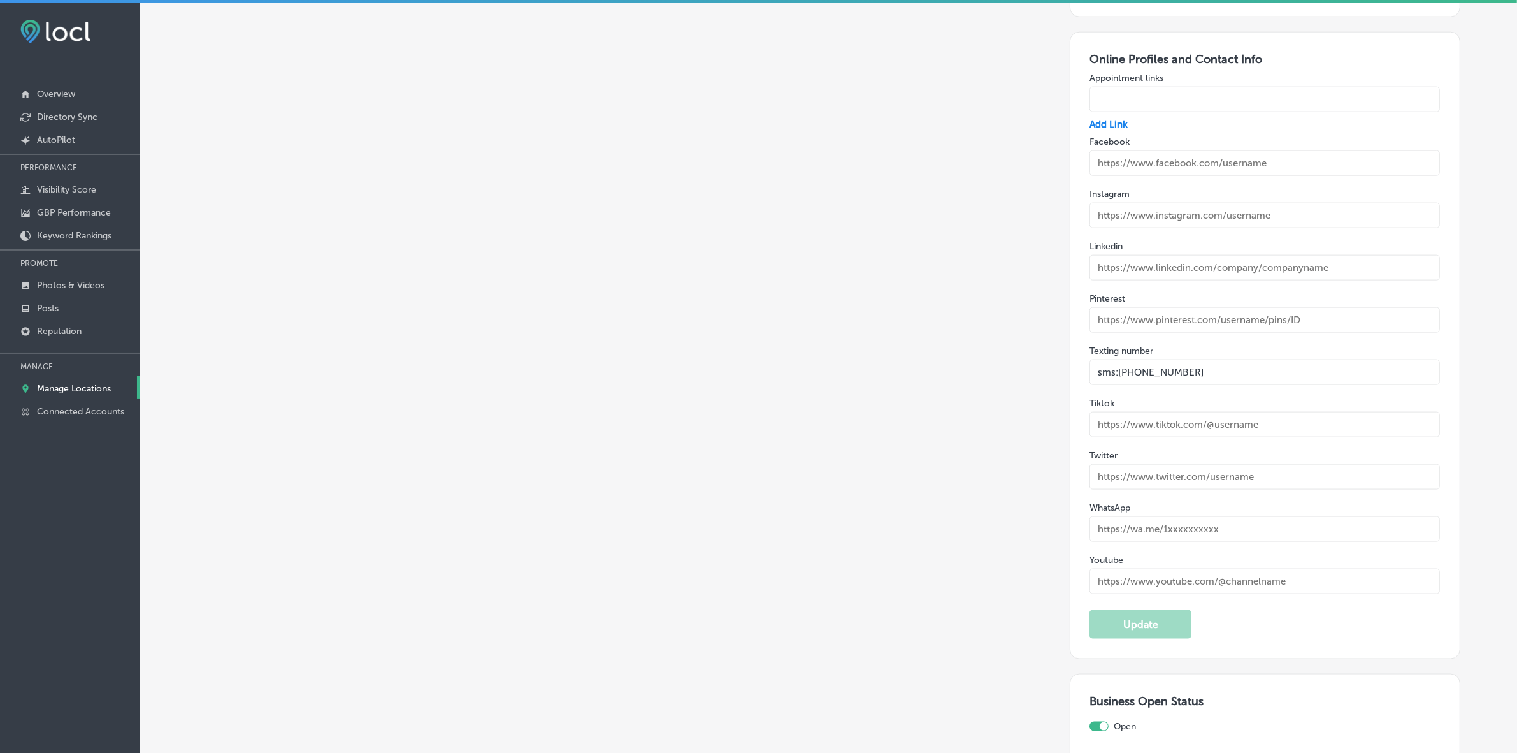
scroll to position [1980, 0]
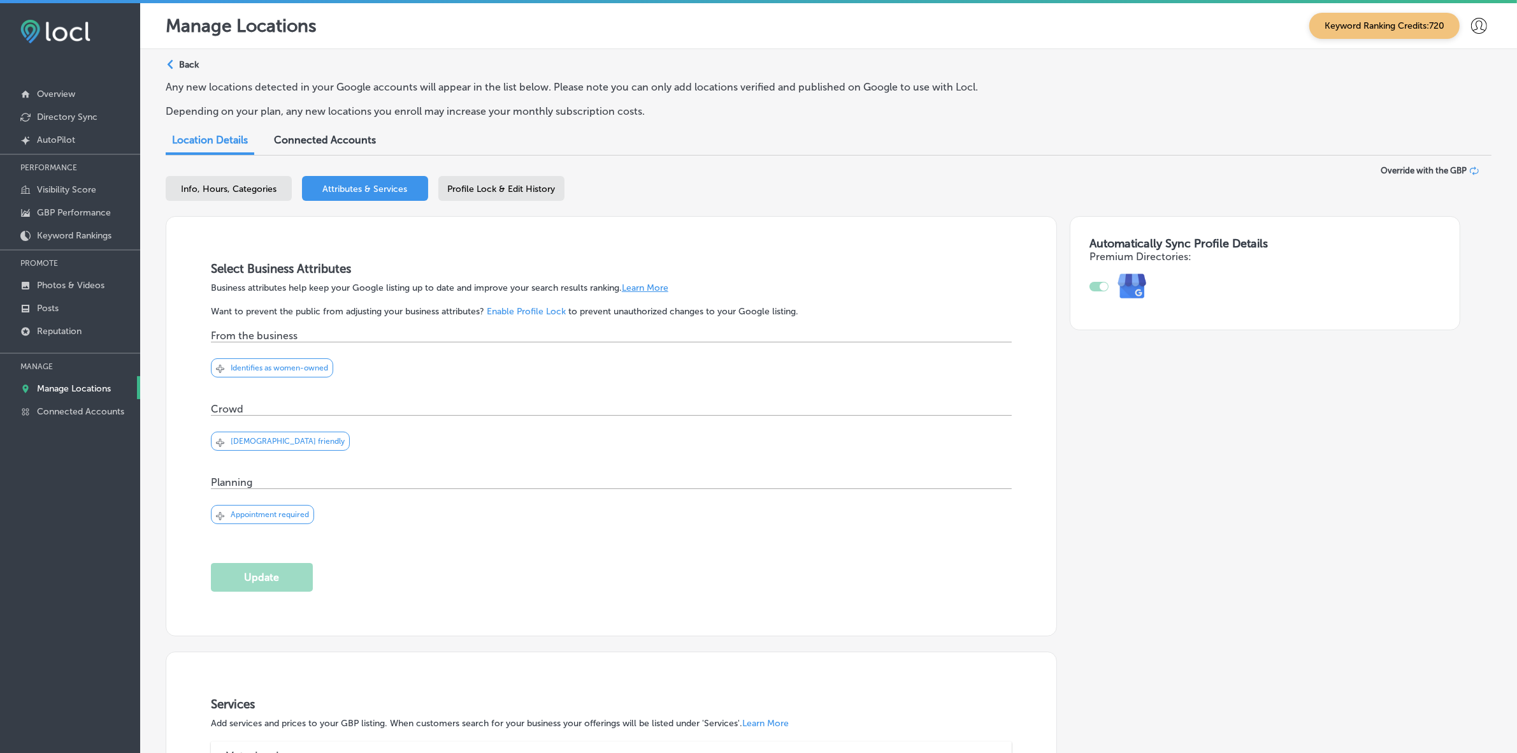
click at [524, 185] on span "Profile Lock & Edit History" at bounding box center [502, 189] width 108 height 11
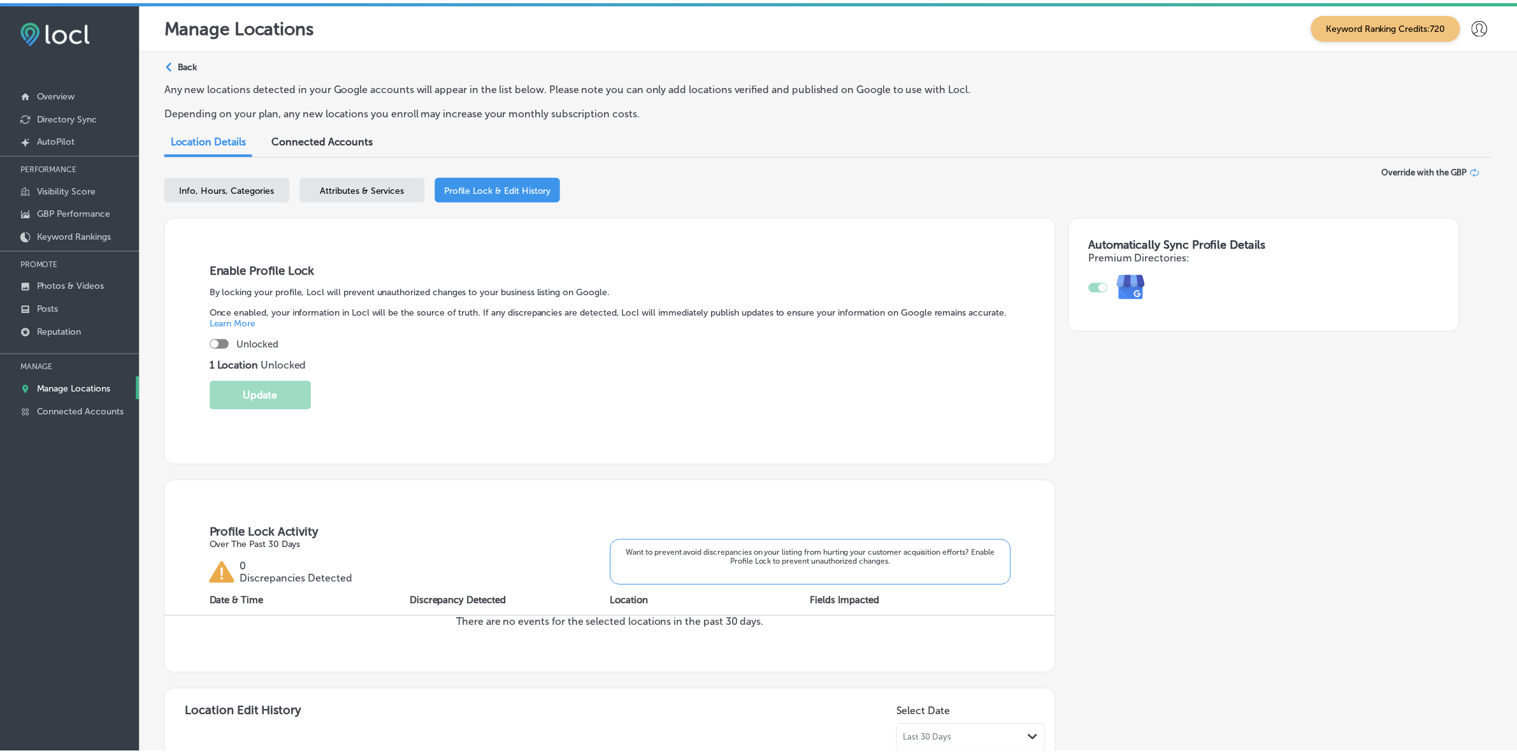
scroll to position [245, 0]
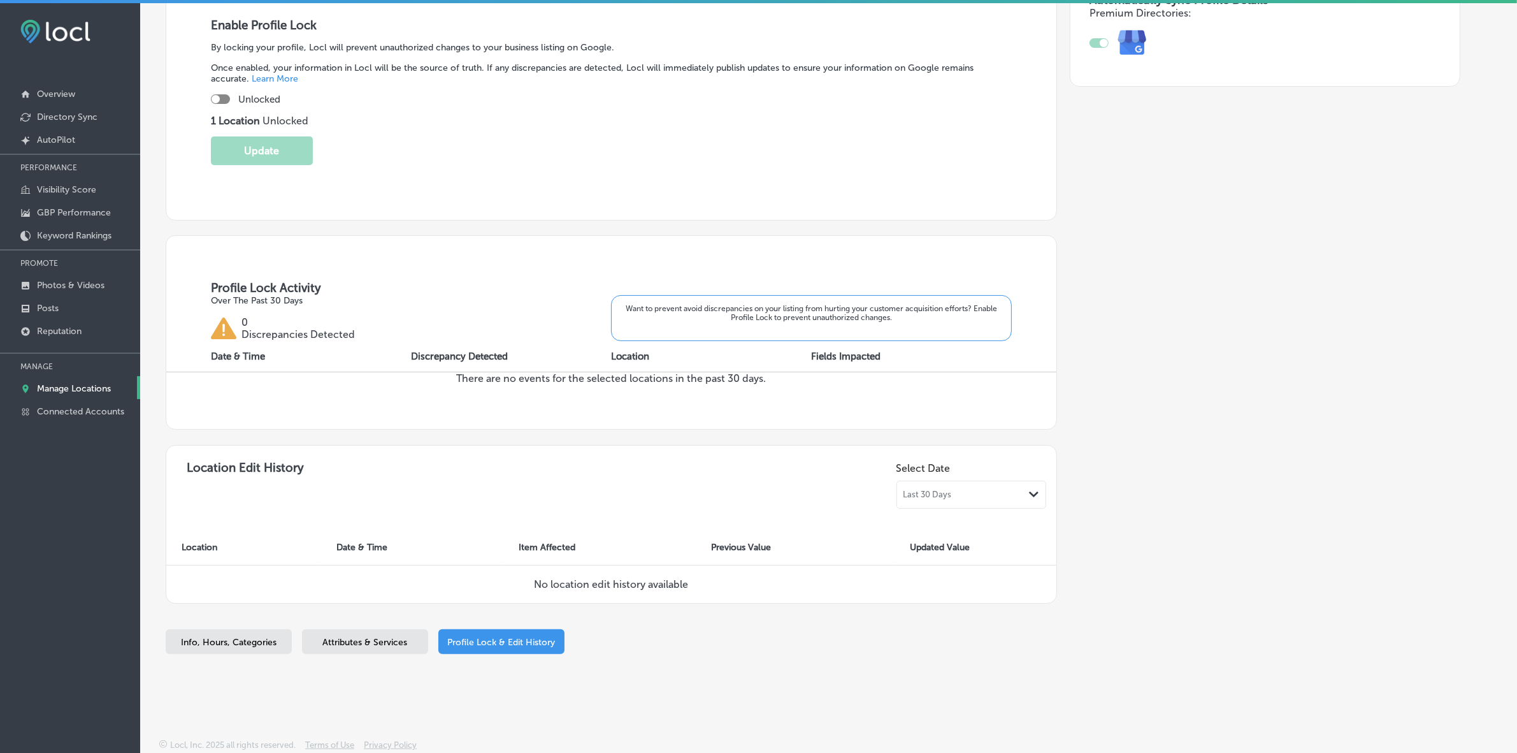
click at [224, 97] on div at bounding box center [220, 99] width 19 height 10
checkbox input "true"
click at [266, 141] on button "Update" at bounding box center [262, 150] width 102 height 29
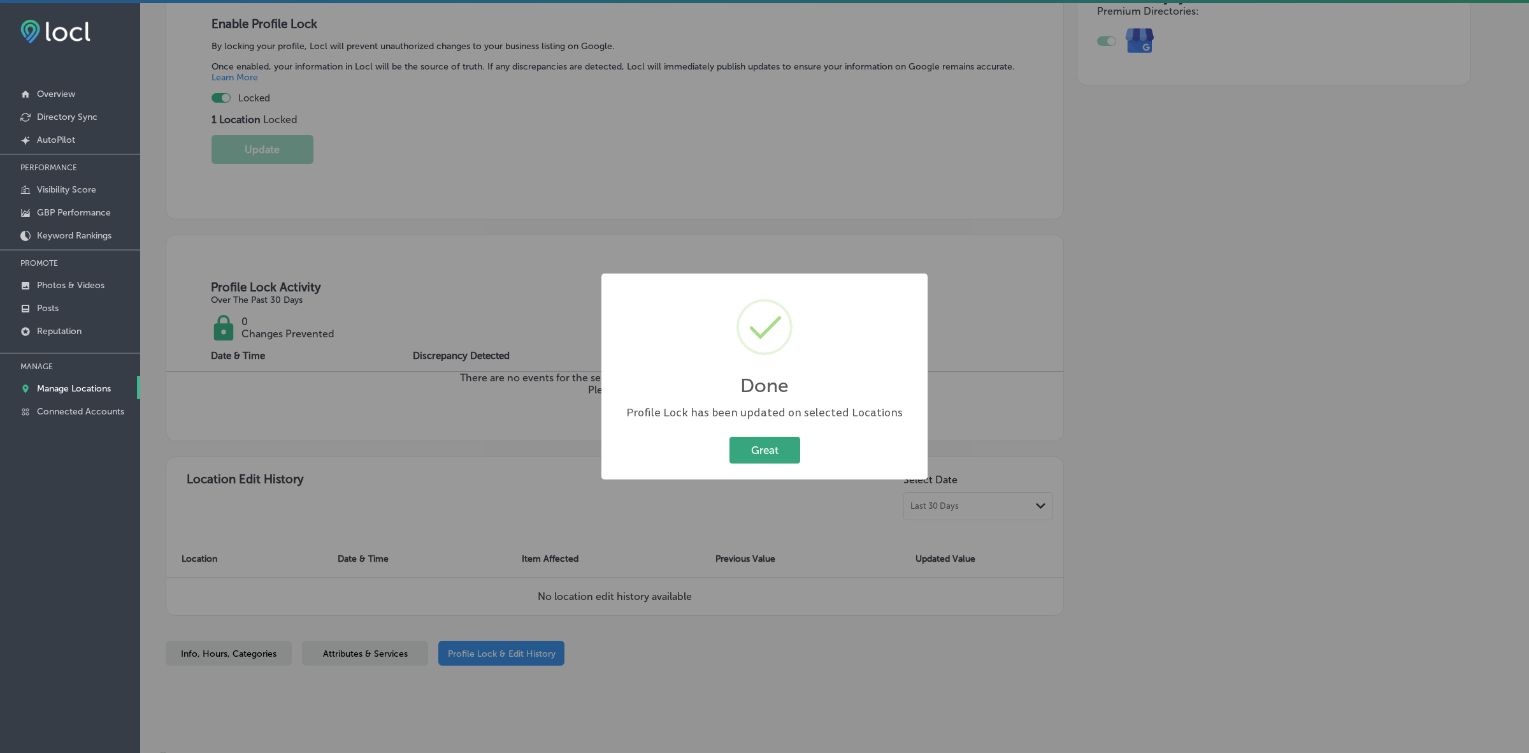
click at [789, 450] on button "Great" at bounding box center [765, 449] width 71 height 26
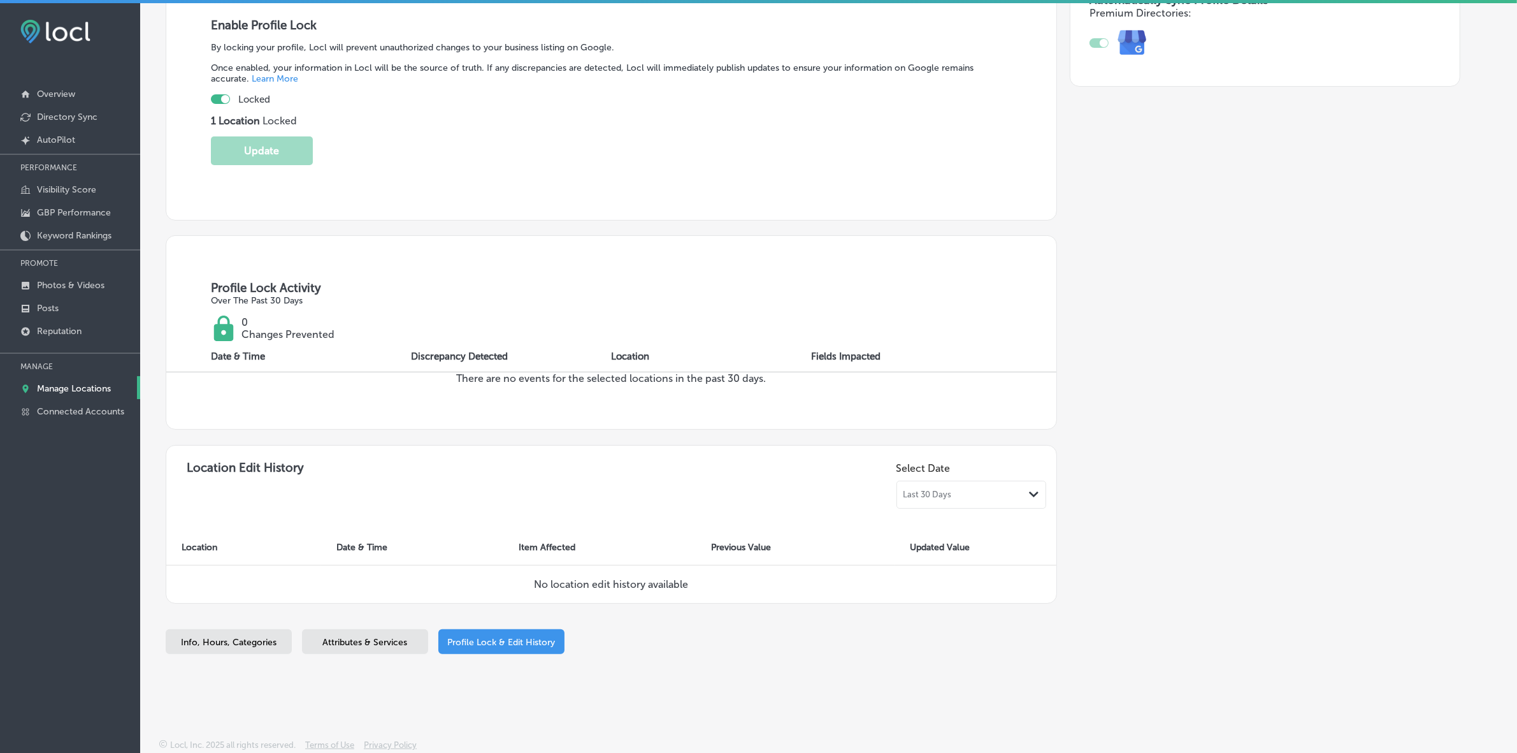
click at [781, 236] on div "Profile Lock Activity Over The Past 30 Days 0 Changes Prevented" at bounding box center [611, 288] width 890 height 105
click at [68, 213] on p "GBP Performance" at bounding box center [74, 212] width 74 height 11
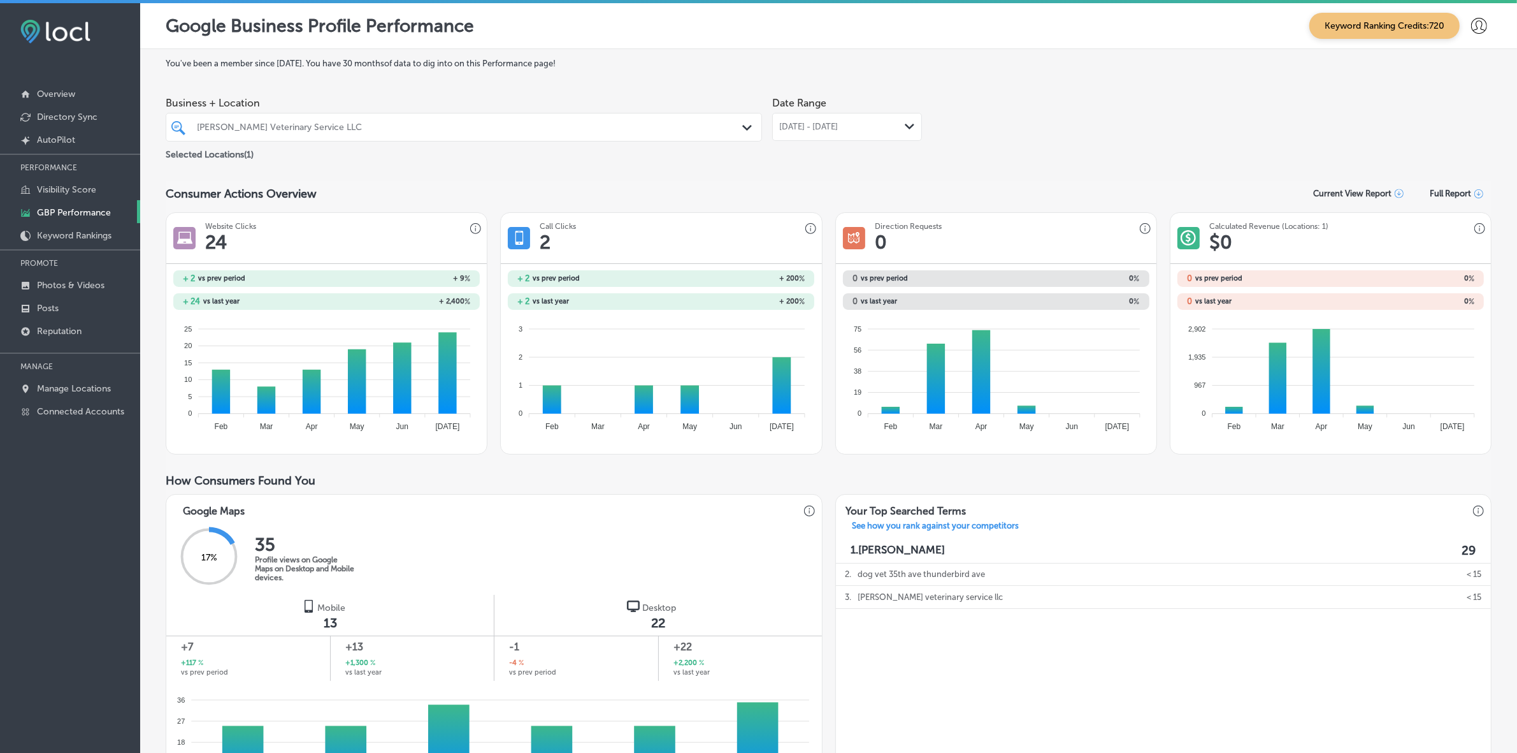
drag, startPoint x: 889, startPoint y: 126, endPoint x: 753, endPoint y: 152, distance: 138.8
click at [889, 126] on div "Jul 01, 2025 - Jul 31, 2025 Path Created with Sketch." at bounding box center [847, 127] width 136 height 10
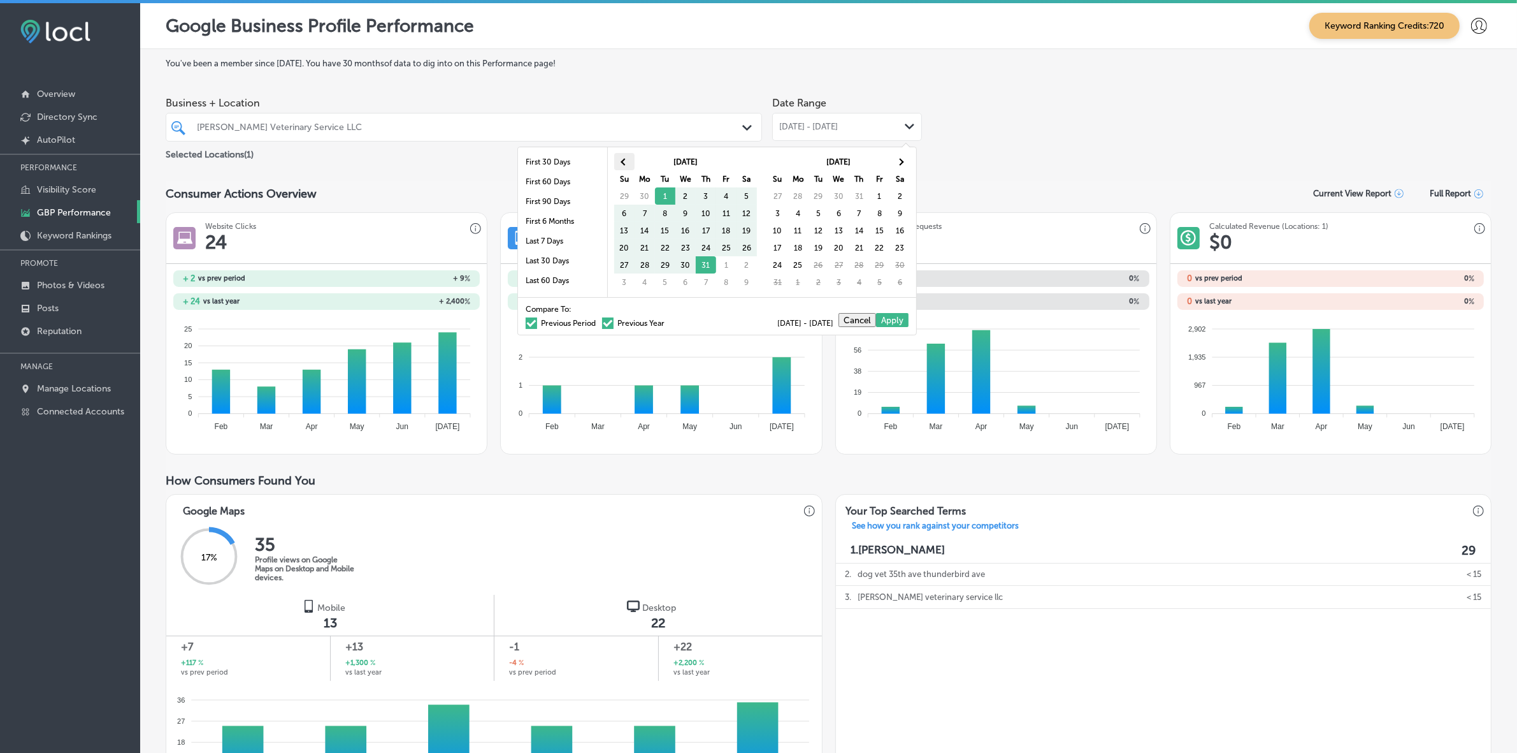
click at [626, 162] on span at bounding box center [624, 161] width 7 height 7
click at [906, 163] on th at bounding box center [900, 161] width 20 height 17
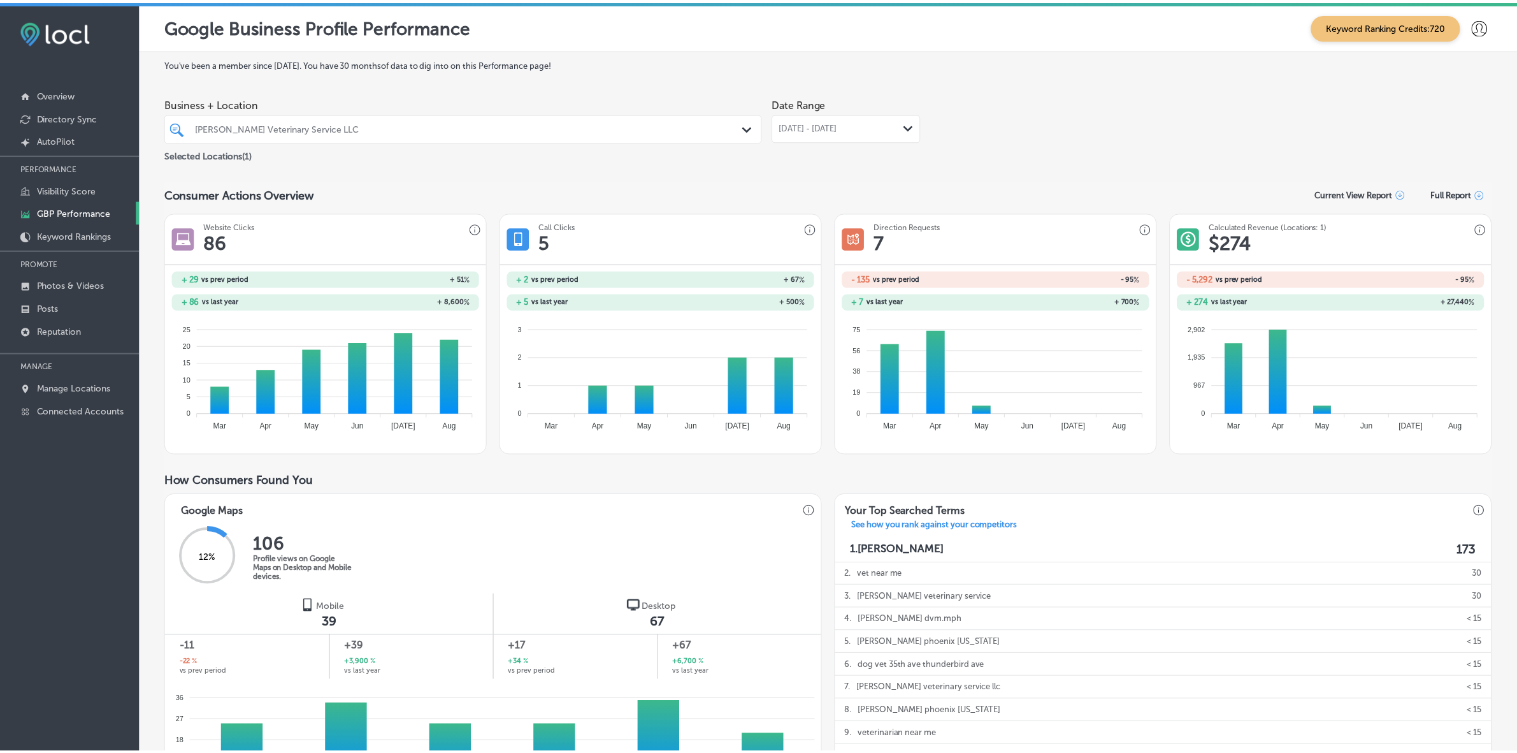
scroll to position [636, 0]
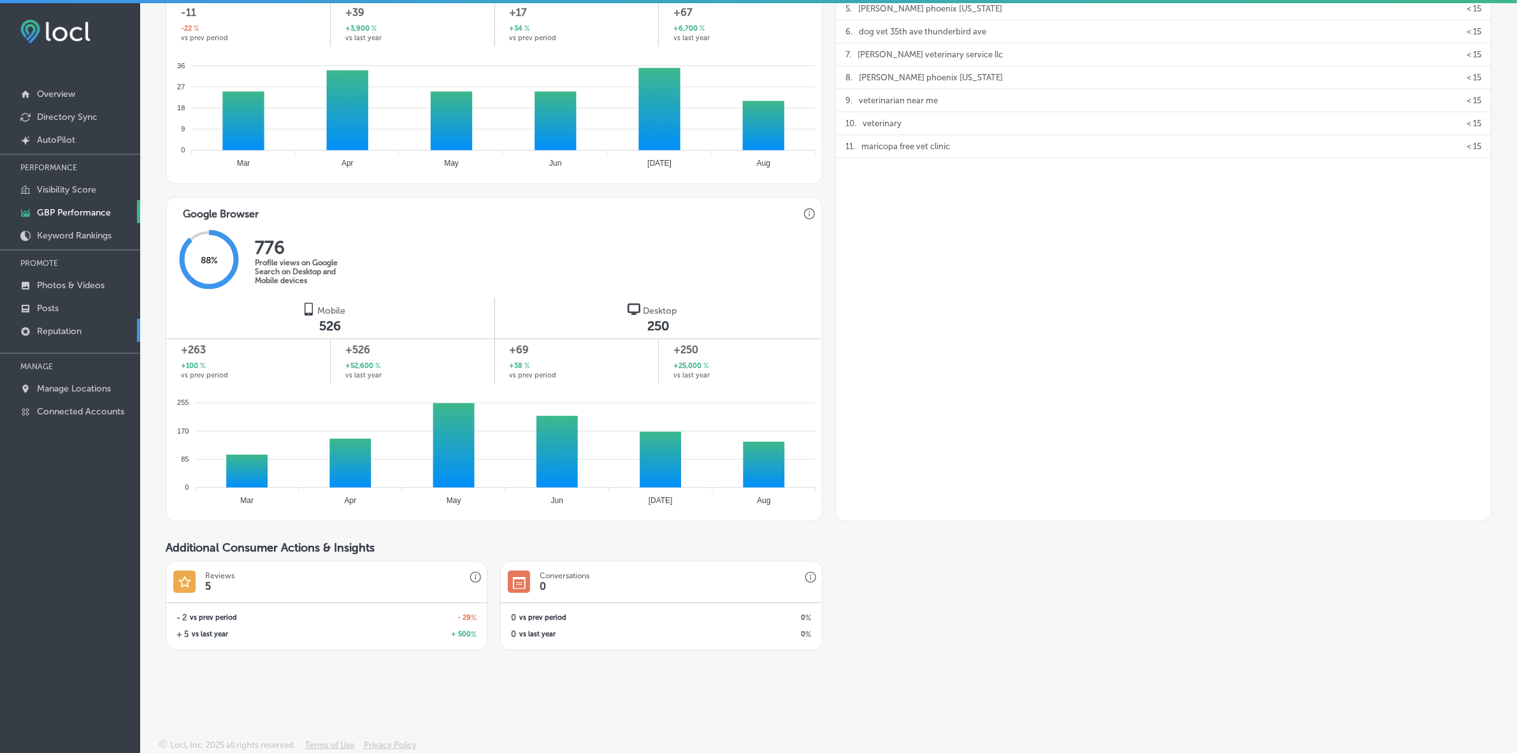
click at [66, 336] on p "Reputation" at bounding box center [59, 331] width 45 height 11
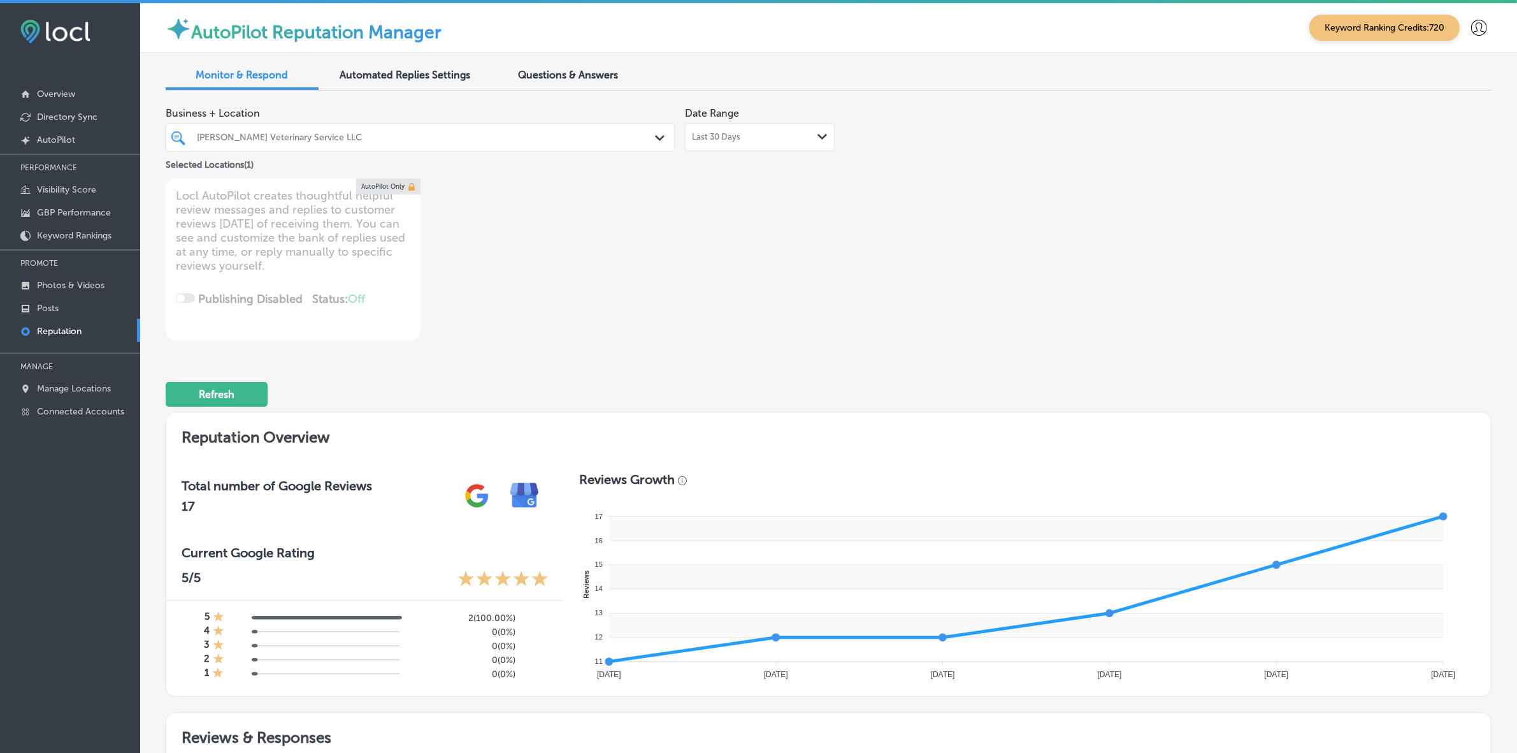
click at [795, 148] on div "Last 30 Days Path Created with Sketch." at bounding box center [760, 137] width 150 height 28
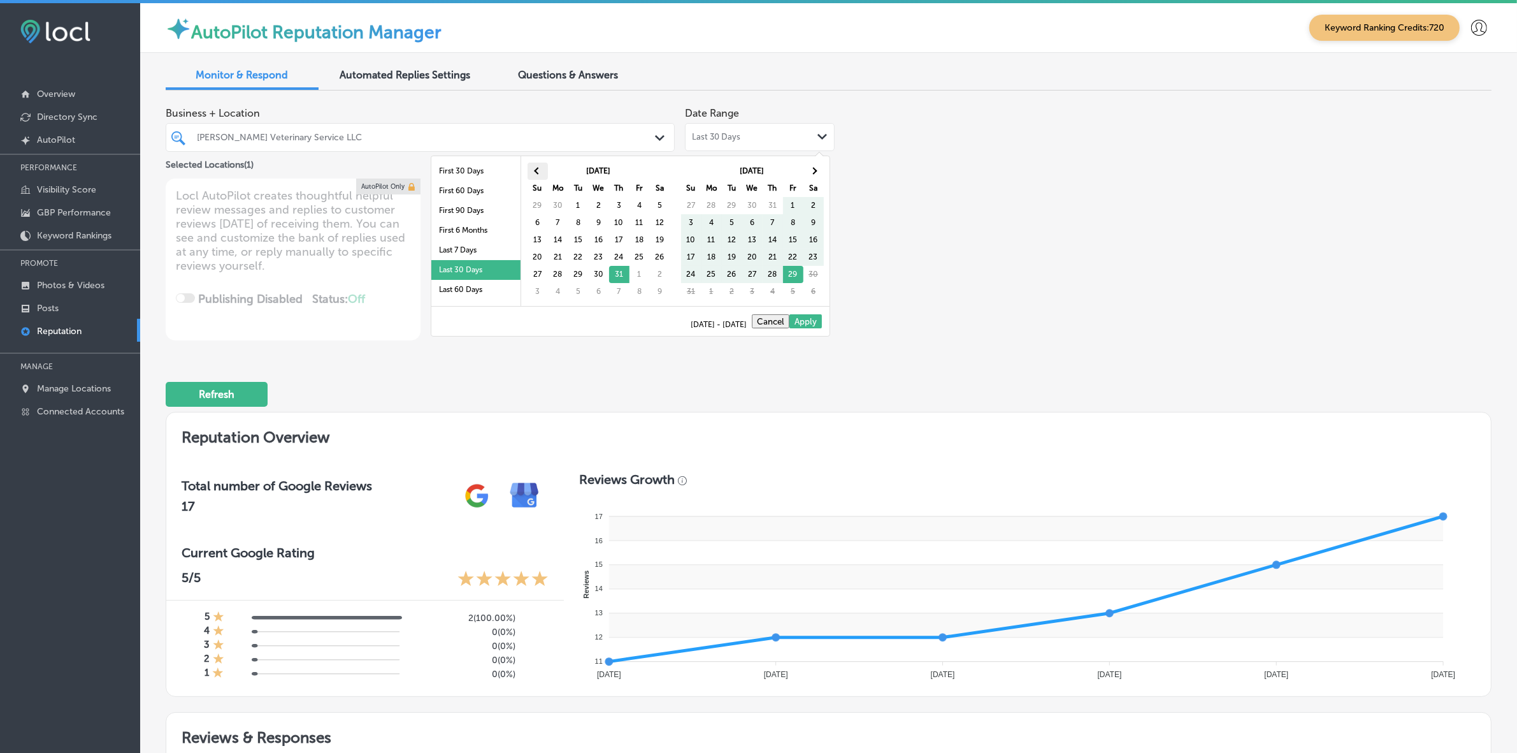
click at [534, 173] on th at bounding box center [538, 170] width 20 height 17
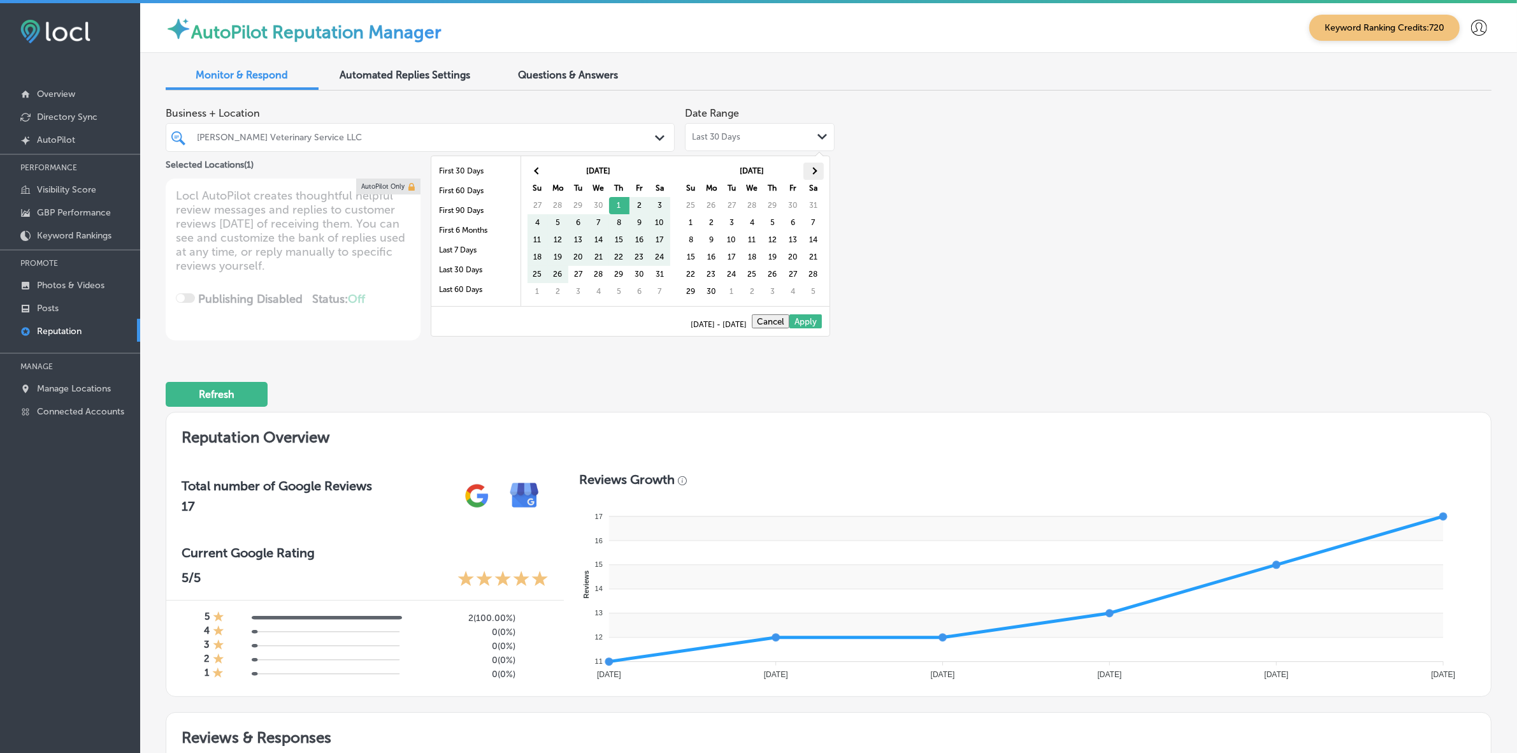
click at [814, 169] on th at bounding box center [814, 170] width 20 height 17
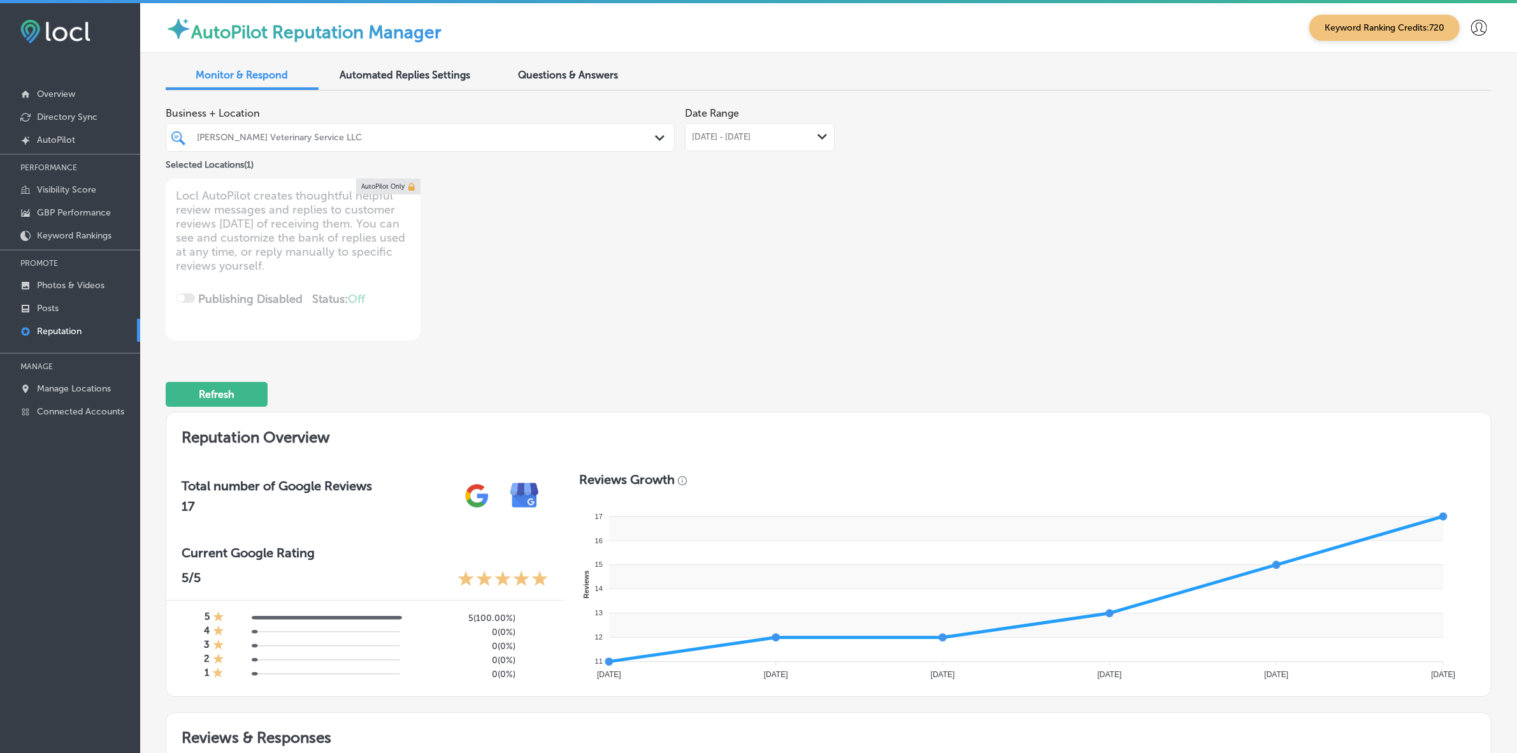
type textarea "x"
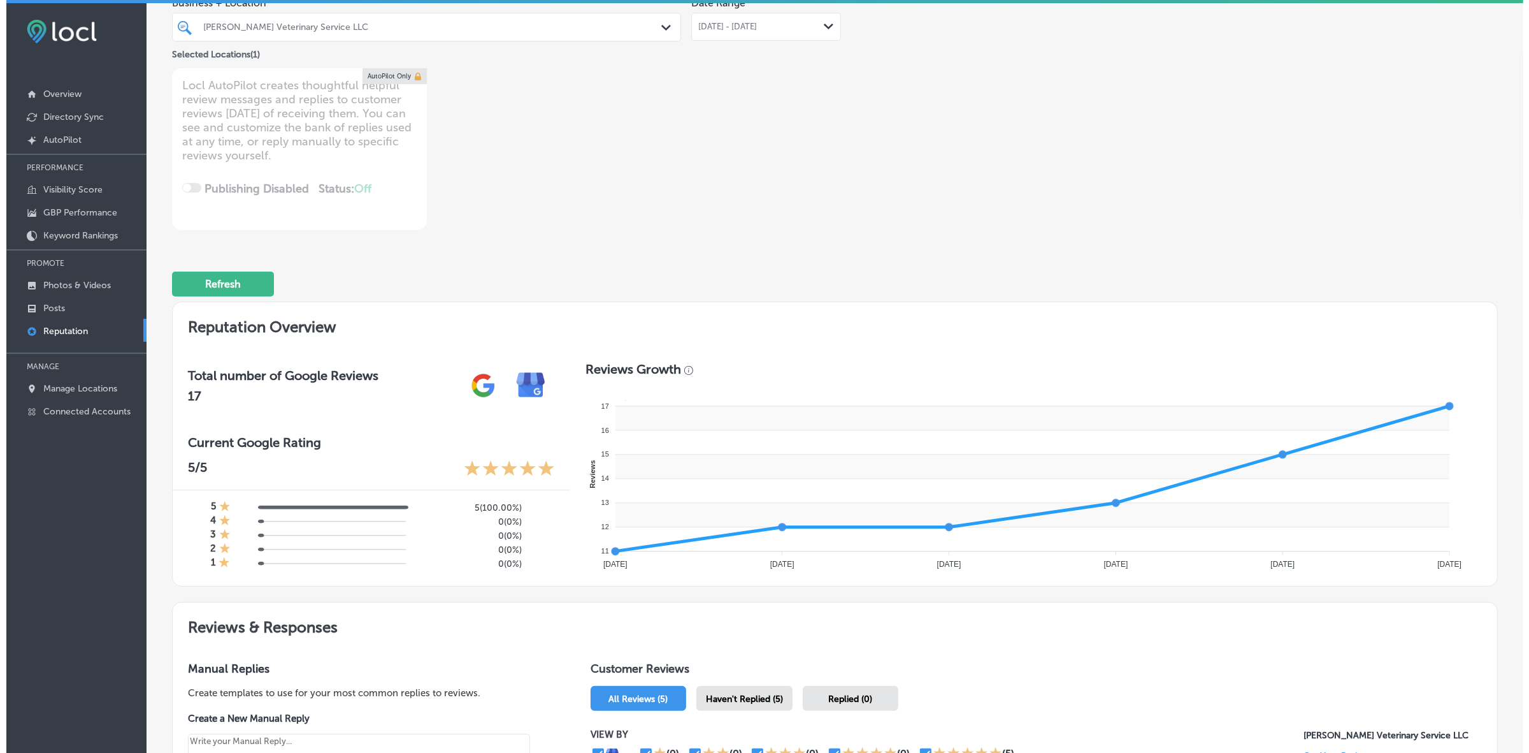
scroll to position [84, 0]
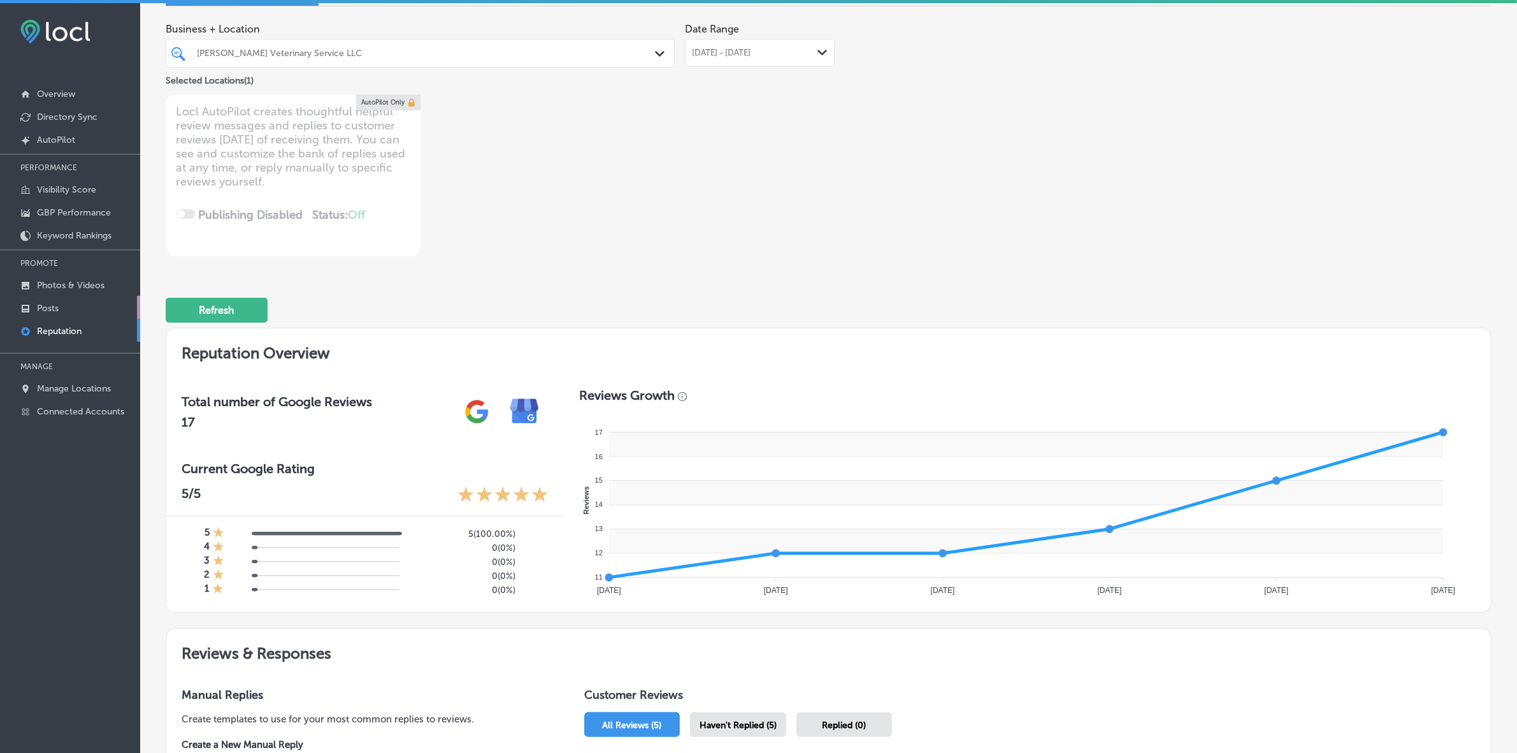
click at [47, 306] on p "Posts" at bounding box center [48, 308] width 22 height 11
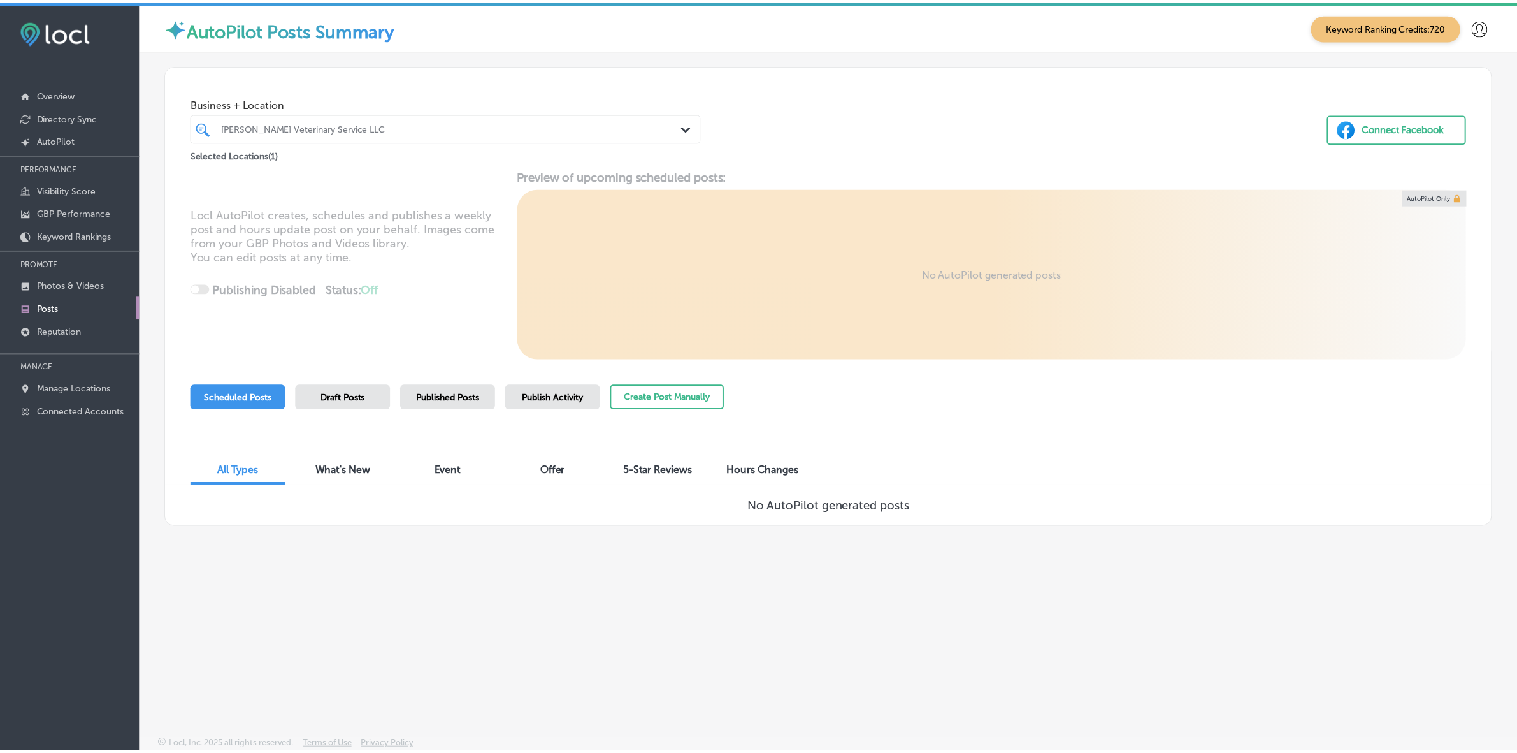
scroll to position [3, 0]
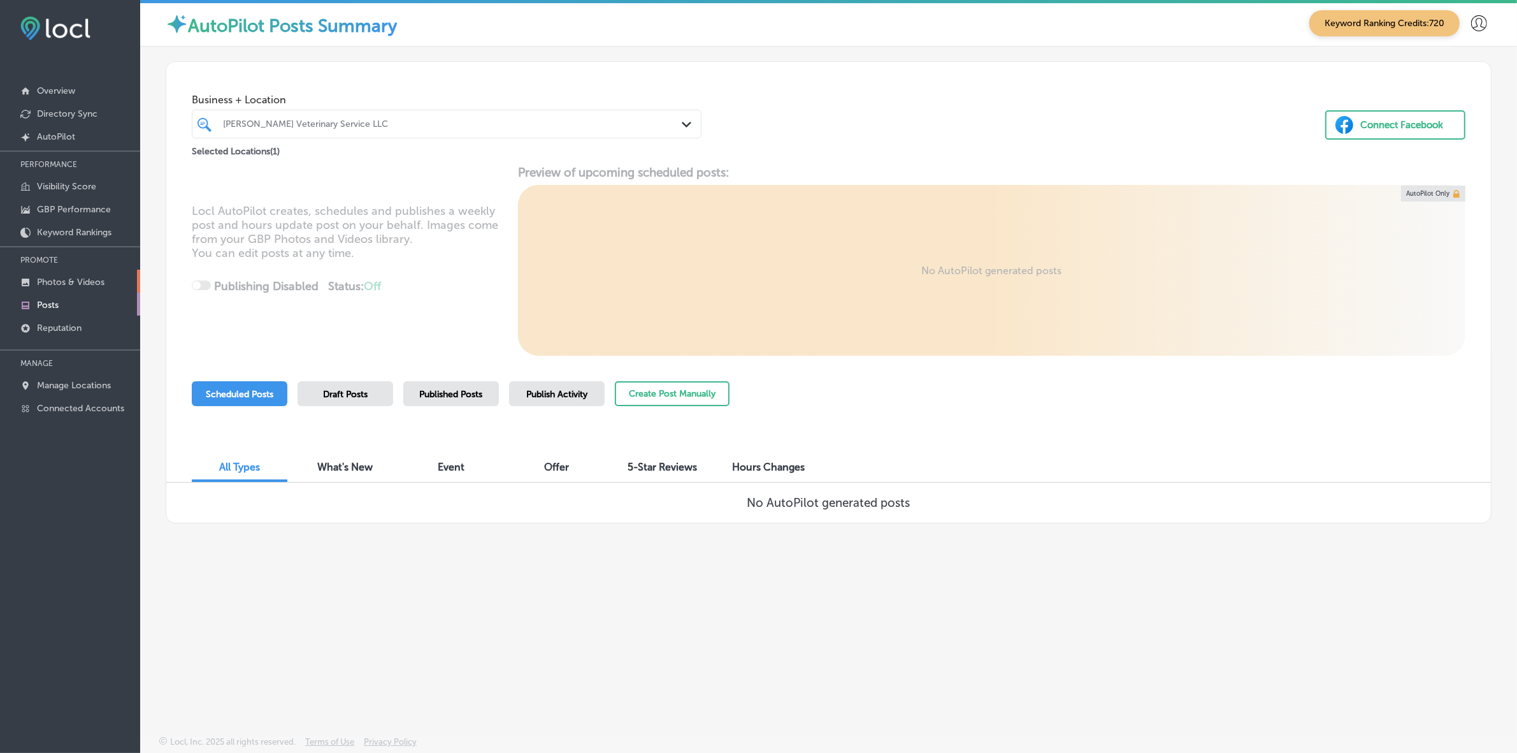
click at [103, 285] on p "Photos & Videos" at bounding box center [71, 282] width 68 height 11
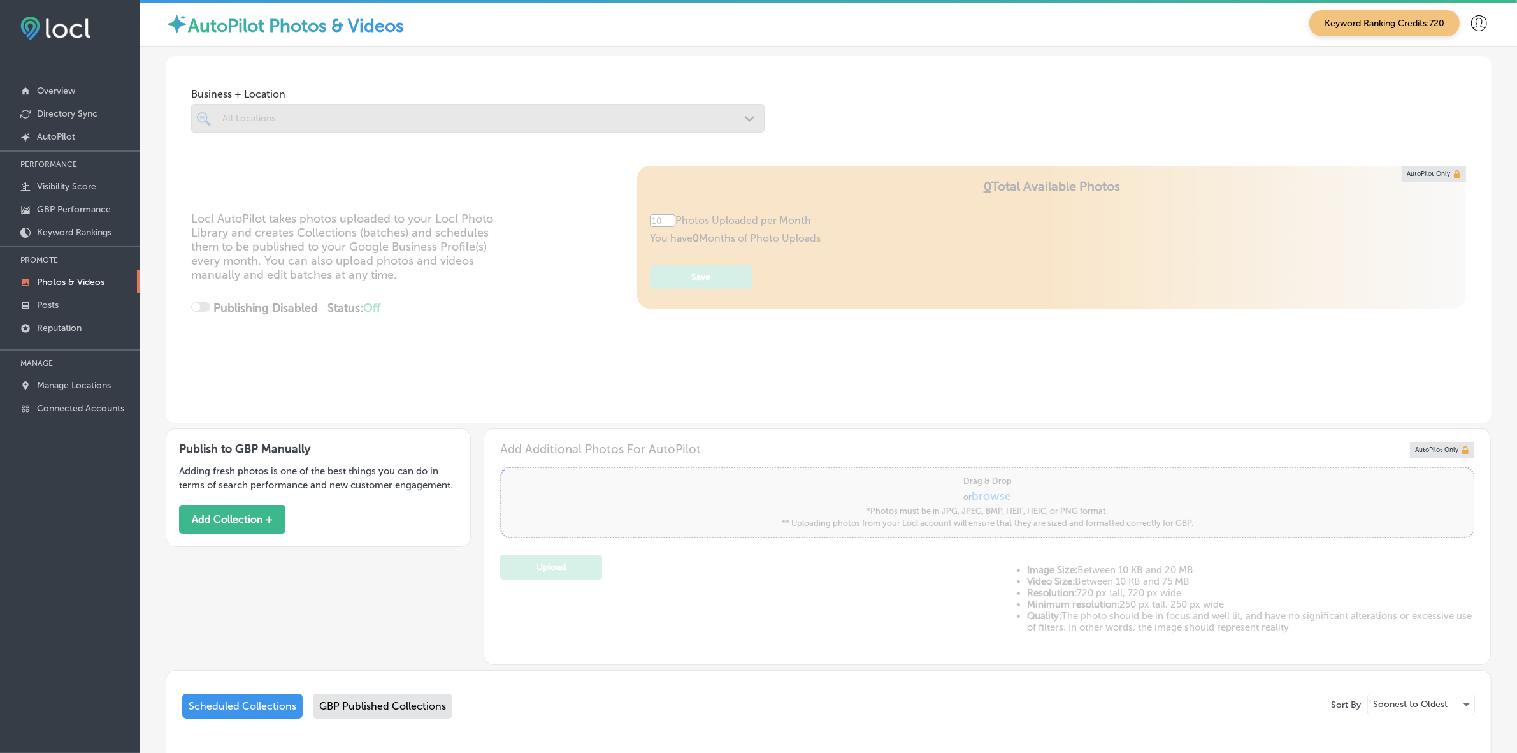
type input "5"
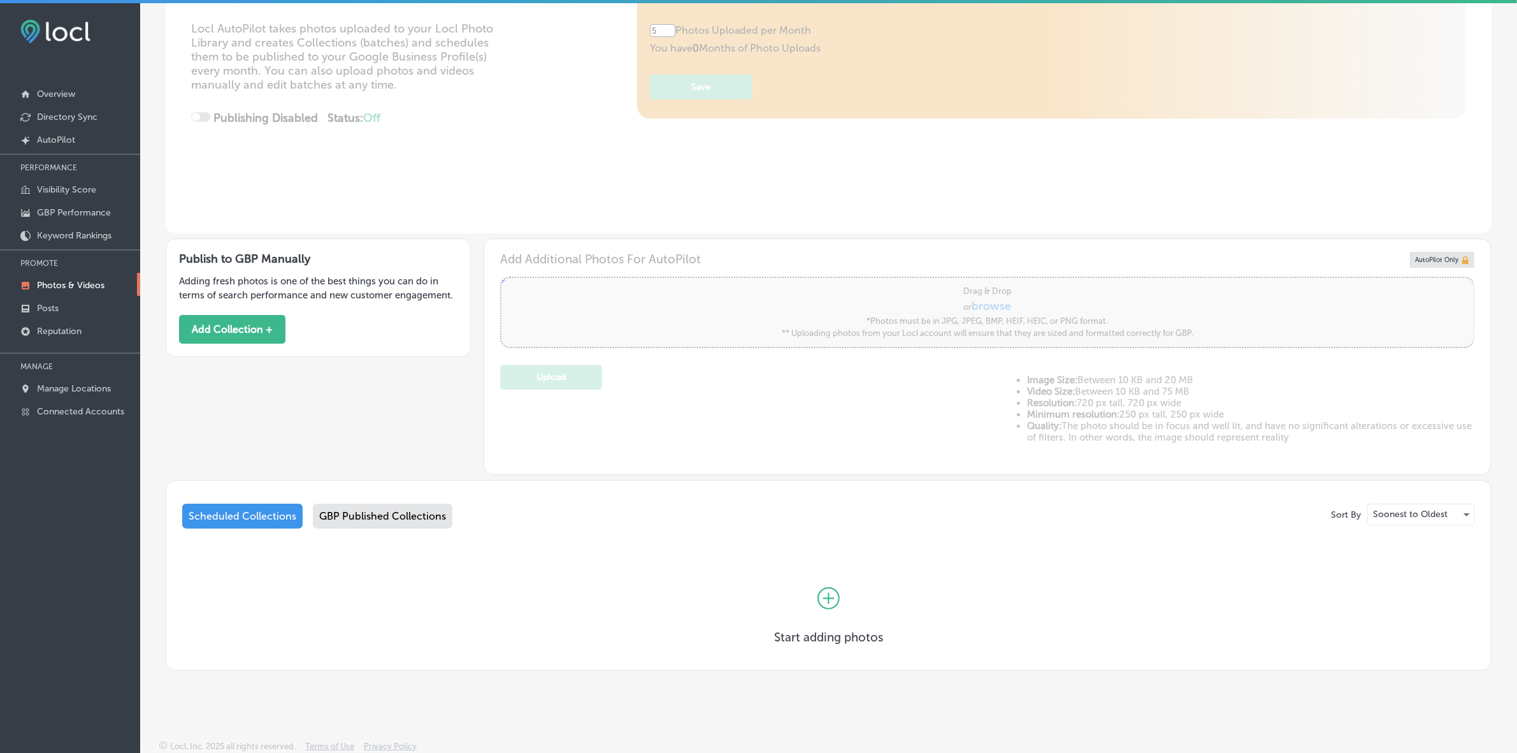
scroll to position [192, 0]
